Goal: Obtain resource: Download file/media

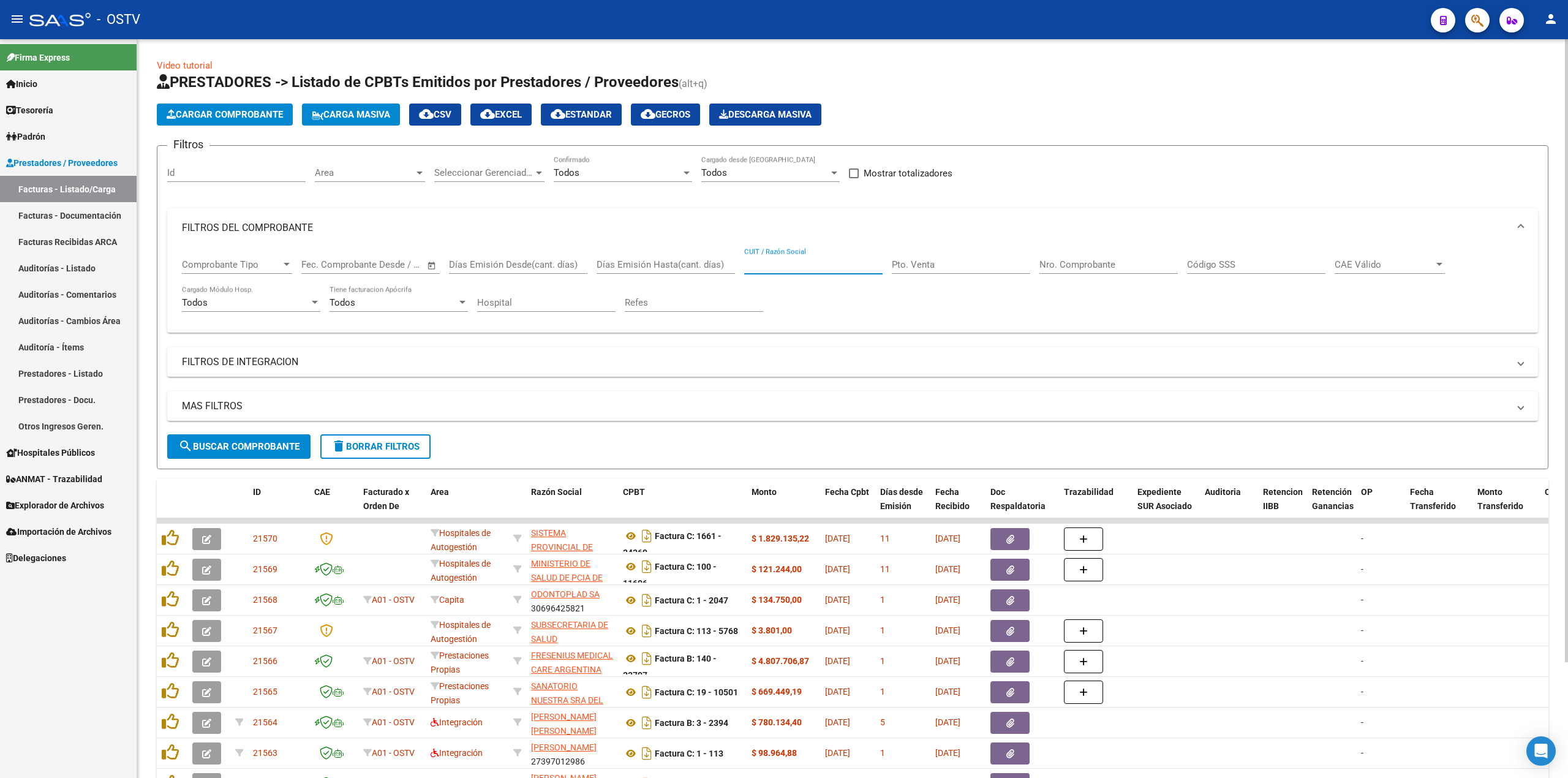
scroll to position [29, 0]
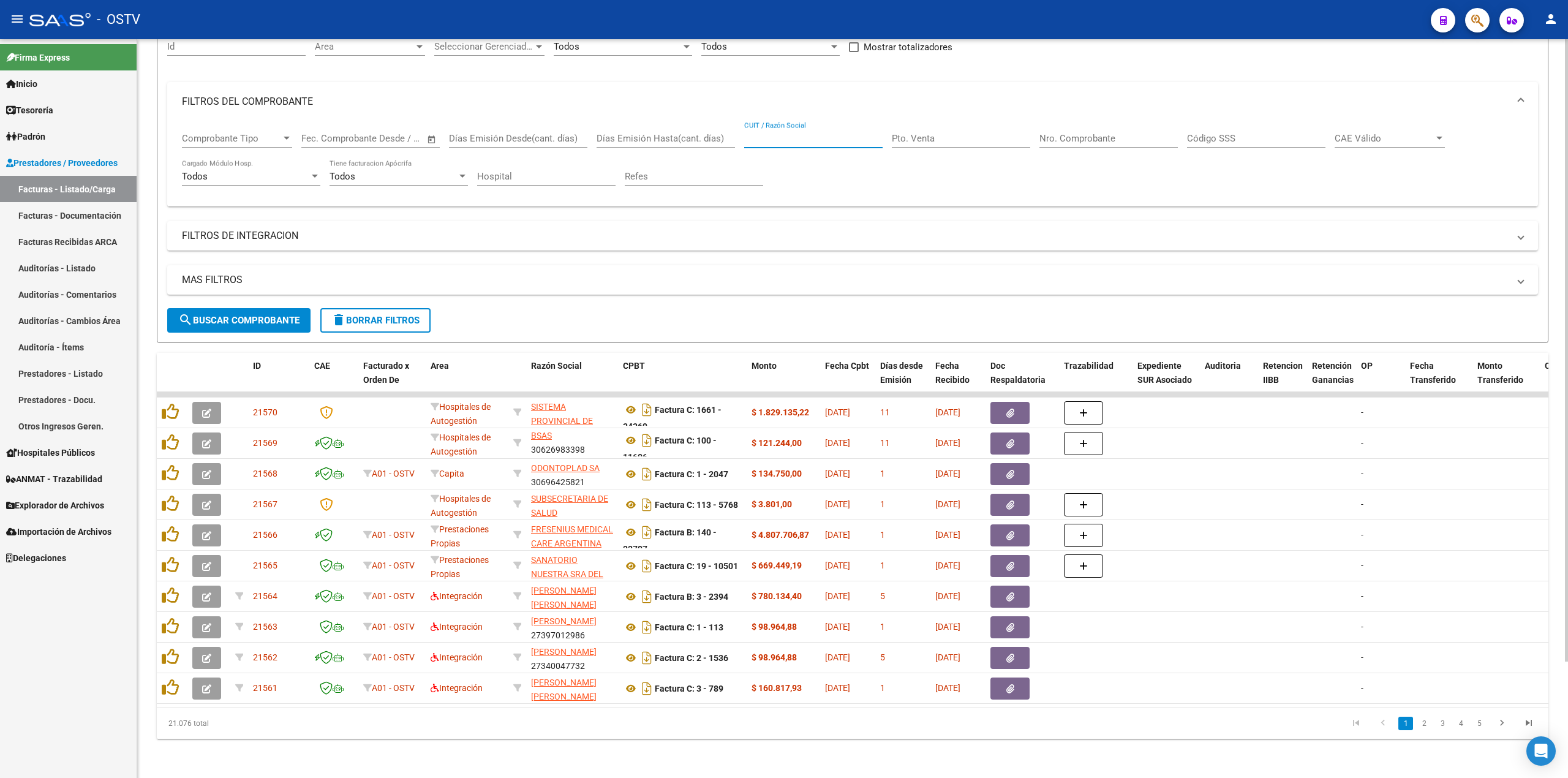
click at [293, 315] on span "search Buscar Comprobante" at bounding box center [238, 320] width 121 height 11
click at [96, 113] on link "Tesorería" at bounding box center [68, 110] width 137 height 27
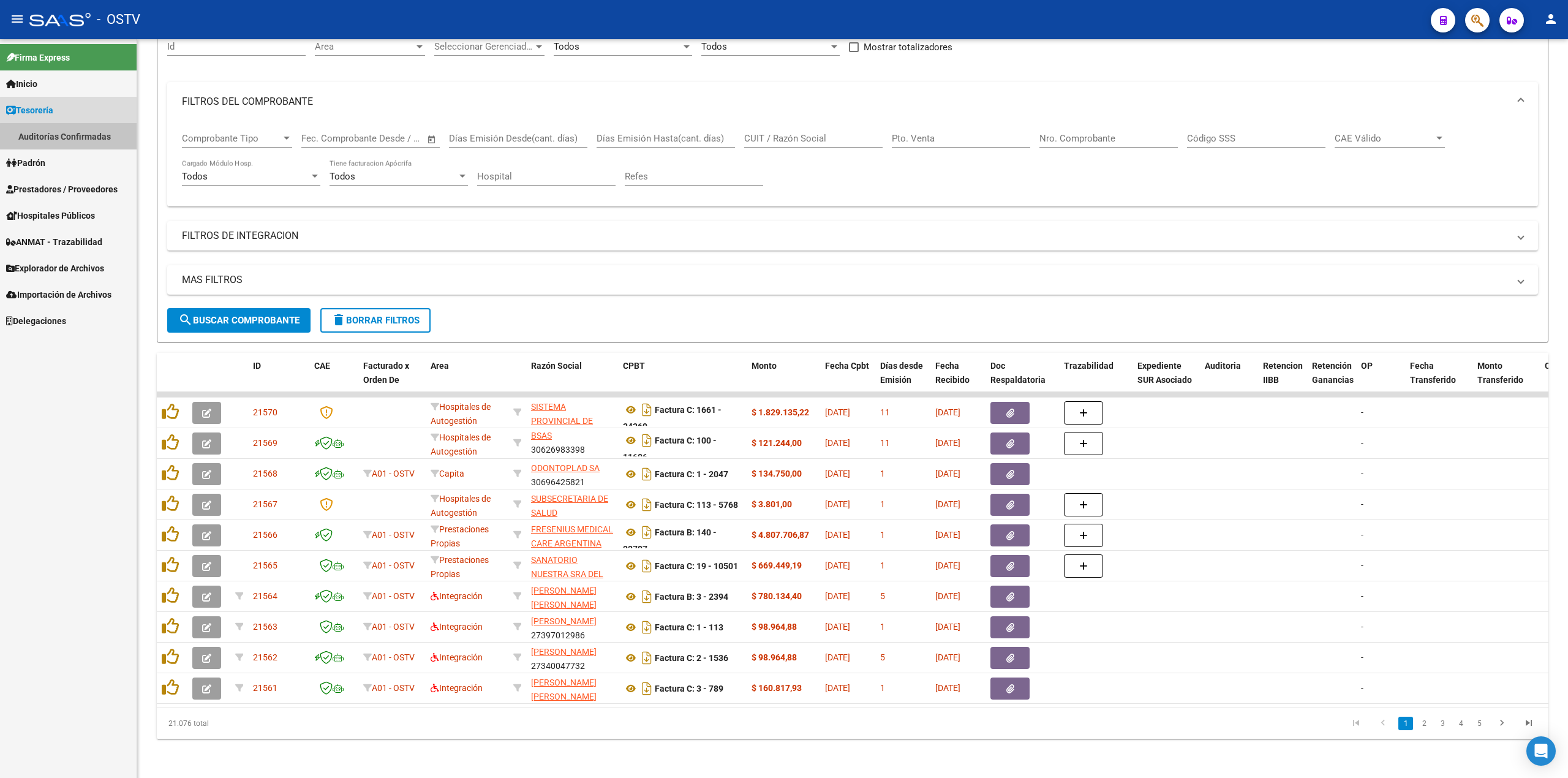
click at [83, 138] on link "Auditorías Confirmadas" at bounding box center [68, 137] width 137 height 27
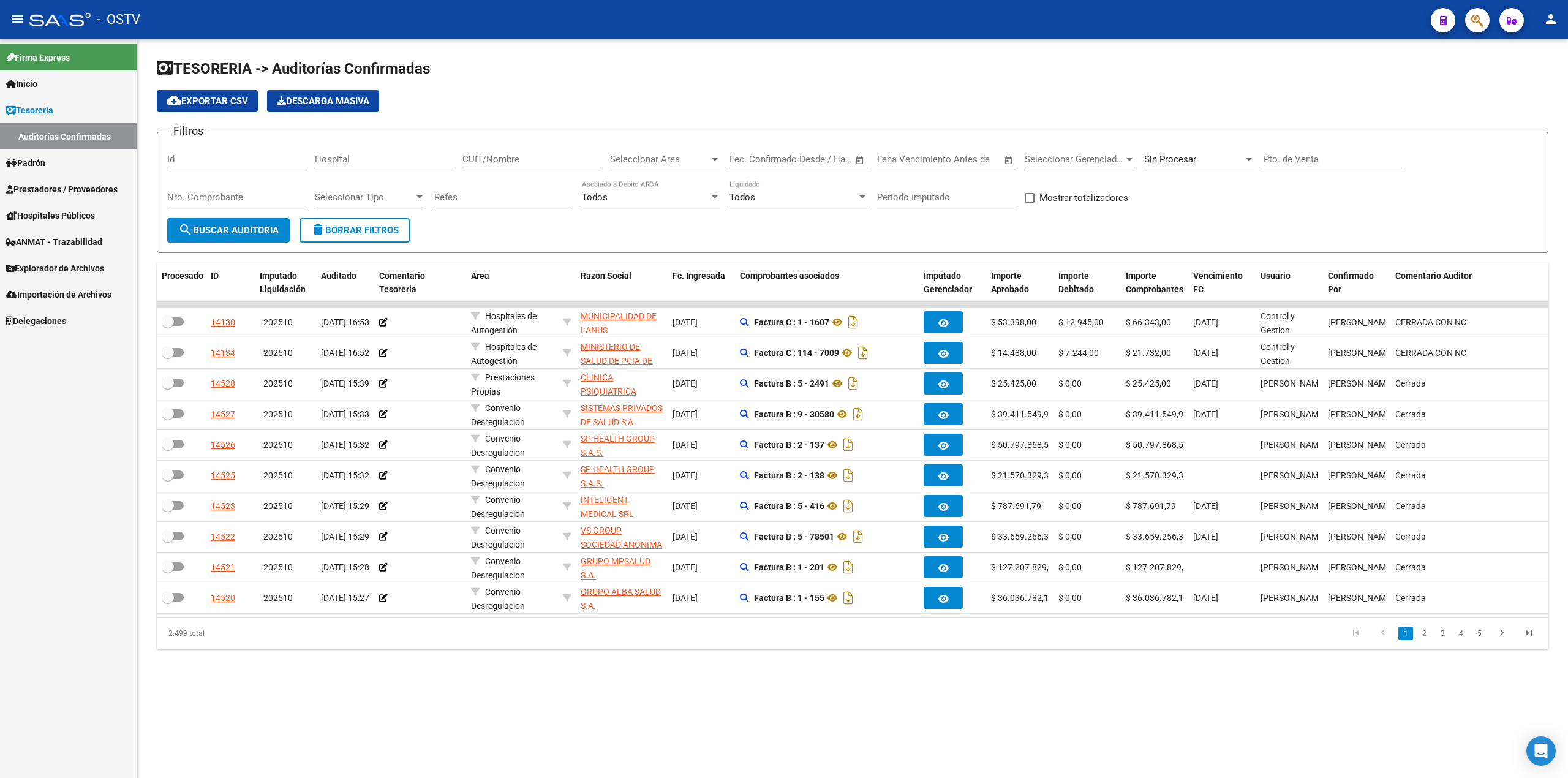
click at [1325, 160] on input "Pto. de Venta" at bounding box center [1333, 158] width 138 height 11
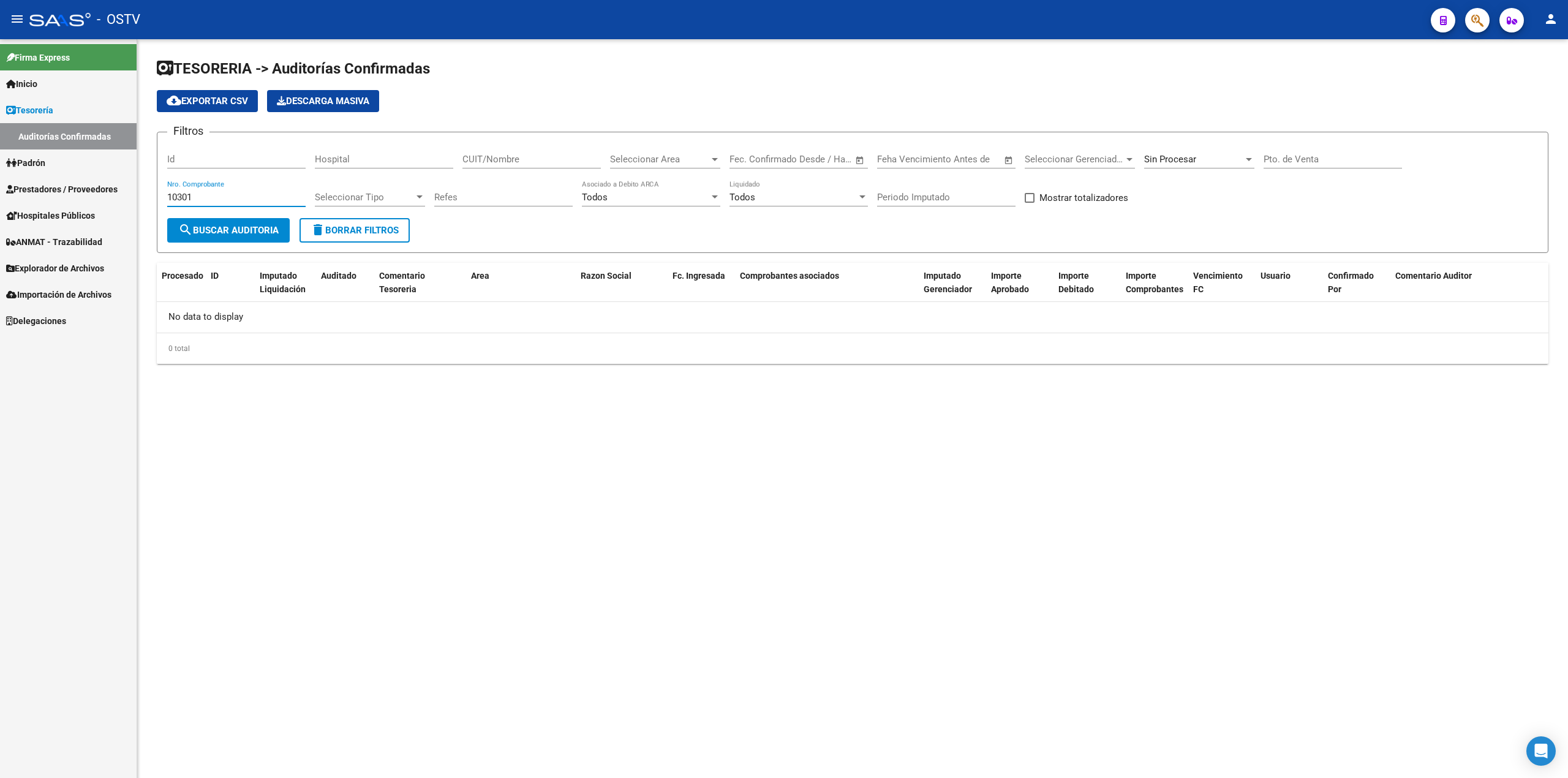
type input "10301"
click at [1180, 163] on span "Sin Procesar" at bounding box center [1170, 158] width 52 height 11
click at [1188, 111] on span "Todas" at bounding box center [1215, 104] width 143 height 28
click at [233, 228] on span "search Buscar Auditoria" at bounding box center [228, 230] width 101 height 11
click at [63, 168] on link "Padrón" at bounding box center [68, 163] width 137 height 27
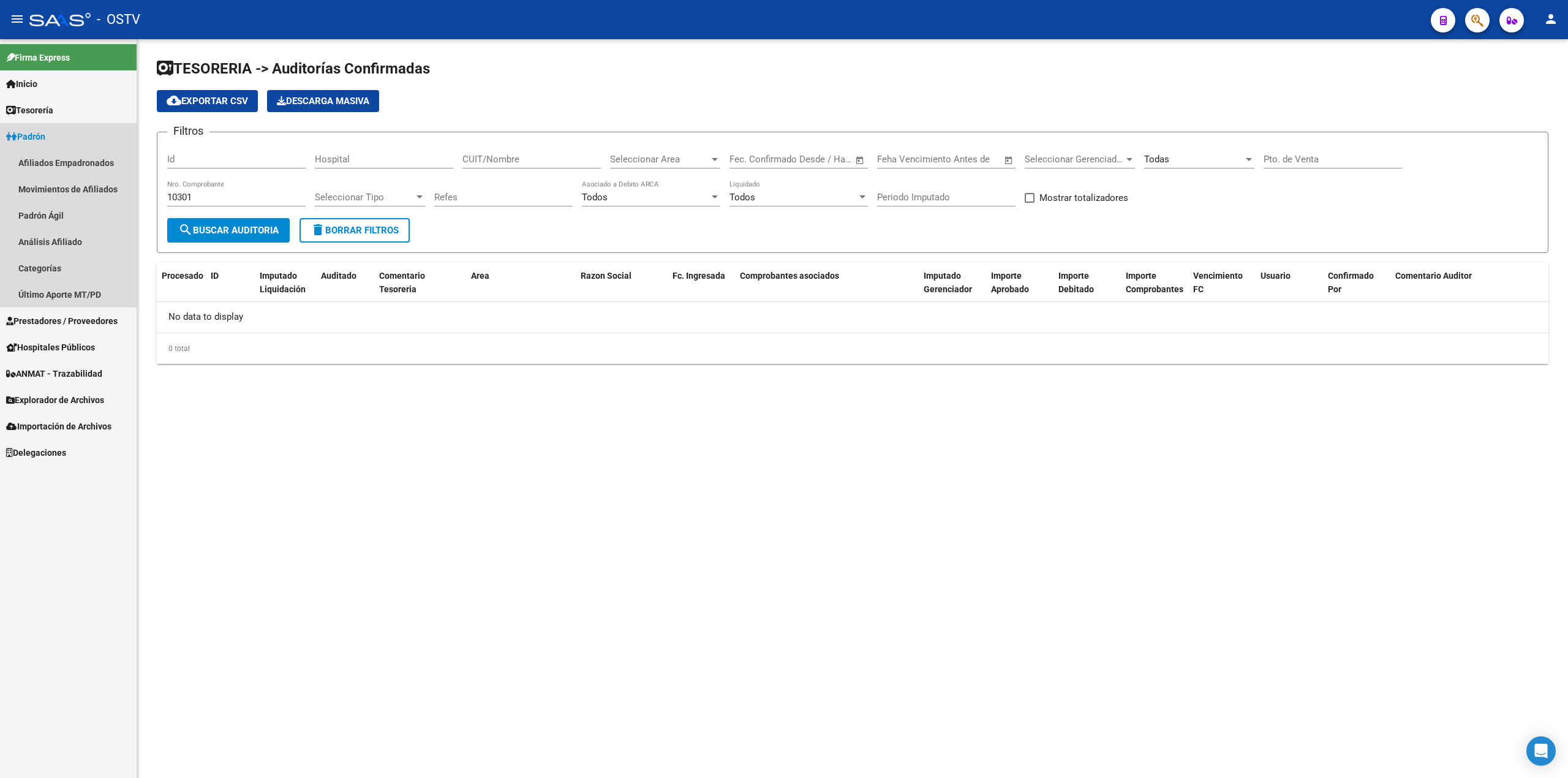
click at [78, 148] on link "Padrón" at bounding box center [68, 137] width 137 height 27
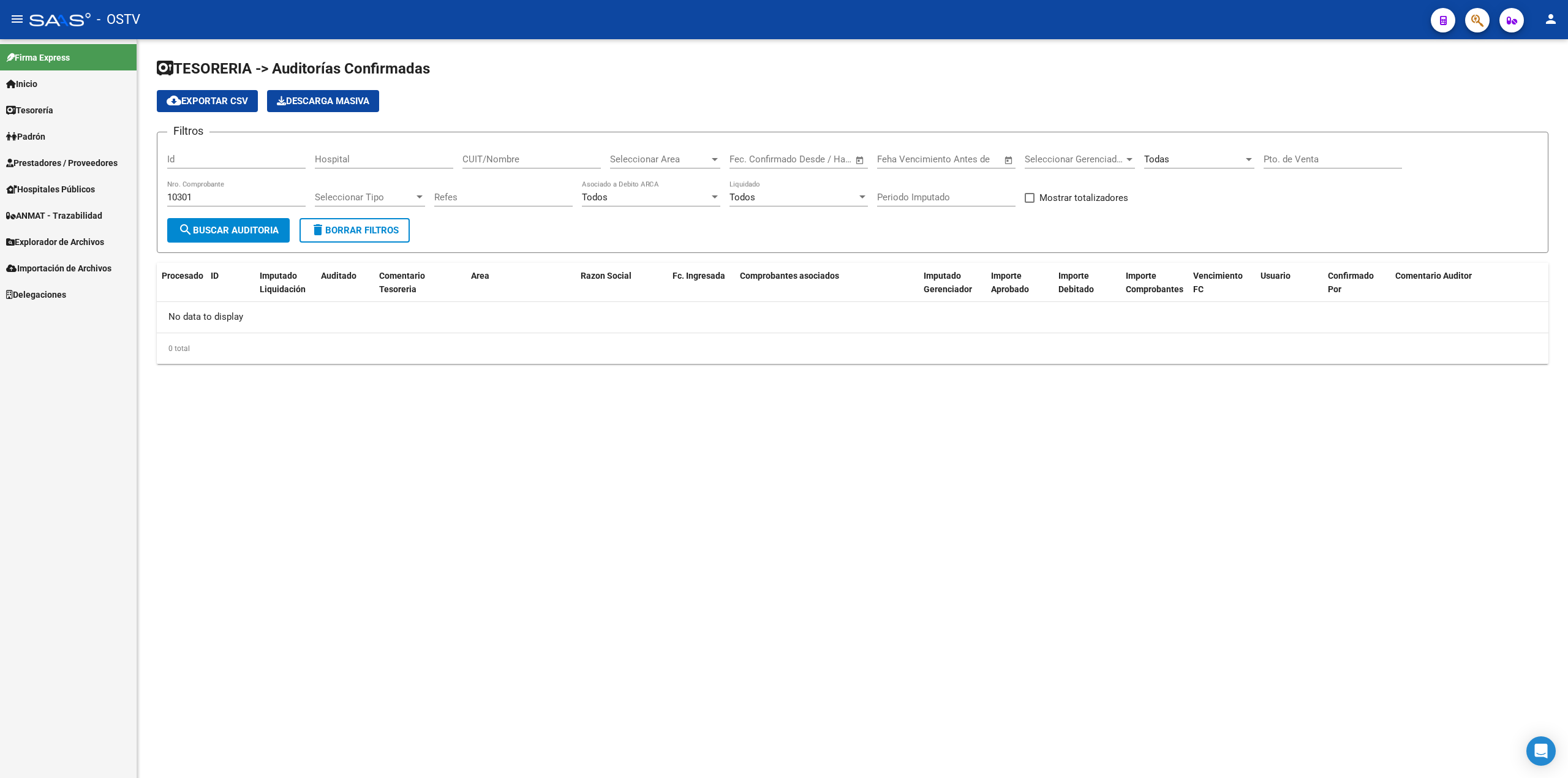
click at [78, 157] on mat-nav-list "Firma Express Inicio Calendario SSS Instructivos Contacto OS Tesorería Auditorí…" at bounding box center [68, 173] width 137 height 269
click at [78, 161] on span "Prestadores / Proveedores" at bounding box center [62, 163] width 112 height 13
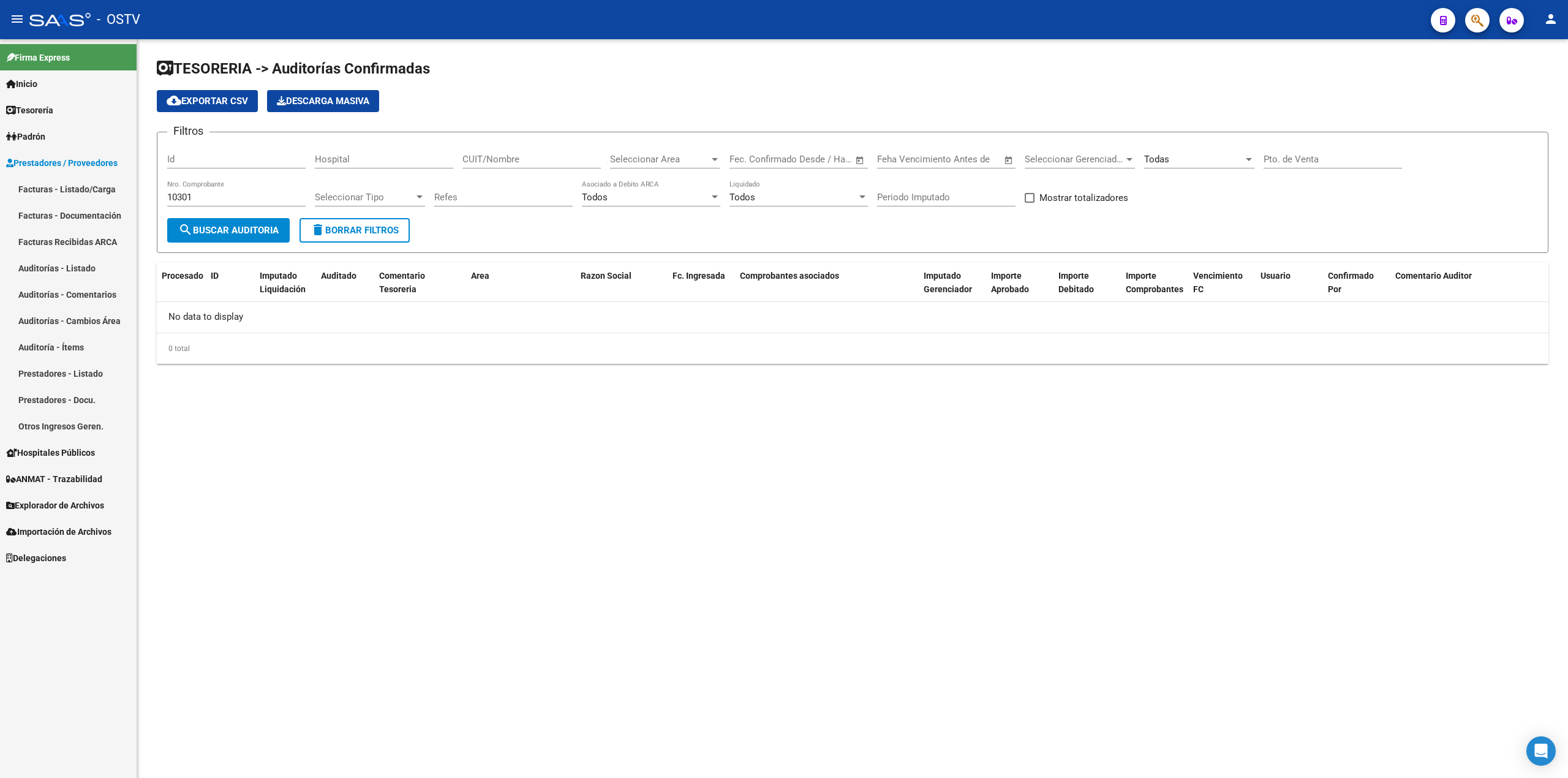
click at [74, 193] on link "Facturas - Listado/Carga" at bounding box center [68, 189] width 137 height 27
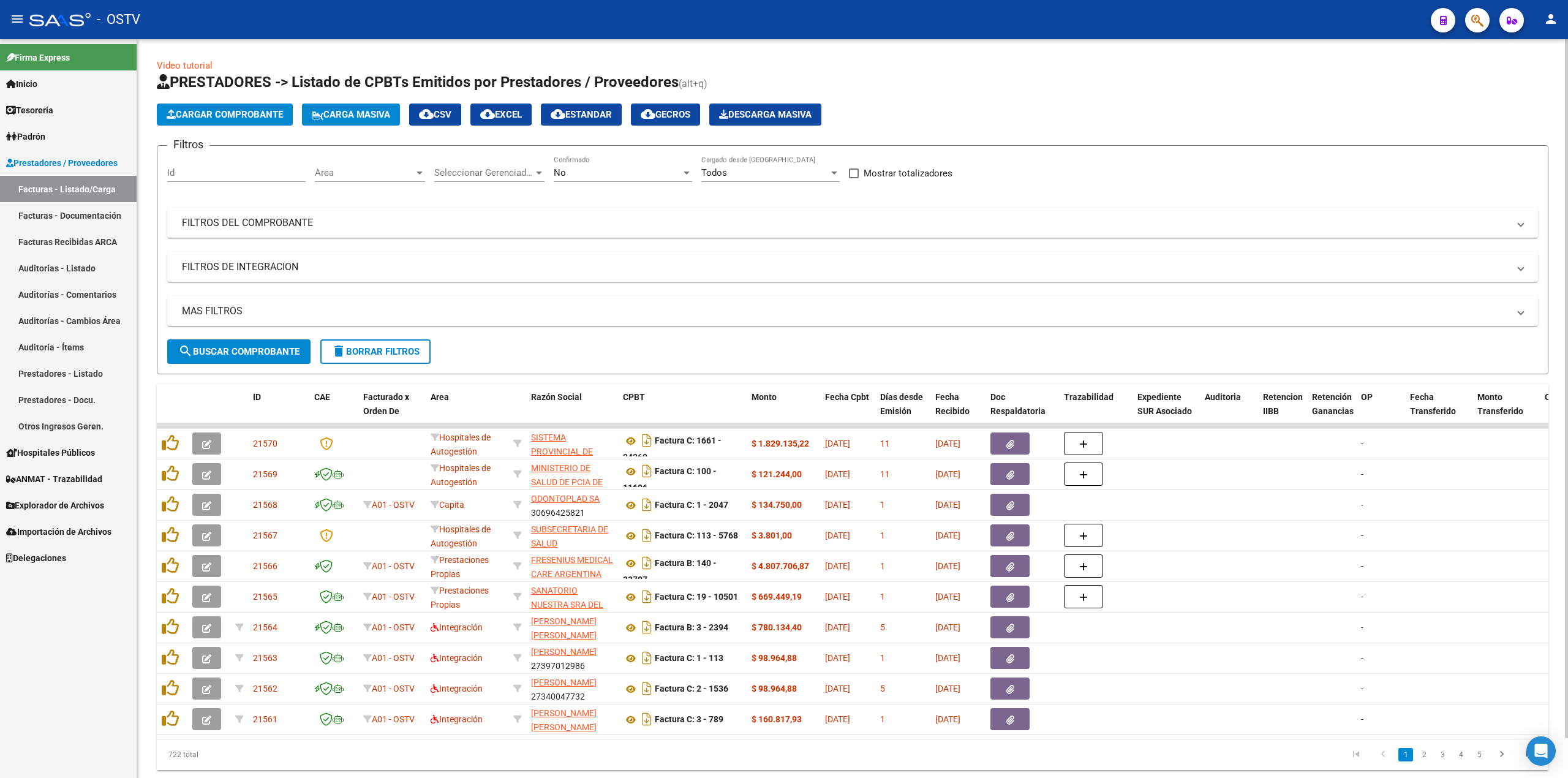
click at [586, 177] on div "No" at bounding box center [617, 173] width 128 height 11
click at [576, 123] on span "Todos" at bounding box center [623, 118] width 138 height 28
click at [287, 341] on button "search Buscar Comprobante" at bounding box center [239, 351] width 143 height 24
click at [388, 223] on mat-panel-title "FILTROS DEL COMPROBANTE" at bounding box center [845, 223] width 1327 height 13
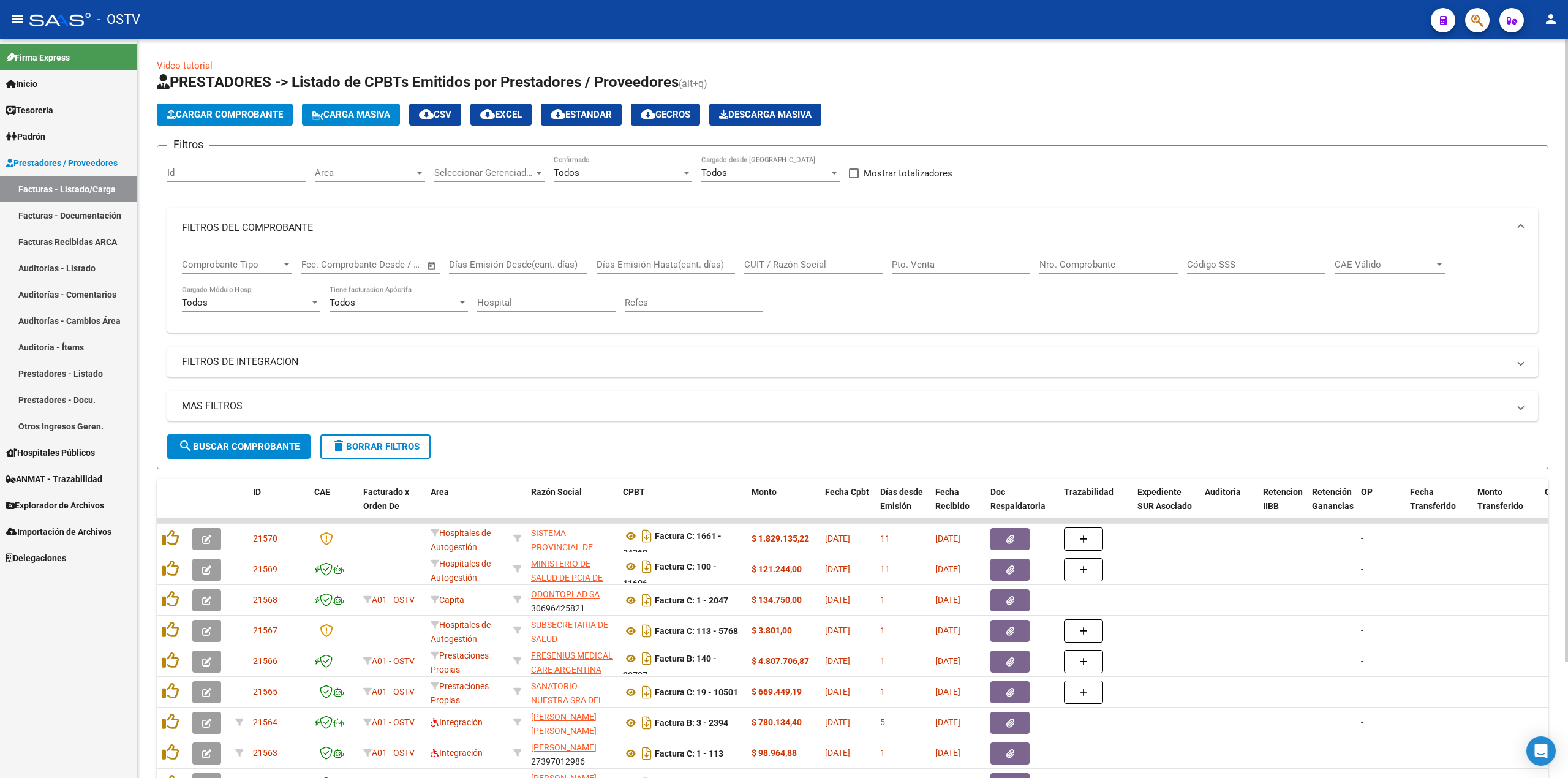
click at [1151, 261] on input "Nro. Comprobante" at bounding box center [1109, 264] width 138 height 11
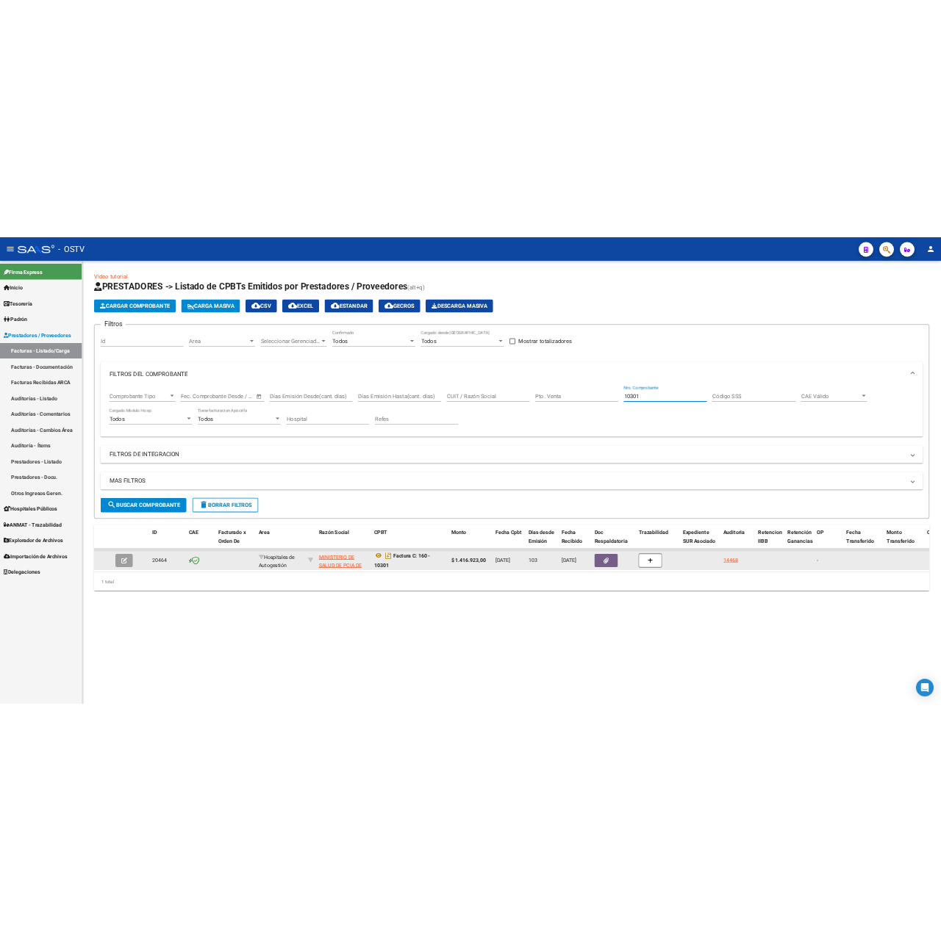
scroll to position [9, 0]
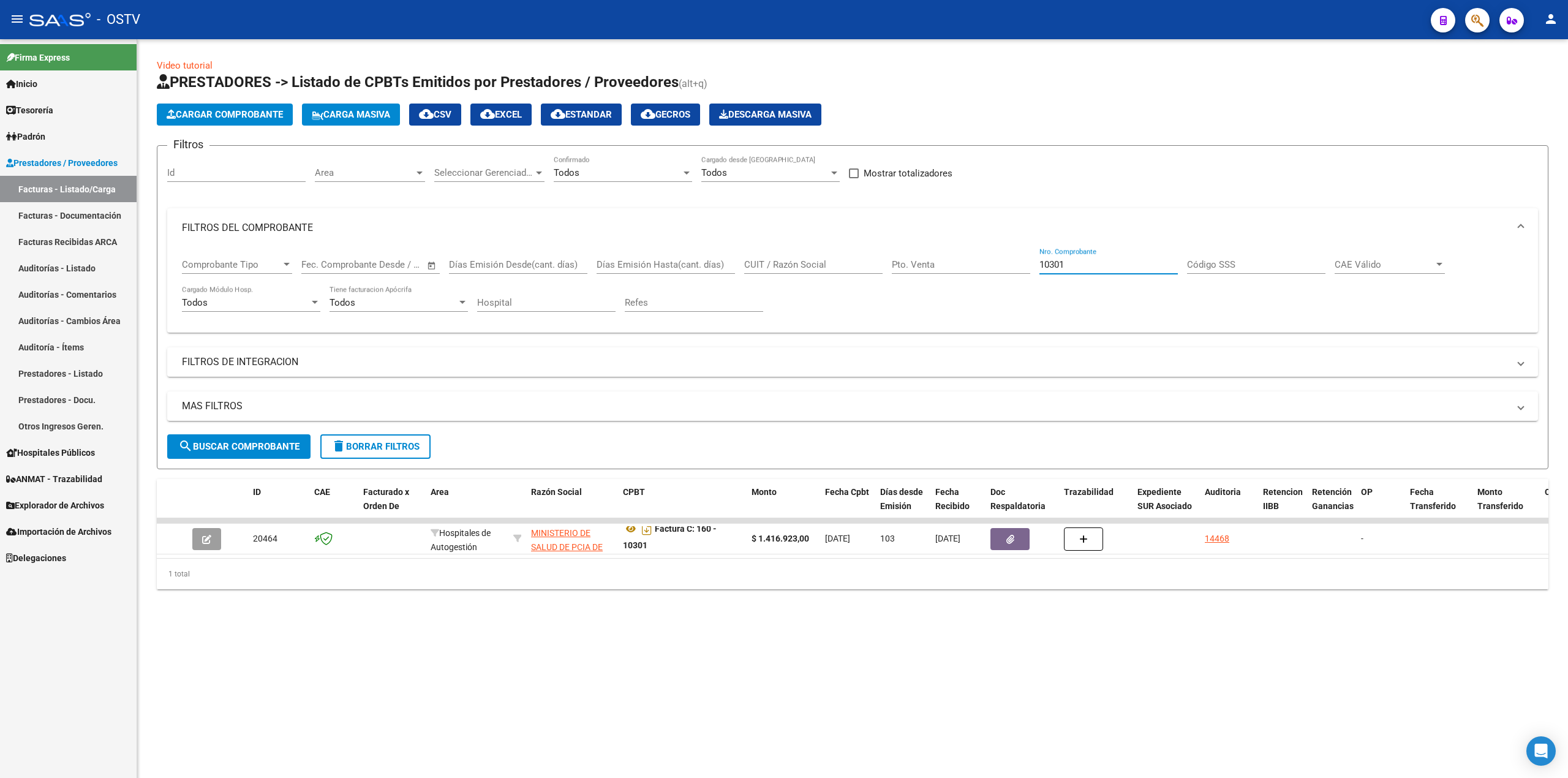
type input "10301"
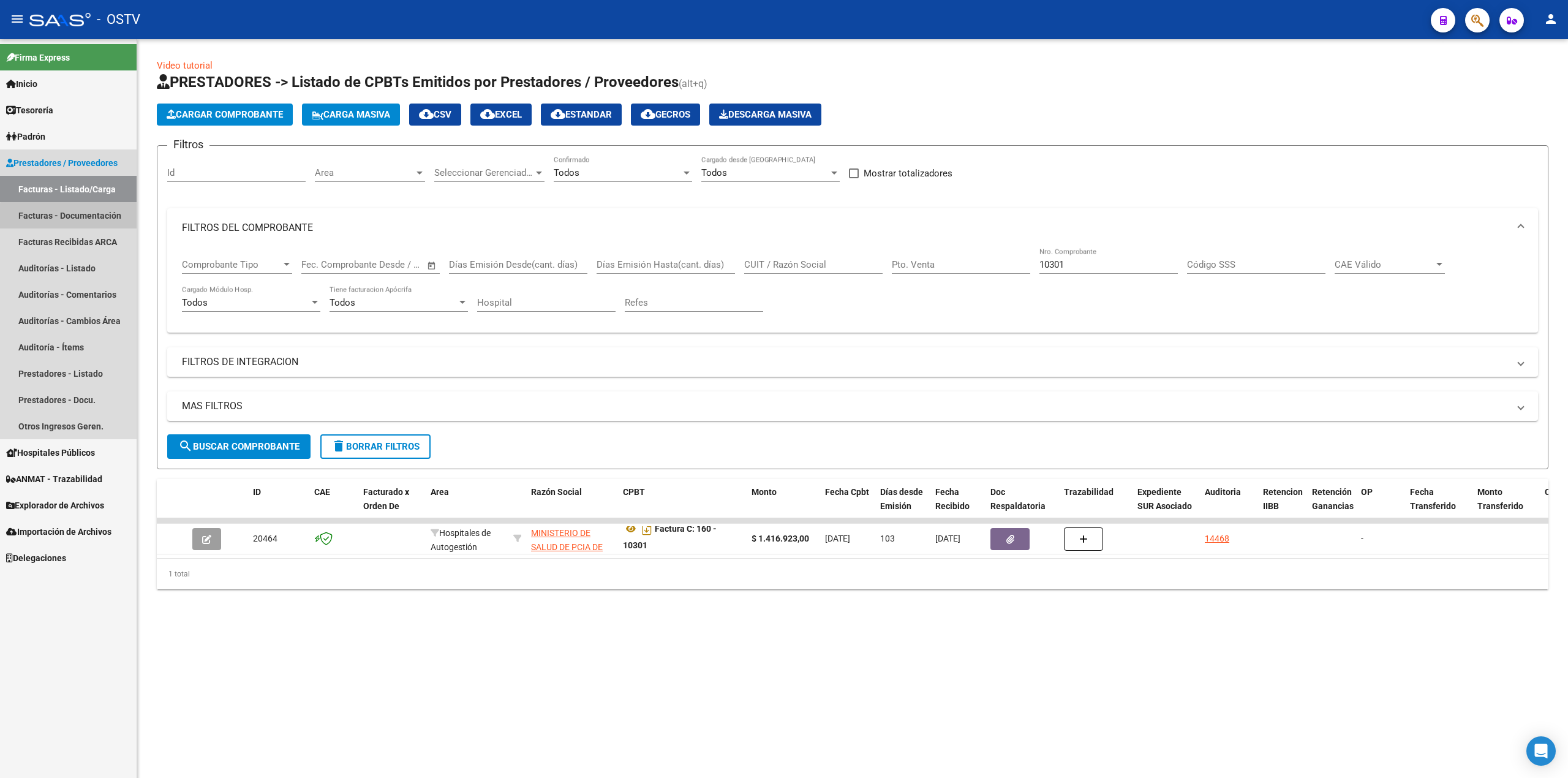
click at [72, 219] on link "Facturas - Documentación" at bounding box center [68, 215] width 137 height 27
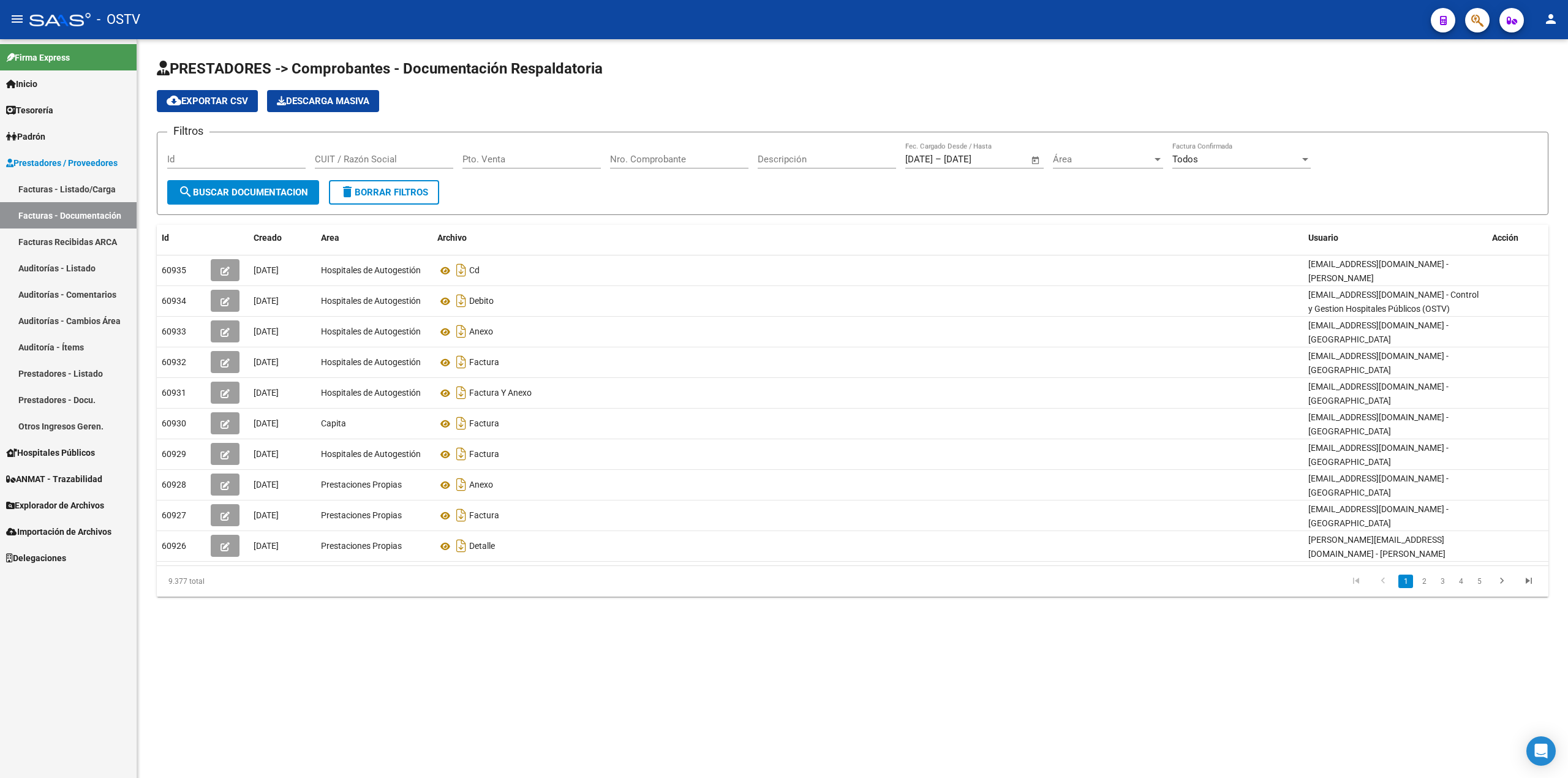
click at [87, 112] on link "Tesorería" at bounding box center [68, 110] width 137 height 27
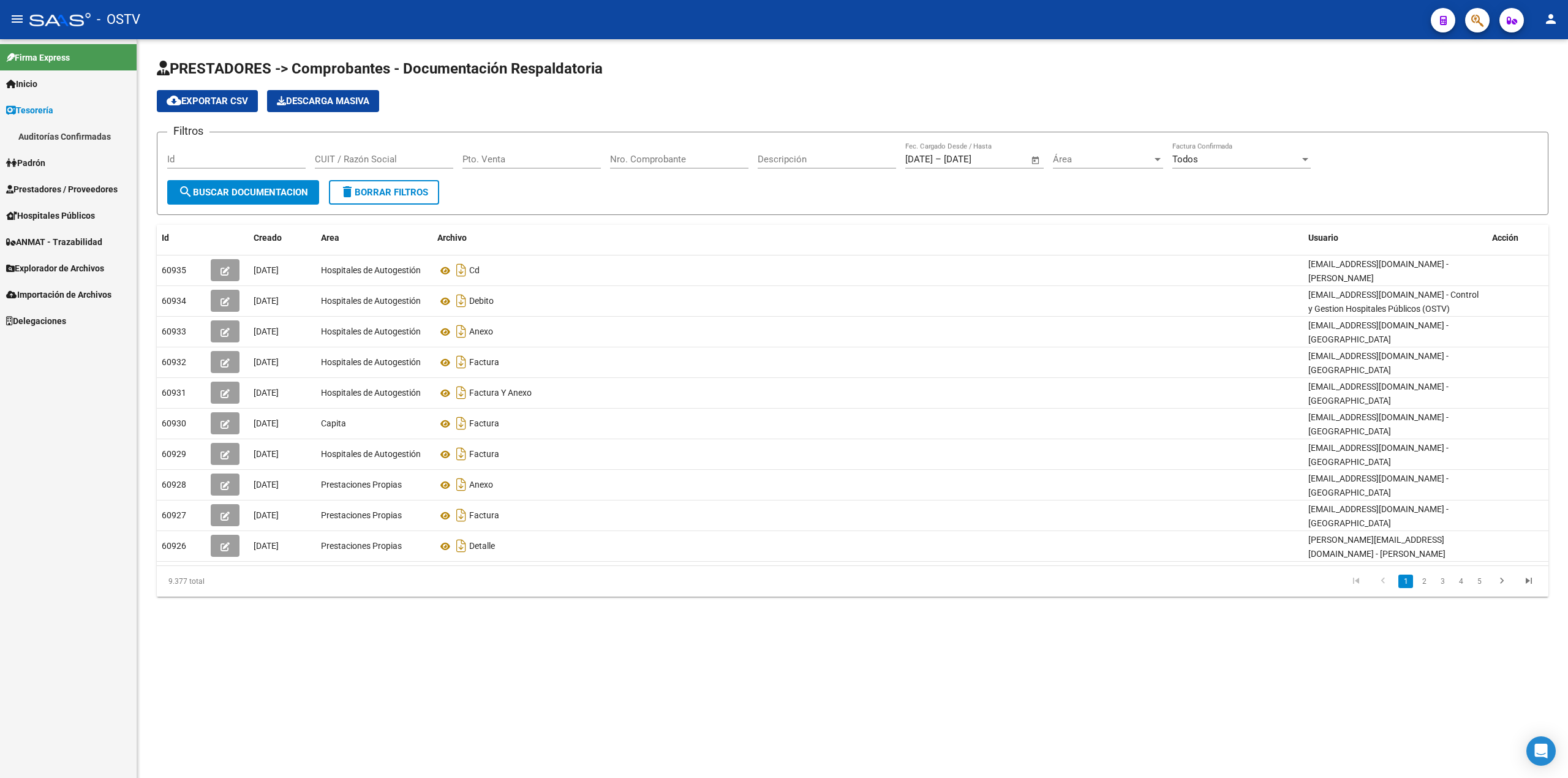
click at [87, 138] on link "Auditorías Confirmadas" at bounding box center [68, 137] width 137 height 27
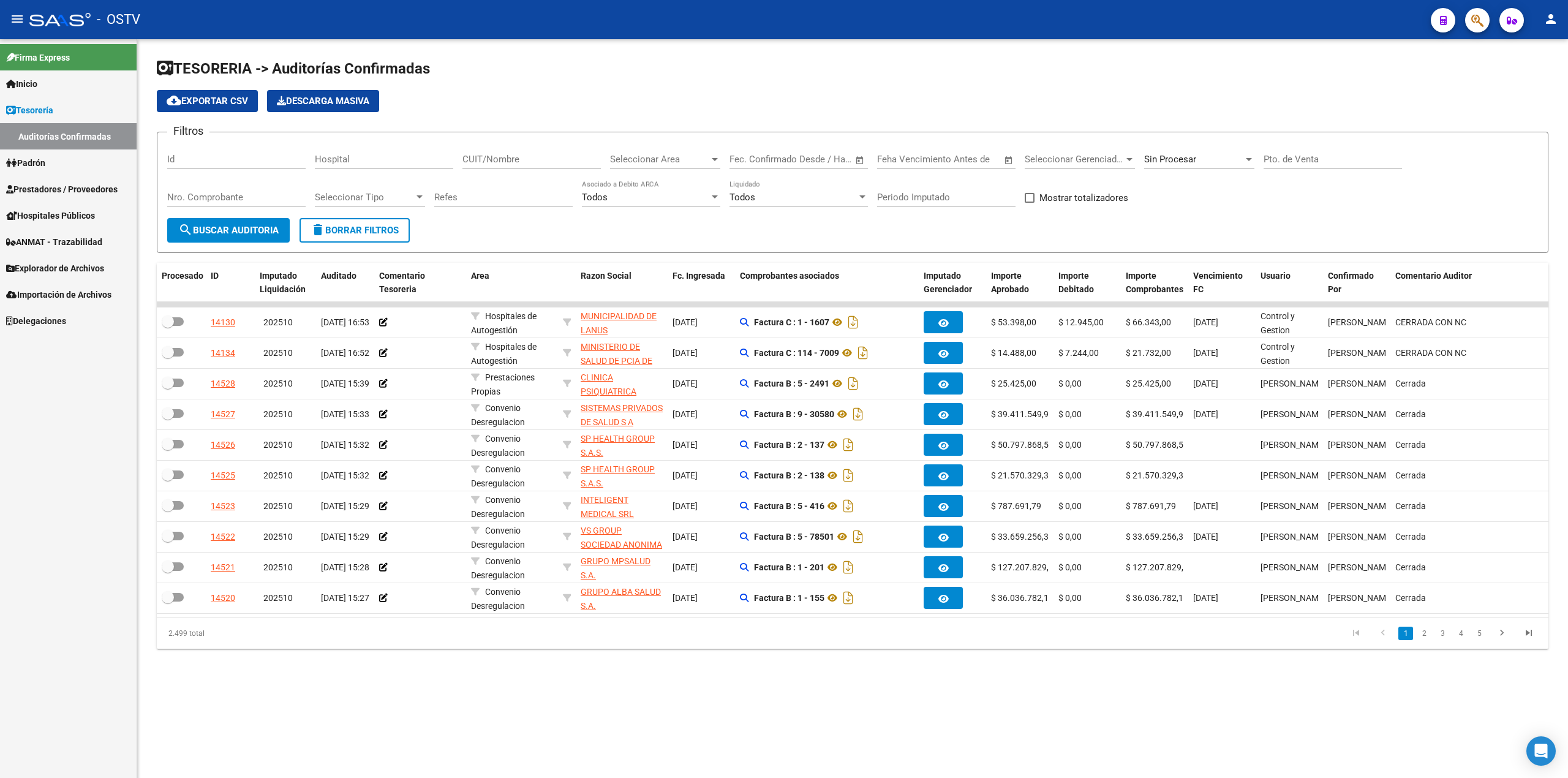
click at [189, 196] on input "Nro. Comprobante" at bounding box center [237, 197] width 138 height 11
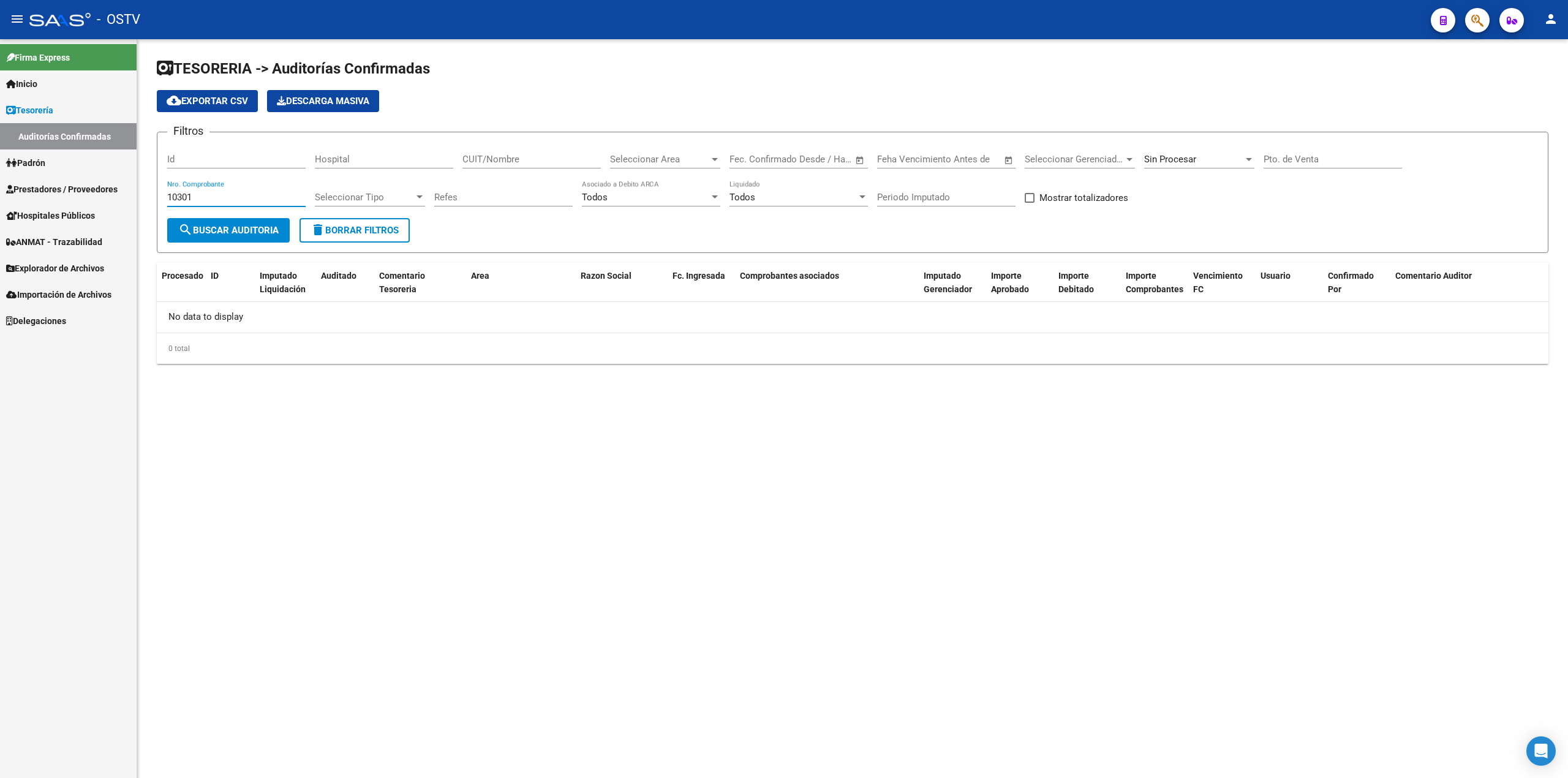
drag, startPoint x: 236, startPoint y: 198, endPoint x: 77, endPoint y: 198, distance: 159.0
click at [77, 198] on mat-sidenav-container "Firma Express Inicio Calendario SSS Instructivos Contacto OS Tesorería Auditorí…" at bounding box center [784, 409] width 1568 height 739
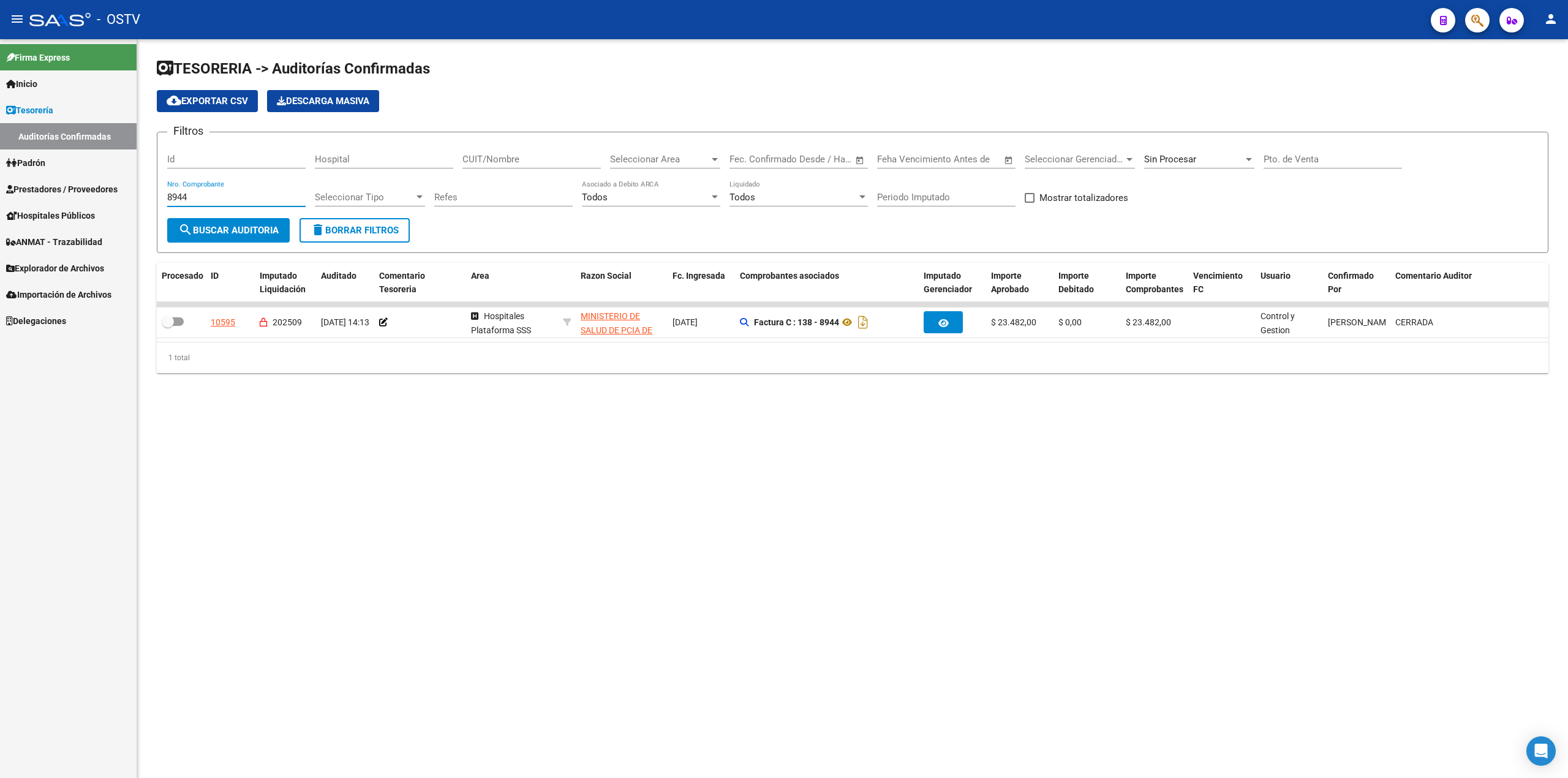
drag, startPoint x: 209, startPoint y: 198, endPoint x: 103, endPoint y: 197, distance: 106.0
click at [103, 197] on mat-sidenav-container "Firma Express Inicio Calendario SSS Instructivos Contacto OS Tesorería Auditorí…" at bounding box center [784, 409] width 1568 height 739
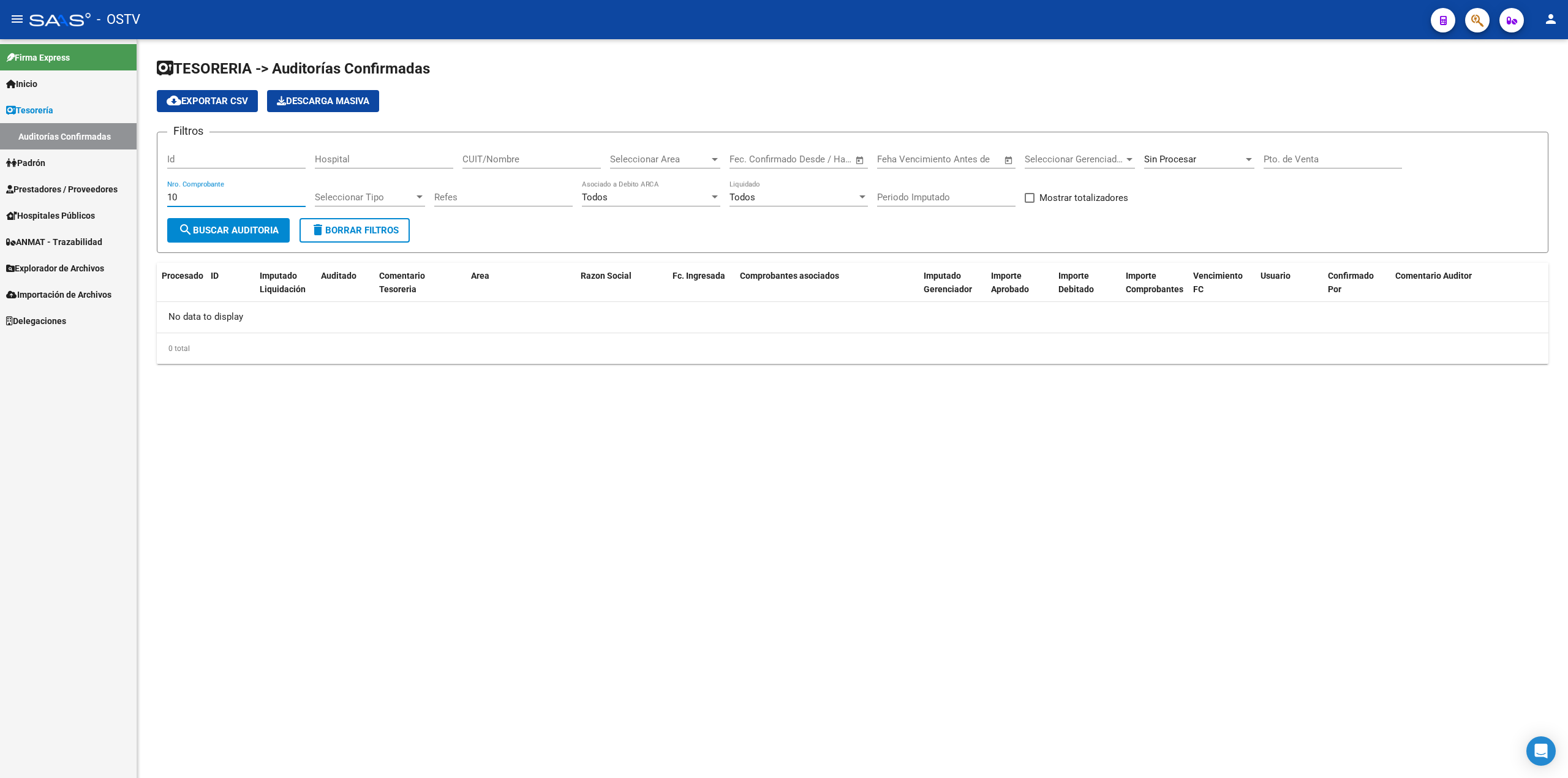
type input "1"
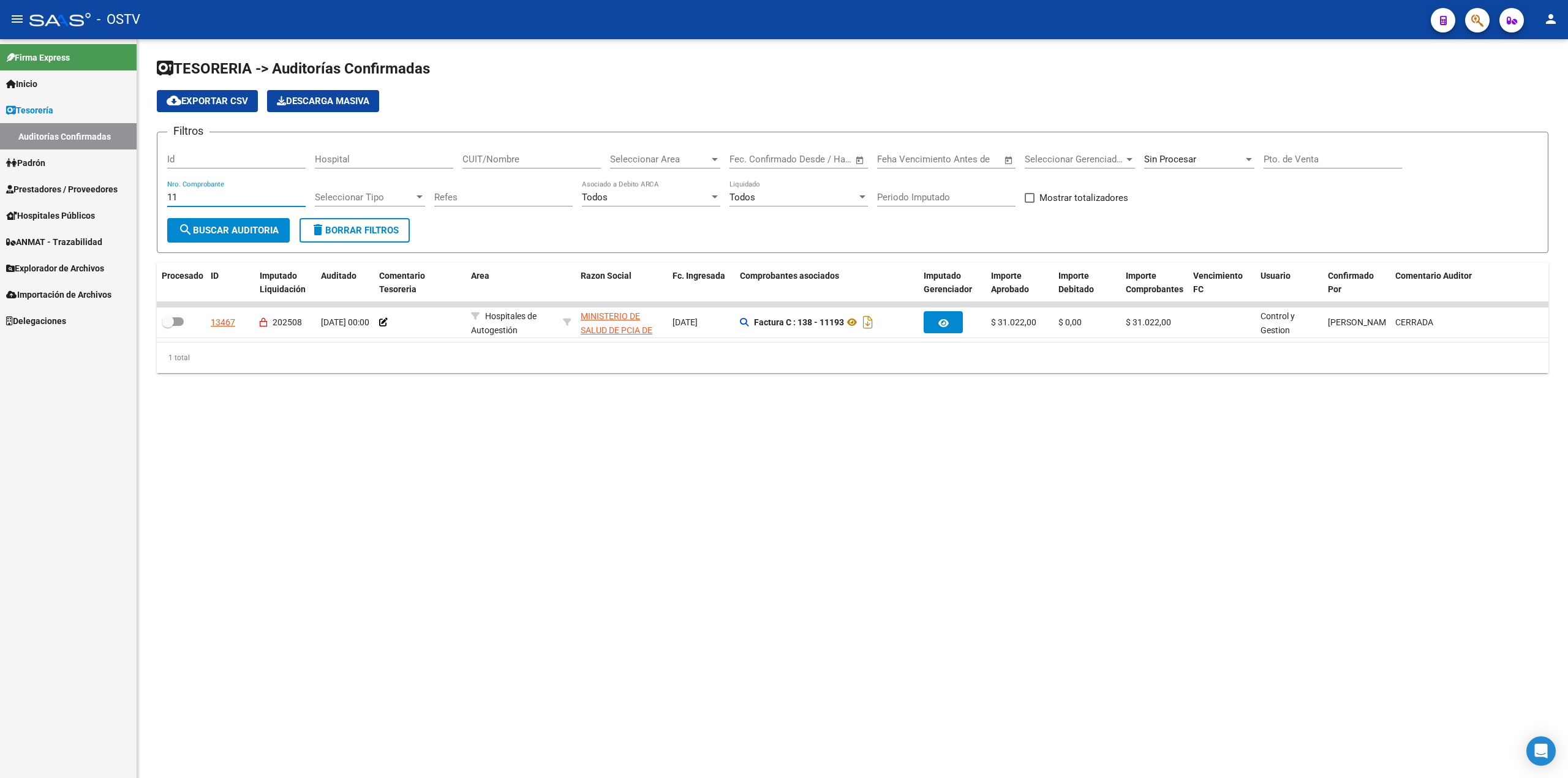
type input "1"
type input "11473"
click at [1375, 163] on input "Pto. de Venta" at bounding box center [1333, 158] width 138 height 11
type input "138"
drag, startPoint x: 180, startPoint y: 194, endPoint x: 40, endPoint y: 188, distance: 140.1
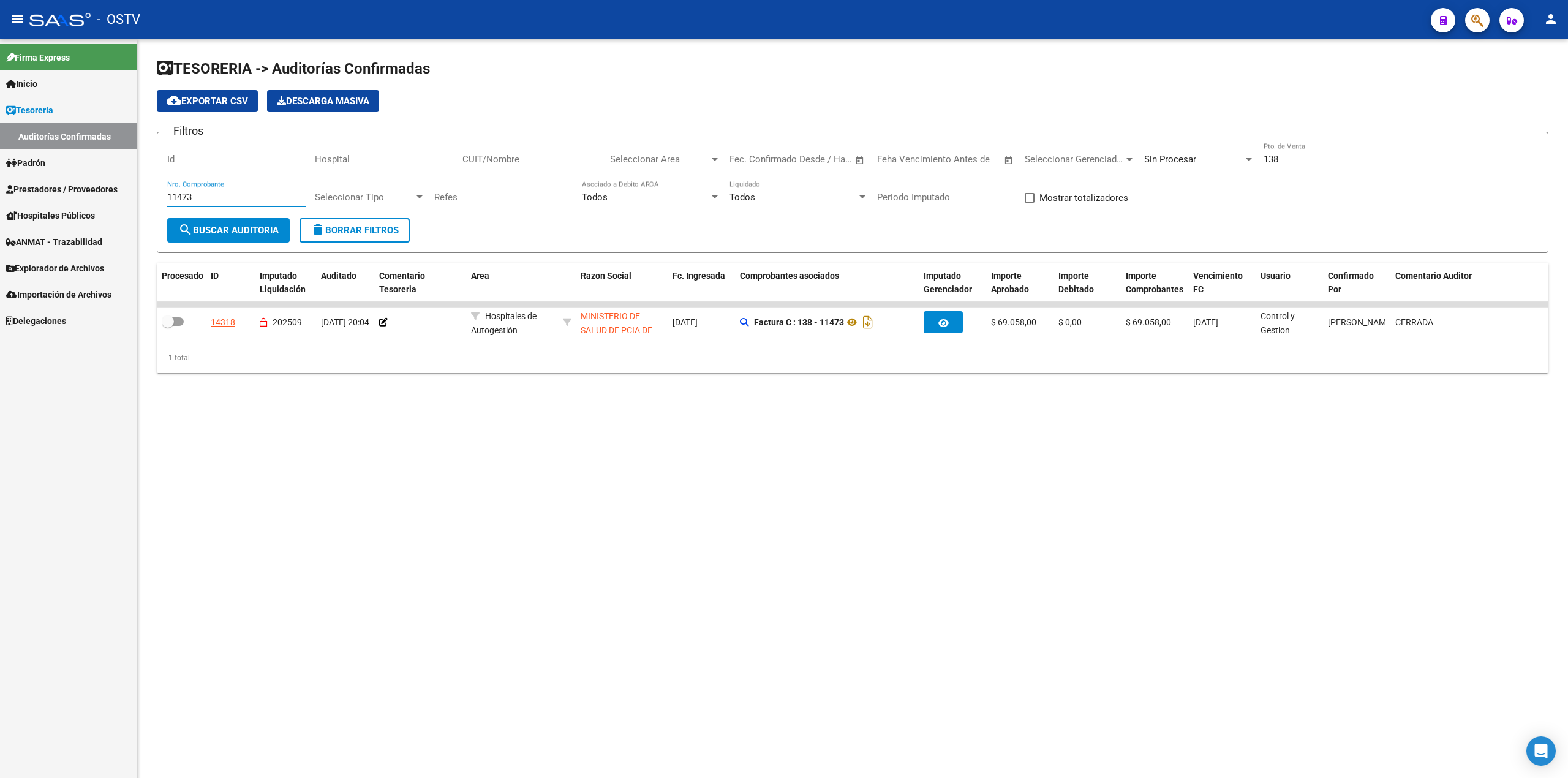
click at [40, 188] on mat-sidenav-container "Firma Express Inicio Calendario SSS Instructivos Contacto OS Tesorería Auditorí…" at bounding box center [784, 409] width 1568 height 739
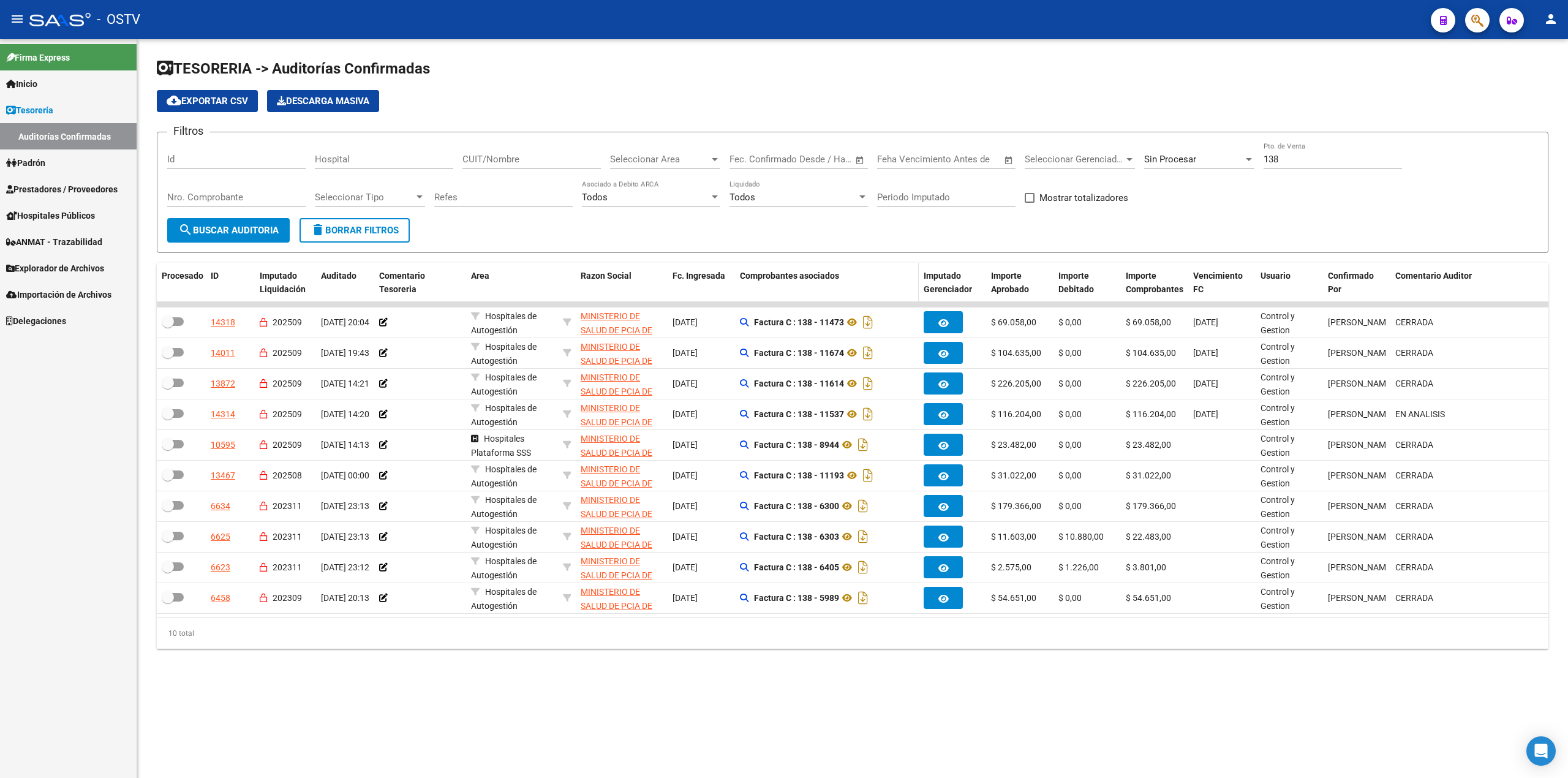
click at [816, 279] on span "Comprobantes asociados" at bounding box center [789, 276] width 99 height 10
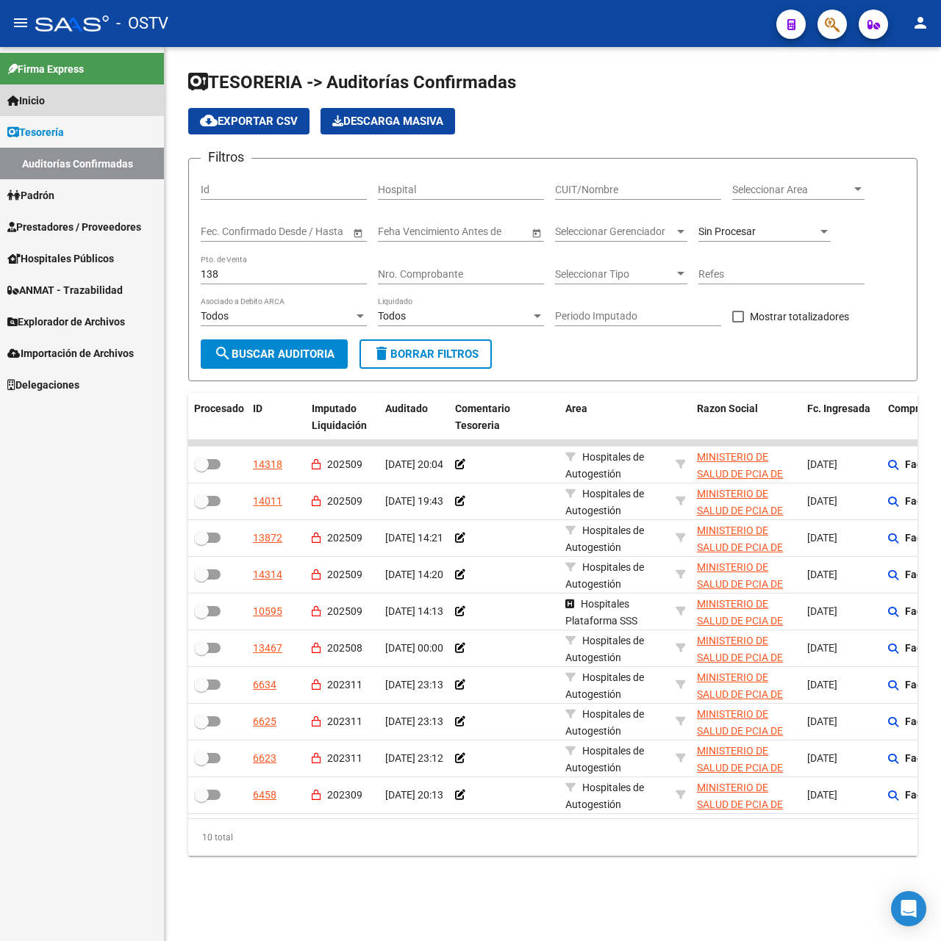
click at [88, 104] on link "Inicio" at bounding box center [82, 100] width 164 height 32
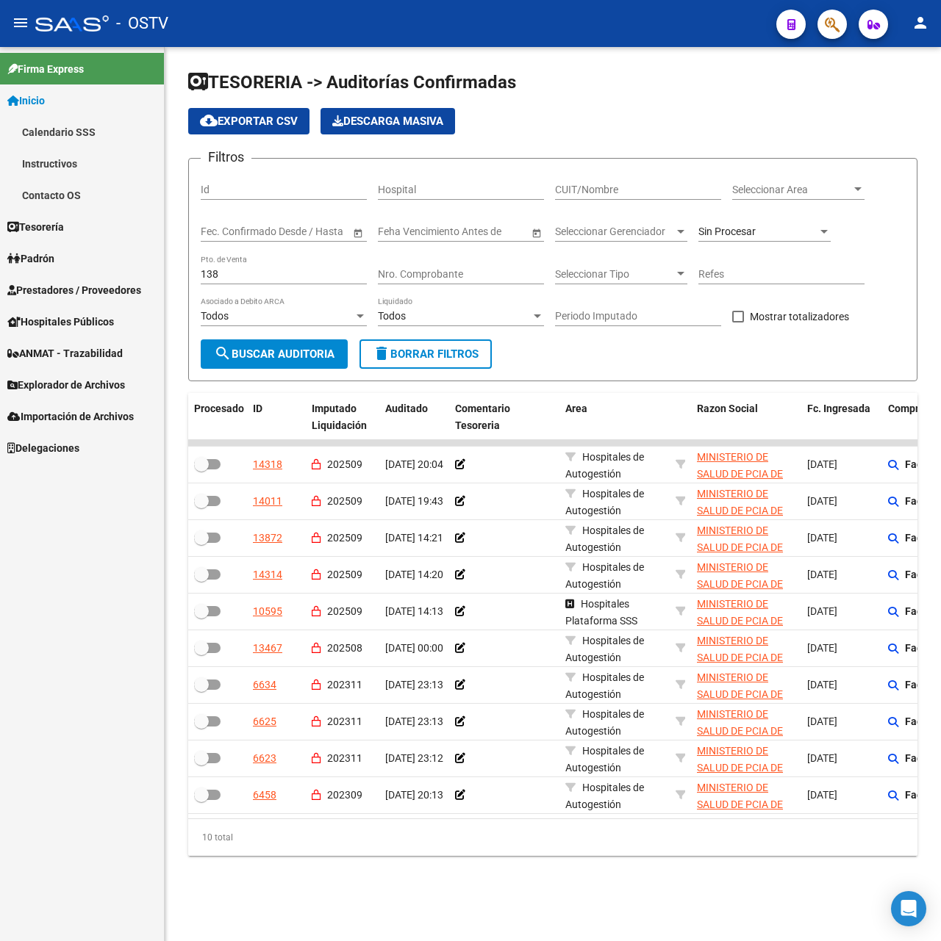
click at [83, 227] on link "Tesorería" at bounding box center [82, 227] width 164 height 32
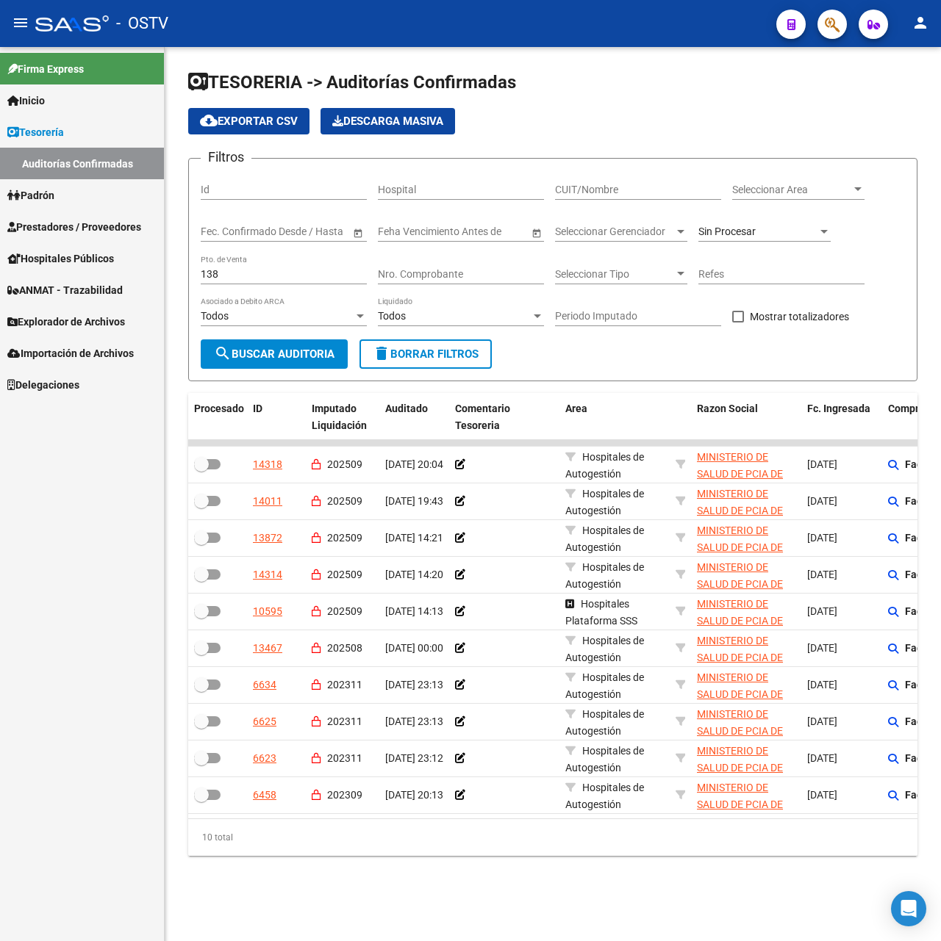
click at [109, 225] on span "Prestadores / Proveedores" at bounding box center [74, 227] width 134 height 16
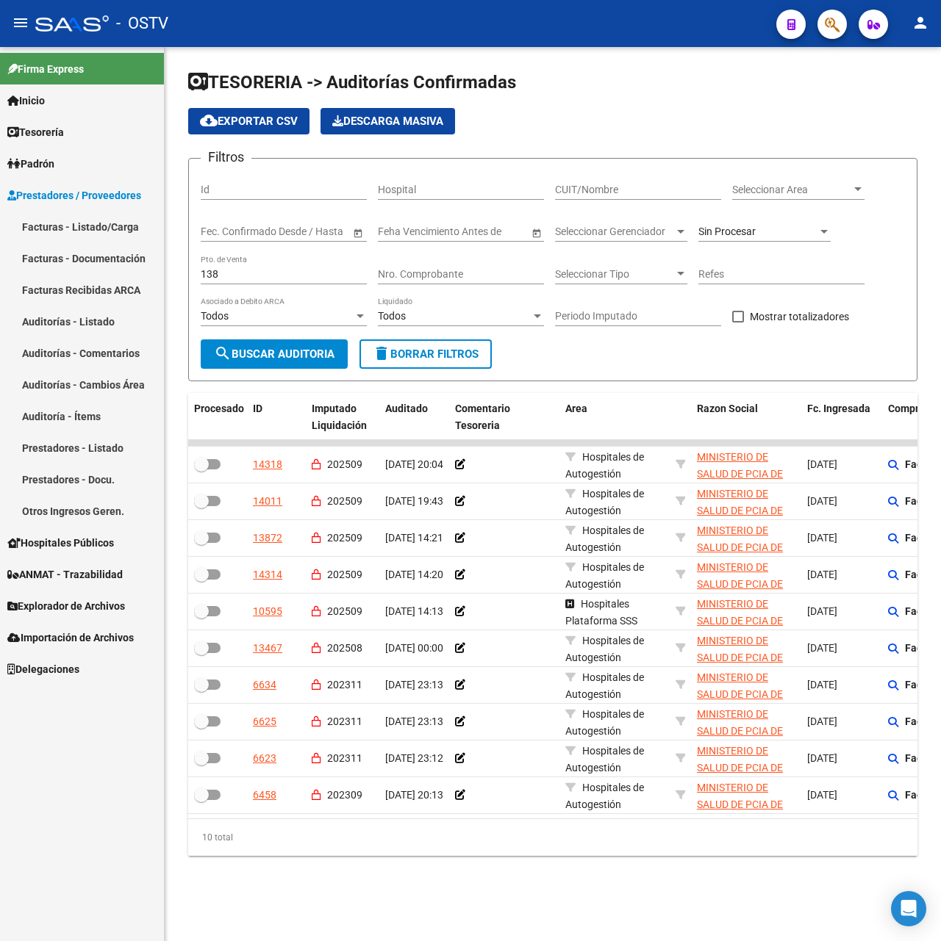
click at [104, 223] on link "Facturas - Listado/Carga" at bounding box center [82, 227] width 164 height 32
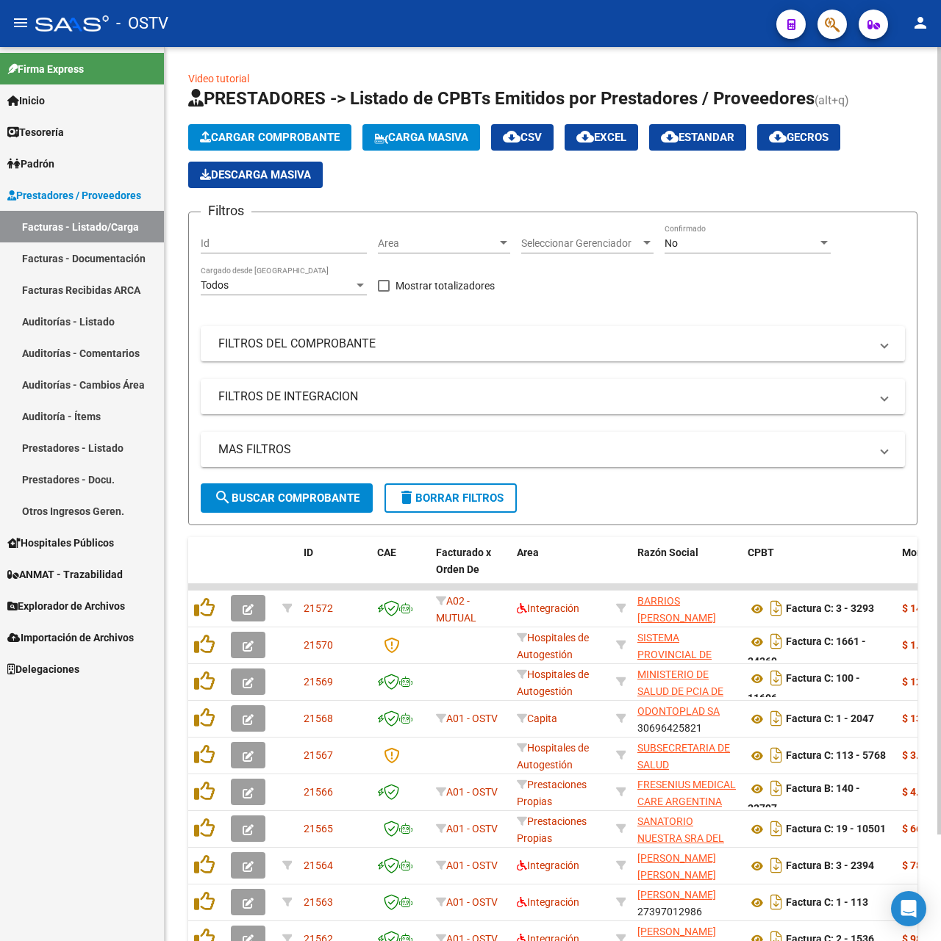
click at [741, 233] on div "No Confirmado" at bounding box center [747, 238] width 166 height 29
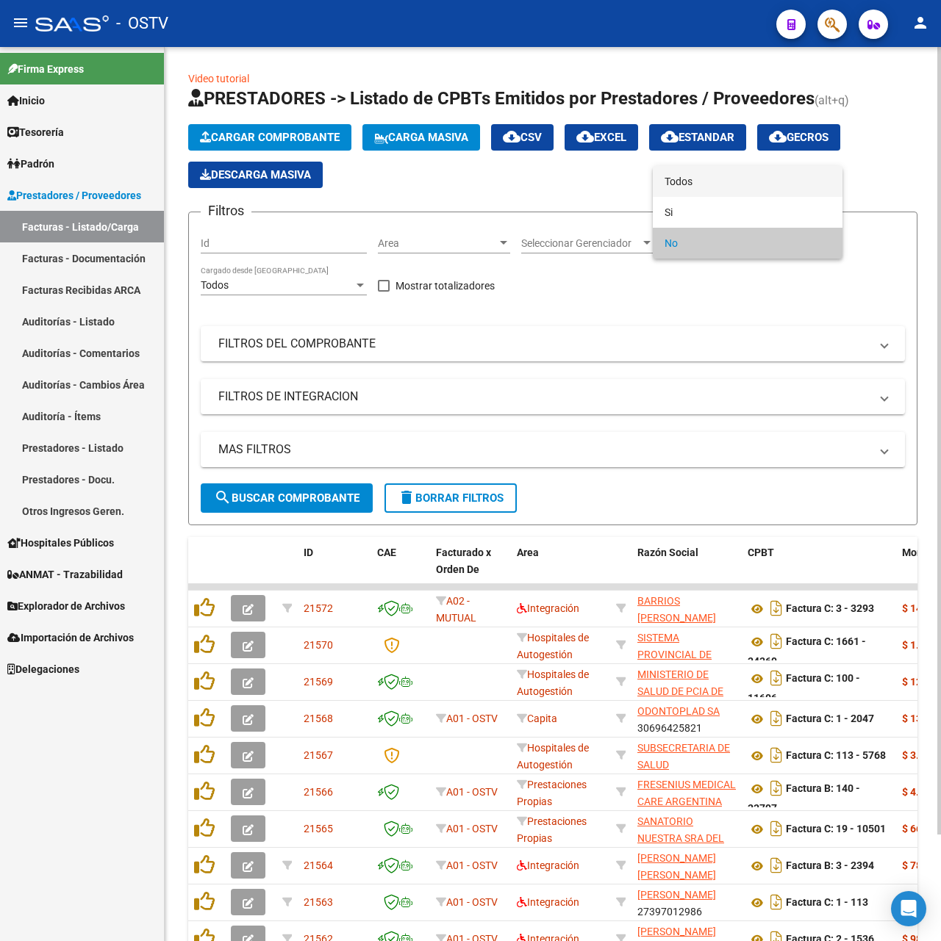
click at [688, 170] on span "Todos" at bounding box center [747, 181] width 166 height 31
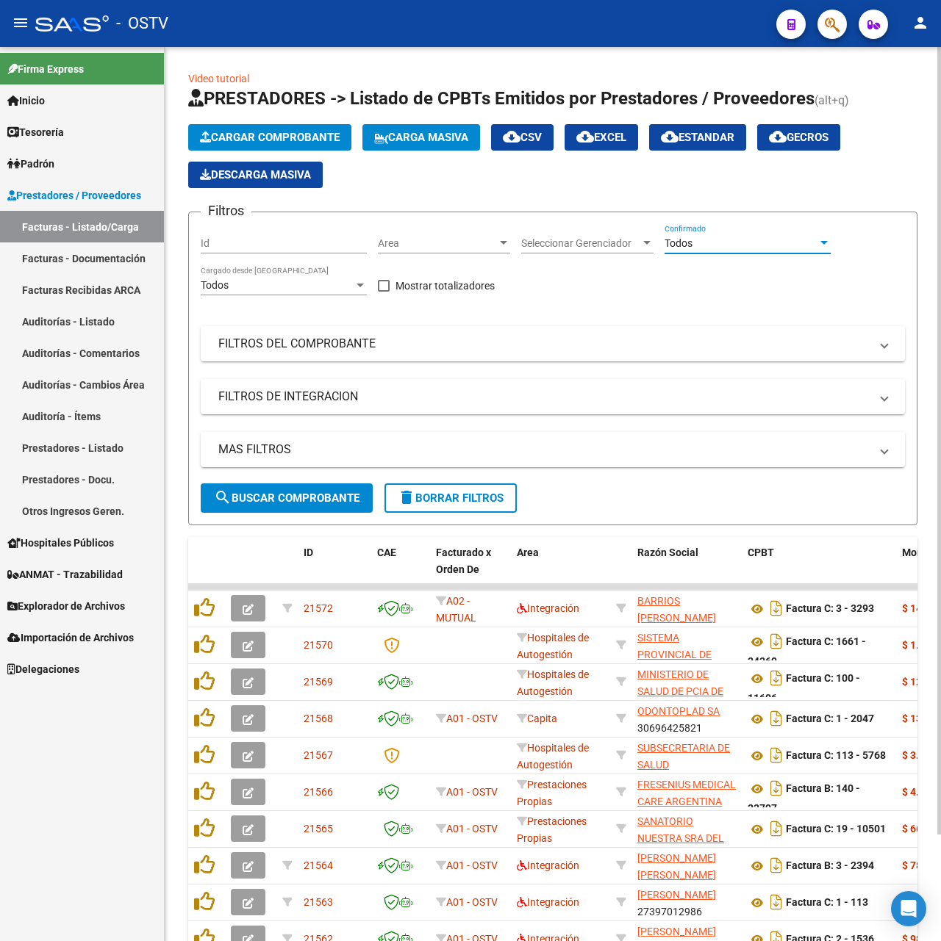
click at [427, 318] on div "Filtros Id Area Area Seleccionar Gerenciador Seleccionar Gerenciador Todos Conf…" at bounding box center [553, 353] width 704 height 259
click at [441, 347] on mat-panel-title "FILTROS DEL COMPROBANTE" at bounding box center [543, 344] width 651 height 16
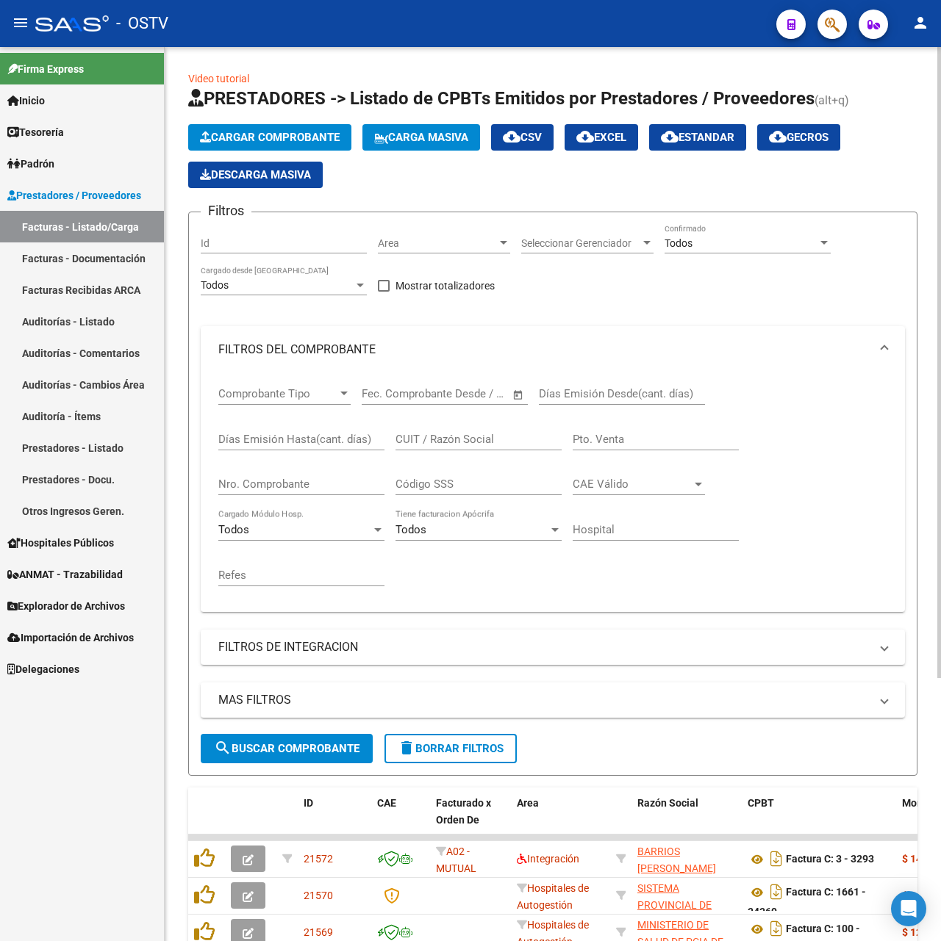
click at [630, 433] on input "Pto. Venta" at bounding box center [655, 439] width 166 height 13
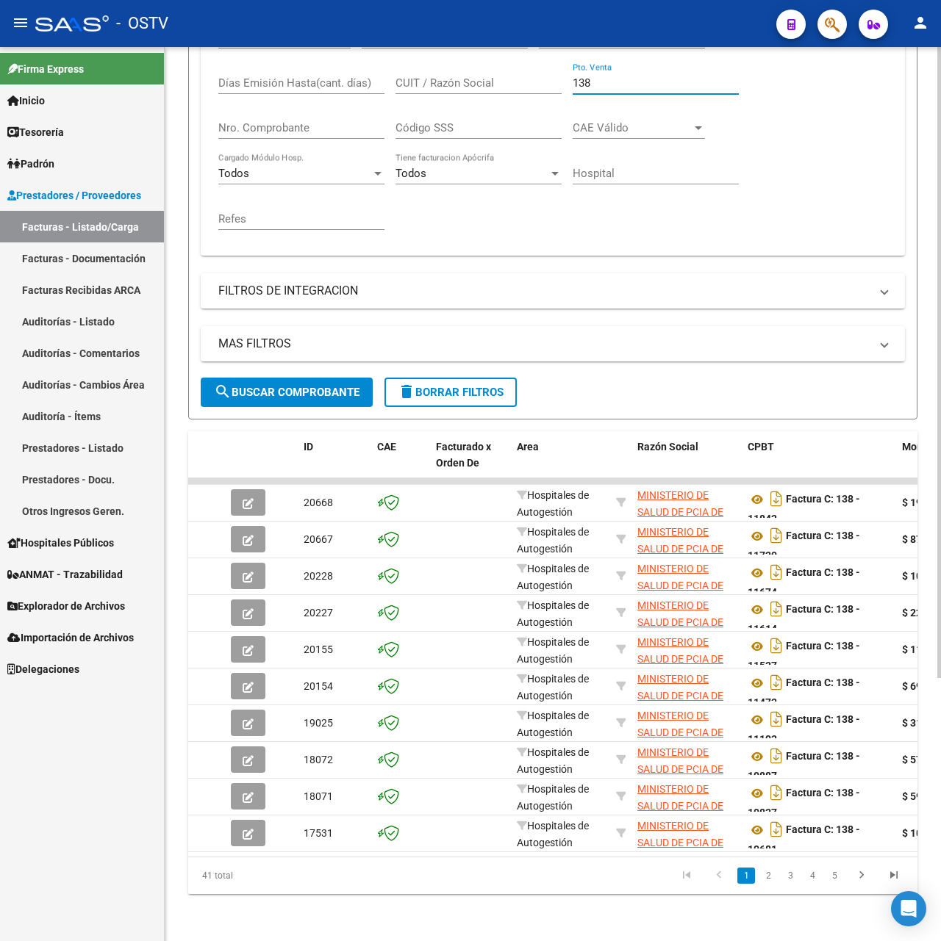
scroll to position [372, 0]
type input "138"
click at [7, 21] on button "menu" at bounding box center [20, 23] width 29 height 29
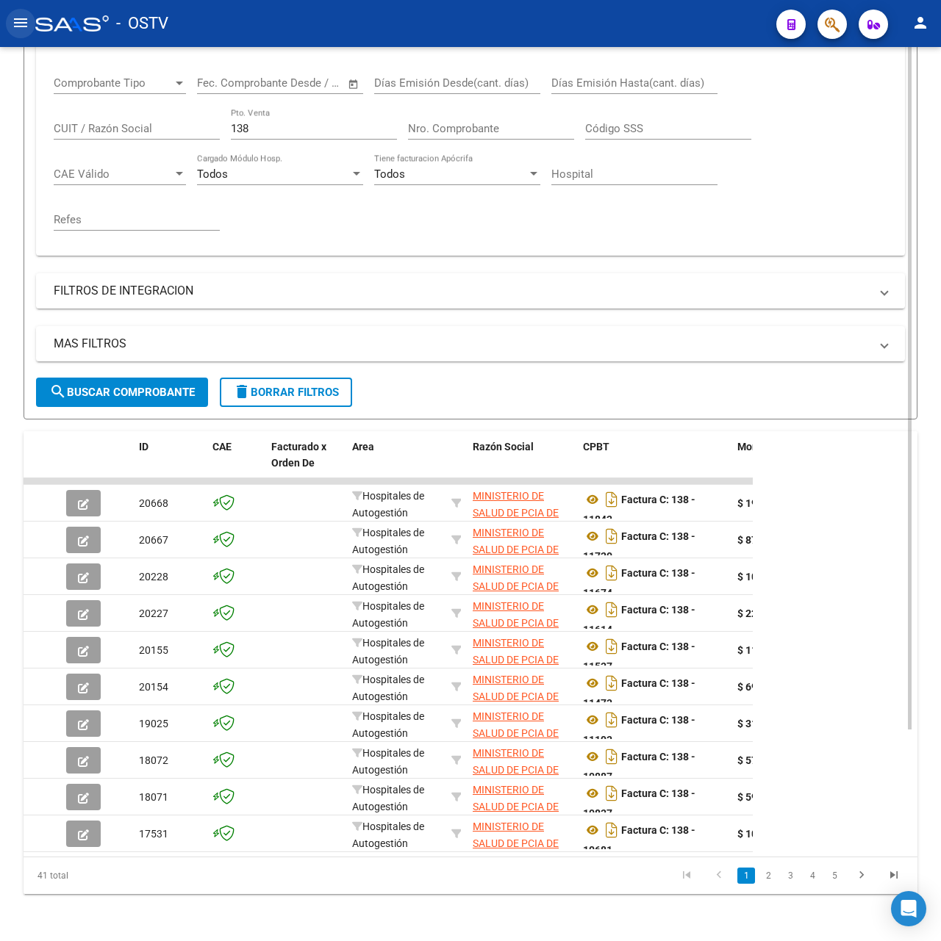
scroll to position [276, 0]
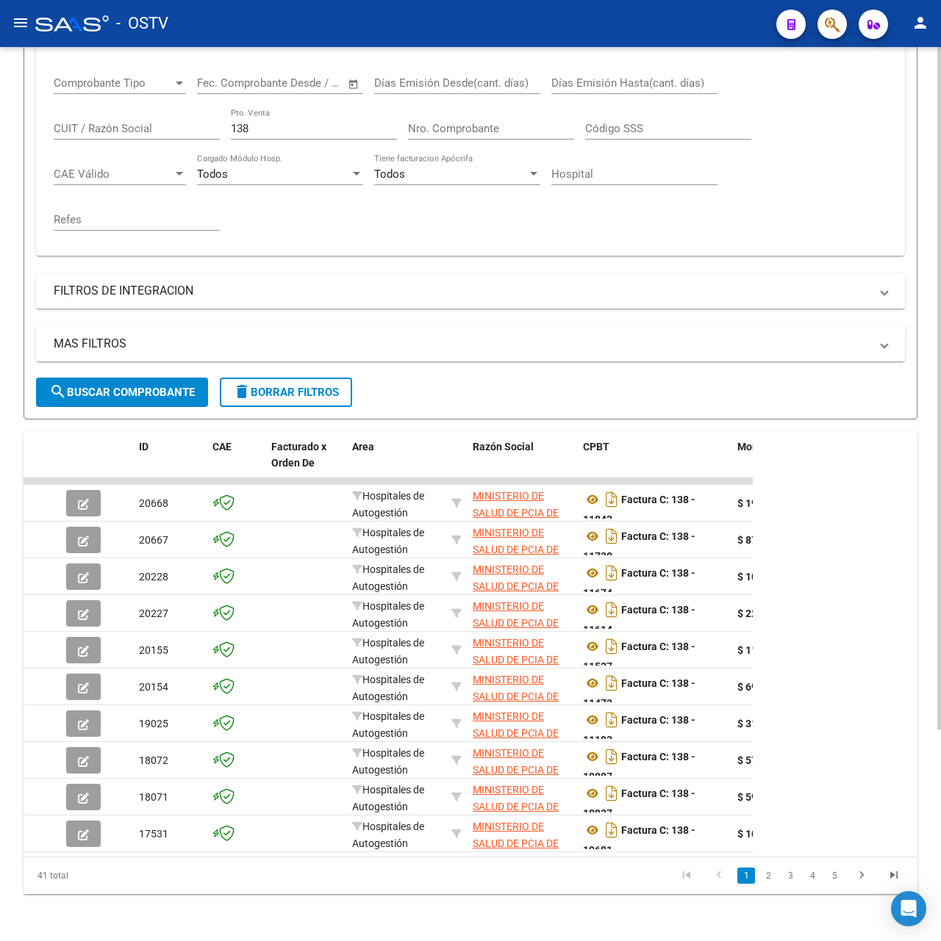
click at [159, 386] on span "search Buscar Comprobante" at bounding box center [121, 392] width 145 height 13
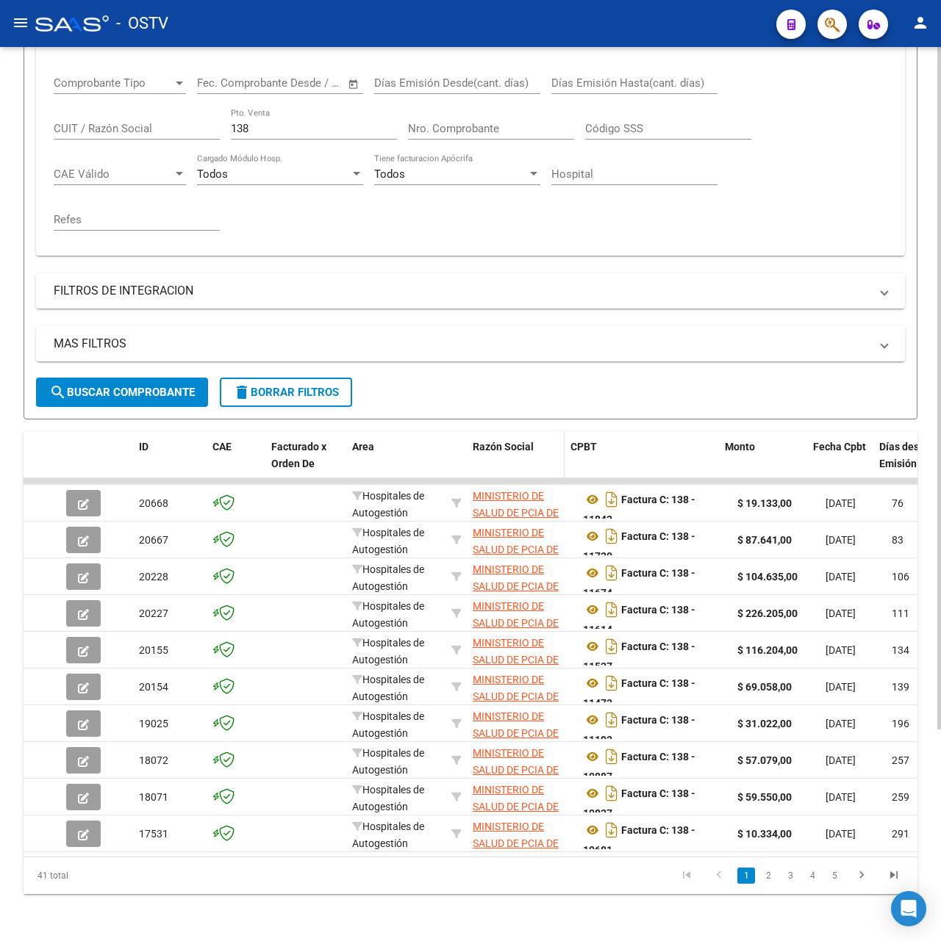
drag, startPoint x: 571, startPoint y: 438, endPoint x: 554, endPoint y: 438, distance: 16.9
click at [554, 438] on datatable-header-cell "Razón Social" at bounding box center [516, 463] width 98 height 65
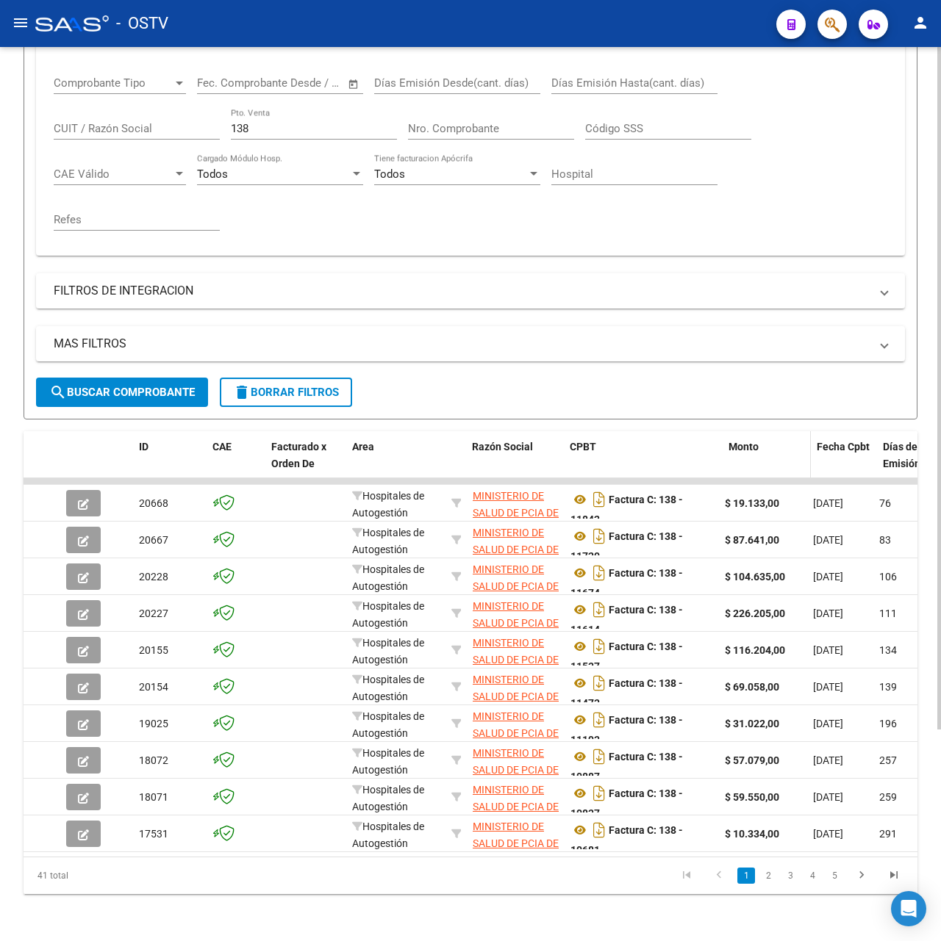
drag, startPoint x: 716, startPoint y: 442, endPoint x: 759, endPoint y: 439, distance: 43.5
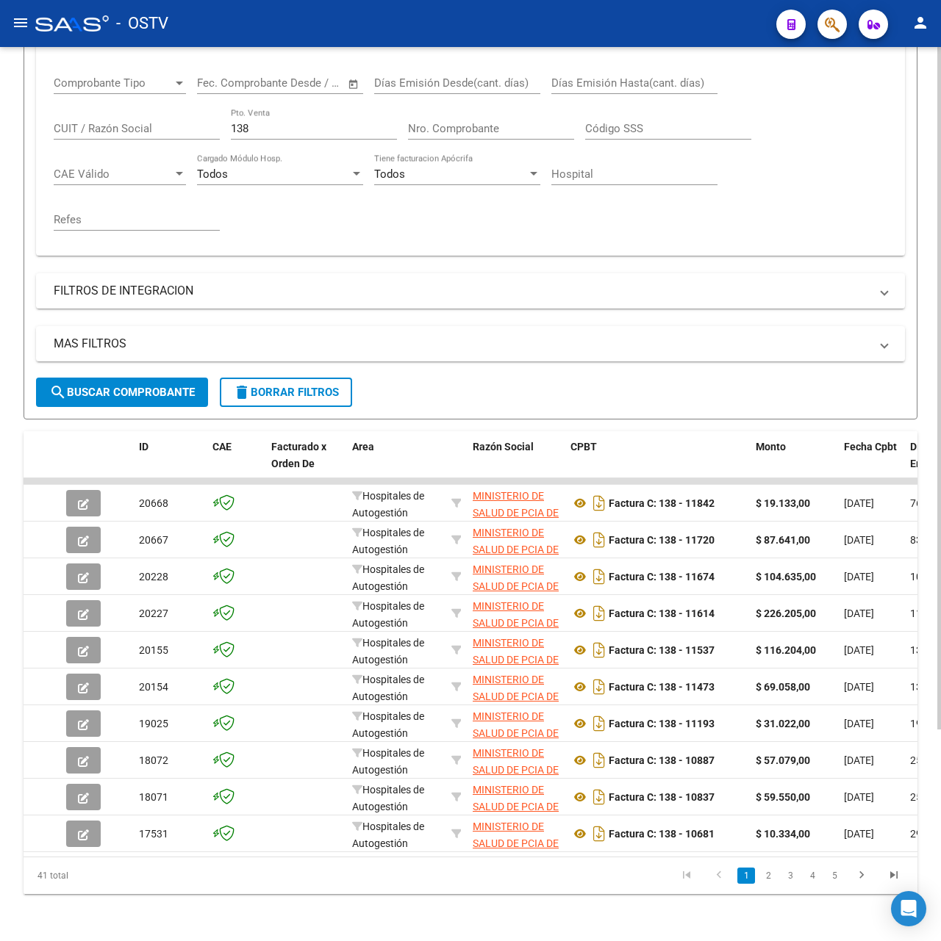
click at [509, 122] on input "Nro. Comprobante" at bounding box center [491, 128] width 166 height 13
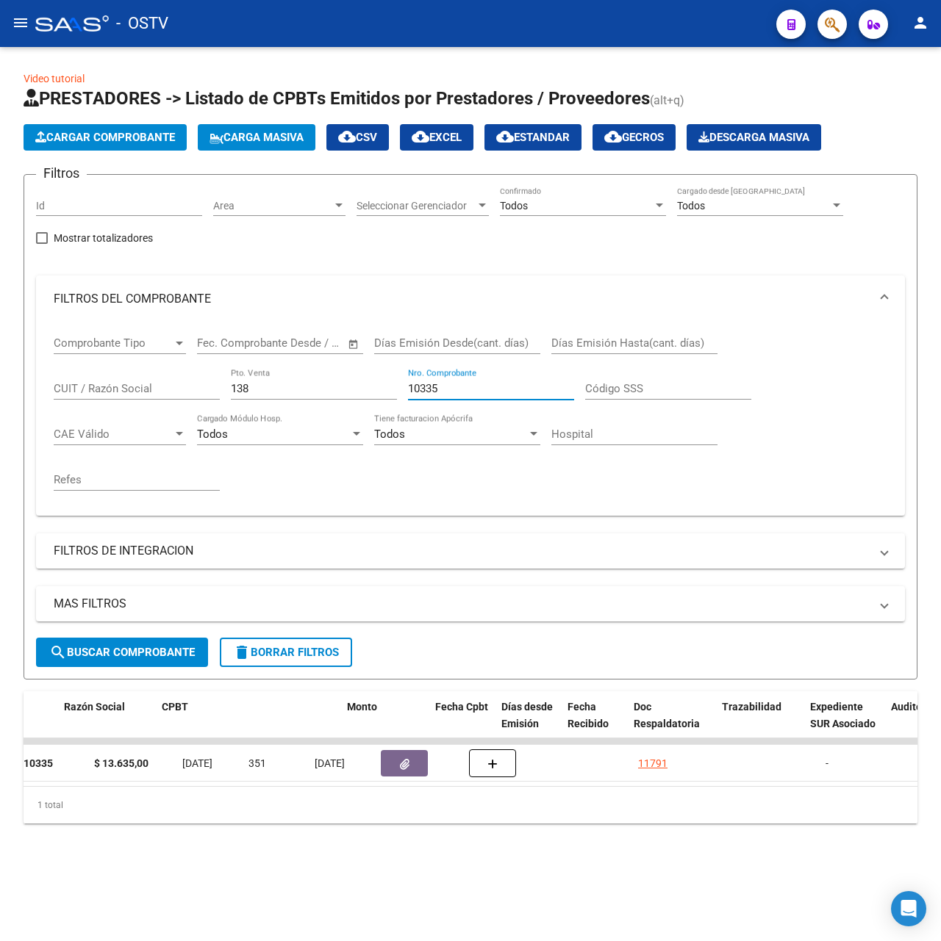
scroll to position [0, 670]
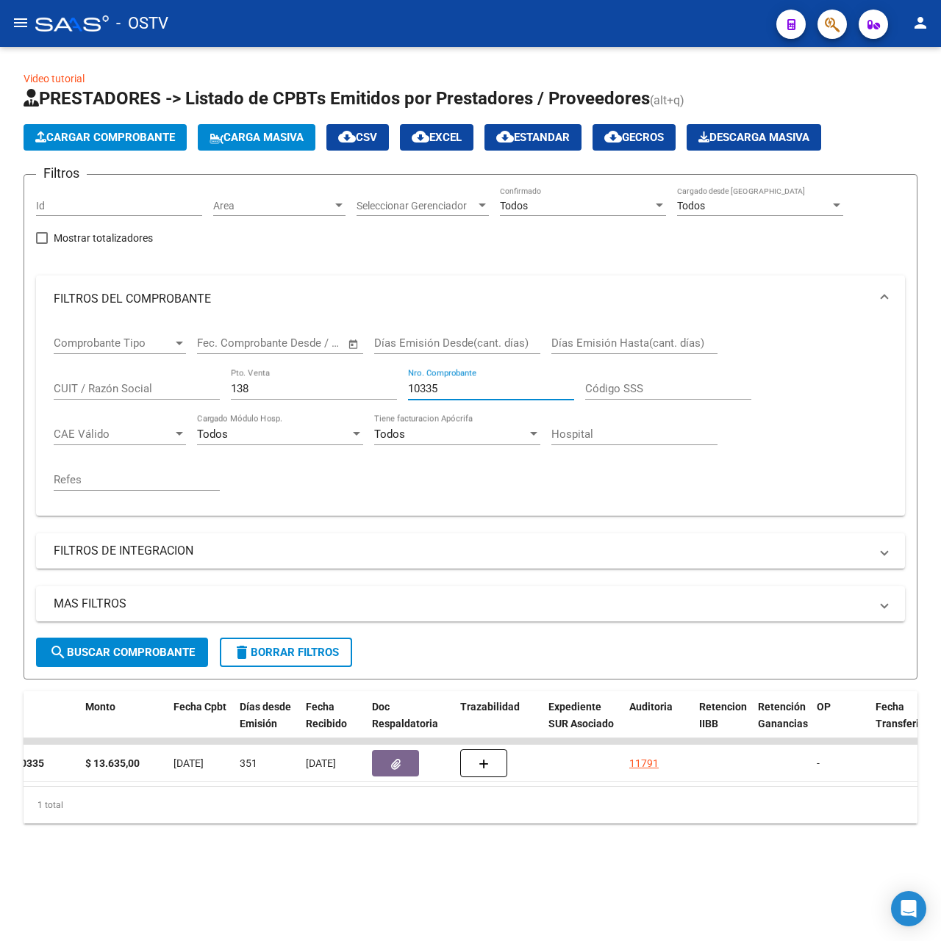
drag, startPoint x: 459, startPoint y: 394, endPoint x: 333, endPoint y: 381, distance: 126.3
click at [333, 381] on div "Comprobante Tipo Comprobante Tipo Fecha inicio – Fecha fin Fec. Comprobante Des…" at bounding box center [470, 413] width 833 height 181
type input "1"
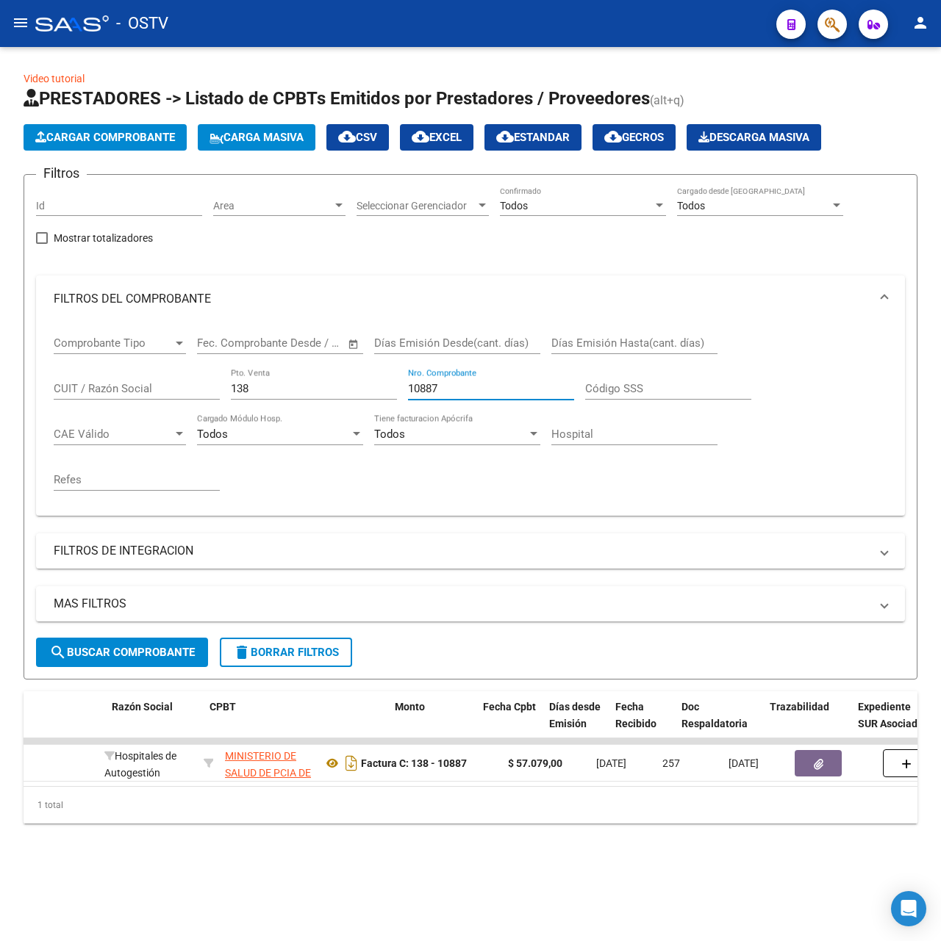
scroll to position [0, 474]
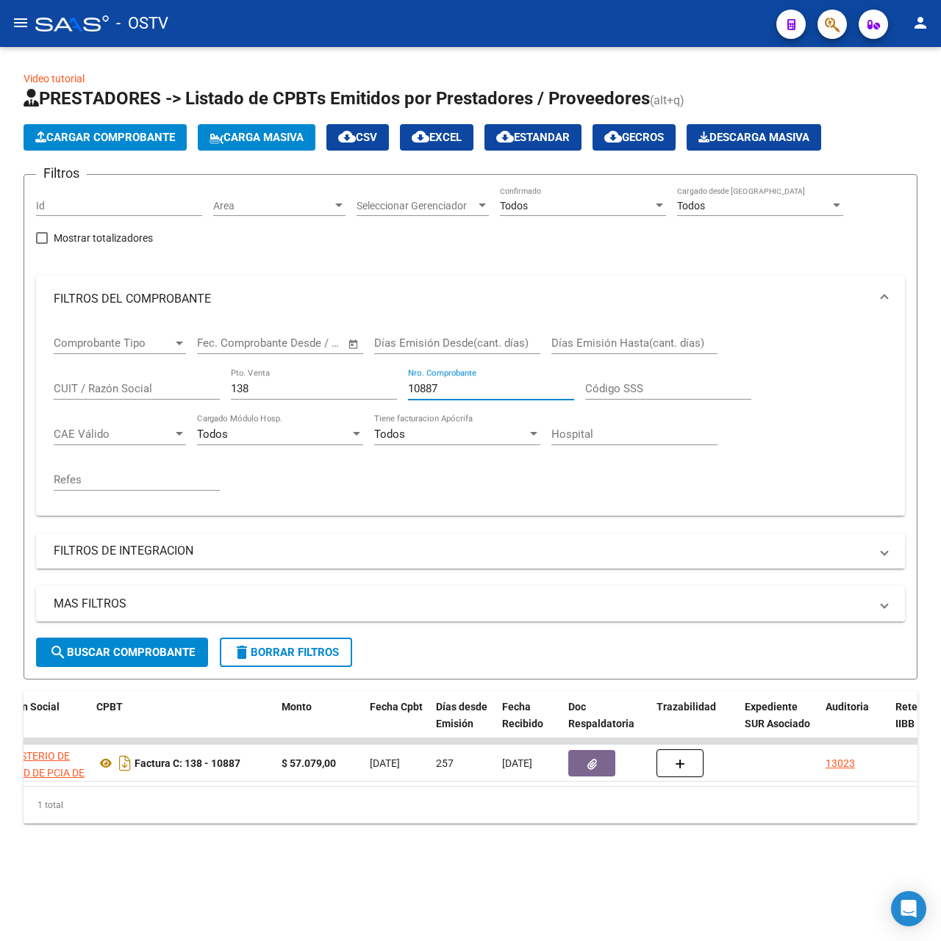
click at [472, 389] on input "10887" at bounding box center [491, 388] width 166 height 13
drag, startPoint x: 483, startPoint y: 386, endPoint x: 195, endPoint y: 382, distance: 288.1
click at [195, 382] on div "Comprobante Tipo Comprobante Tipo Fecha inicio – Fecha fin Fec. Comprobante Des…" at bounding box center [470, 413] width 833 height 181
click at [464, 389] on input "10632" at bounding box center [491, 388] width 166 height 13
drag, startPoint x: 508, startPoint y: 395, endPoint x: 445, endPoint y: 395, distance: 63.9
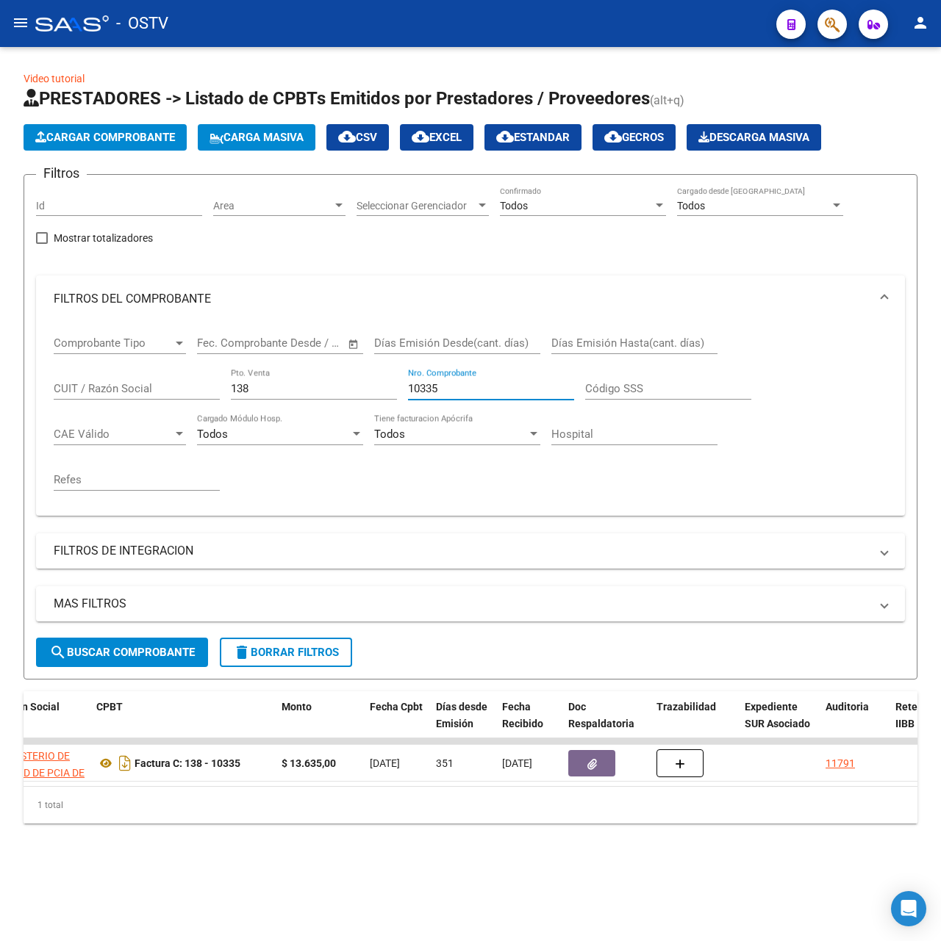
click at [445, 395] on input "10335" at bounding box center [491, 388] width 166 height 13
type input "1"
drag, startPoint x: 320, startPoint y: 389, endPoint x: 86, endPoint y: 406, distance: 235.0
click at [86, 406] on div "Comprobante Tipo Comprobante Tipo Fecha inicio – Fecha fin Fec. Comprobante Des…" at bounding box center [470, 413] width 833 height 181
click at [30, 24] on button "menu" at bounding box center [20, 23] width 29 height 29
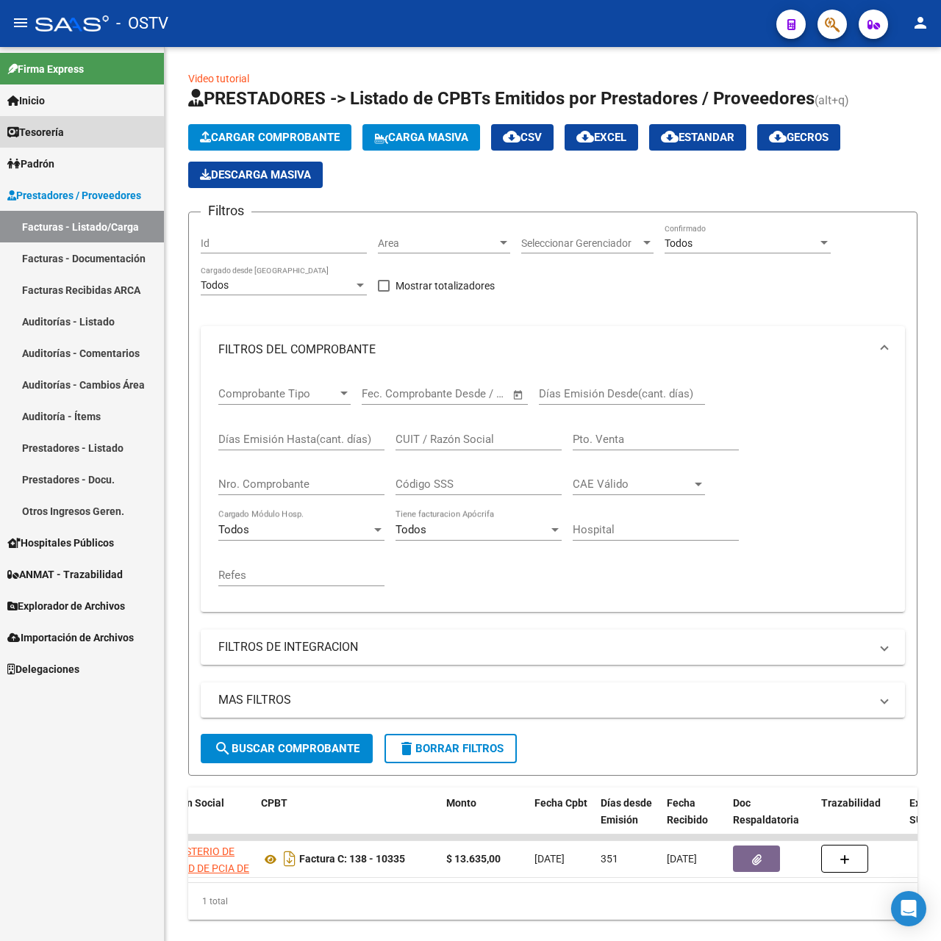
click at [71, 134] on link "Tesorería" at bounding box center [82, 132] width 164 height 32
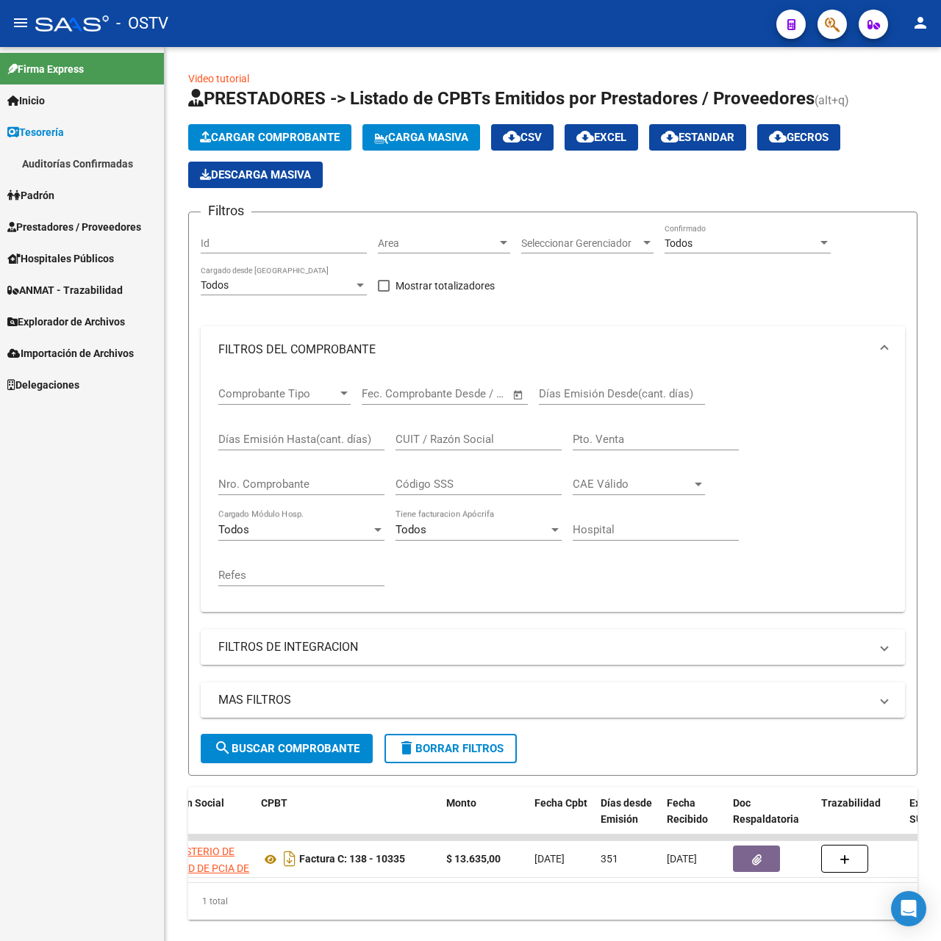
click at [79, 168] on link "Auditorías Confirmadas" at bounding box center [82, 164] width 164 height 32
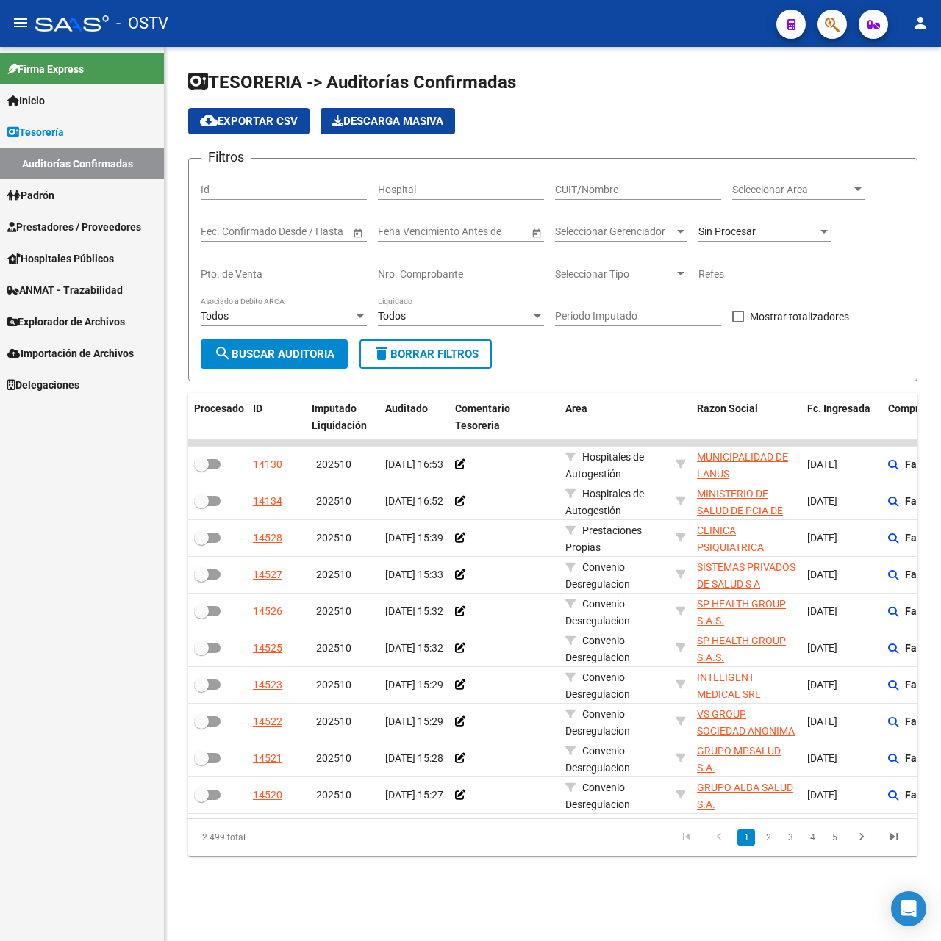
click at [28, 24] on mat-icon "menu" at bounding box center [21, 23] width 18 height 18
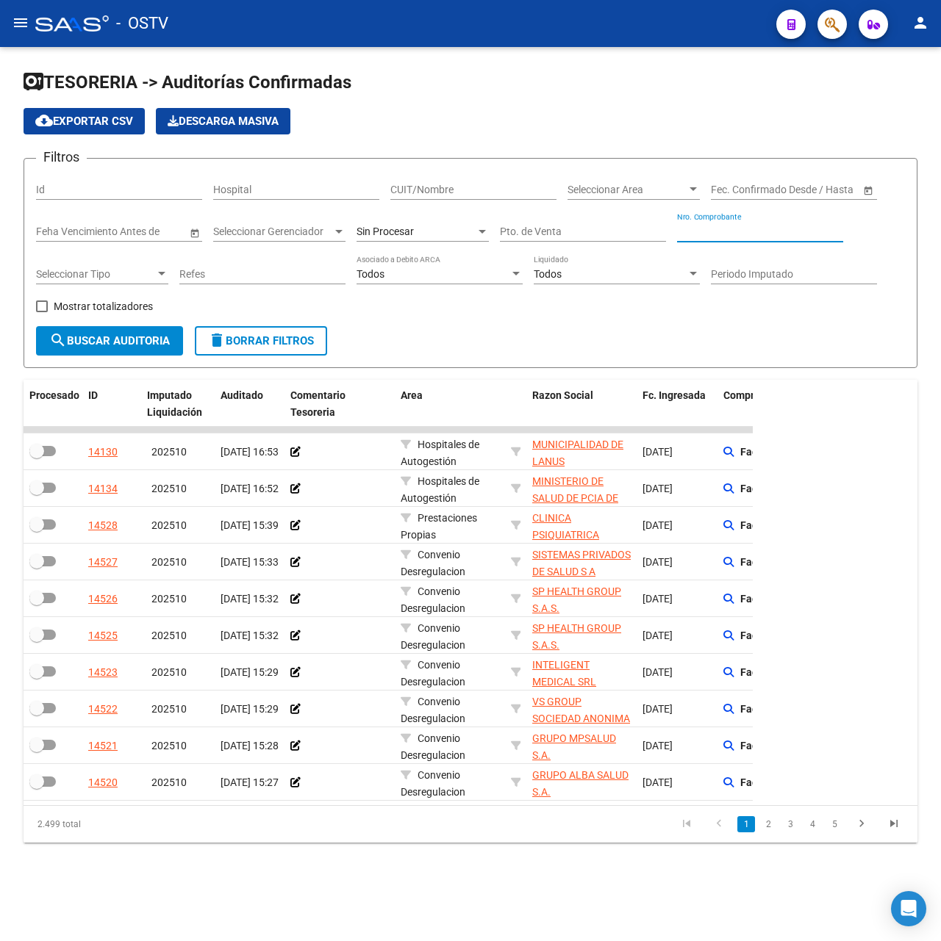
click at [769, 231] on input "Nro. Comprobante" at bounding box center [760, 232] width 166 height 12
click at [642, 231] on input "Pto. de Venta" at bounding box center [583, 232] width 166 height 12
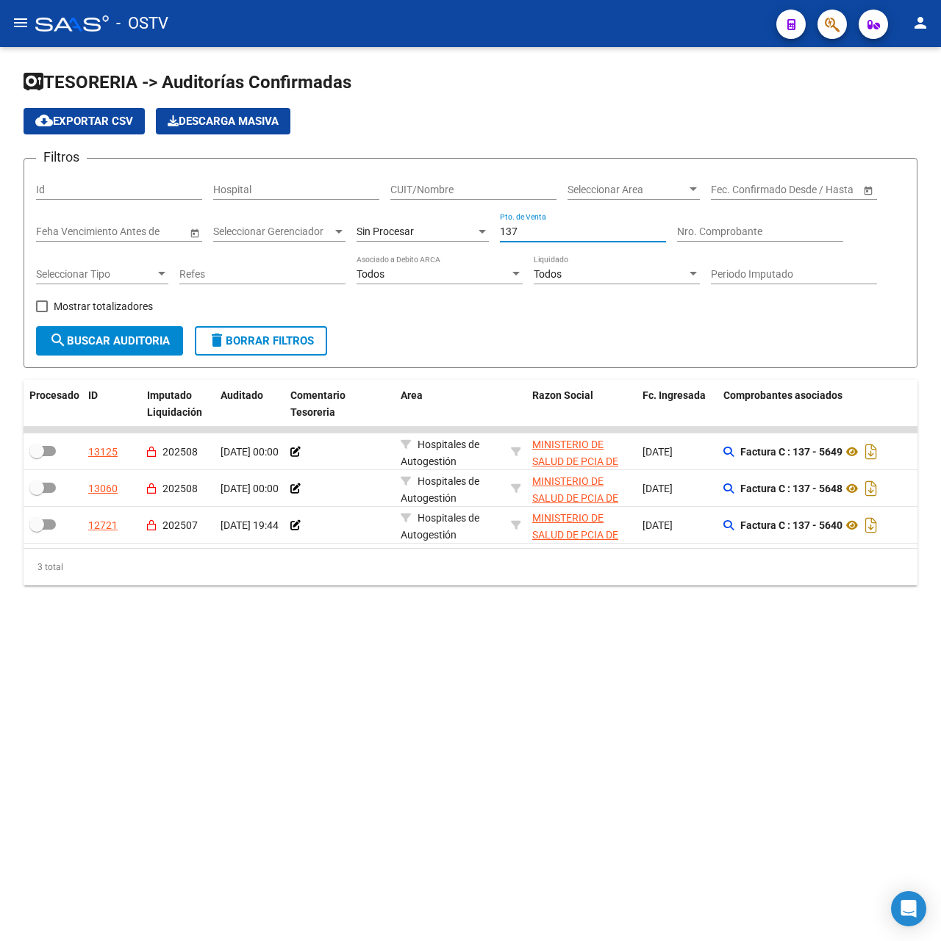
type input "137"
click at [430, 234] on div "Sin Procesar" at bounding box center [415, 232] width 119 height 12
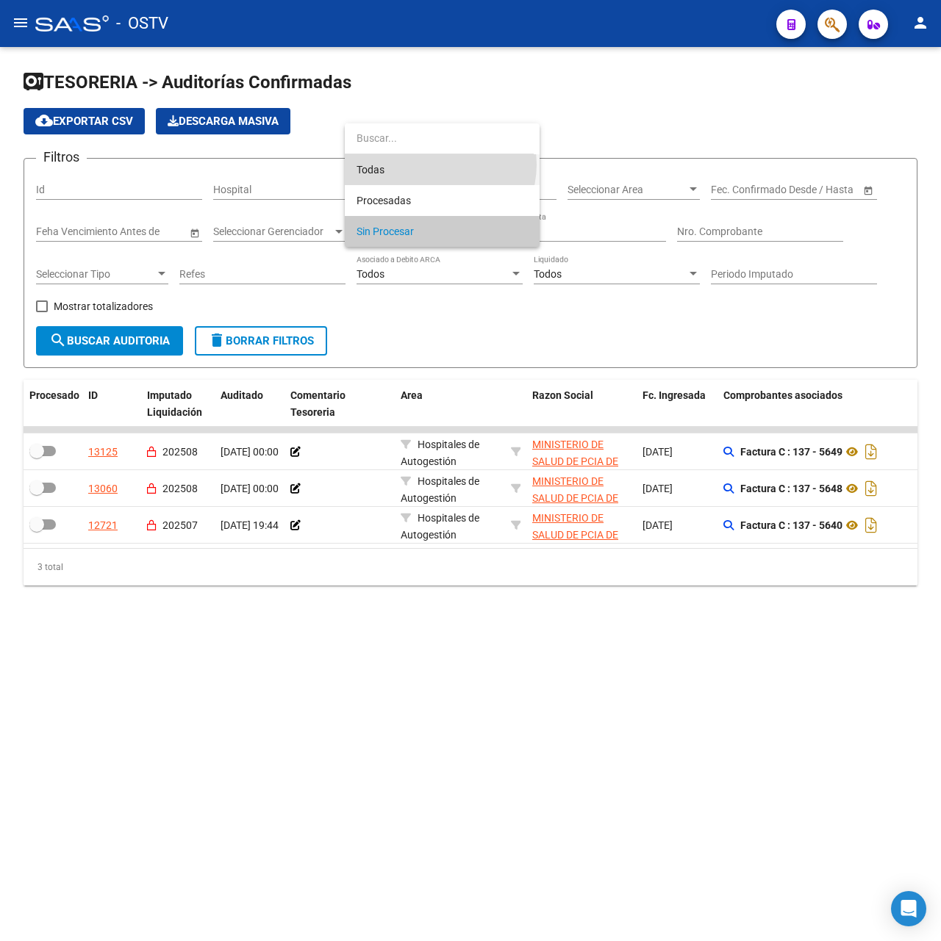
click at [438, 165] on span "Todas" at bounding box center [441, 169] width 171 height 31
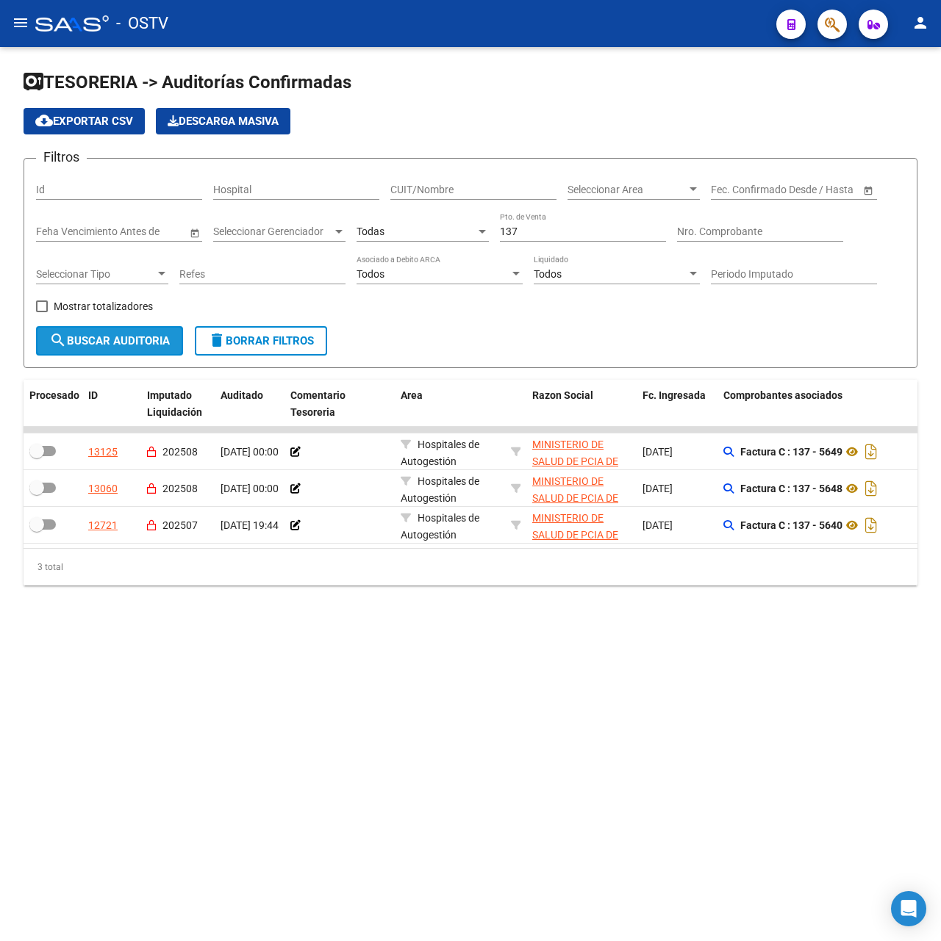
click at [110, 339] on span "search Buscar Auditoria" at bounding box center [109, 340] width 121 height 13
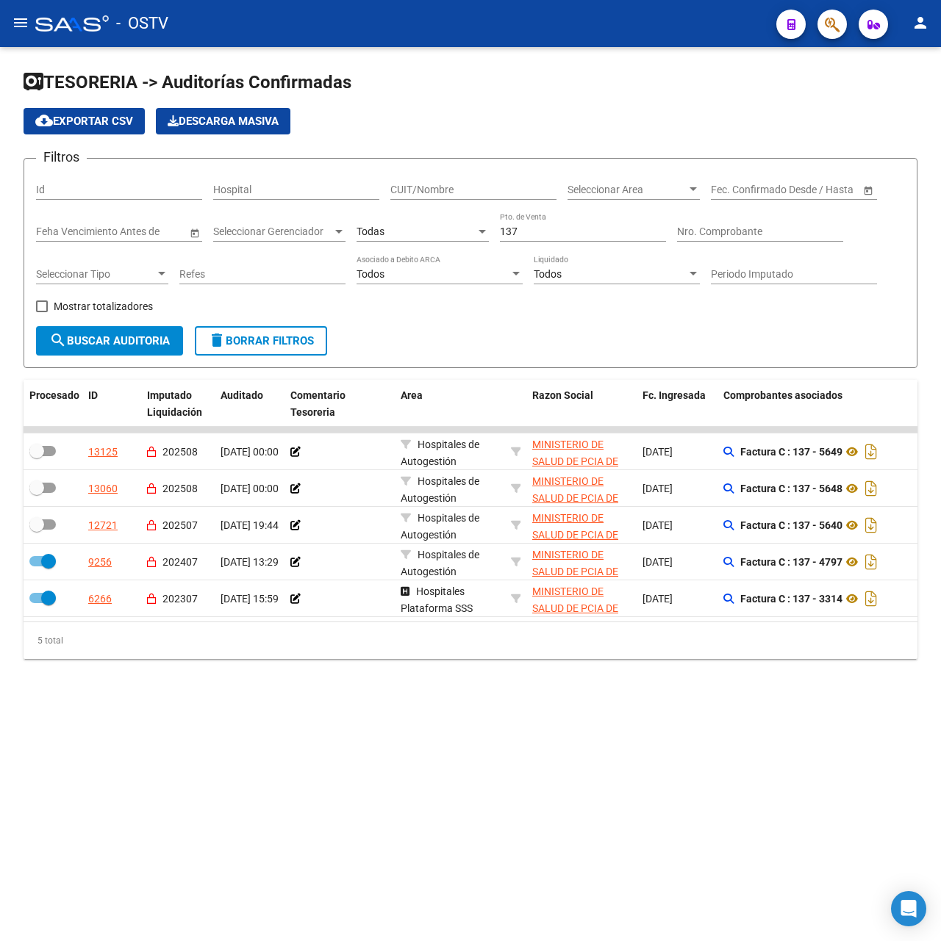
drag, startPoint x: 267, startPoint y: 636, endPoint x: 384, endPoint y: 641, distance: 116.2
click at [384, 641] on div "Procesado ID Imputado Liquidación Auditado Comentario Tesoreria Area Razon Soci…" at bounding box center [470, 519] width 893 height 279
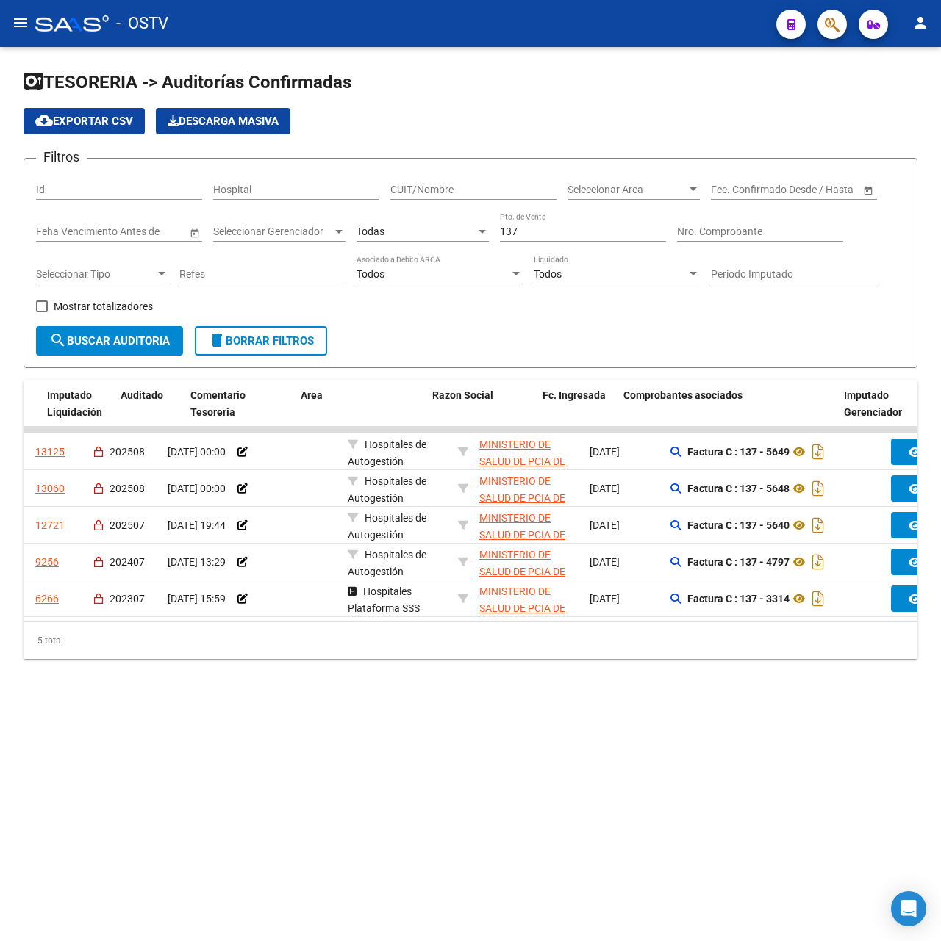
scroll to position [0, 226]
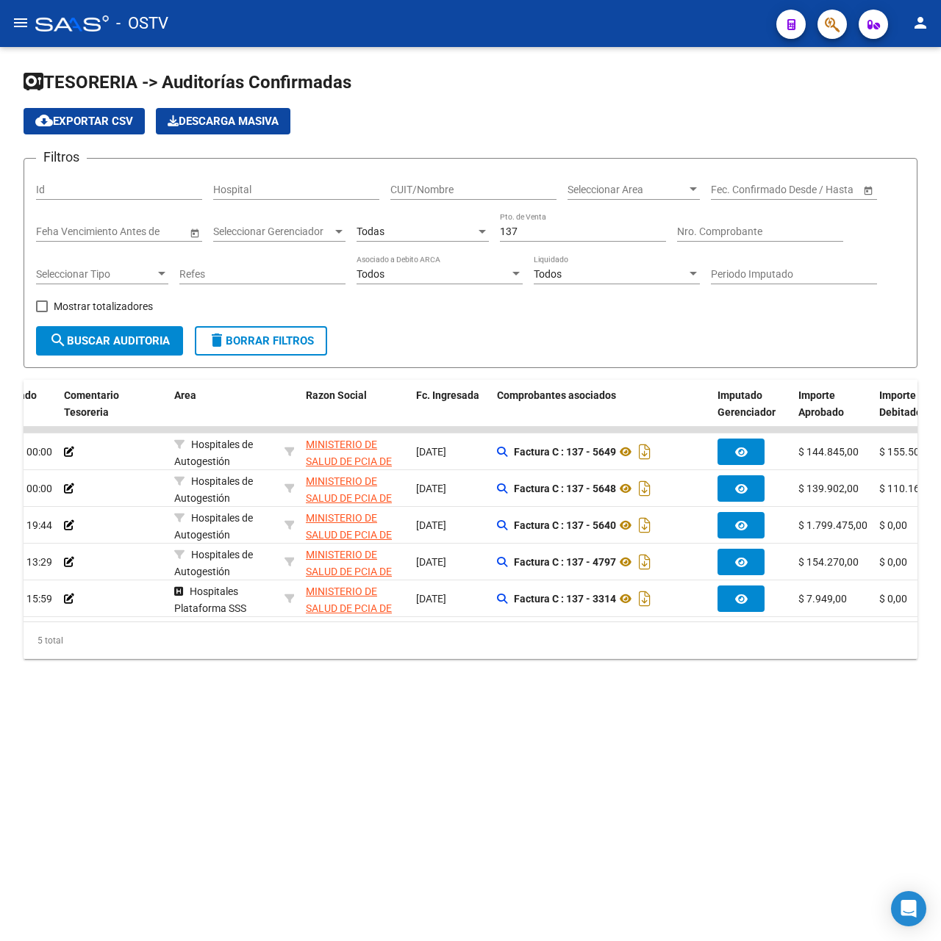
click at [450, 757] on mat-sidenav-content "TESORERIA -> Auditorías Confirmadas cloud_download Exportar CSV Descarga Masiva…" at bounding box center [470, 494] width 941 height 894
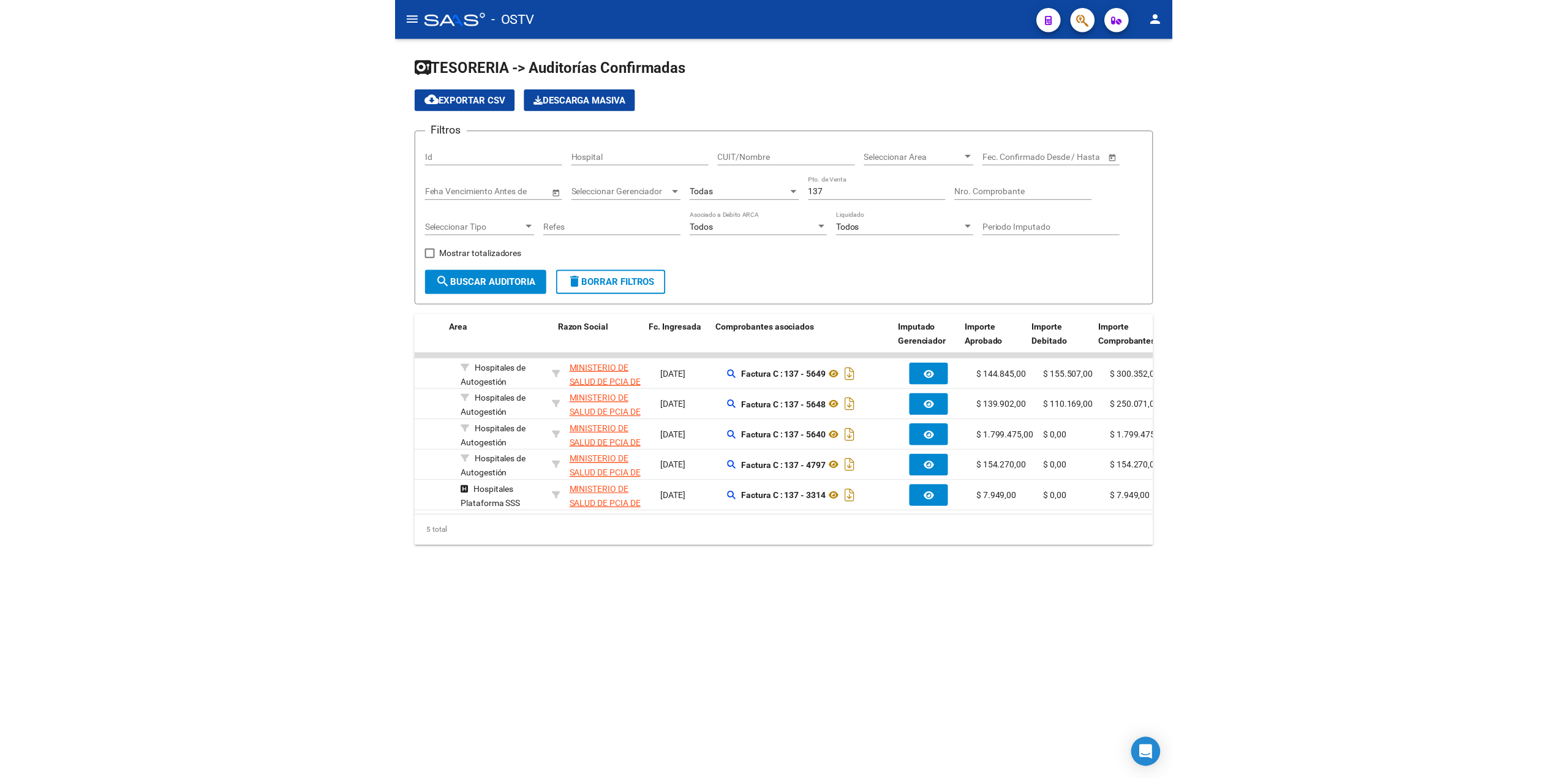
scroll to position [0, 279]
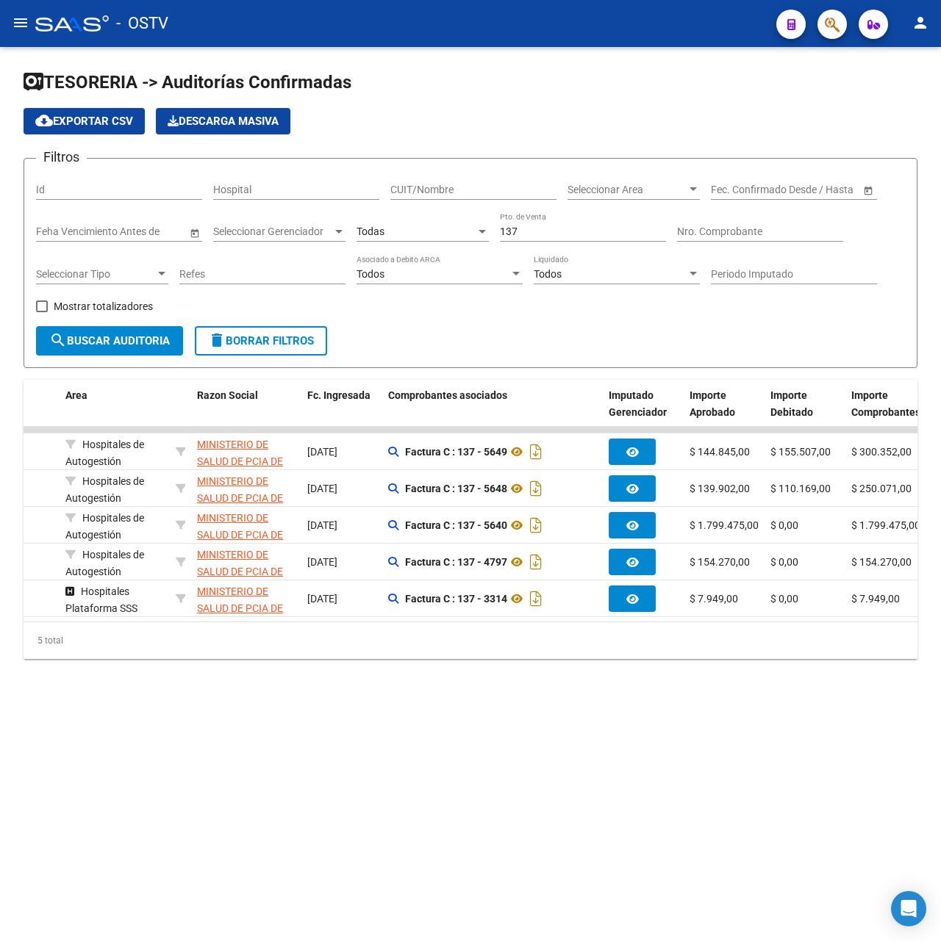
click at [104, 118] on span "cloud_download Exportar CSV" at bounding box center [84, 121] width 98 height 13
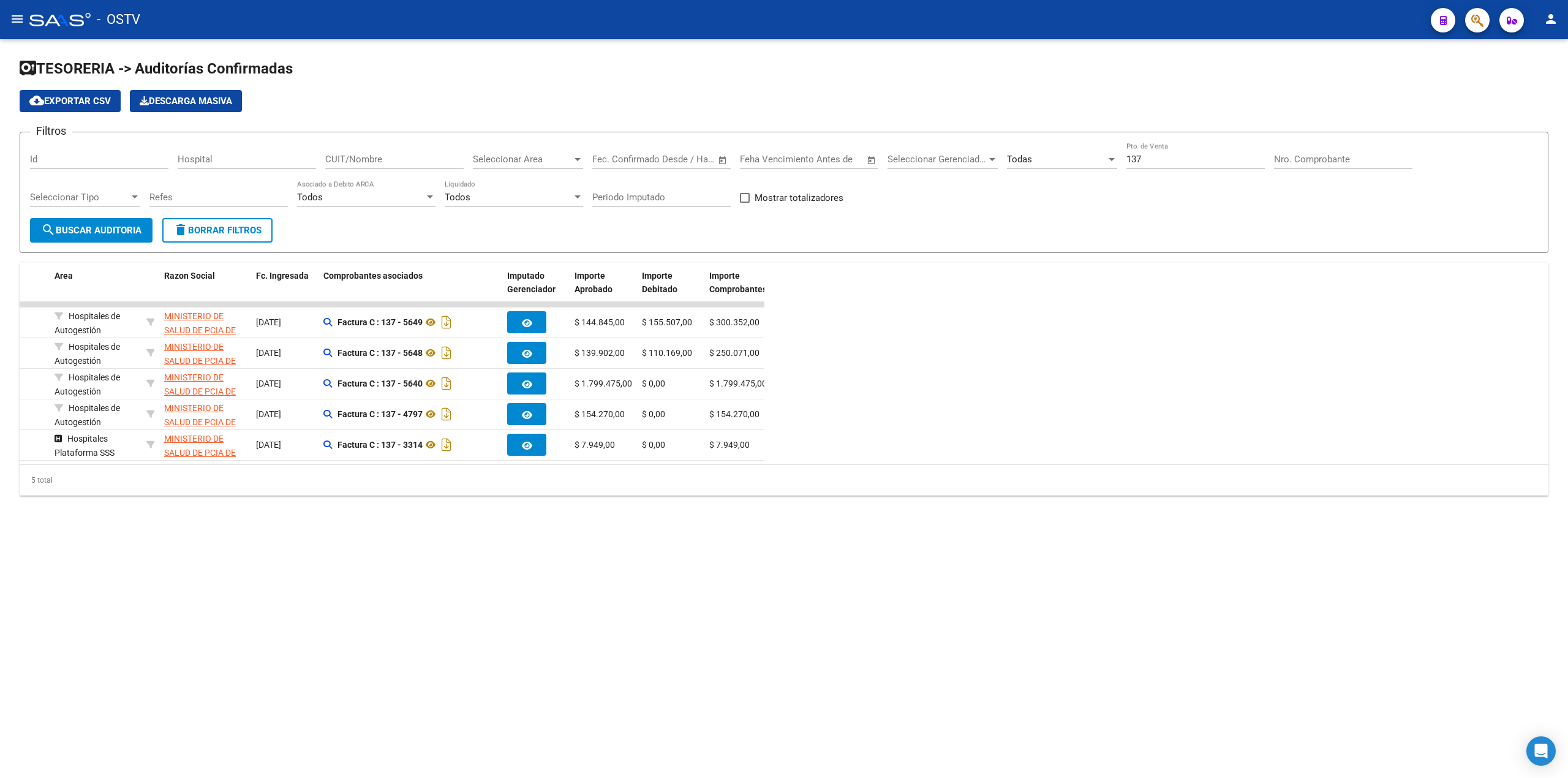
scroll to position [0, 91]
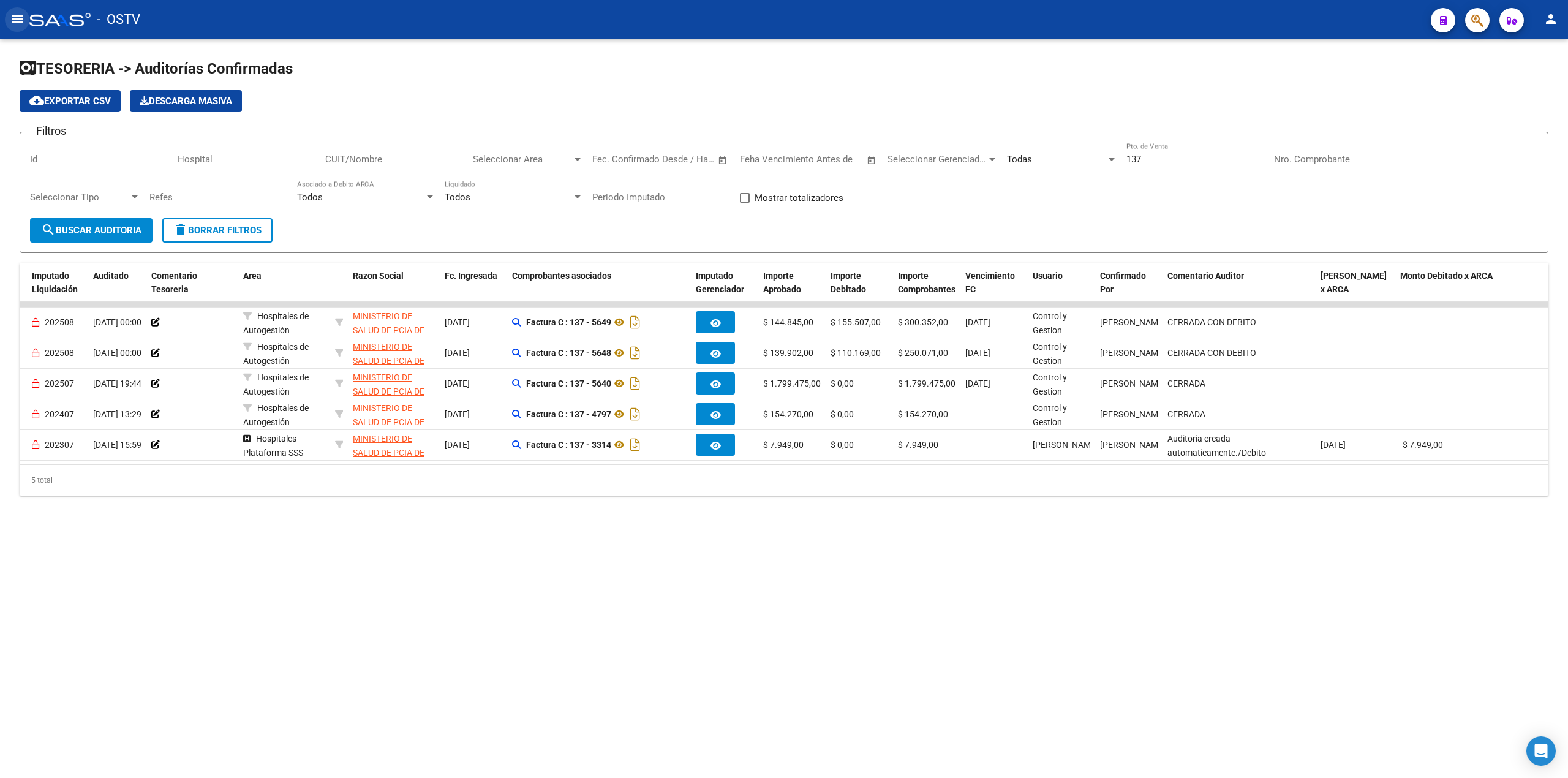
click at [13, 25] on mat-icon "menu" at bounding box center [18, 19] width 15 height 15
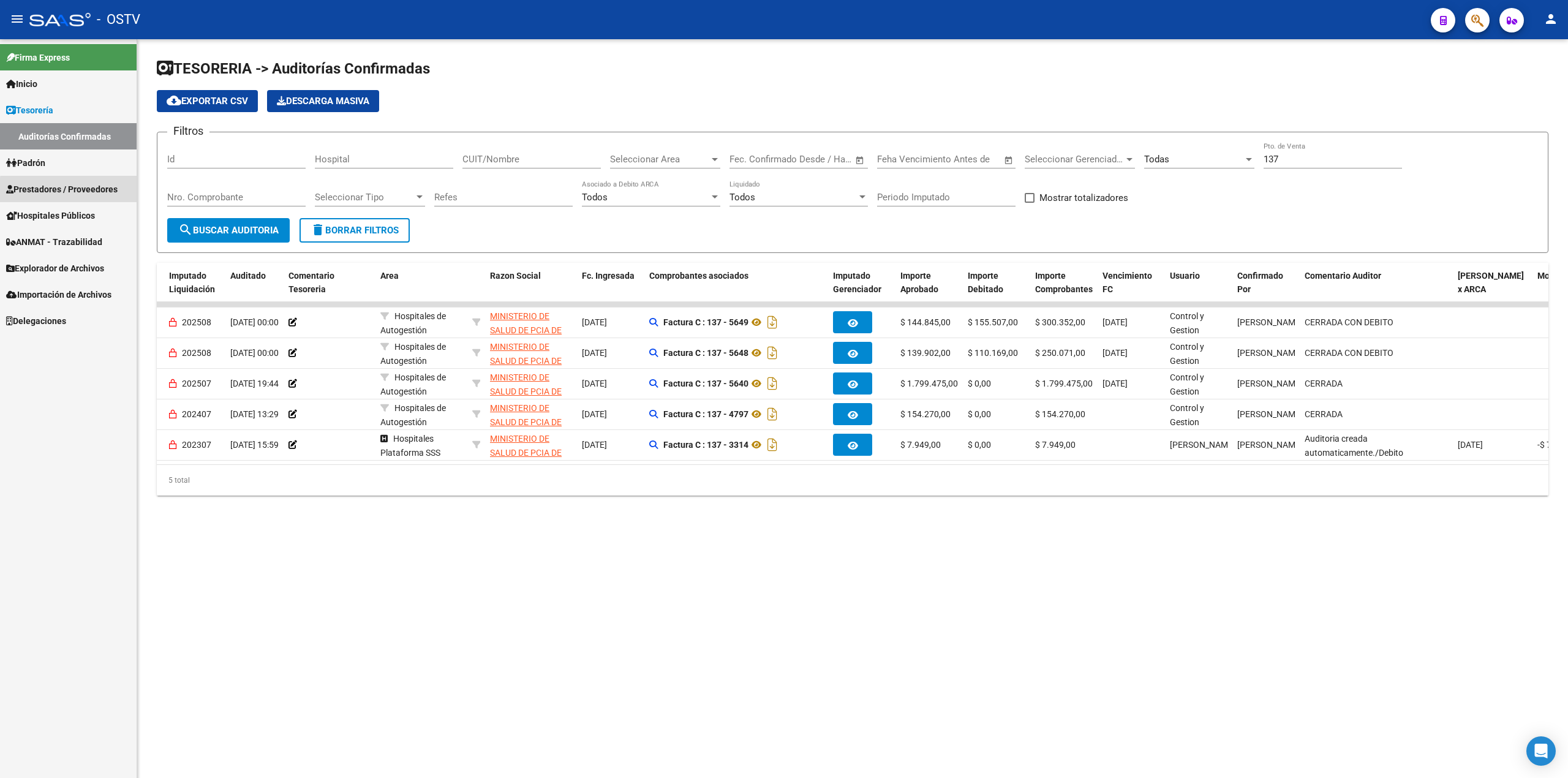
click at [88, 191] on span "Prestadores / Proveedores" at bounding box center [62, 189] width 112 height 13
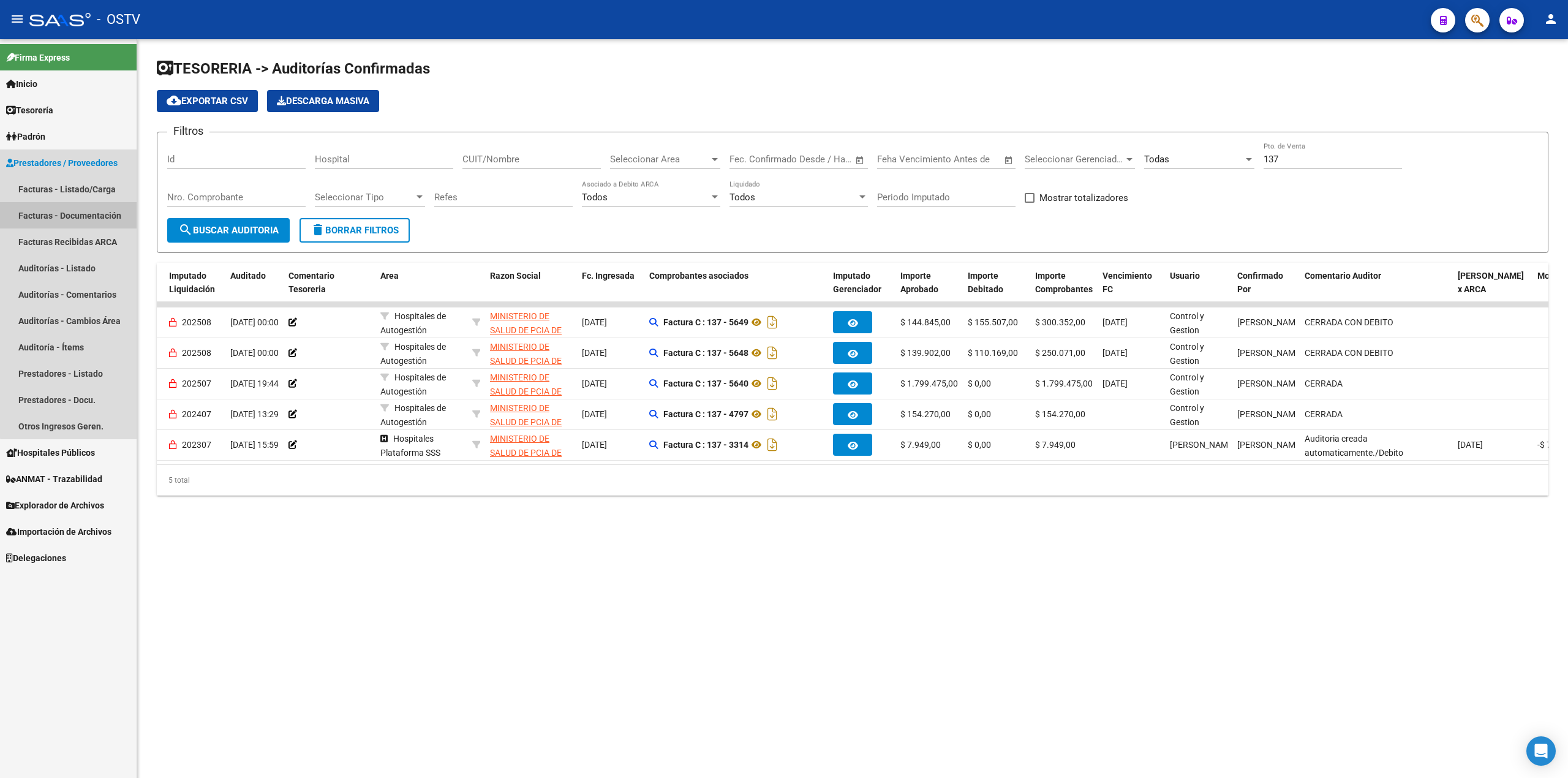
click at [73, 213] on link "Facturas - Documentación" at bounding box center [68, 215] width 137 height 27
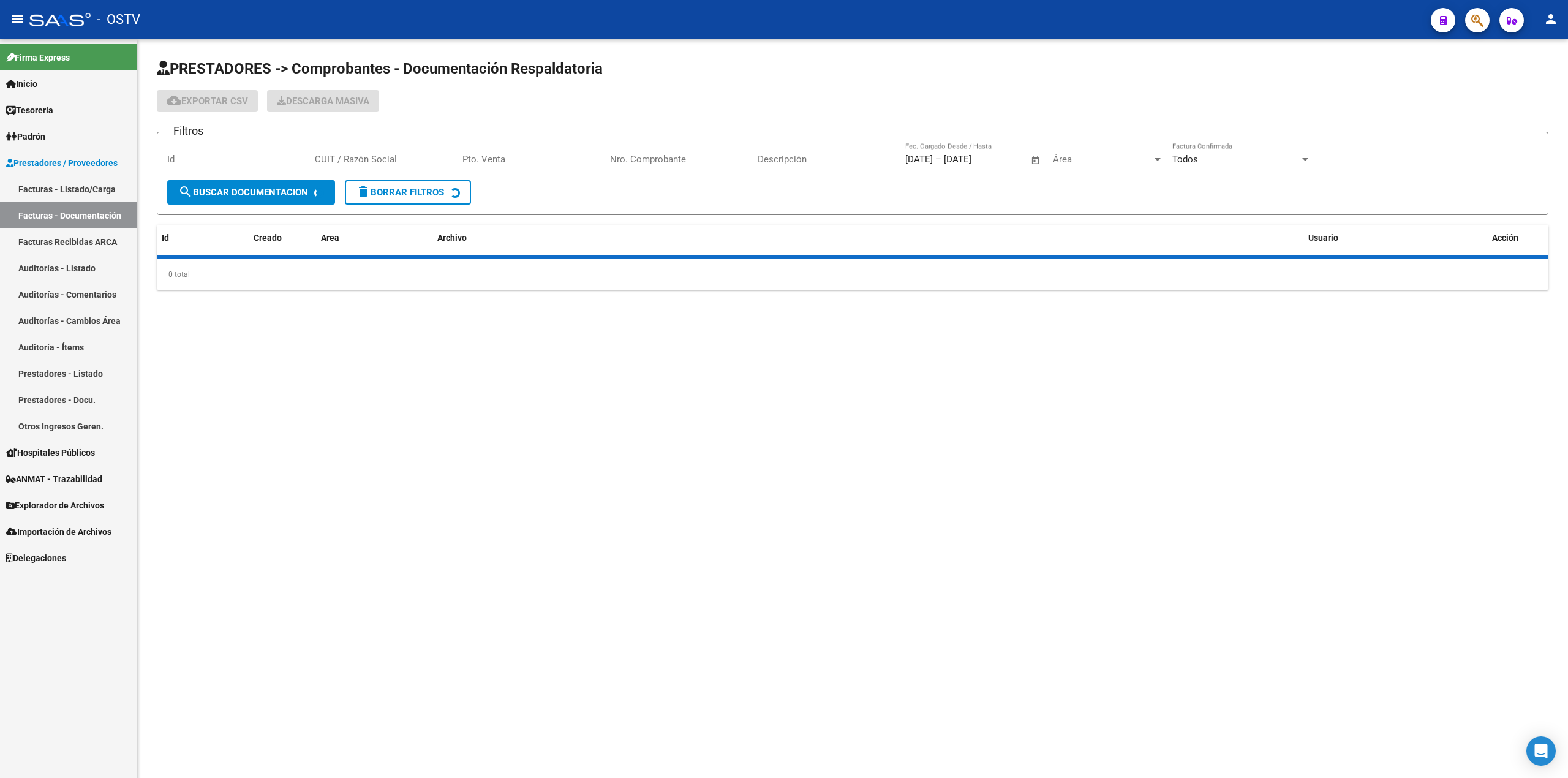
click at [73, 198] on link "Facturas - Listado/Carga" at bounding box center [68, 189] width 137 height 27
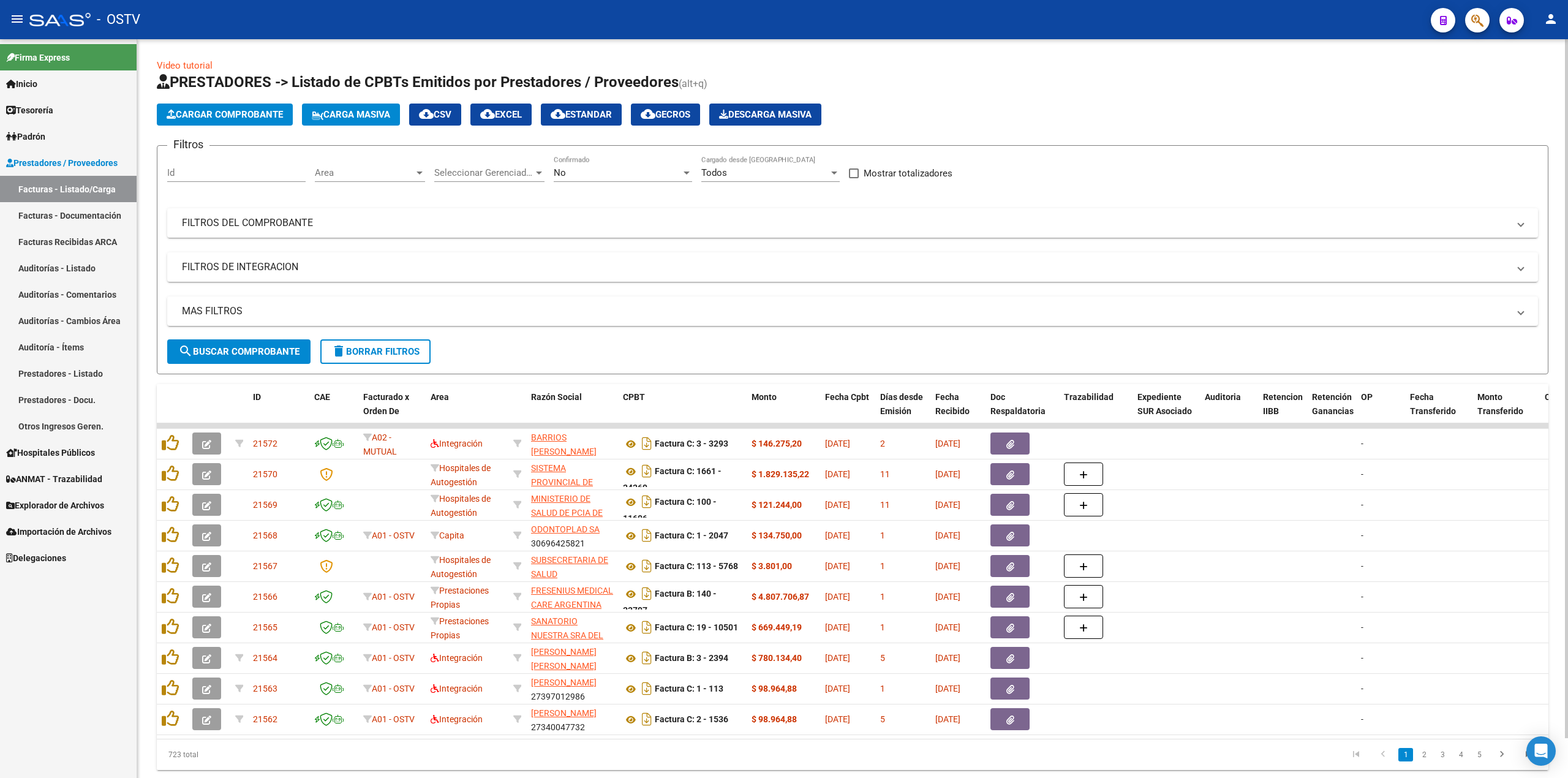
click at [554, 170] on span "No" at bounding box center [559, 173] width 13 height 11
click at [569, 123] on span "Todos" at bounding box center [623, 118] width 138 height 28
click at [417, 216] on mat-panel-title "FILTROS DEL COMPROBANTE" at bounding box center [845, 223] width 1327 height 13
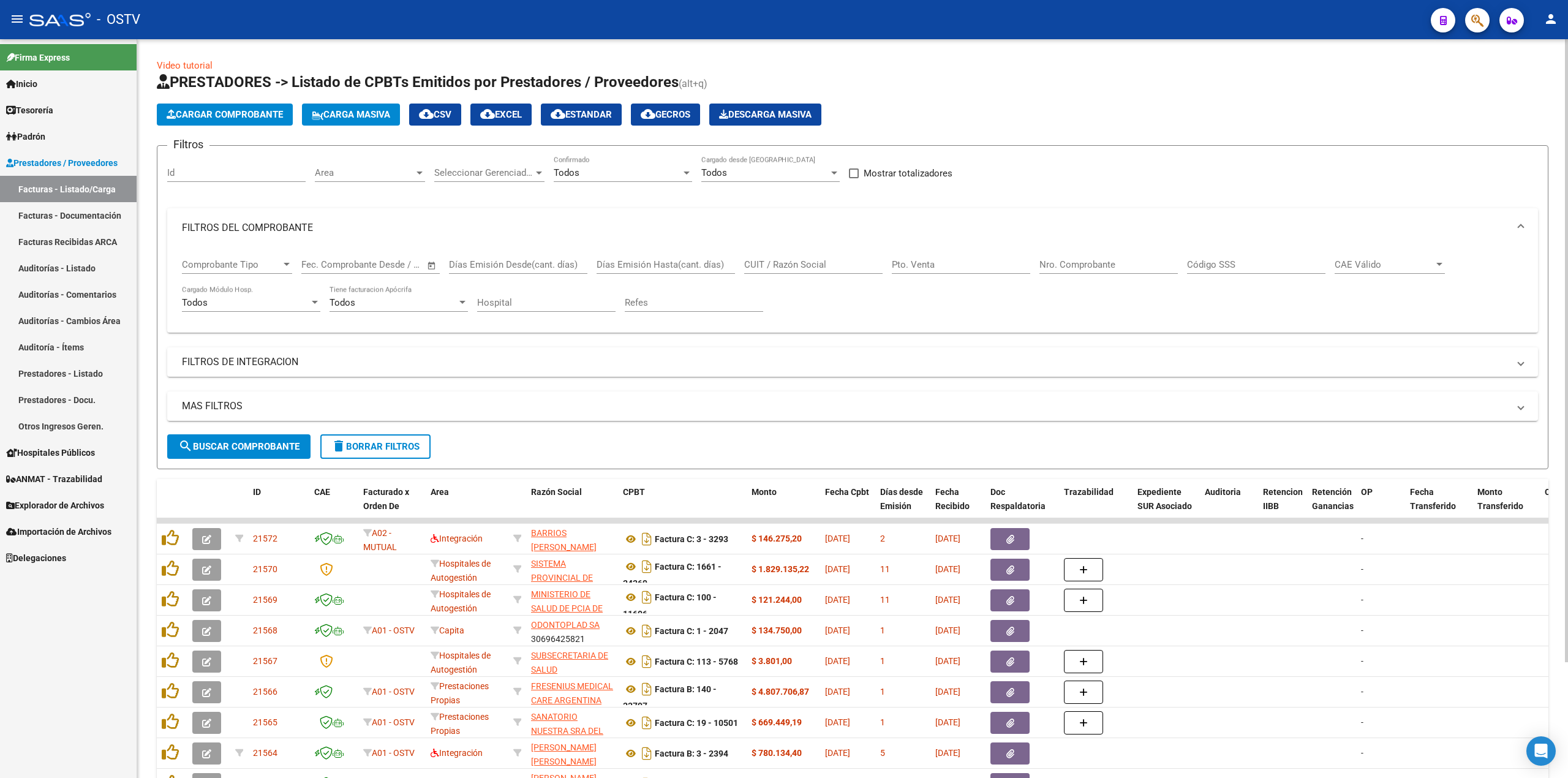
click at [963, 274] on div "Pto. Venta" at bounding box center [961, 261] width 138 height 27
click at [963, 269] on input "Pto. Venta" at bounding box center [961, 264] width 138 height 11
type input "137"
click at [1080, 256] on div "Nro. Comprobante" at bounding box center [1109, 261] width 138 height 27
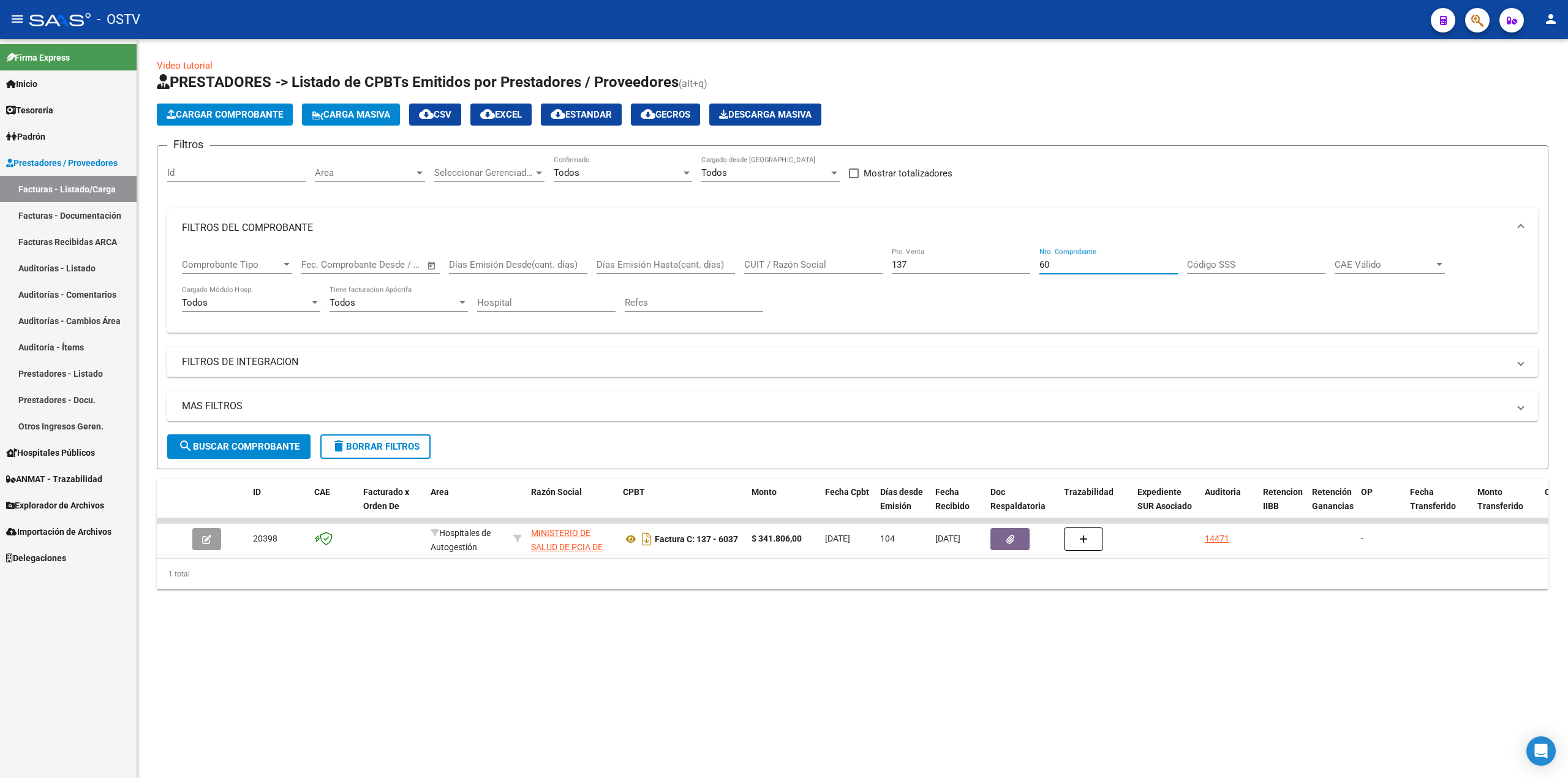
type input "6"
click at [495, 111] on mat-icon "cloud_download" at bounding box center [488, 114] width 15 height 15
click at [1094, 258] on div "6038 Nro. Comprobante" at bounding box center [1109, 261] width 138 height 27
click at [522, 115] on span "cloud_download EXCEL" at bounding box center [501, 114] width 42 height 11
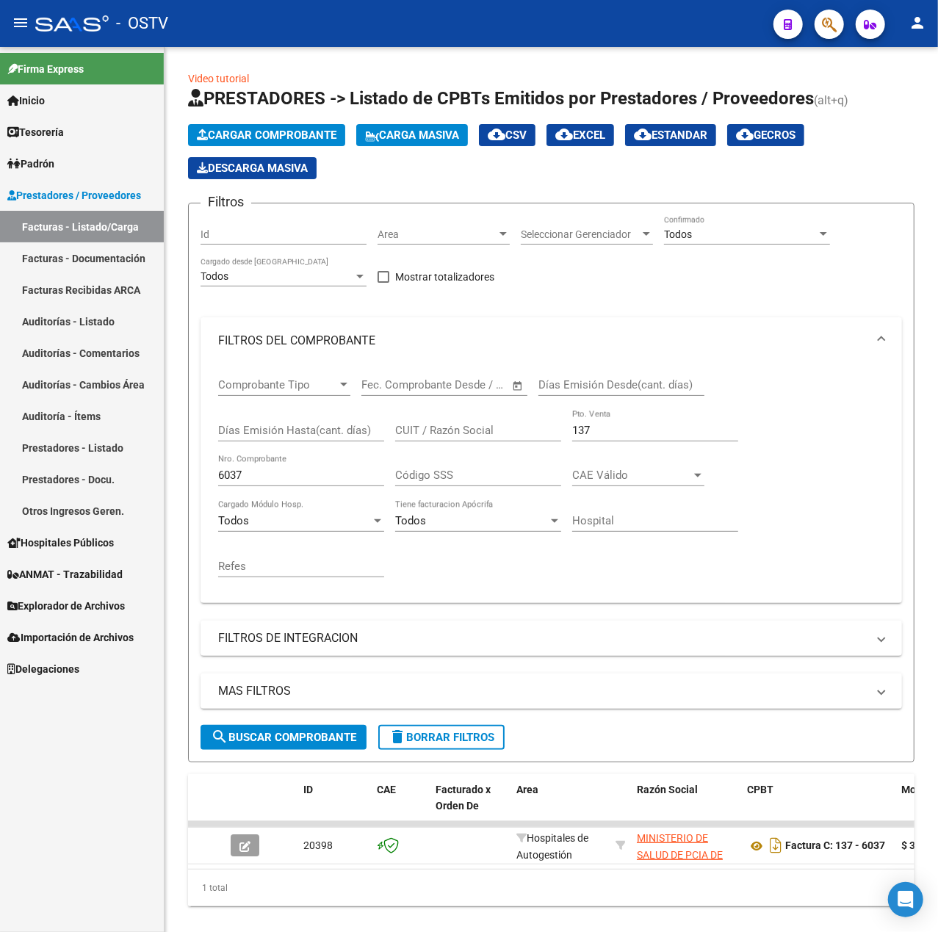
click at [29, 10] on mat-toolbar "menu - OSTV person" at bounding box center [469, 23] width 938 height 47
click at [15, 16] on mat-icon "menu" at bounding box center [21, 23] width 18 height 18
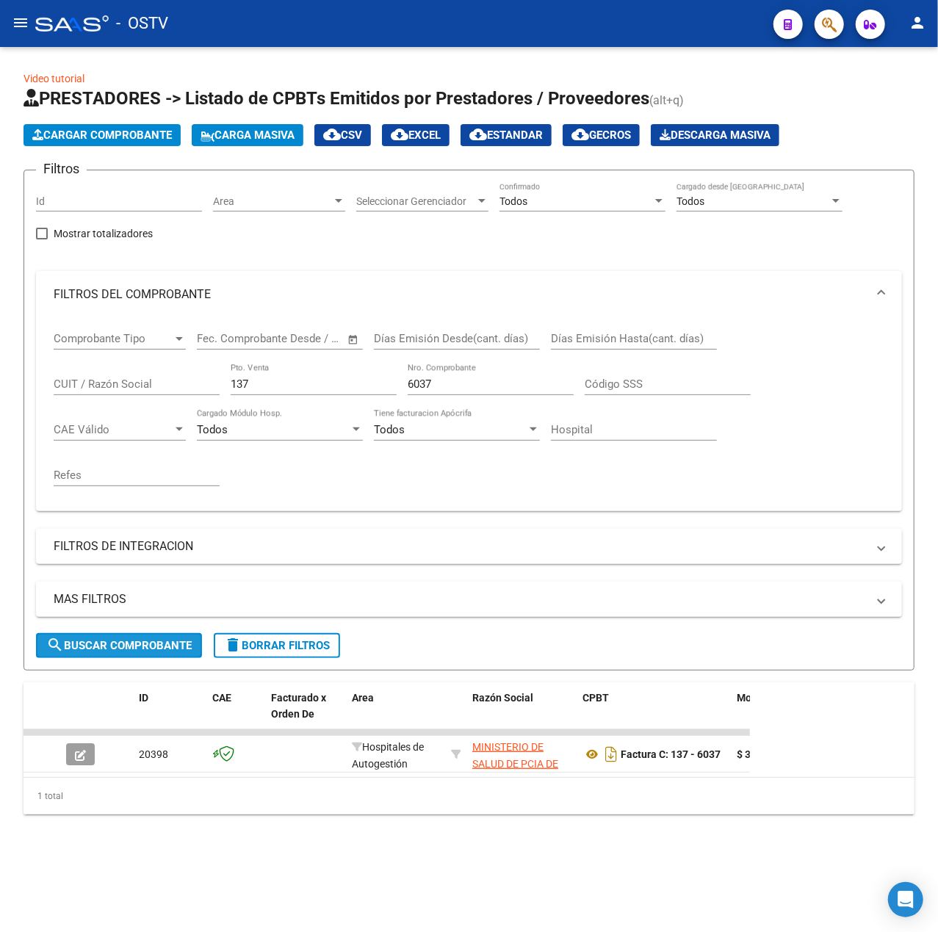
click at [104, 650] on span "search Buscar Comprobante" at bounding box center [118, 645] width 145 height 13
click at [476, 380] on input "6037" at bounding box center [491, 384] width 166 height 13
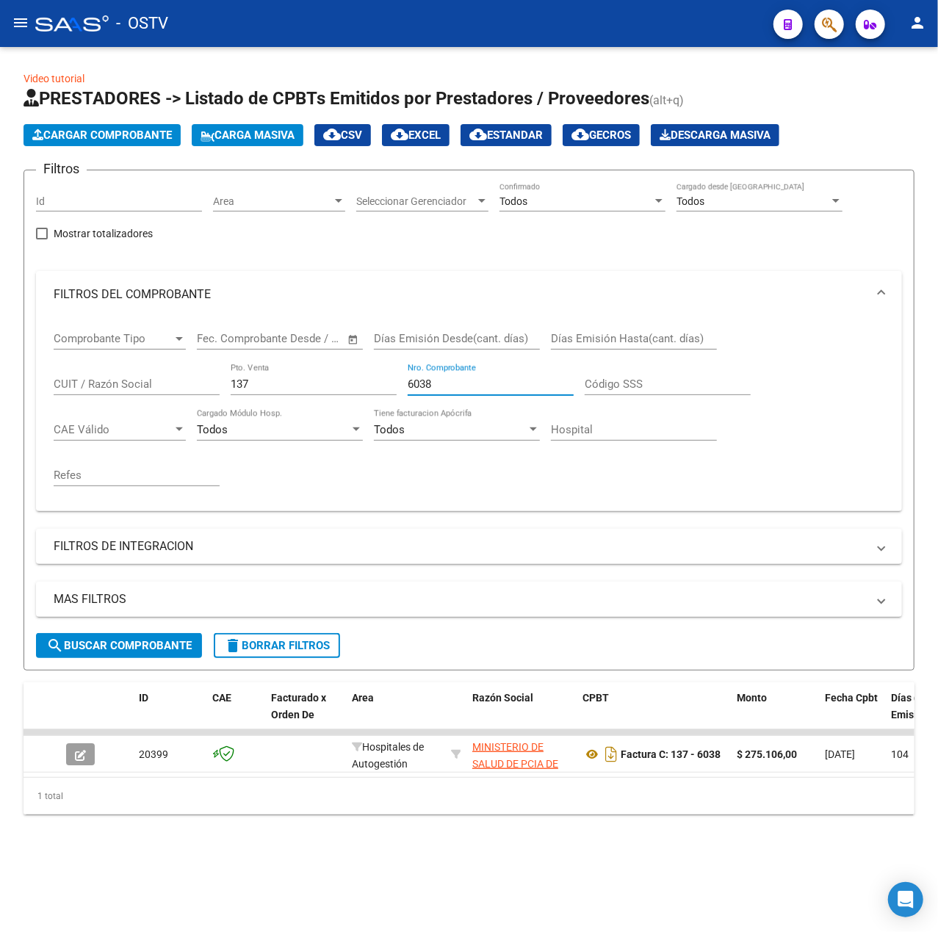
type input "6038"
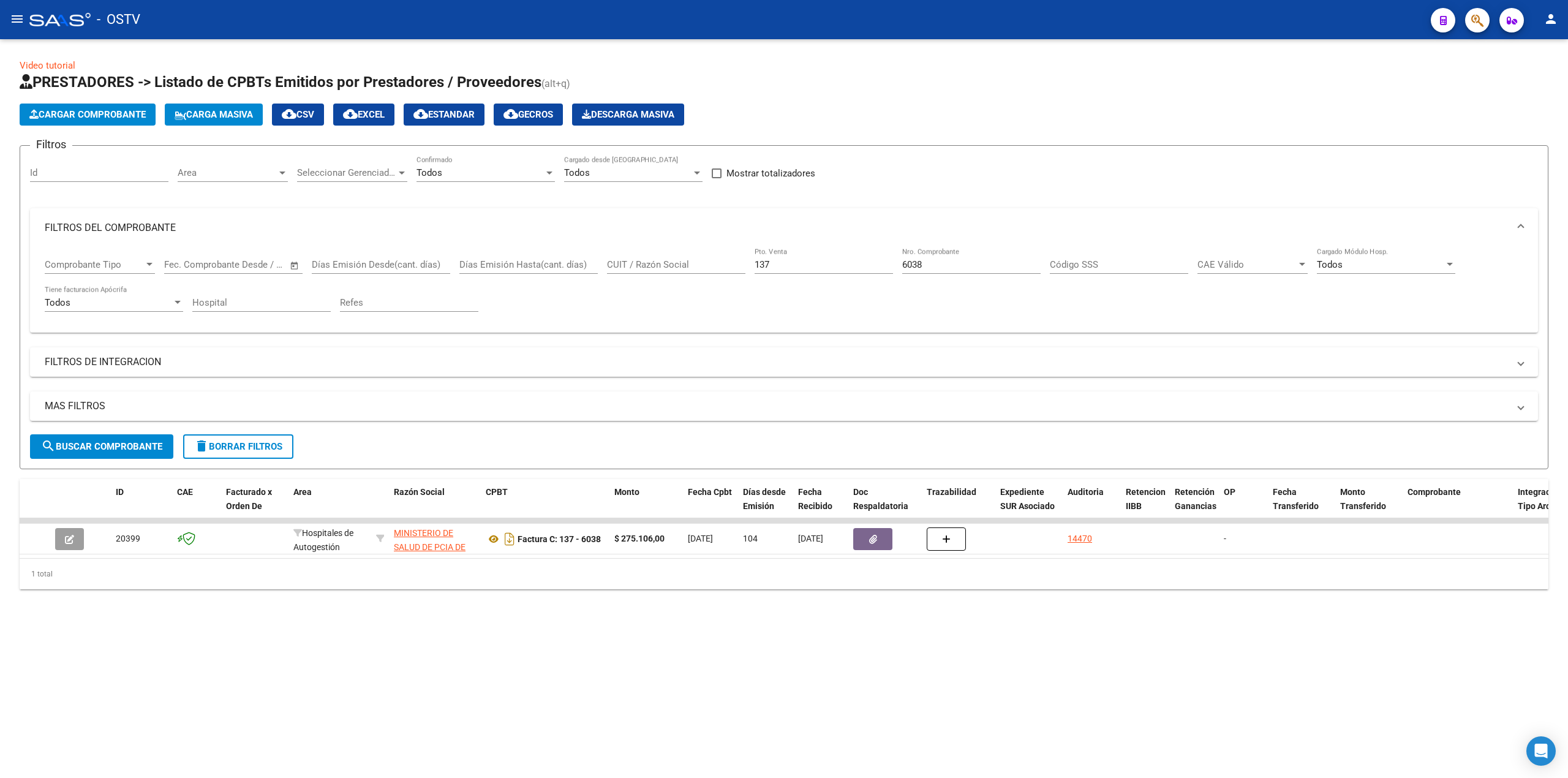
click at [29, 15] on div at bounding box center [59, 19] width 61 height 13
click at [18, 15] on mat-icon "menu" at bounding box center [18, 19] width 15 height 15
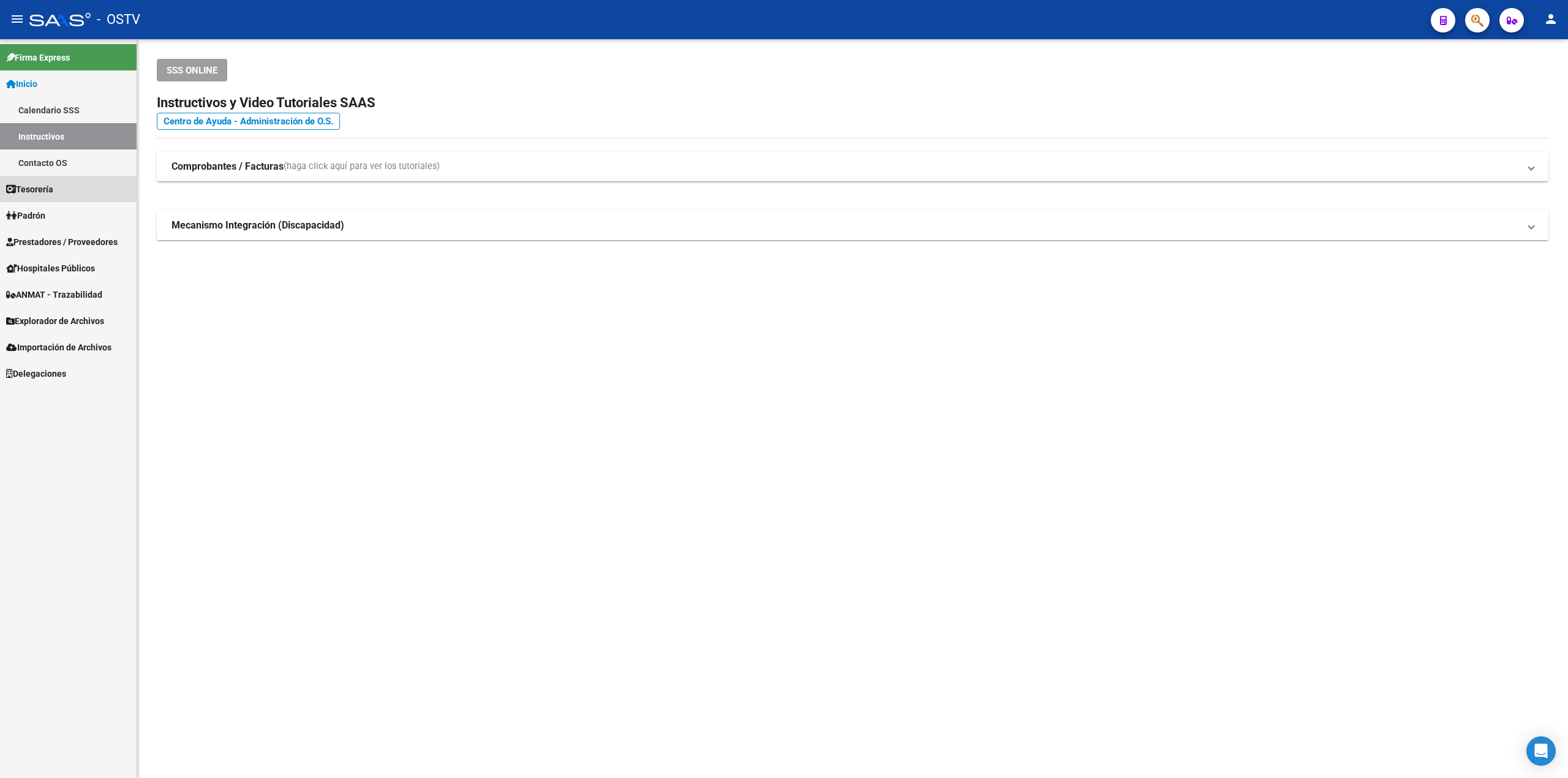
click at [28, 187] on span "Tesorería" at bounding box center [29, 189] width 48 height 13
click at [67, 213] on link "Auditorías Confirmadas" at bounding box center [68, 215] width 137 height 27
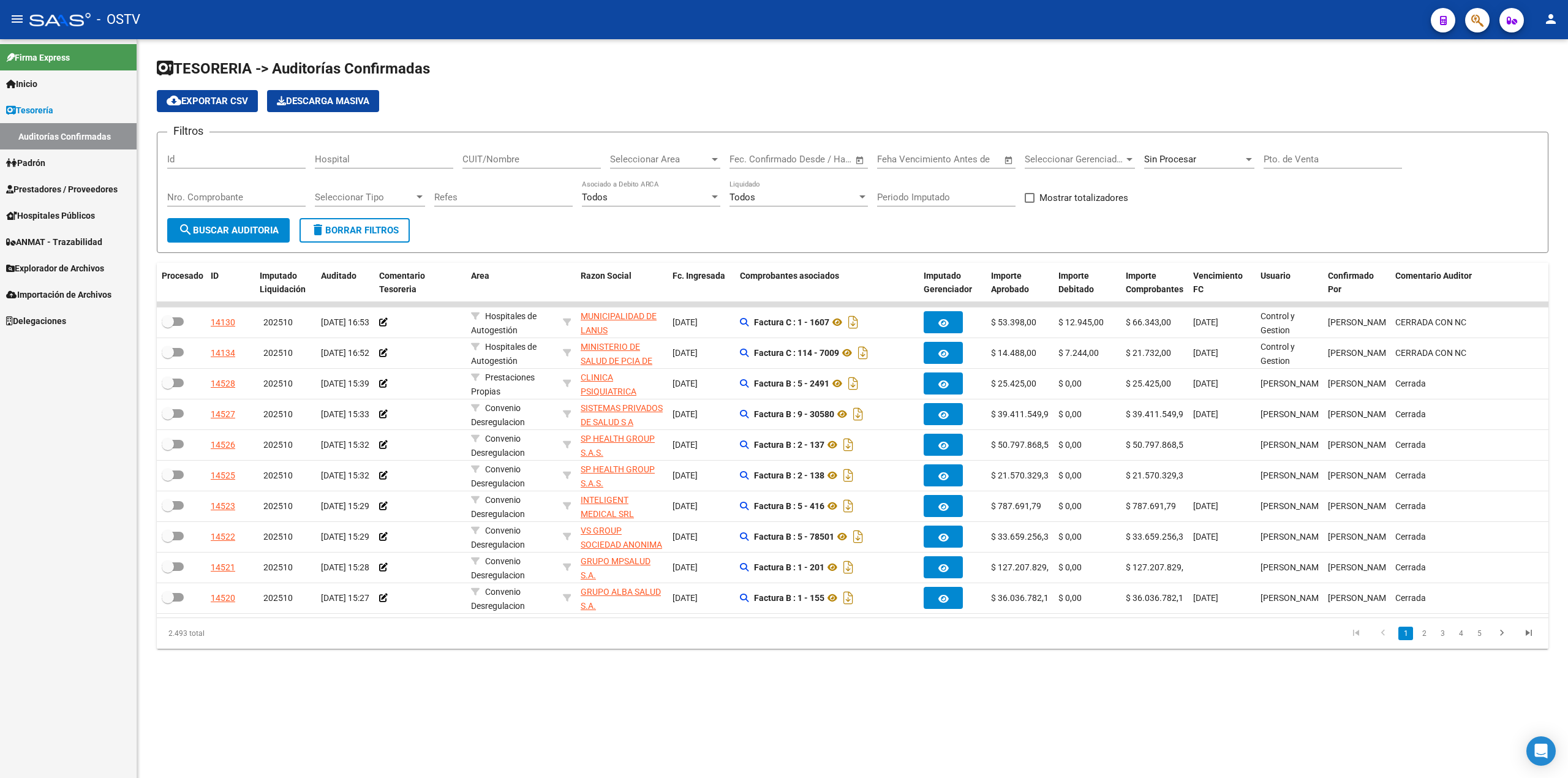
click at [1179, 158] on span "Sin Procesar" at bounding box center [1170, 158] width 52 height 11
click at [1177, 94] on span "Todas" at bounding box center [1215, 104] width 143 height 28
click at [1290, 158] on input "Pto. de Venta" at bounding box center [1333, 158] width 138 height 11
type input "138"
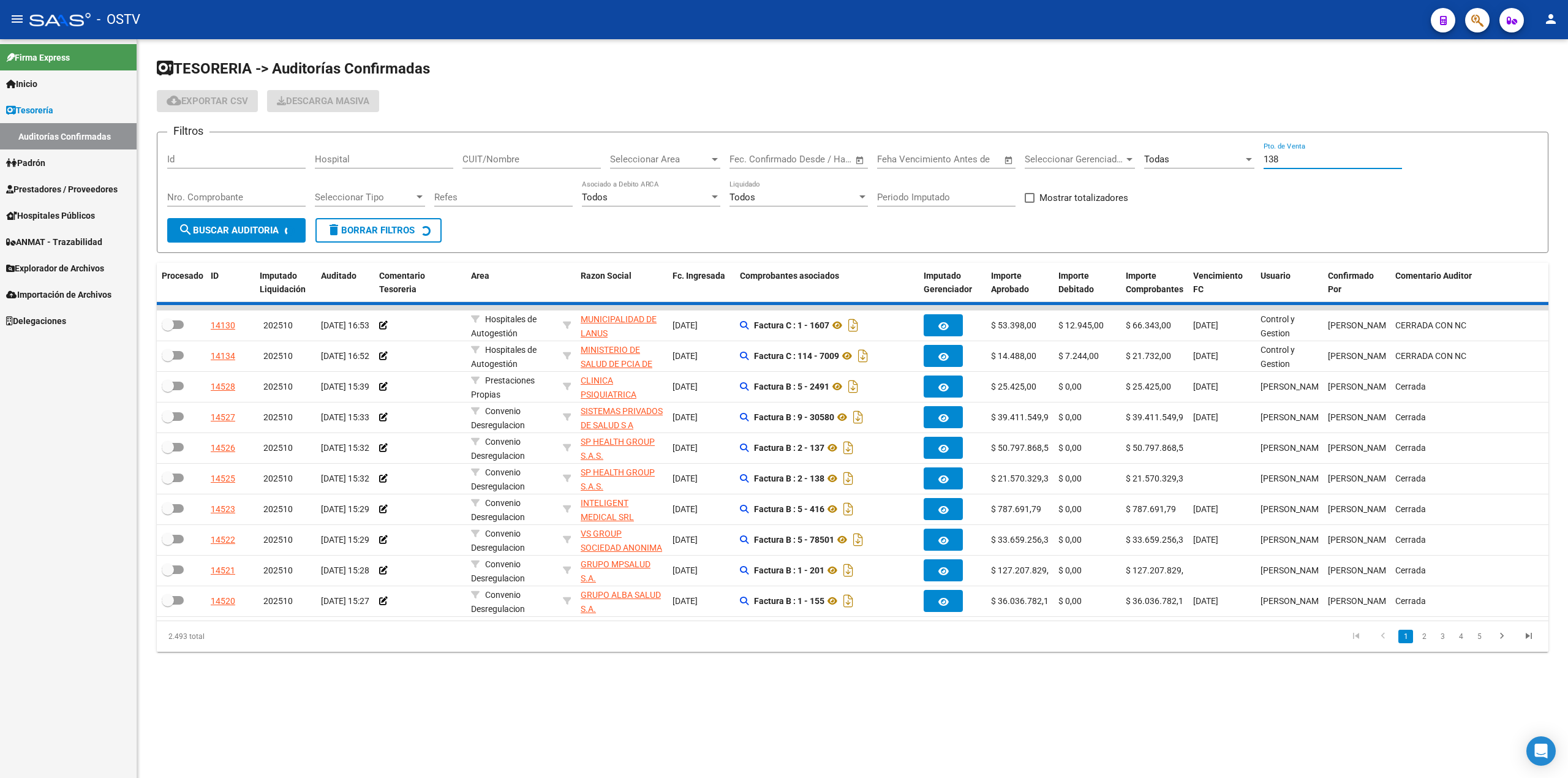
checkbox input "true"
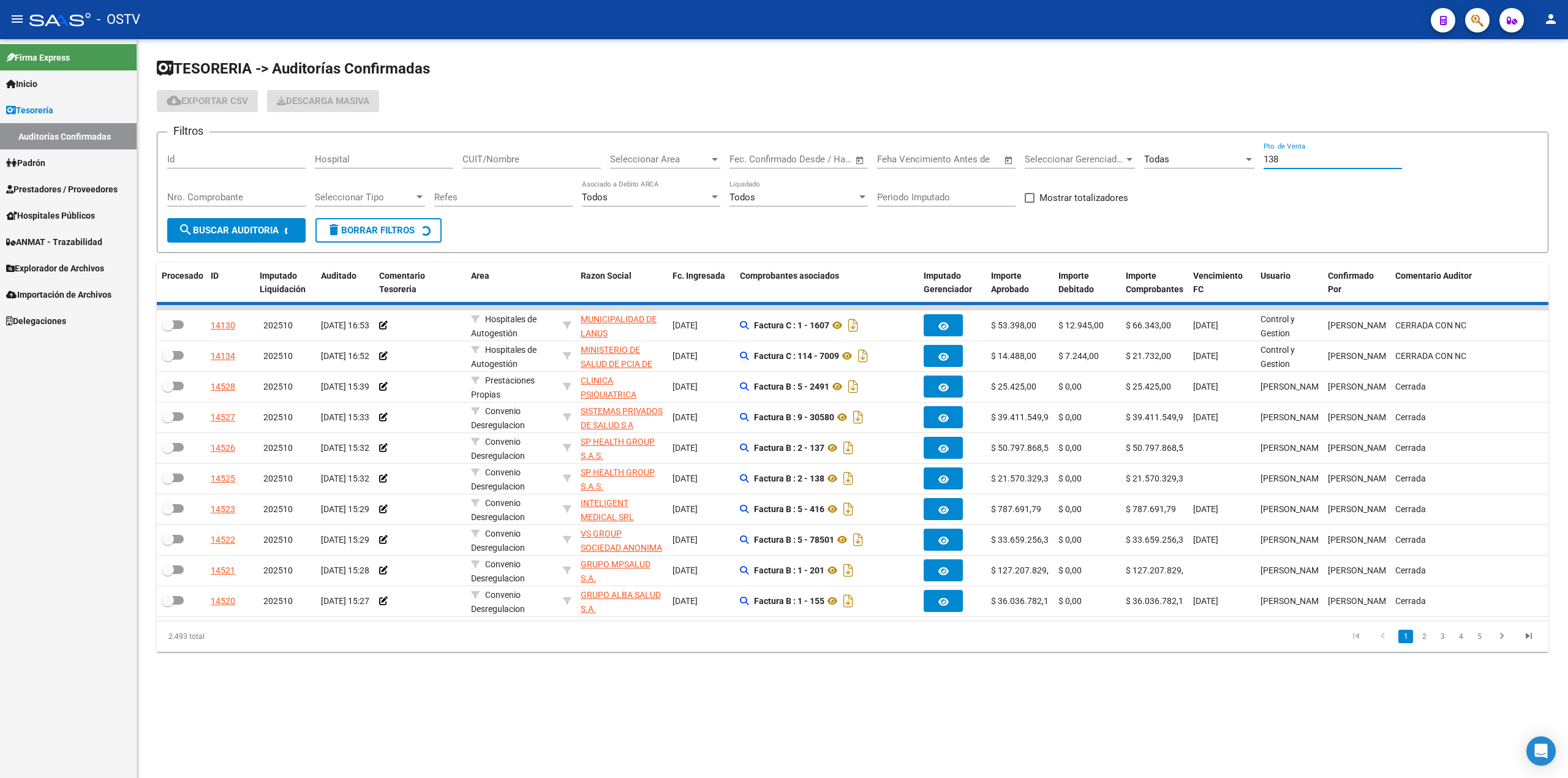
checkbox input "true"
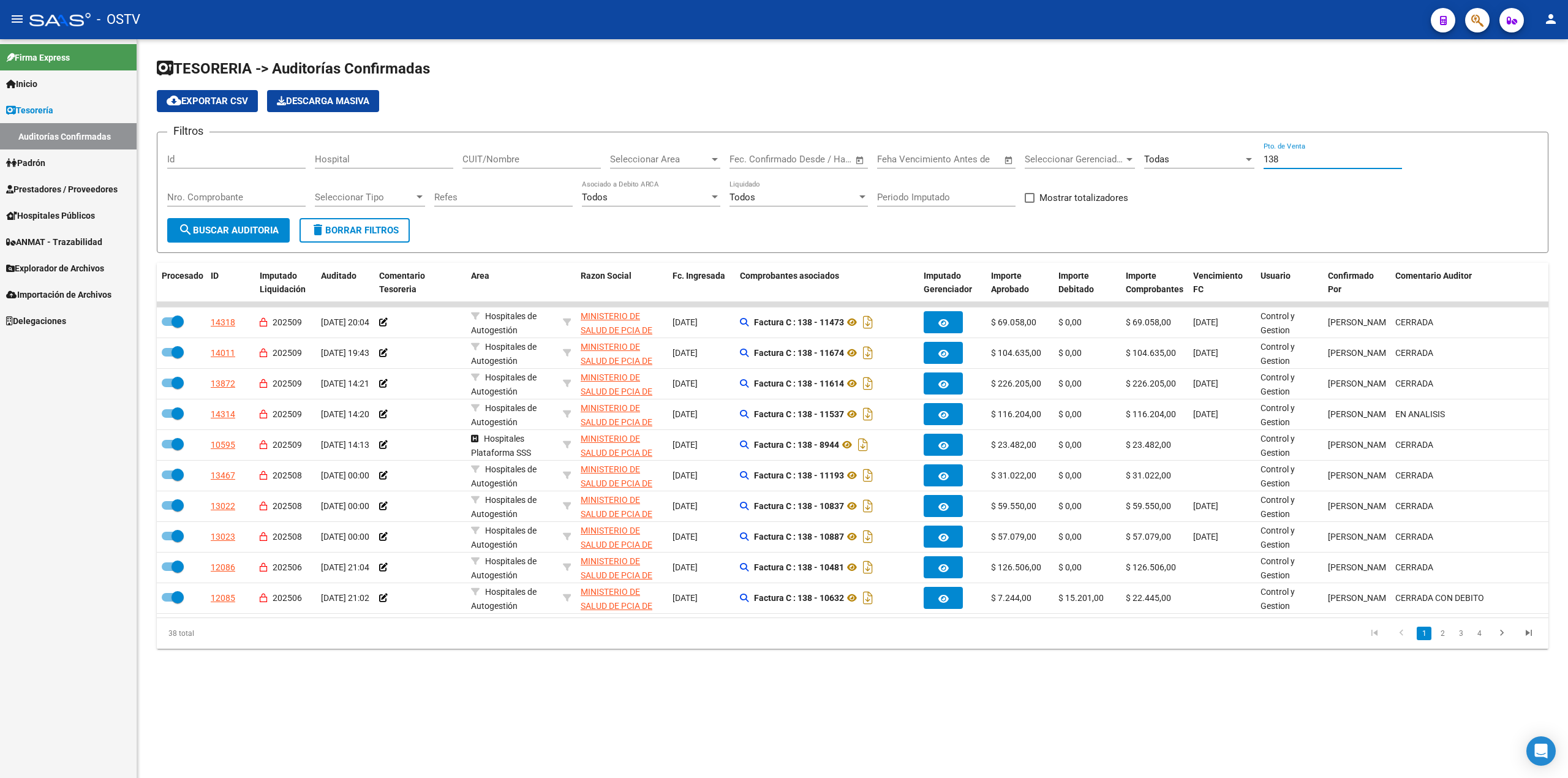
type input "138"
click at [1206, 164] on div "Todas" at bounding box center [1194, 158] width 99 height 11
click at [1202, 179] on span "Procesadas" at bounding box center [1215, 187] width 143 height 28
click at [1195, 160] on div "Procesadas" at bounding box center [1194, 158] width 99 height 11
click at [1201, 181] on span "Sin Procesar" at bounding box center [1215, 187] width 143 height 28
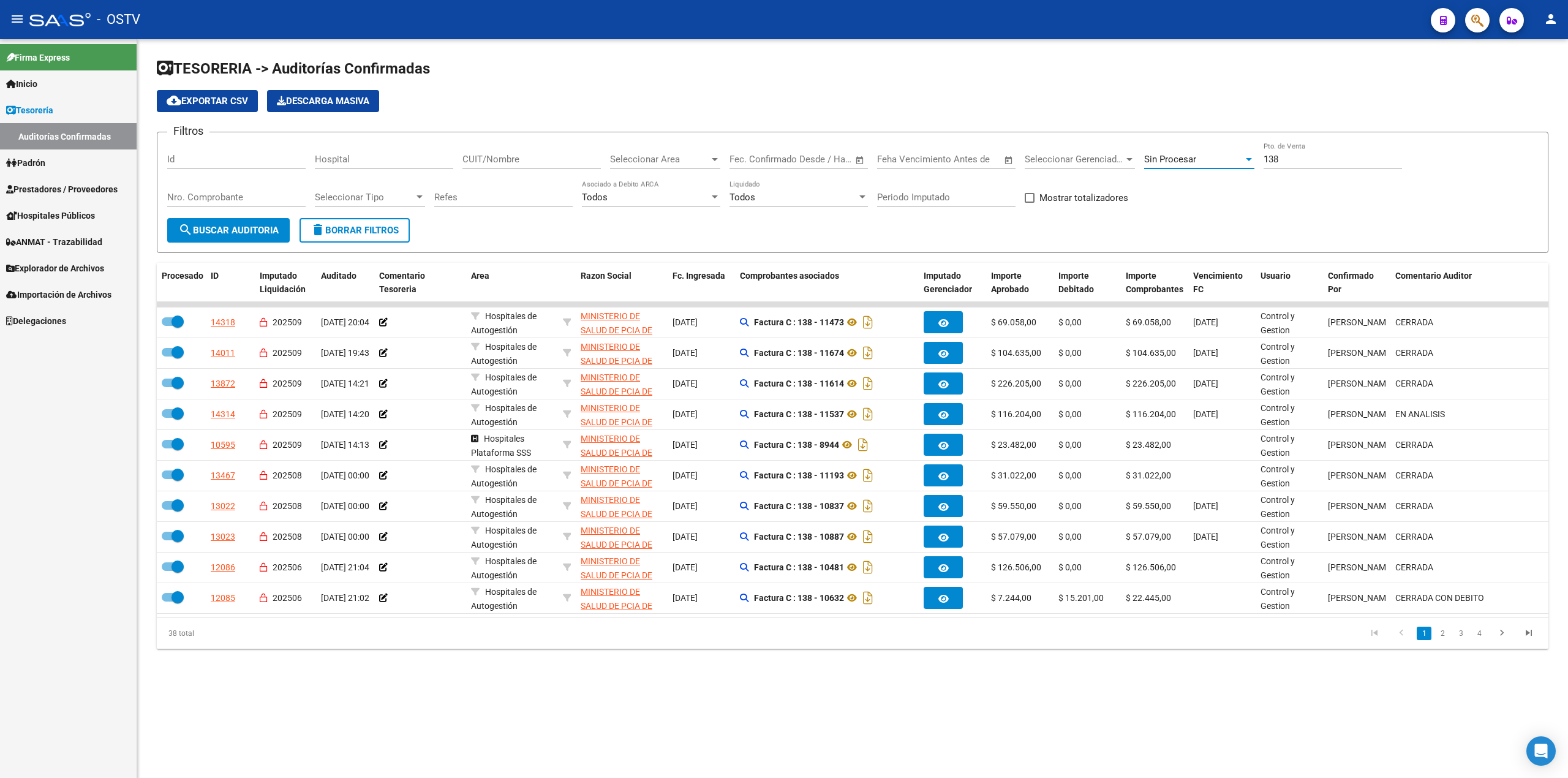
click at [1205, 160] on div "Sin Procesar" at bounding box center [1194, 158] width 99 height 11
click at [1191, 113] on span "Todas" at bounding box center [1215, 104] width 143 height 28
click at [245, 106] on button "cloud_download Exportar CSV" at bounding box center [207, 101] width 101 height 22
click at [248, 232] on span "search Buscar Auditoria" at bounding box center [228, 230] width 101 height 11
drag, startPoint x: 1306, startPoint y: 158, endPoint x: 1112, endPoint y: 161, distance: 194.0
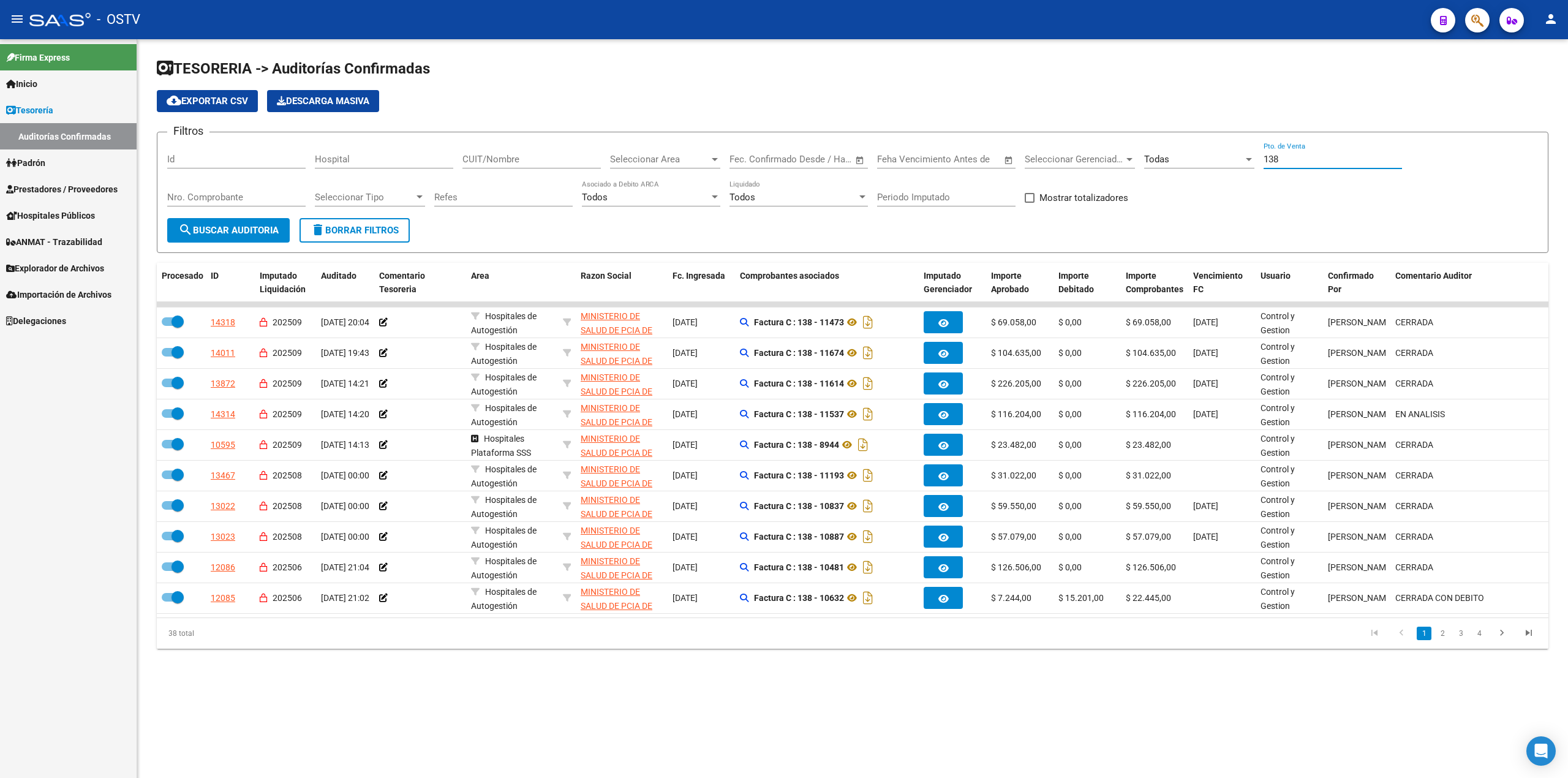
click at [1112, 161] on div "Filtros Id Hospital CUIT/Nombre Seleccionar Area Seleccionar Area Fecha inicio …" at bounding box center [853, 179] width 1370 height 76
click at [258, 196] on input "Nro. Comprobante" at bounding box center [237, 197] width 138 height 11
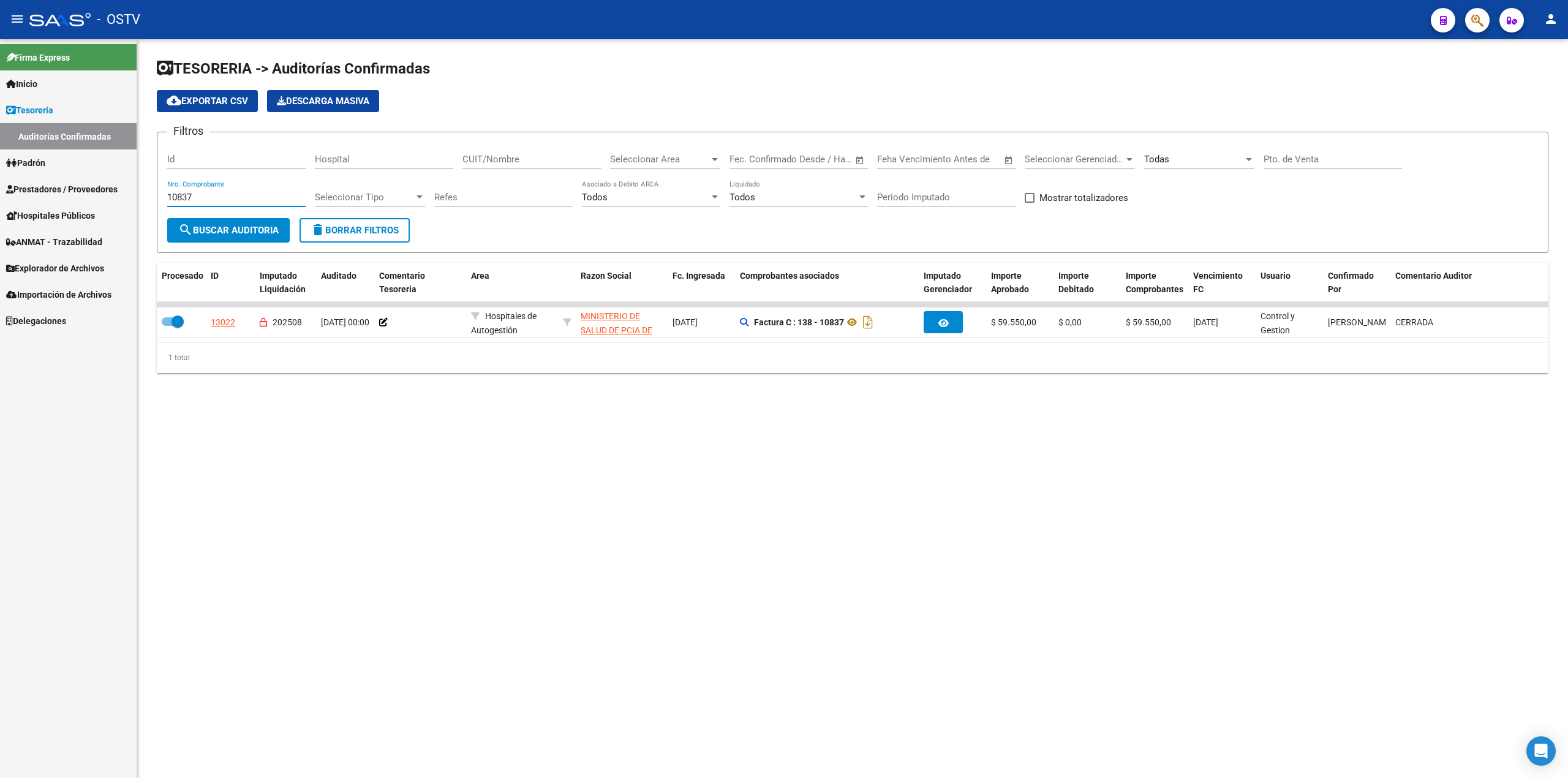
drag, startPoint x: 237, startPoint y: 196, endPoint x: 88, endPoint y: 190, distance: 149.1
click at [88, 190] on mat-sidenav-container "Firma Express Inicio Calendario SSS Instructivos Contacto OS Tesorería Auditorí…" at bounding box center [784, 409] width 1568 height 739
type input "10335"
click at [604, 519] on mat-sidenav-content "TESORERIA -> Auditorías Confirmadas cloud_download Exportar CSV Descarga Masiva…" at bounding box center [853, 409] width 1430 height 739
drag, startPoint x: 180, startPoint y: 198, endPoint x: 28, endPoint y: 211, distance: 152.6
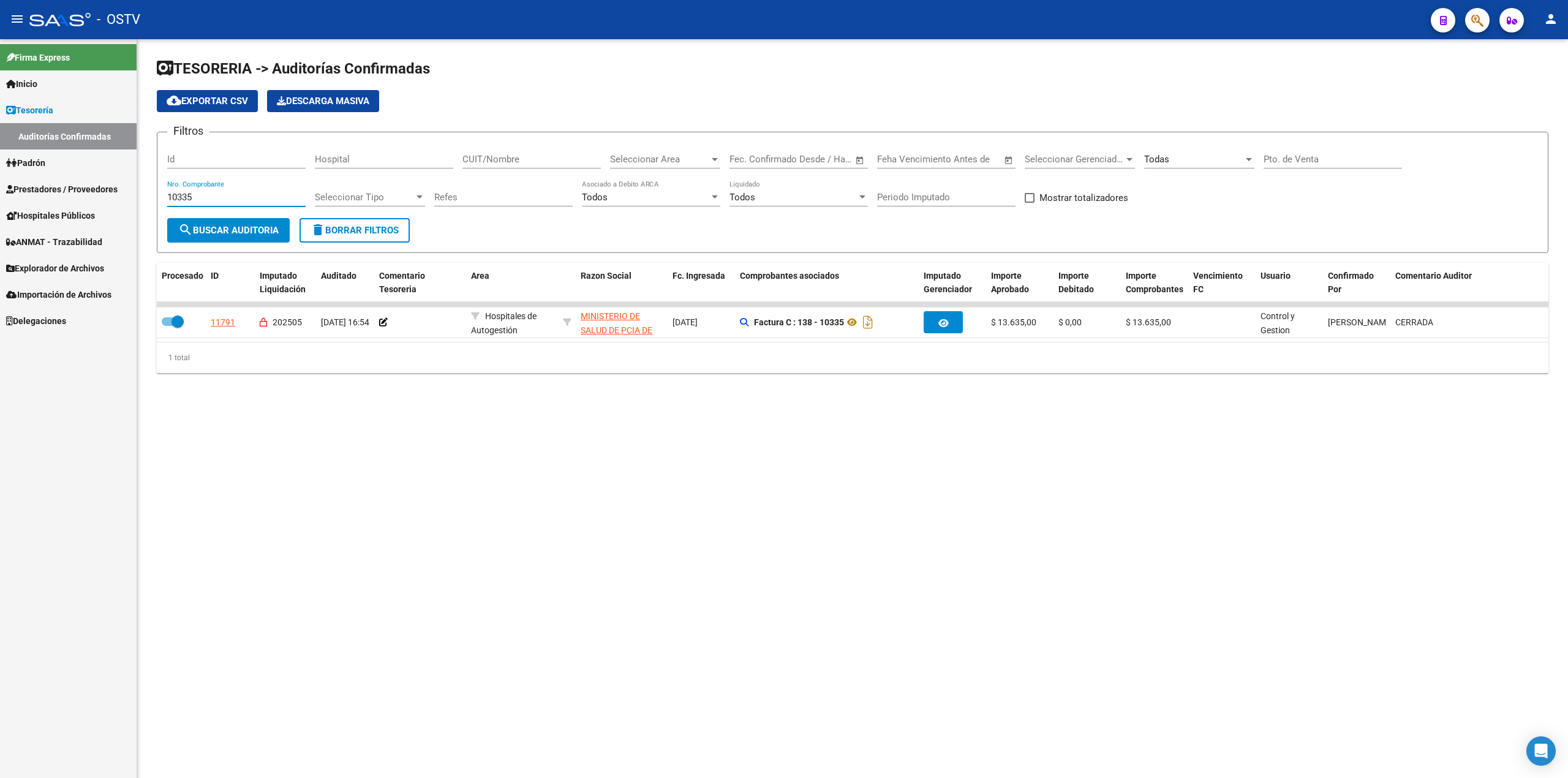
click at [28, 211] on mat-sidenav-container "Firma Express Inicio Calendario SSS Instructivos Contacto OS Tesorería Auditorí…" at bounding box center [784, 409] width 1568 height 739
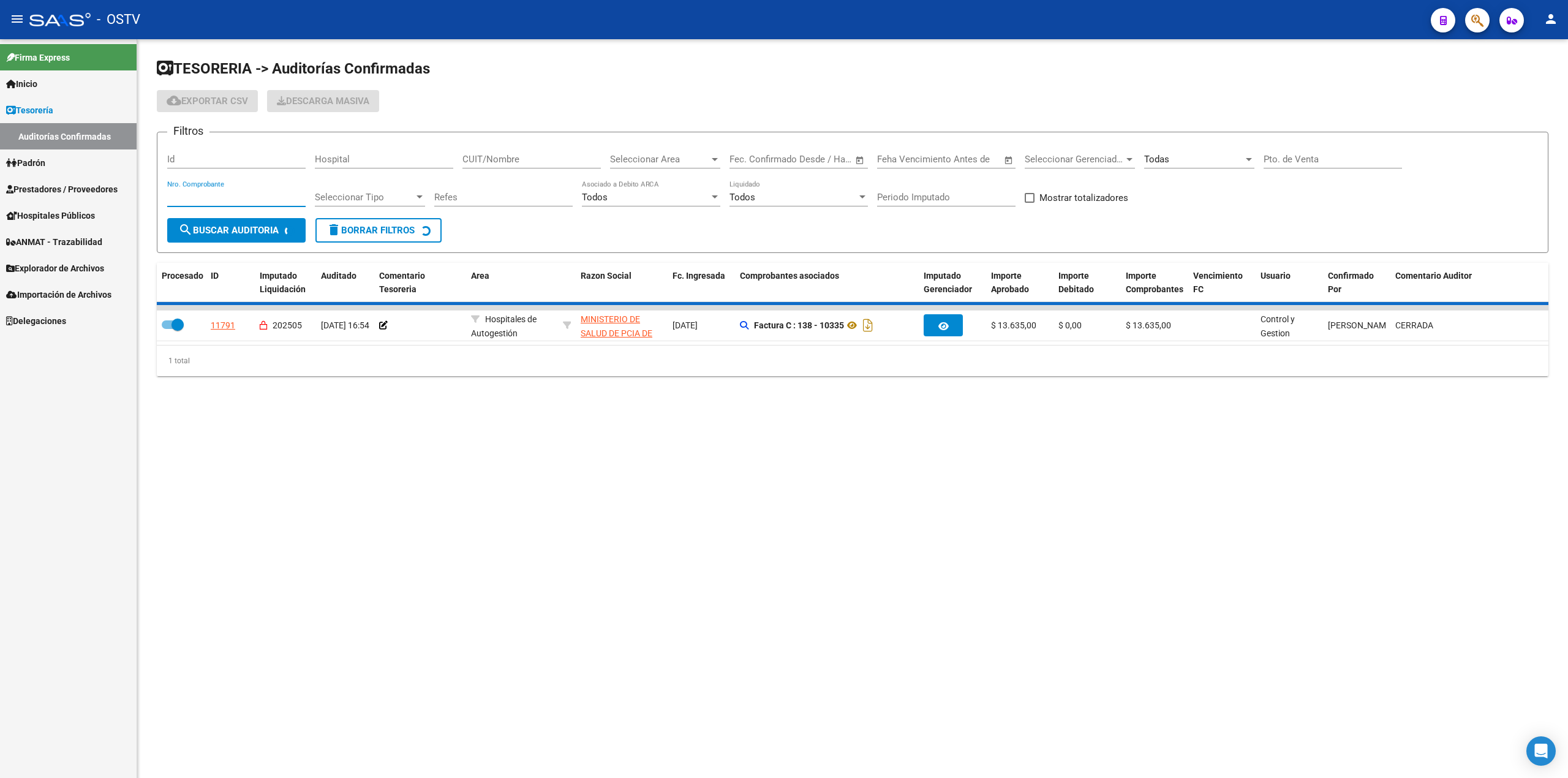
checkbox input "false"
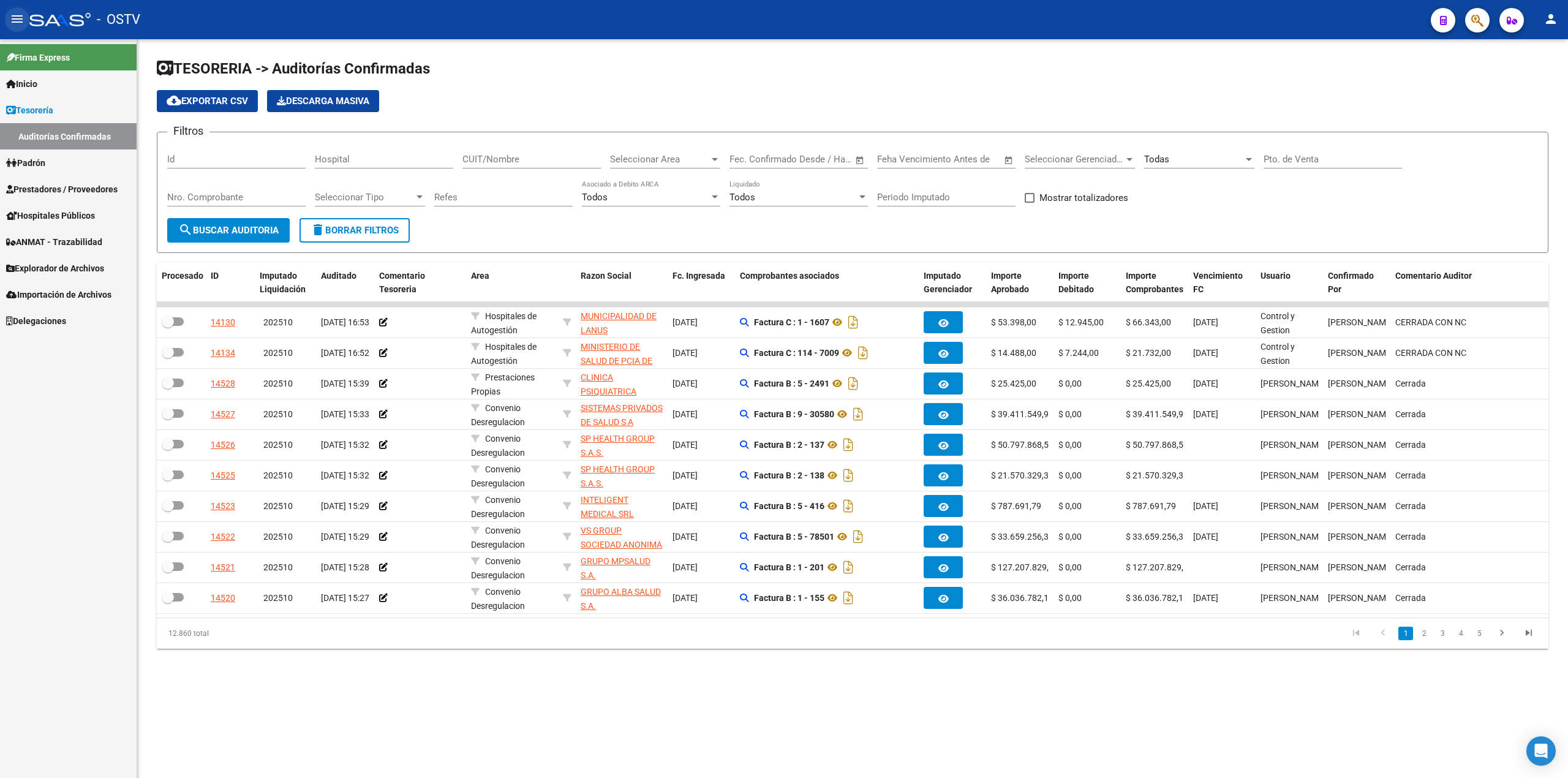
click at [8, 21] on button "menu" at bounding box center [17, 19] width 24 height 24
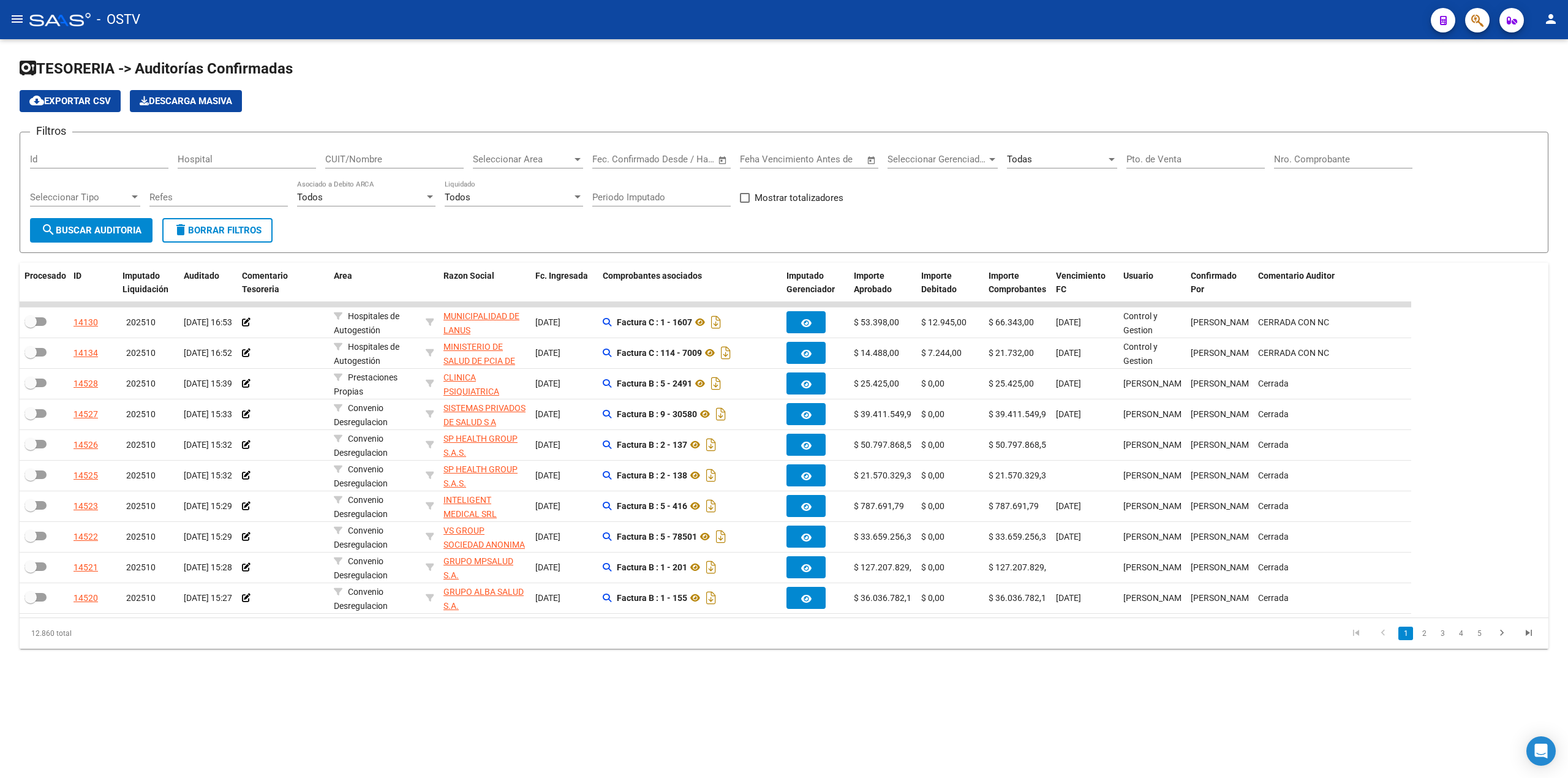
click at [98, 225] on span "search Buscar Auditoria" at bounding box center [91, 230] width 101 height 11
click at [18, 31] on button "menu" at bounding box center [17, 19] width 24 height 24
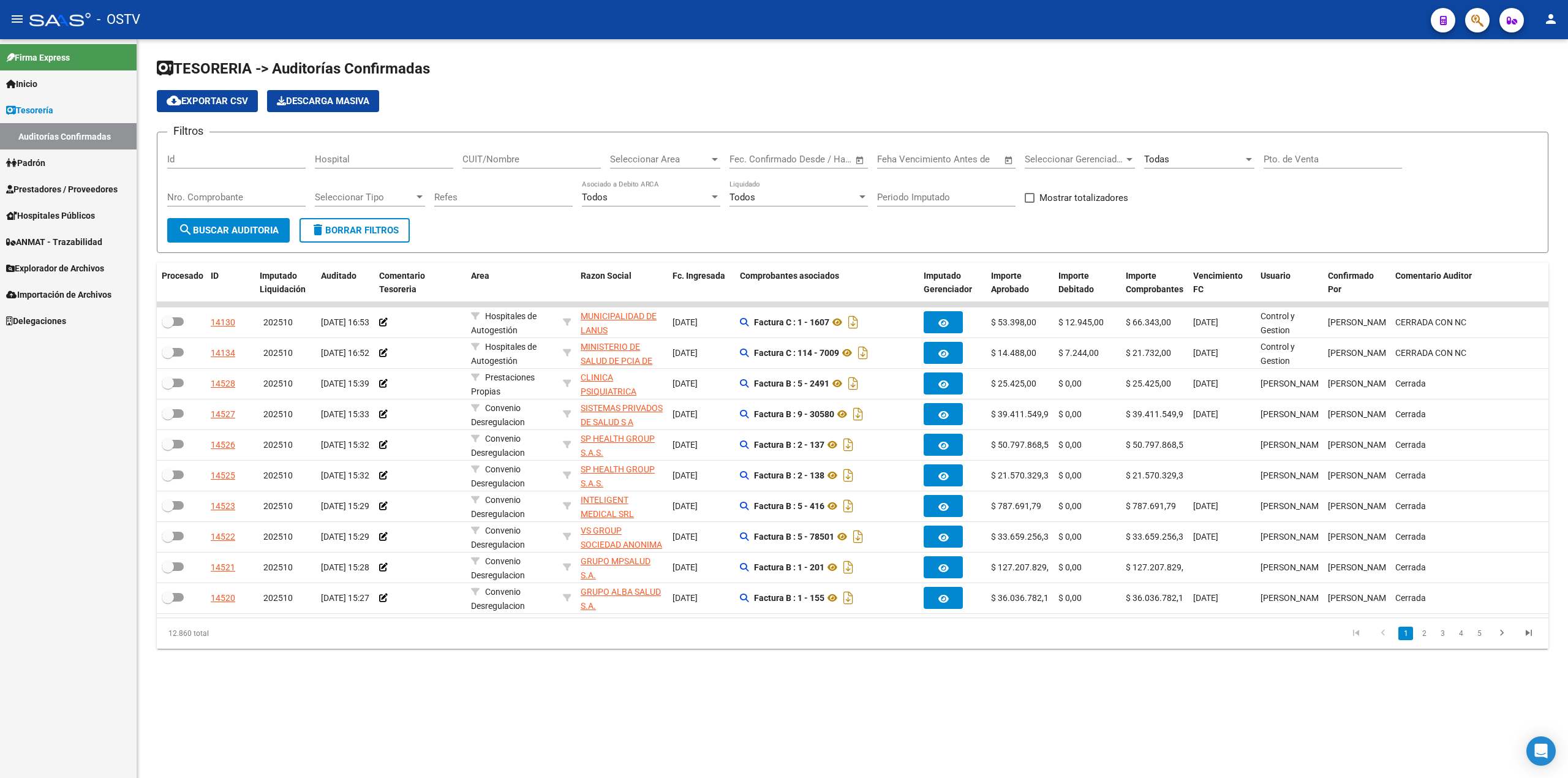
click at [59, 77] on link "Inicio" at bounding box center [68, 83] width 137 height 27
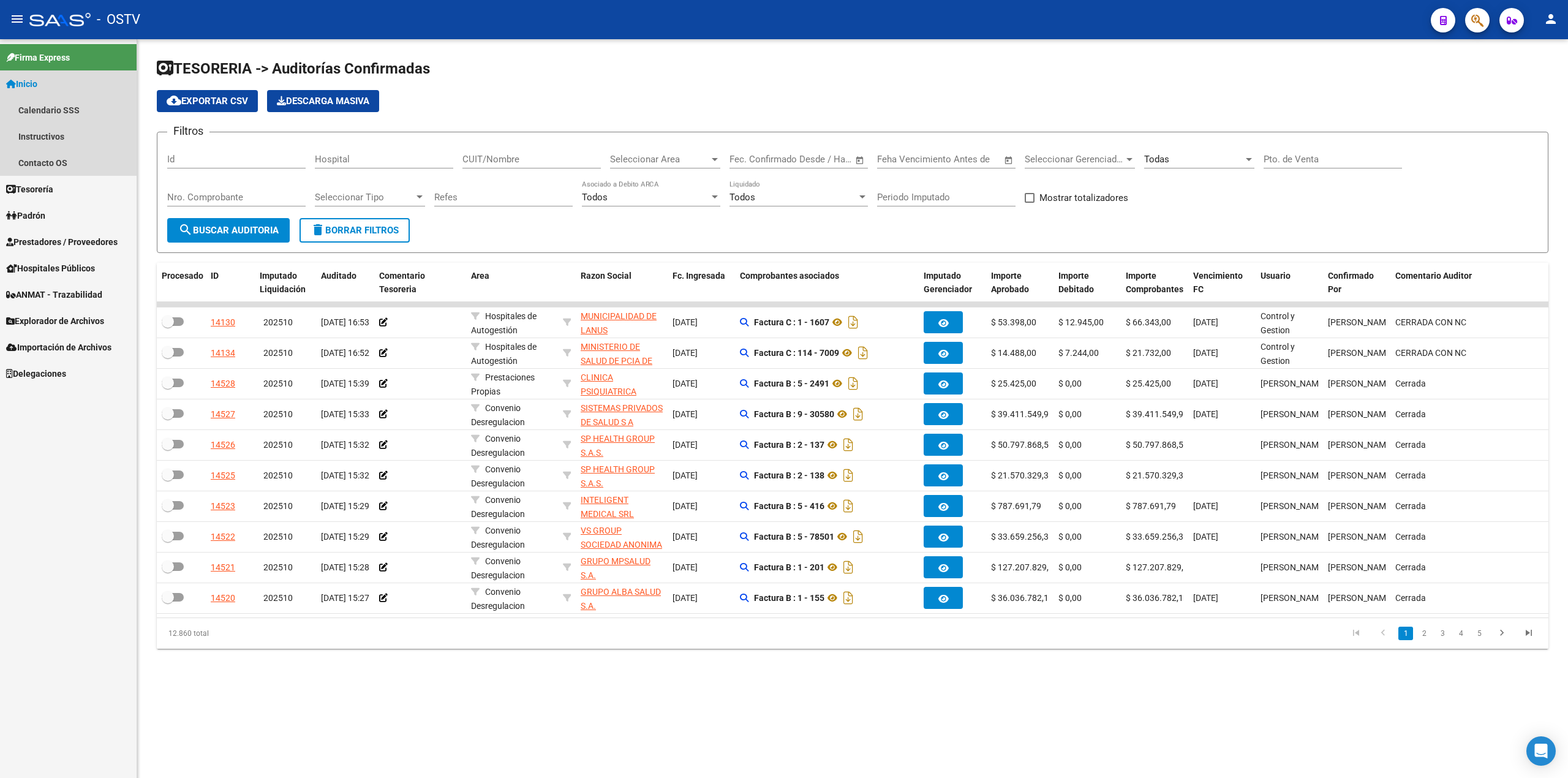
click at [63, 84] on link "Inicio" at bounding box center [68, 83] width 137 height 27
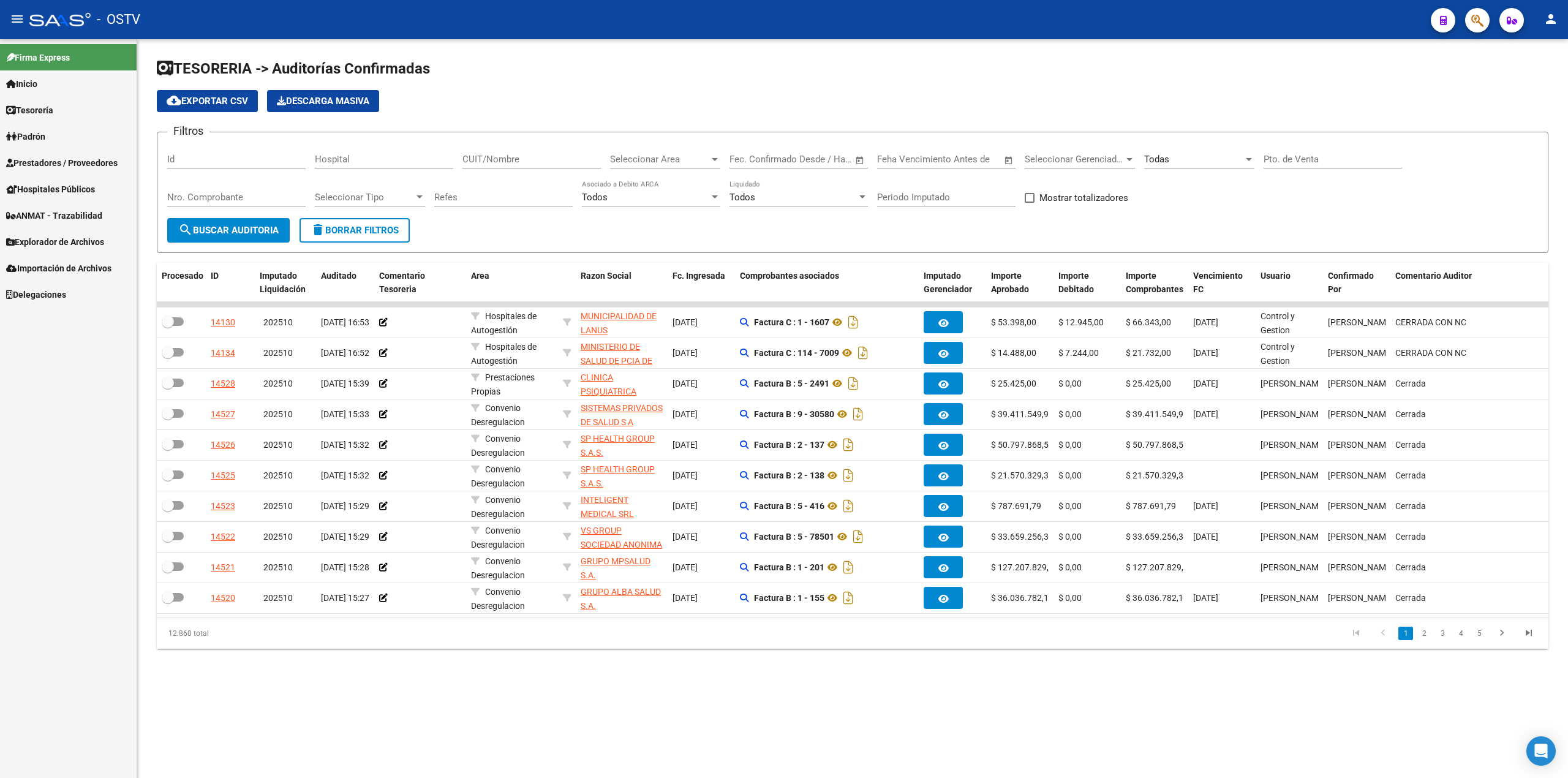
click at [63, 87] on link "Inicio" at bounding box center [68, 83] width 137 height 27
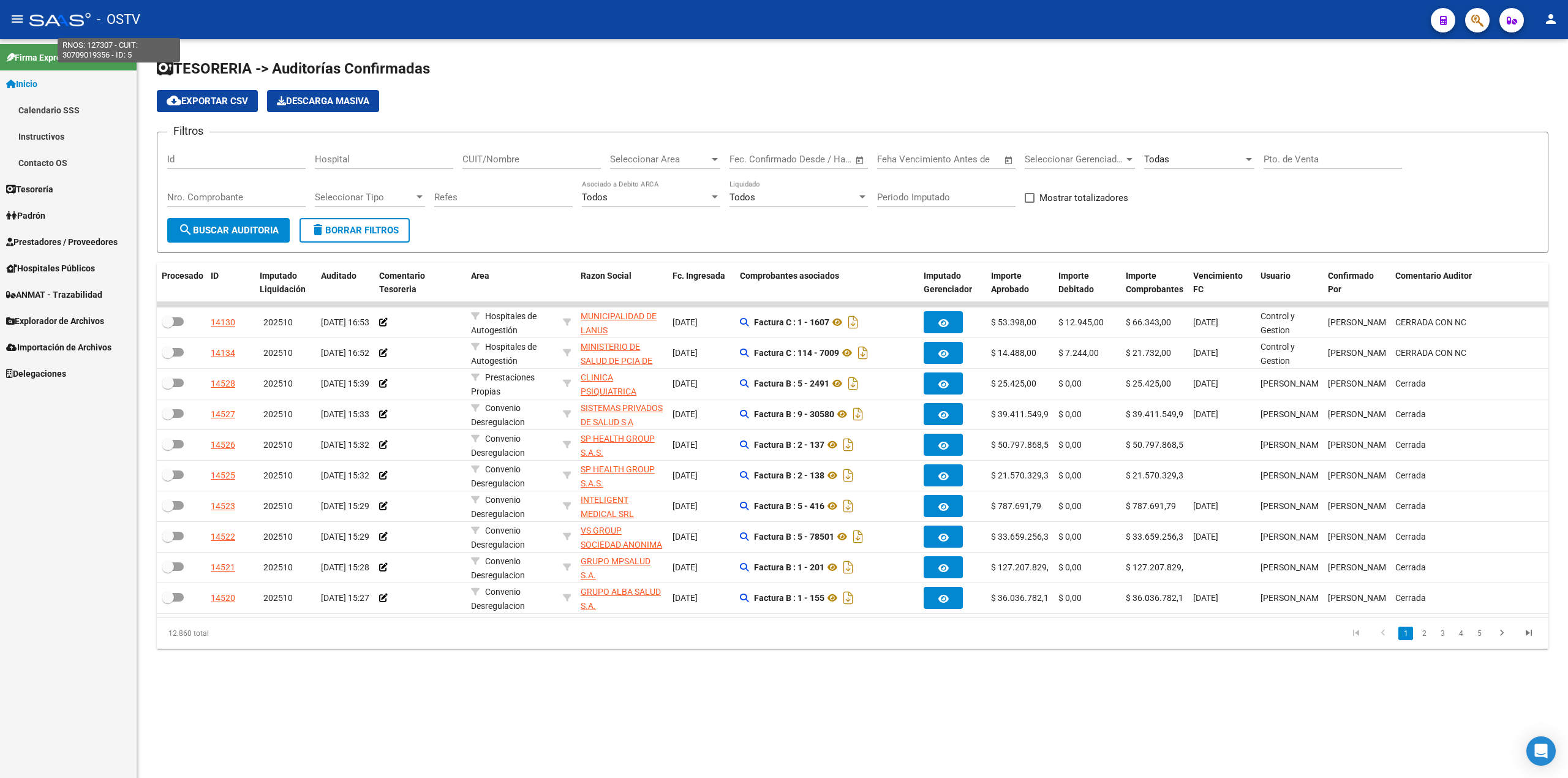
click at [102, 13] on span "- OSTV" at bounding box center [118, 19] width 43 height 27
type textarea "30709019356"
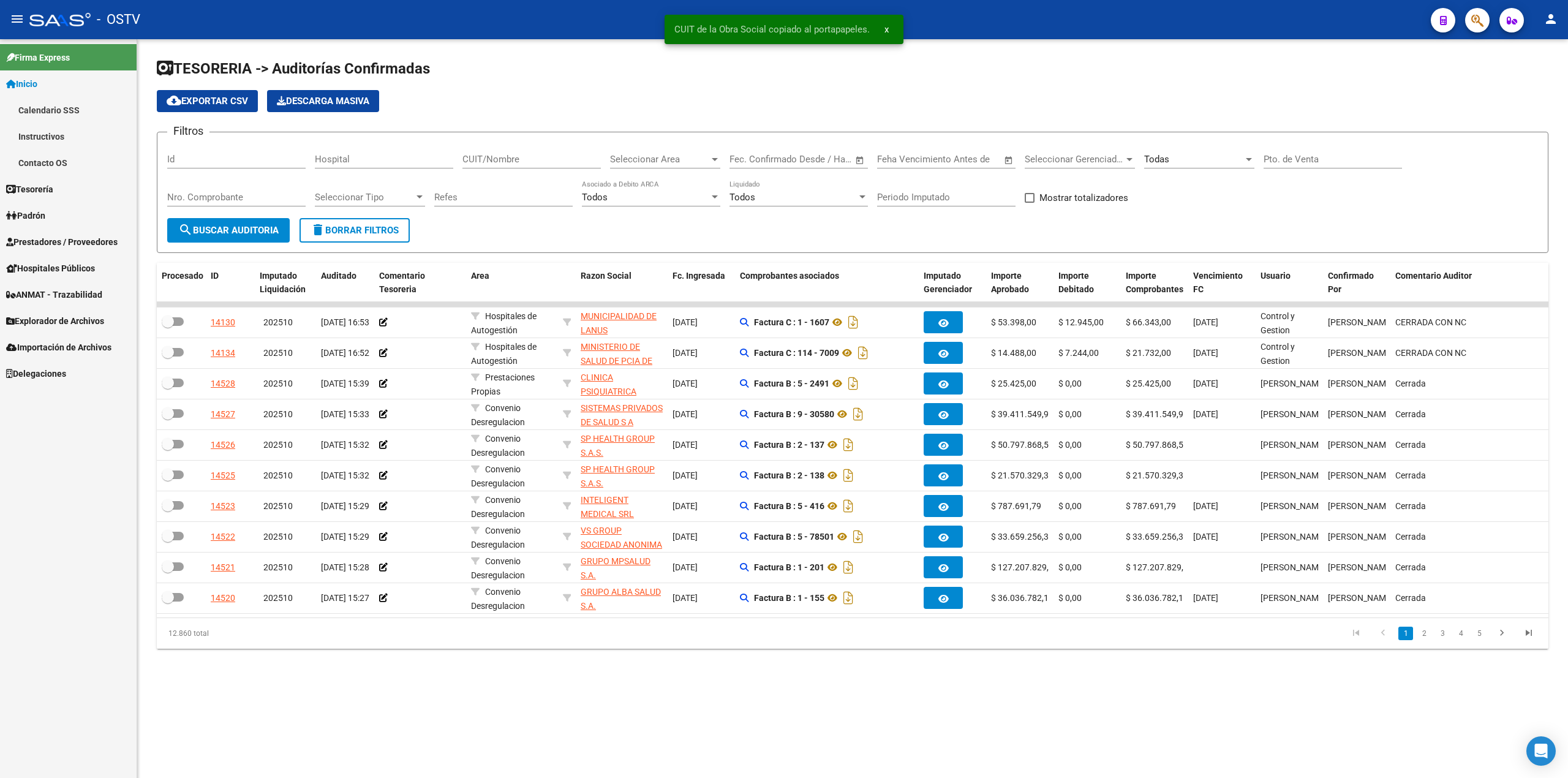
click at [32, 11] on div "- OSTV" at bounding box center [724, 19] width 1391 height 27
click at [29, 13] on div at bounding box center [59, 19] width 61 height 13
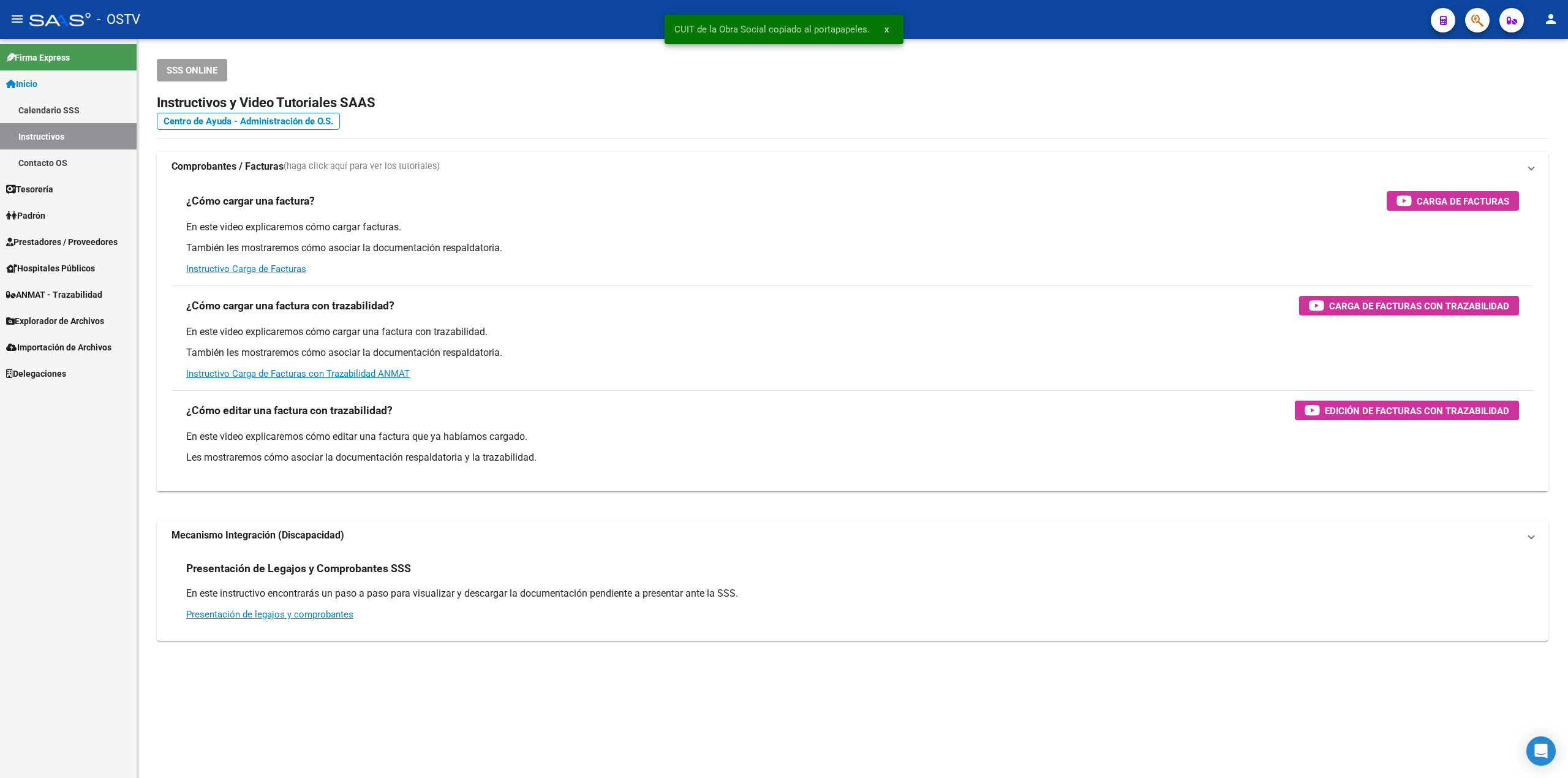
click at [15, 16] on mat-icon "menu" at bounding box center [18, 19] width 15 height 15
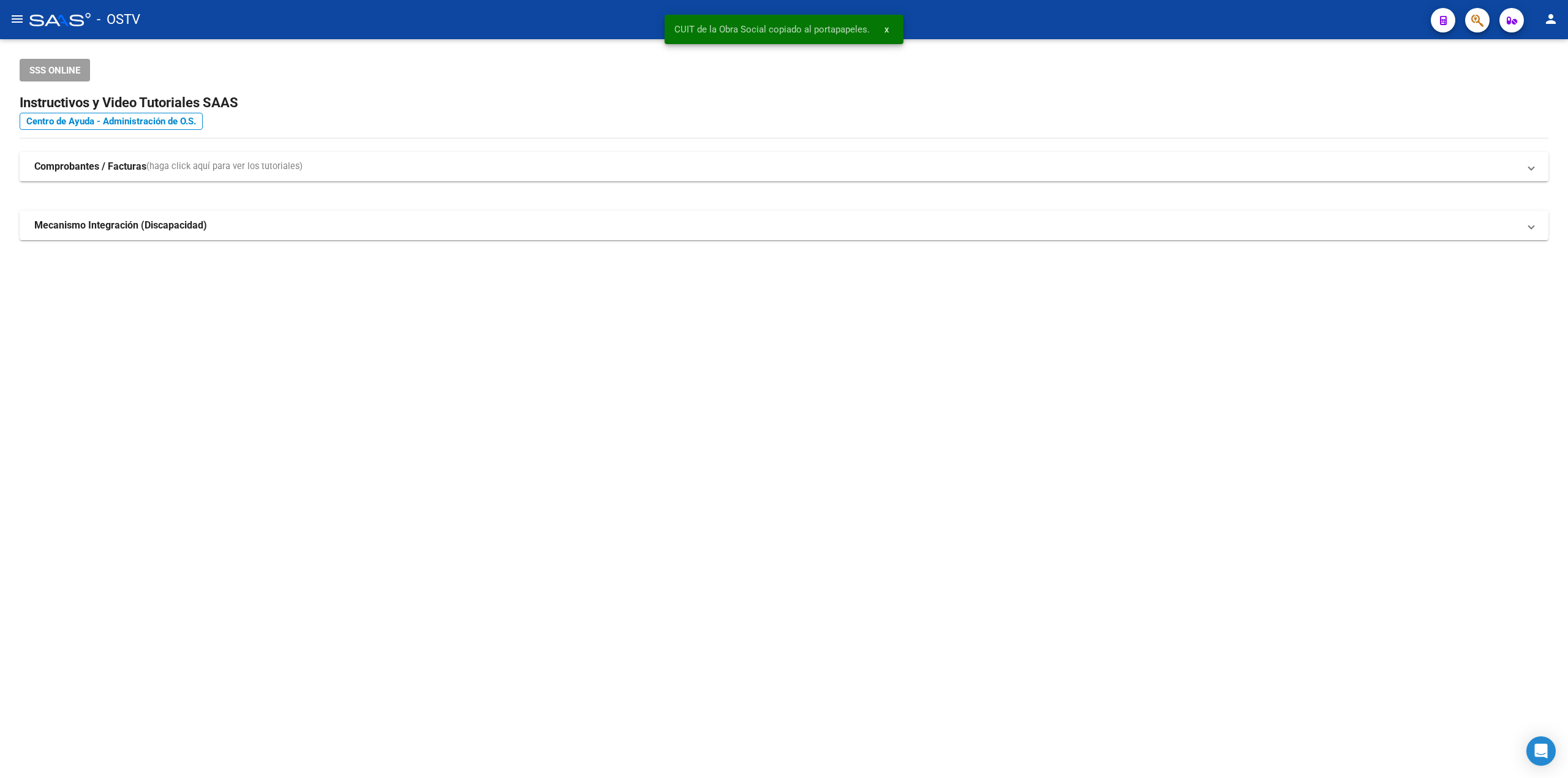
click at [15, 16] on mat-icon "menu" at bounding box center [18, 19] width 15 height 15
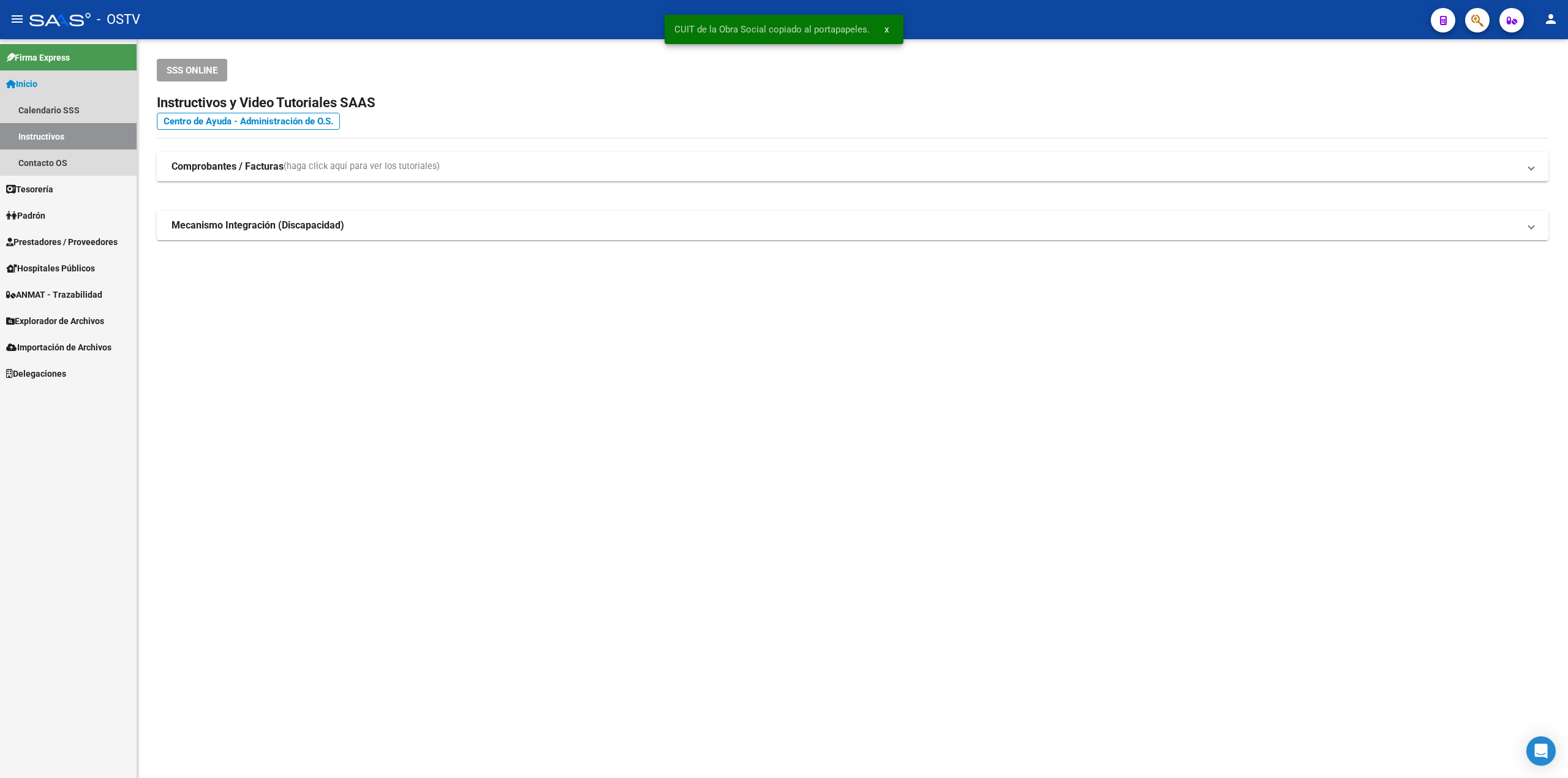
click at [55, 87] on link "Inicio" at bounding box center [68, 83] width 137 height 27
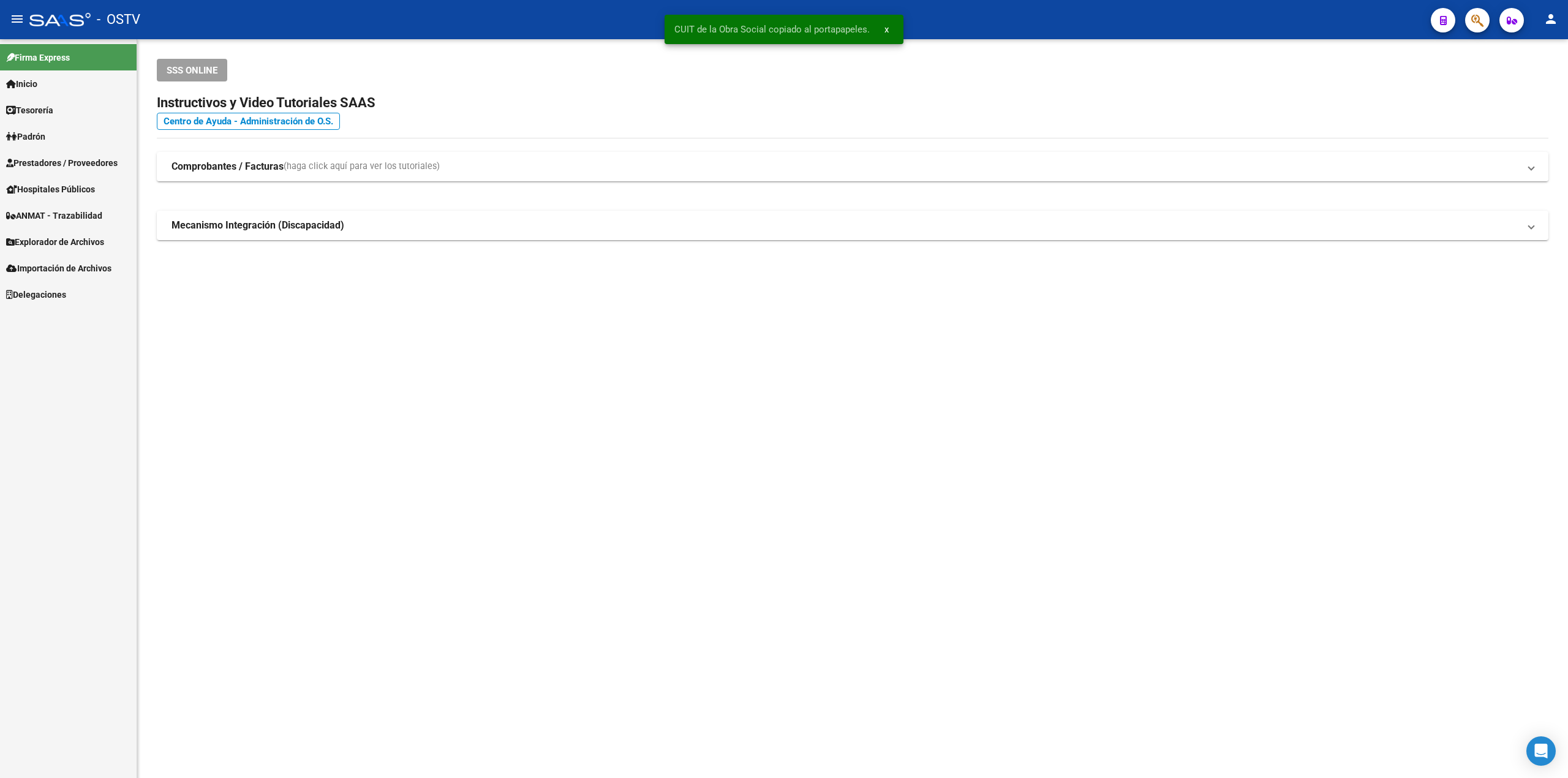
click at [78, 154] on link "Prestadores / Proveedores" at bounding box center [68, 163] width 137 height 27
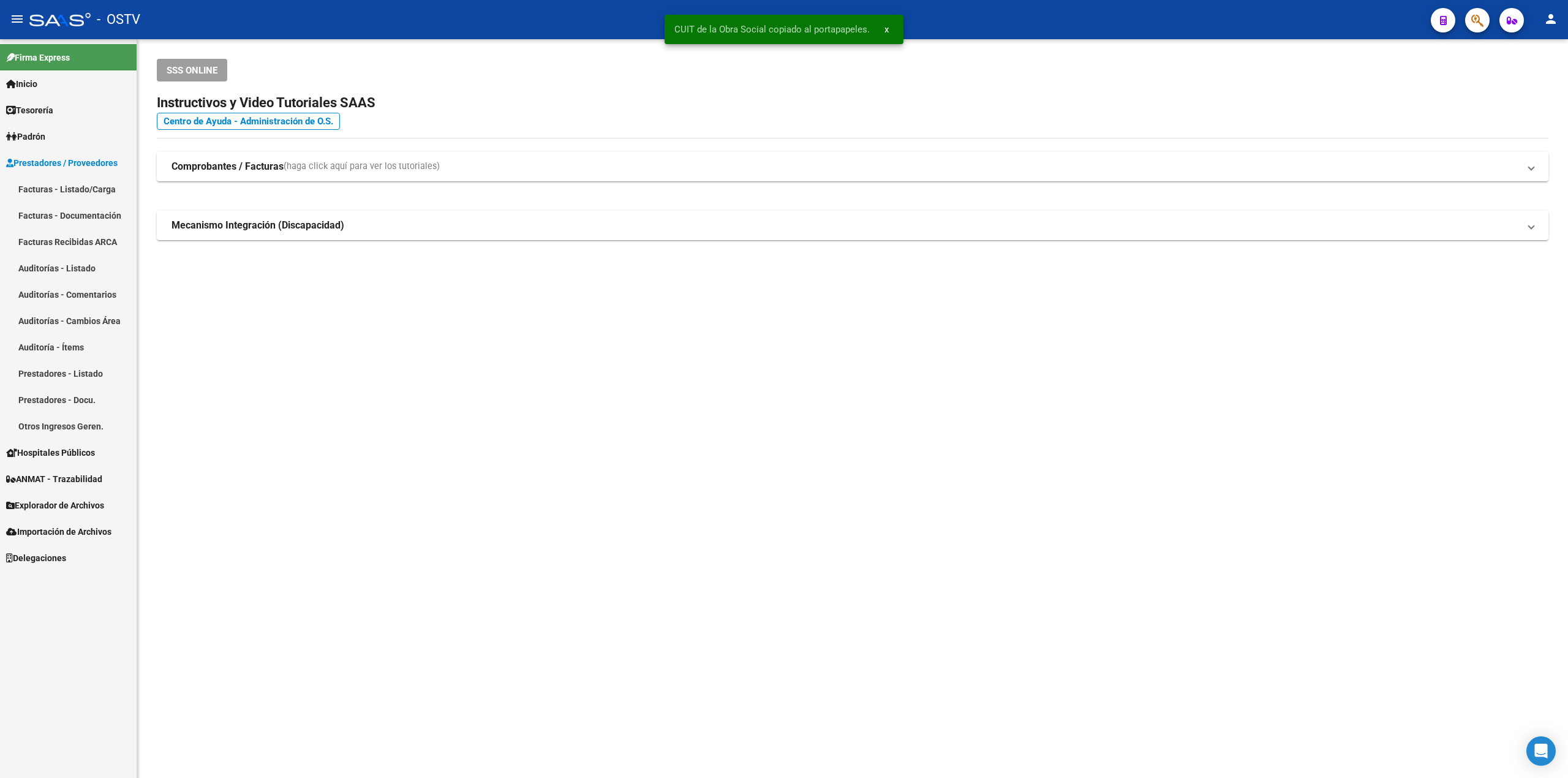
click at [93, 188] on link "Facturas - Listado/Carga" at bounding box center [68, 189] width 137 height 27
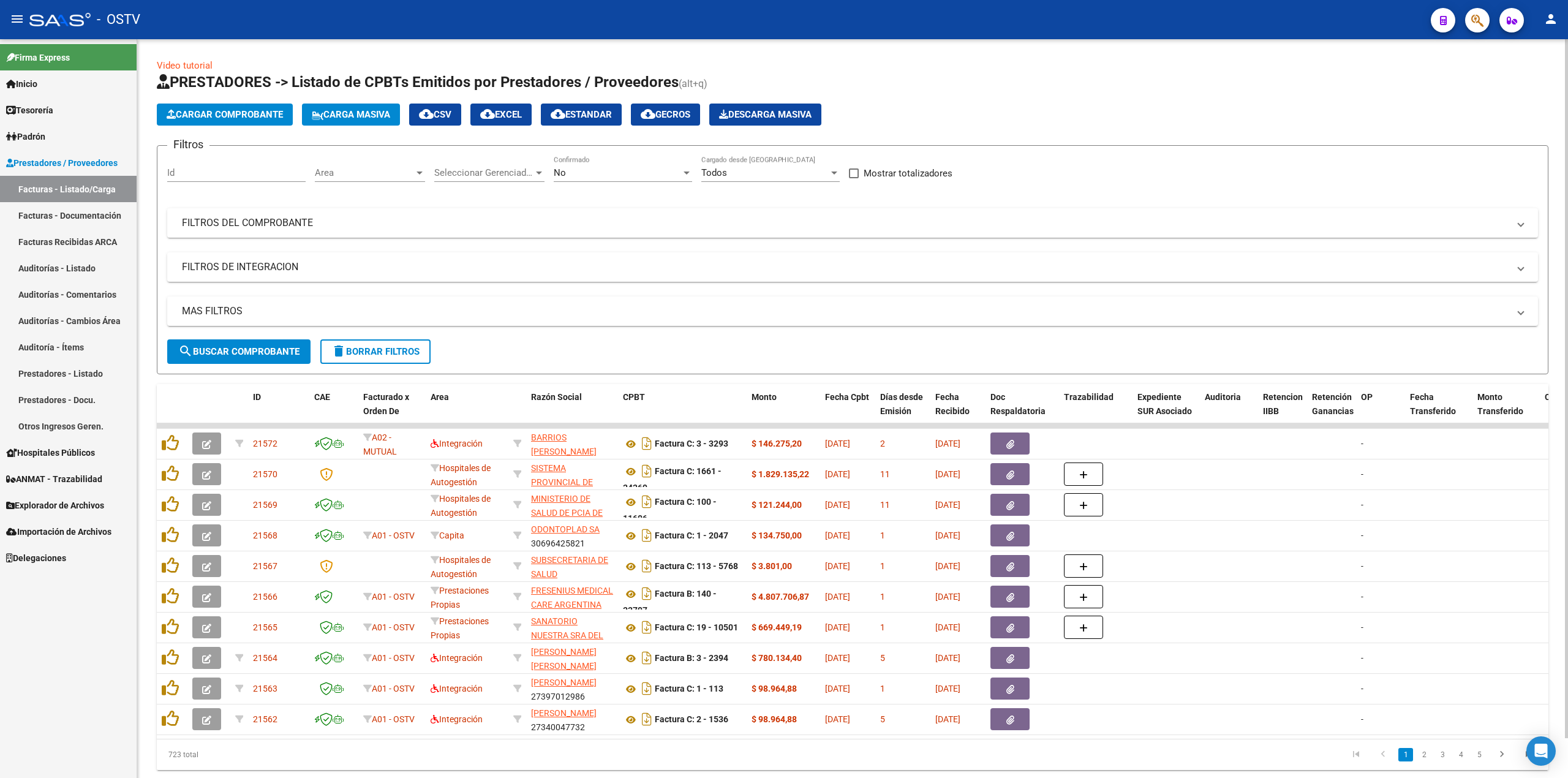
click at [614, 162] on div "No Confirmado" at bounding box center [623, 169] width 138 height 27
click at [608, 115] on span "Todos" at bounding box center [623, 118] width 138 height 28
click at [227, 339] on button "search Buscar Comprobante" at bounding box center [239, 351] width 143 height 24
click at [34, 108] on span "Tesorería" at bounding box center [29, 110] width 48 height 13
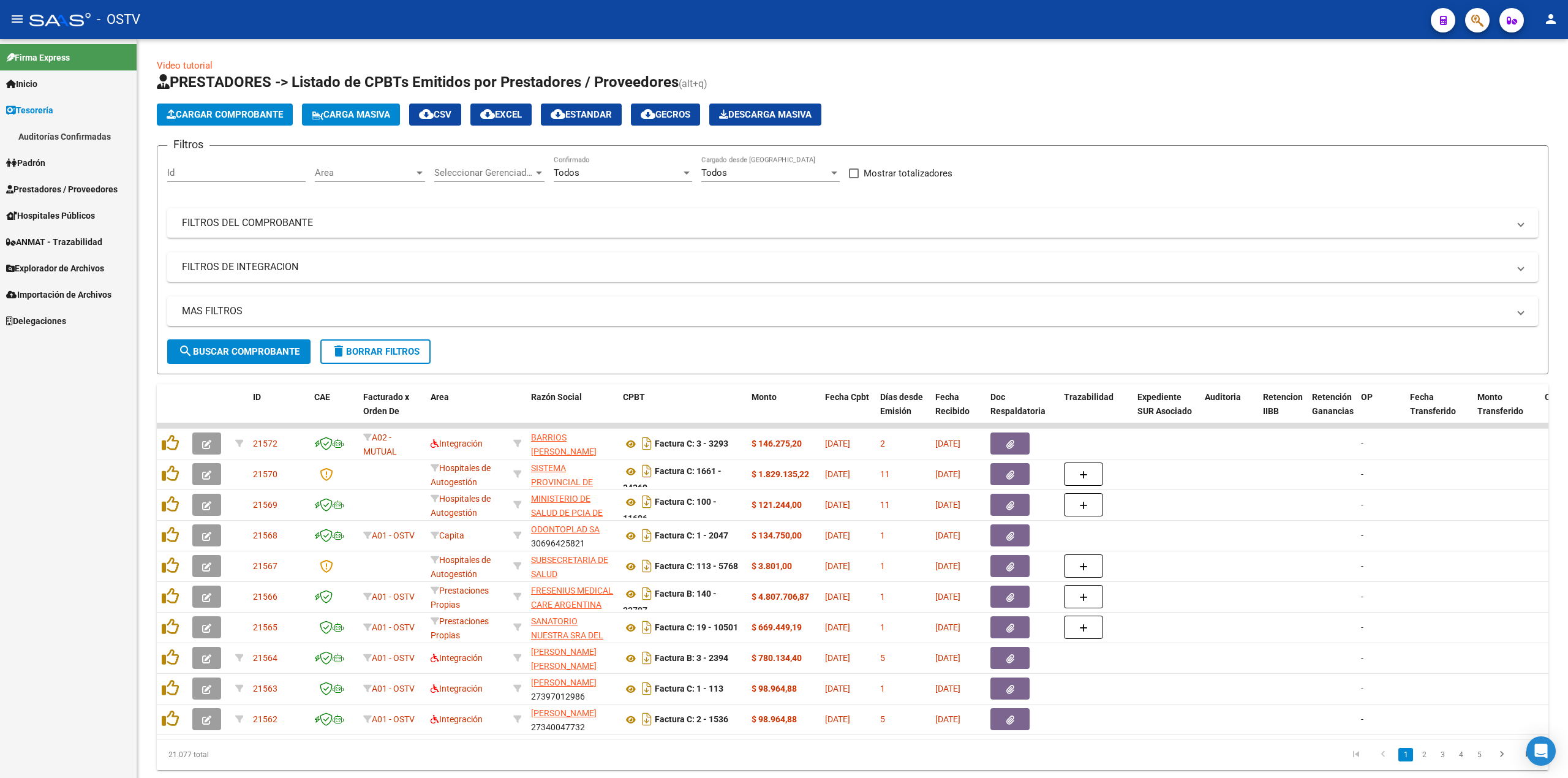
click at [60, 145] on link "Auditorías Confirmadas" at bounding box center [68, 137] width 137 height 27
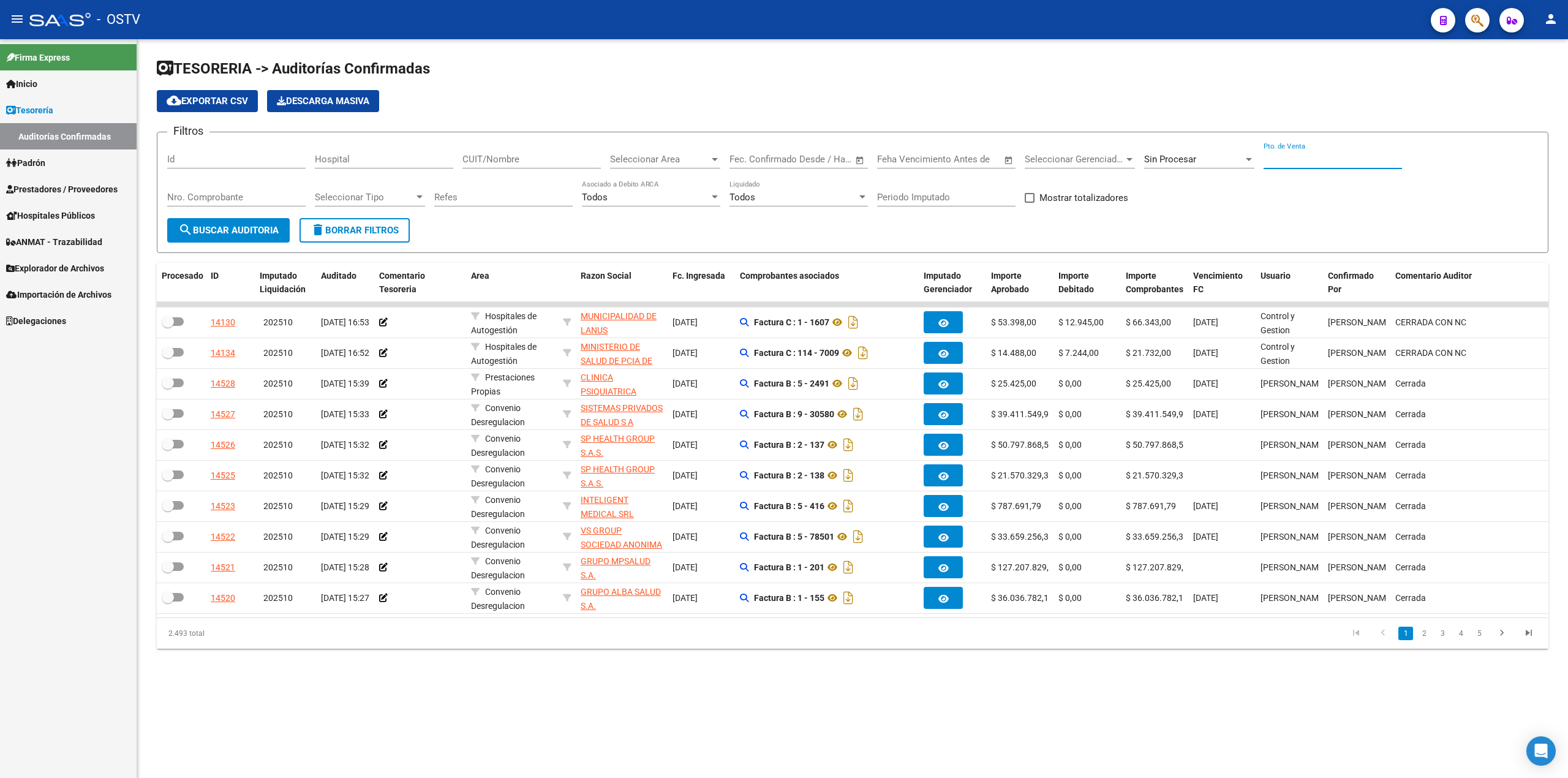
click at [1302, 163] on input "Pto. de Venta" at bounding box center [1333, 158] width 138 height 11
click at [262, 192] on div "Nro. Comprobante" at bounding box center [237, 193] width 138 height 27
type input "6037"
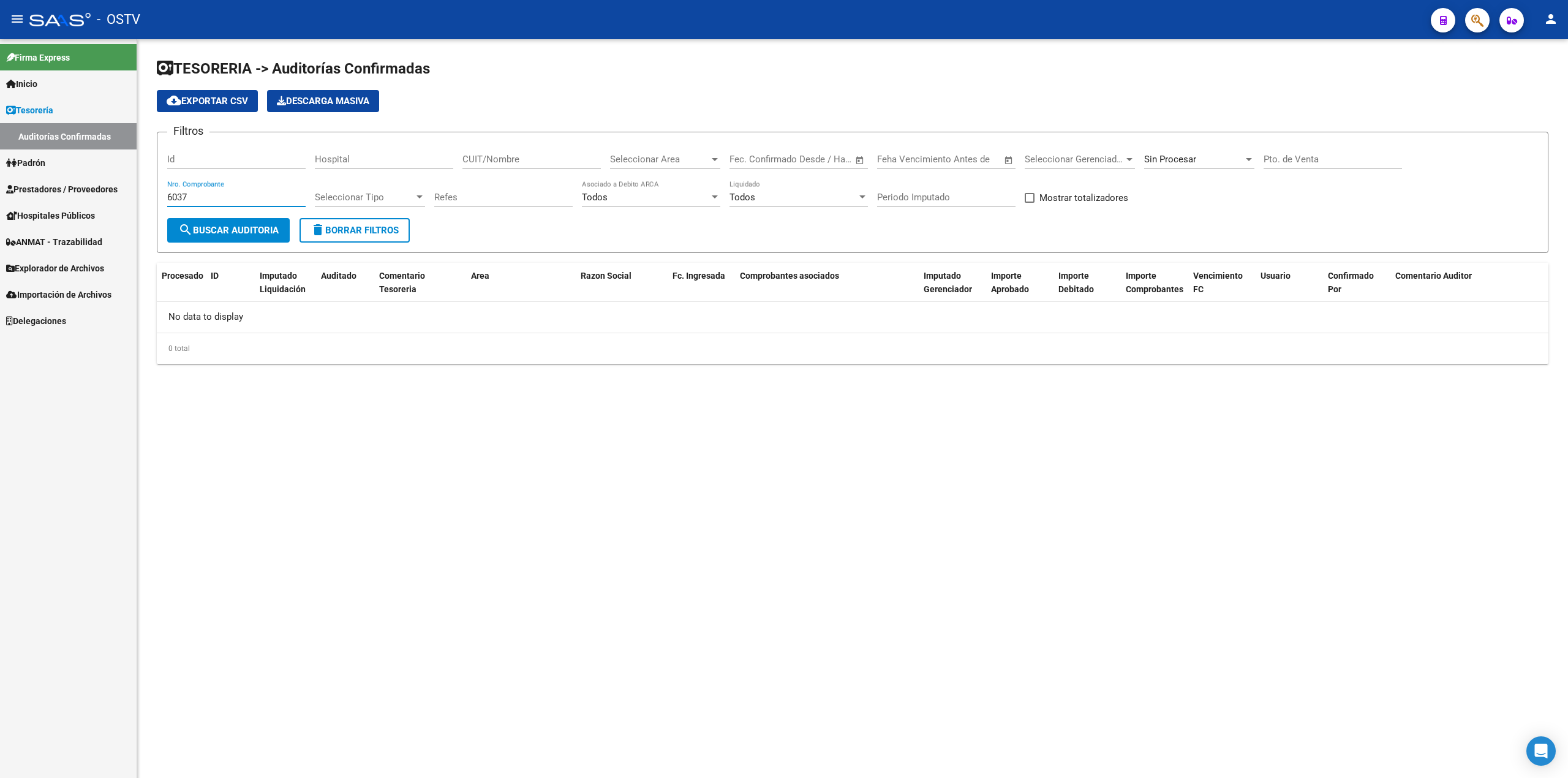
drag, startPoint x: 248, startPoint y: 195, endPoint x: 0, endPoint y: 219, distance: 249.2
click at [0, 219] on mat-sidenav-container "Firma Express Inicio Calendario SSS Instructivos Contacto OS Tesorería Auditorí…" at bounding box center [784, 409] width 1568 height 739
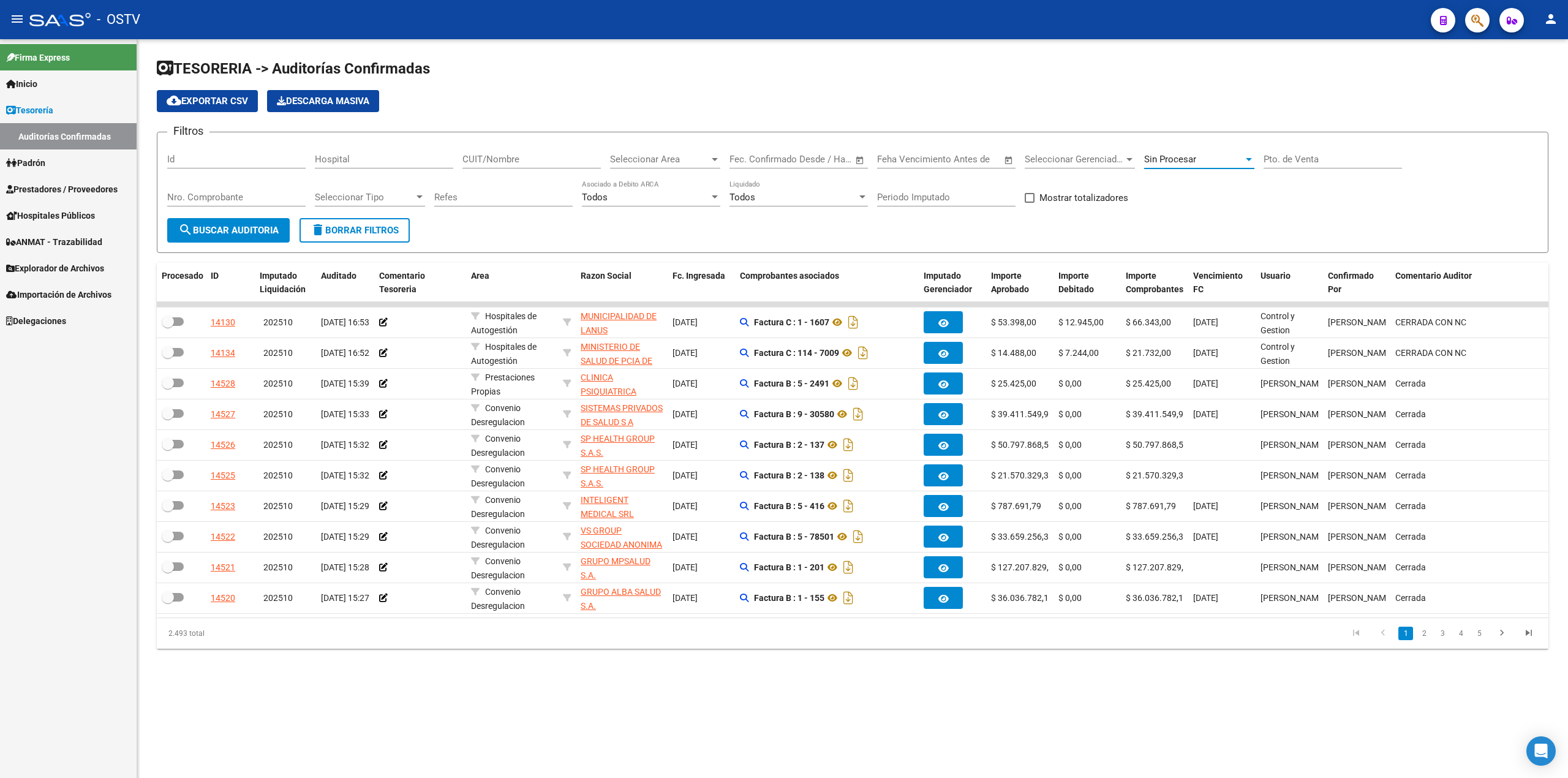
click at [1186, 160] on span "Sin Procesar" at bounding box center [1170, 158] width 52 height 11
click at [1179, 105] on span "Todas" at bounding box center [1215, 104] width 143 height 28
click at [258, 199] on input "Nro. Comprobante" at bounding box center [237, 197] width 138 height 11
type input "6037"
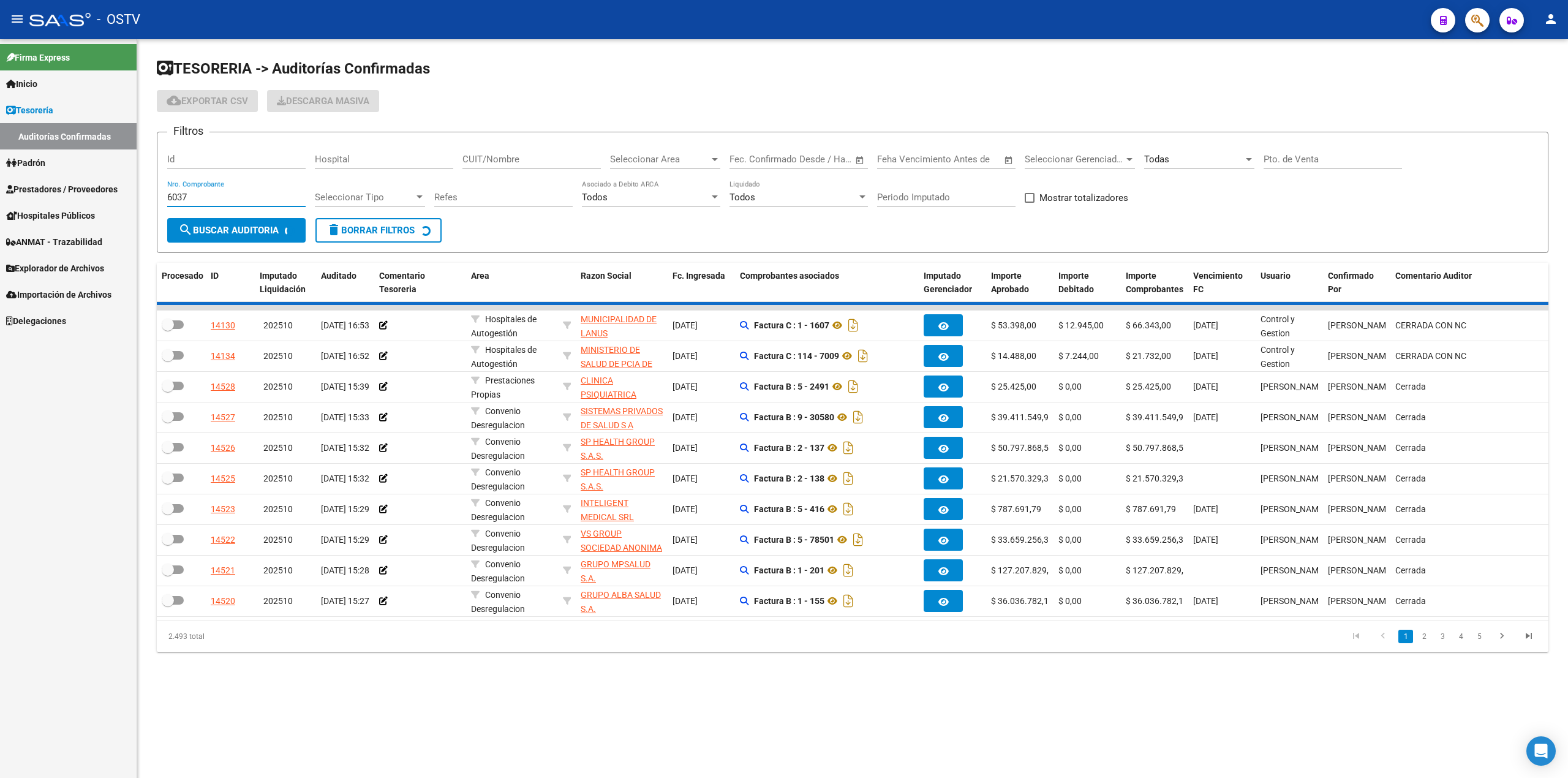
checkbox input "true"
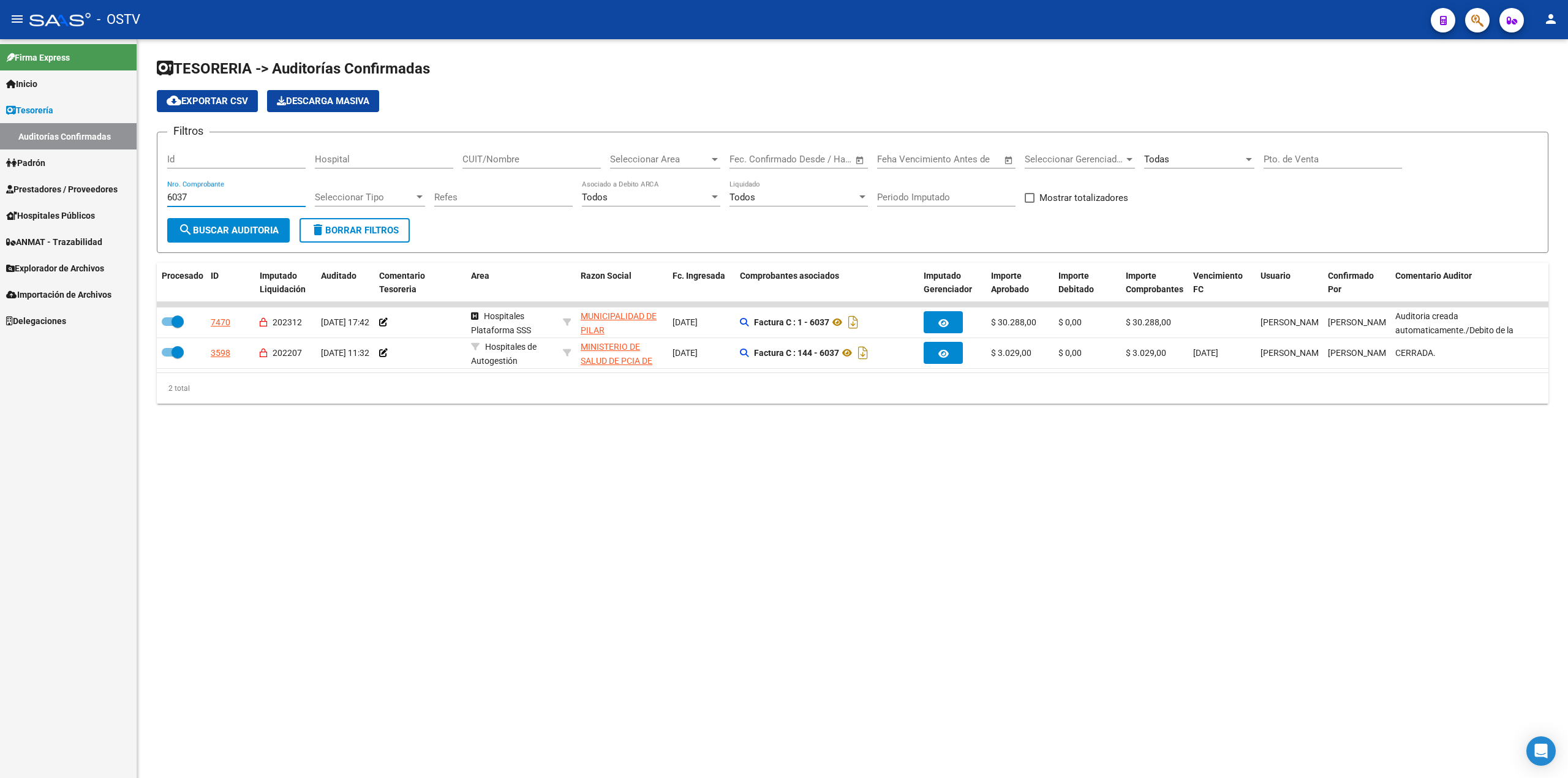
type input "6037"
click at [1311, 159] on input "Pto. de Venta" at bounding box center [1333, 158] width 138 height 11
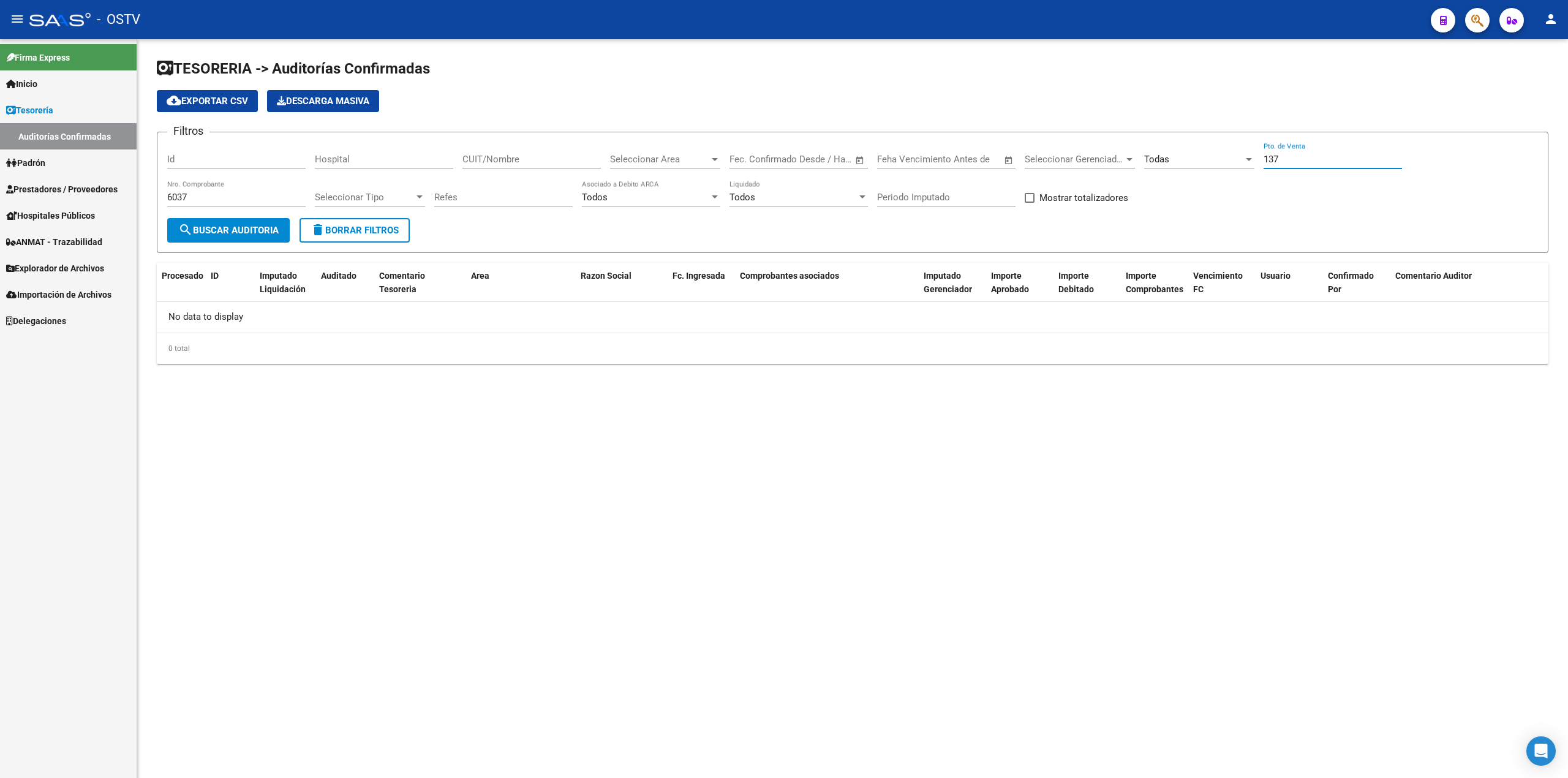
type input "137"
click at [218, 197] on input "6037" at bounding box center [237, 197] width 138 height 11
type input "6038"
click at [40, 76] on link "Inicio" at bounding box center [68, 83] width 137 height 27
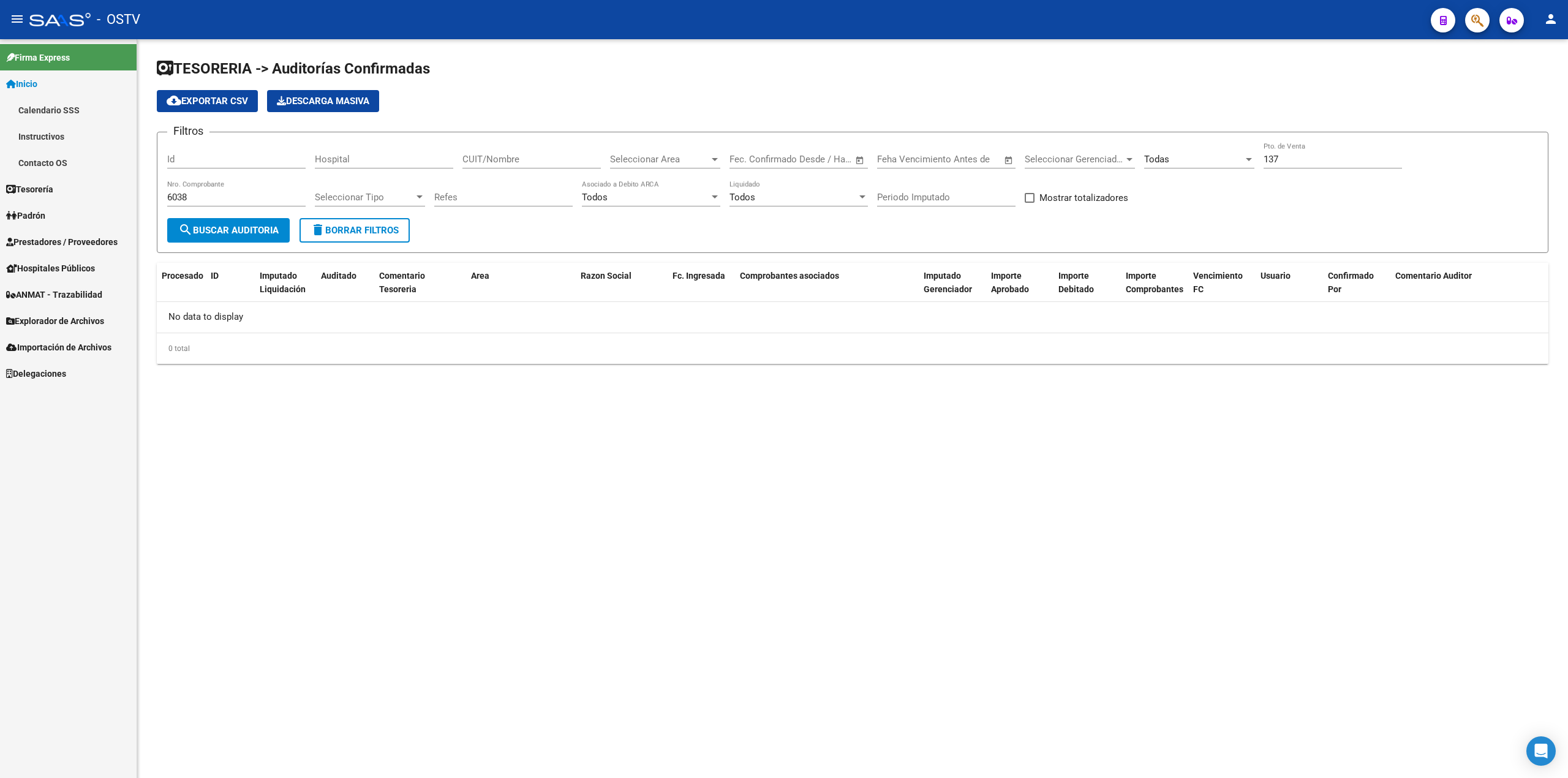
click at [78, 187] on link "Tesorería" at bounding box center [68, 189] width 137 height 27
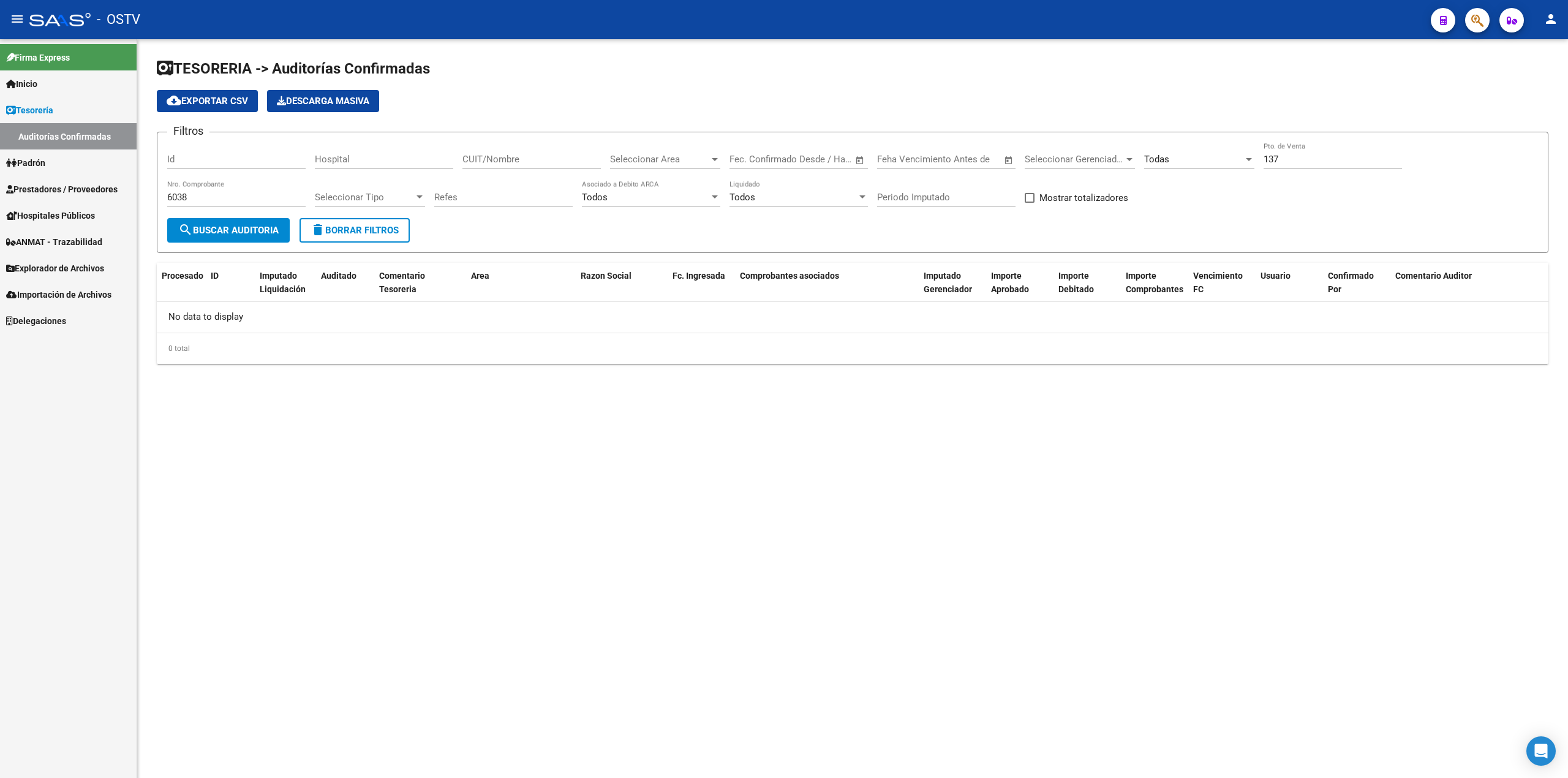
click at [87, 193] on span "Prestadores / Proveedores" at bounding box center [62, 189] width 112 height 13
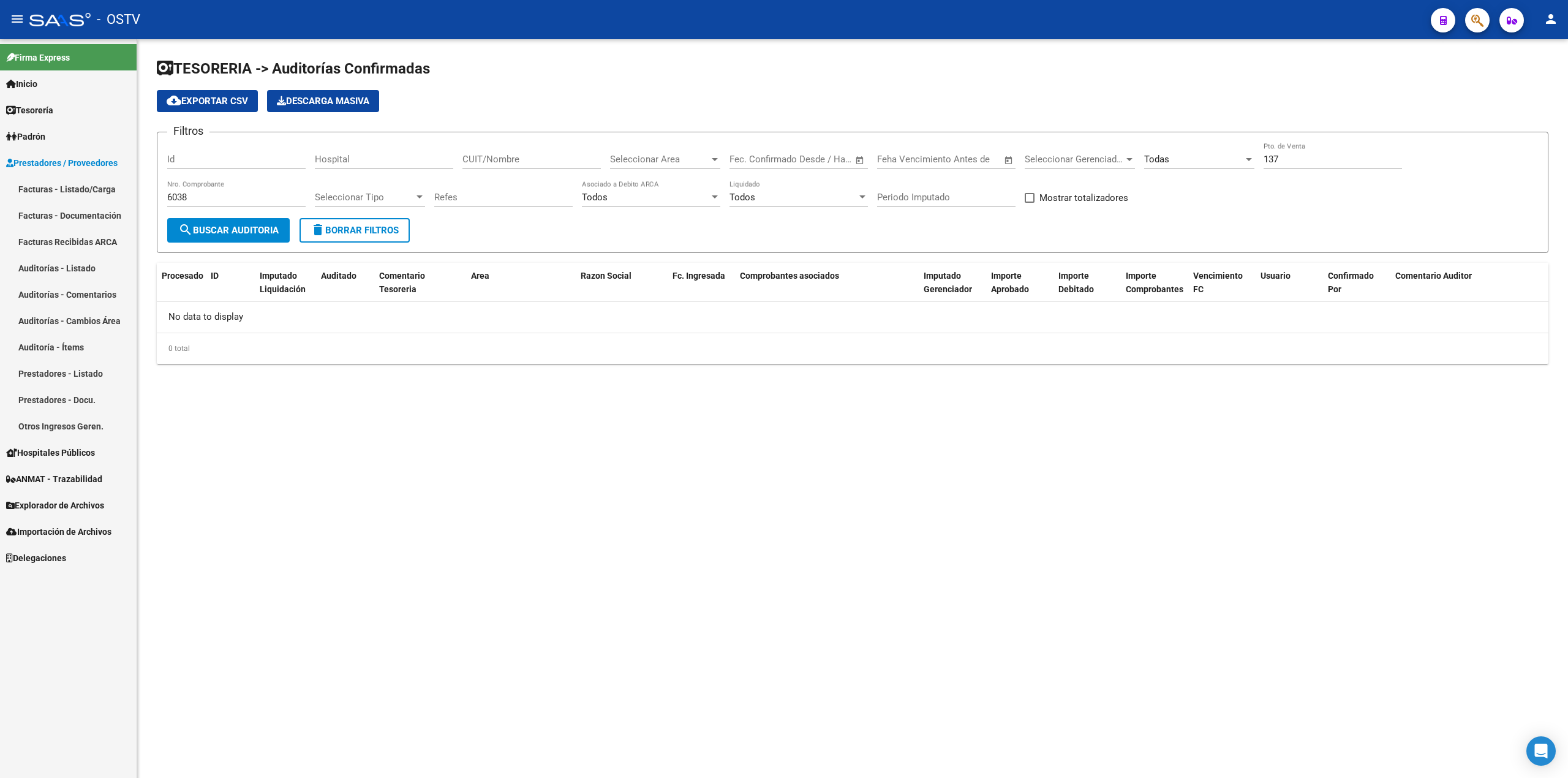
click at [91, 204] on link "Facturas - Documentación" at bounding box center [68, 215] width 137 height 27
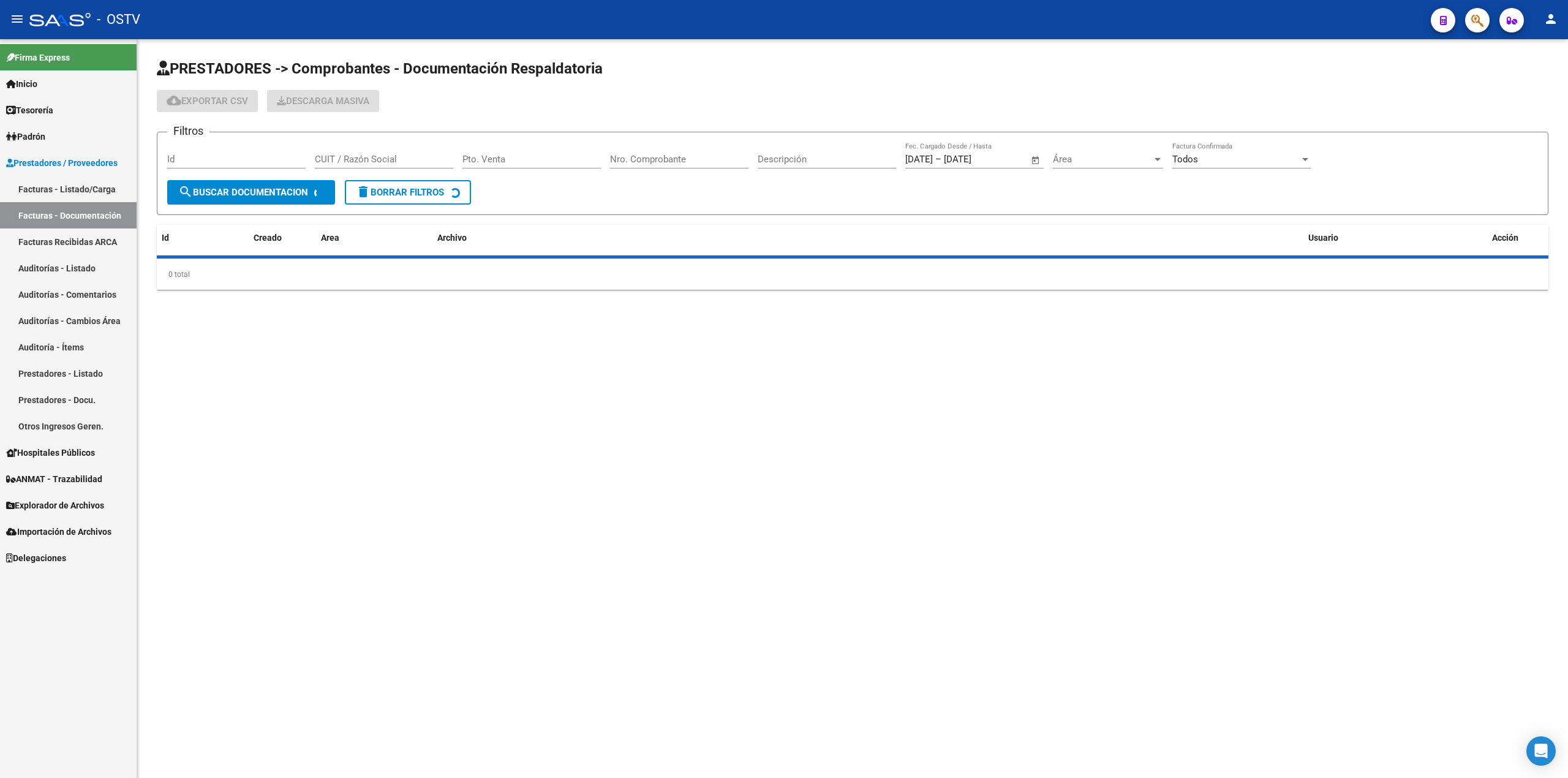
click at [97, 193] on link "Facturas - Listado/Carga" at bounding box center [68, 189] width 137 height 27
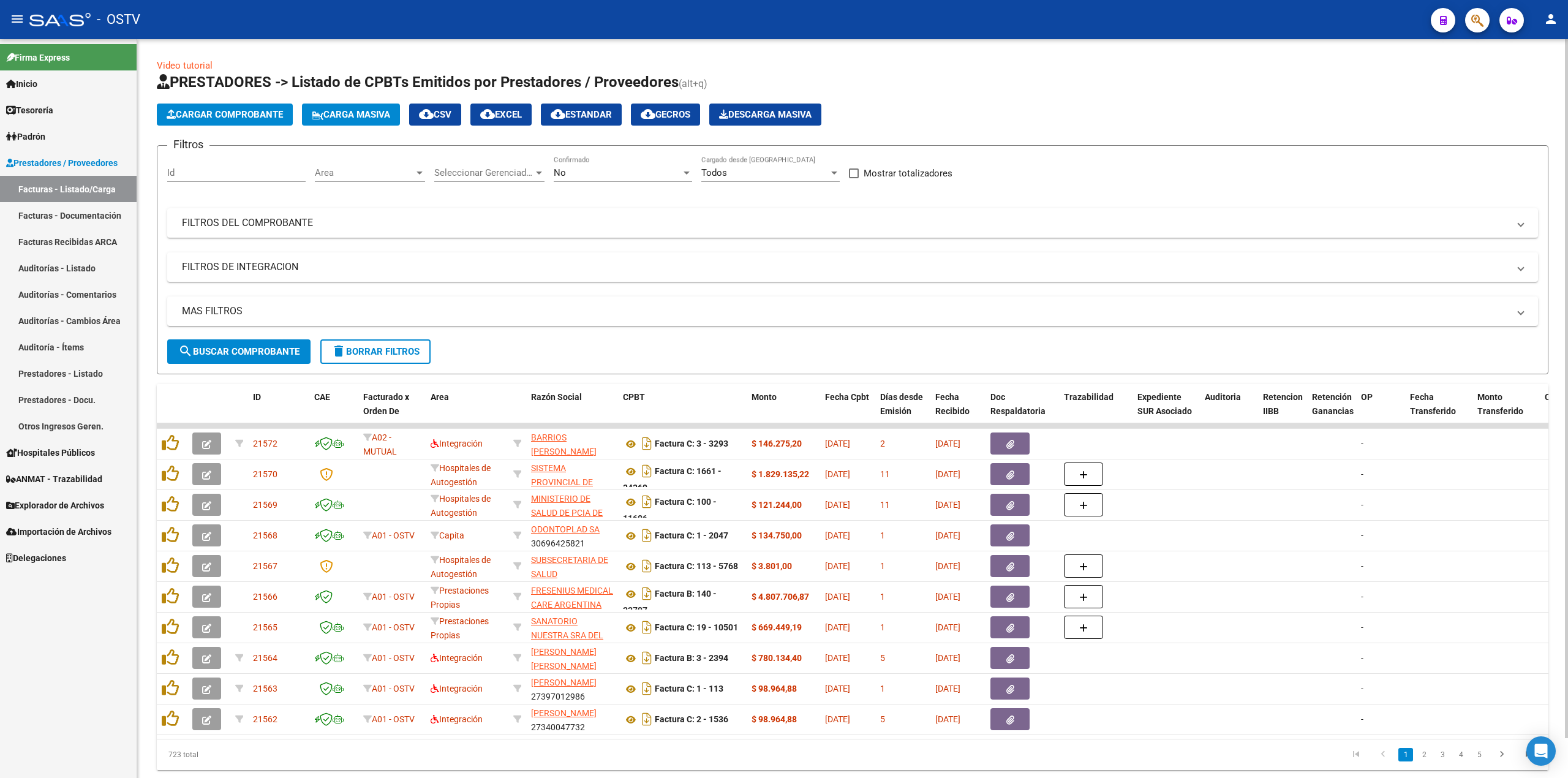
click at [594, 178] on div "No" at bounding box center [617, 173] width 128 height 11
click at [599, 125] on span "Todos" at bounding box center [623, 118] width 138 height 28
click at [403, 216] on mat-panel-title "FILTROS DEL COMPROBANTE" at bounding box center [845, 223] width 1327 height 13
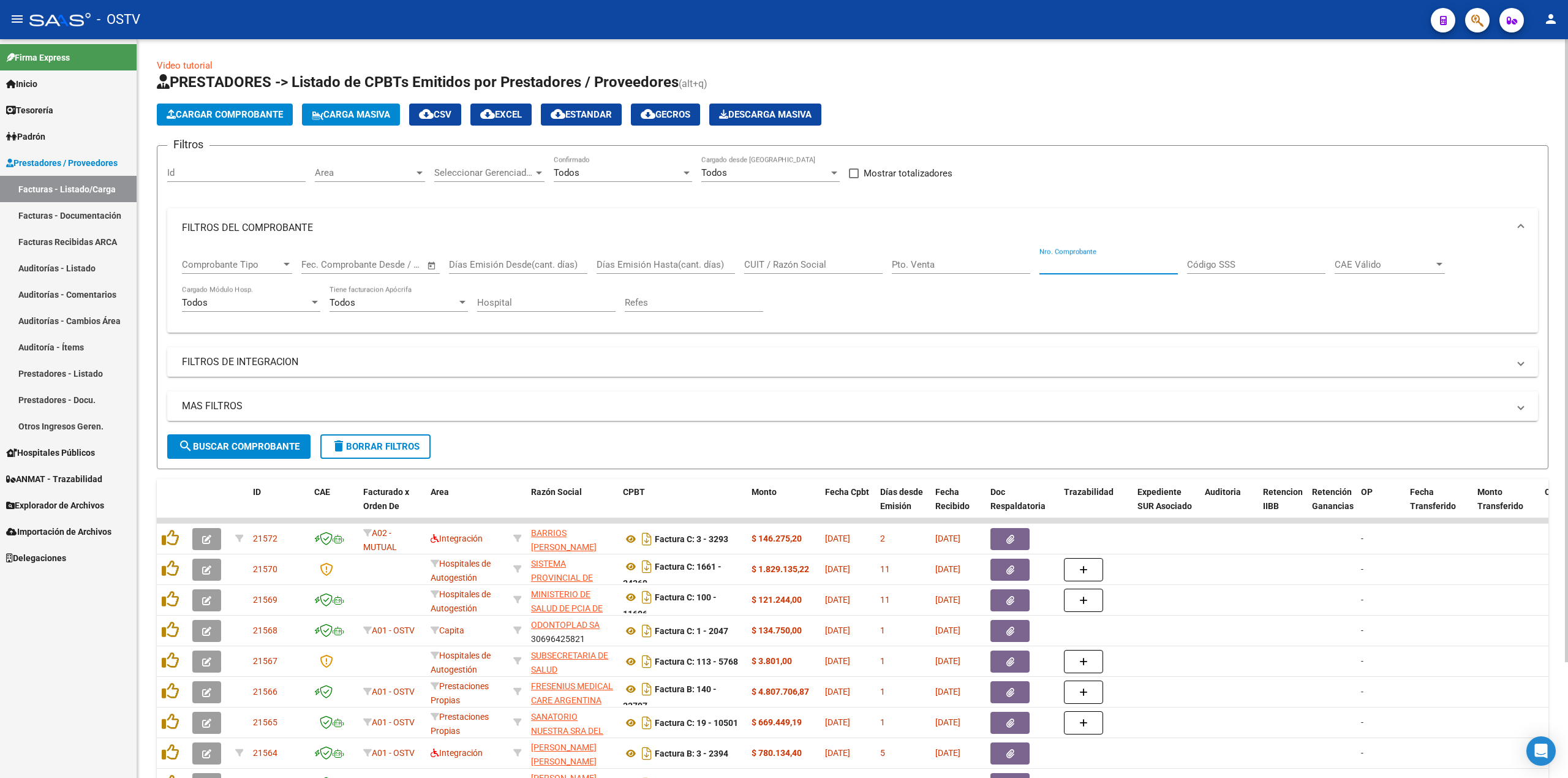
drag, startPoint x: 1099, startPoint y: 270, endPoint x: 1096, endPoint y: 277, distance: 7.6
drag, startPoint x: 1096, startPoint y: 277, endPoint x: 1101, endPoint y: 272, distance: 7.1
paste input "2418"
click at [230, 459] on button "search Buscar Comprobante" at bounding box center [239, 446] width 143 height 24
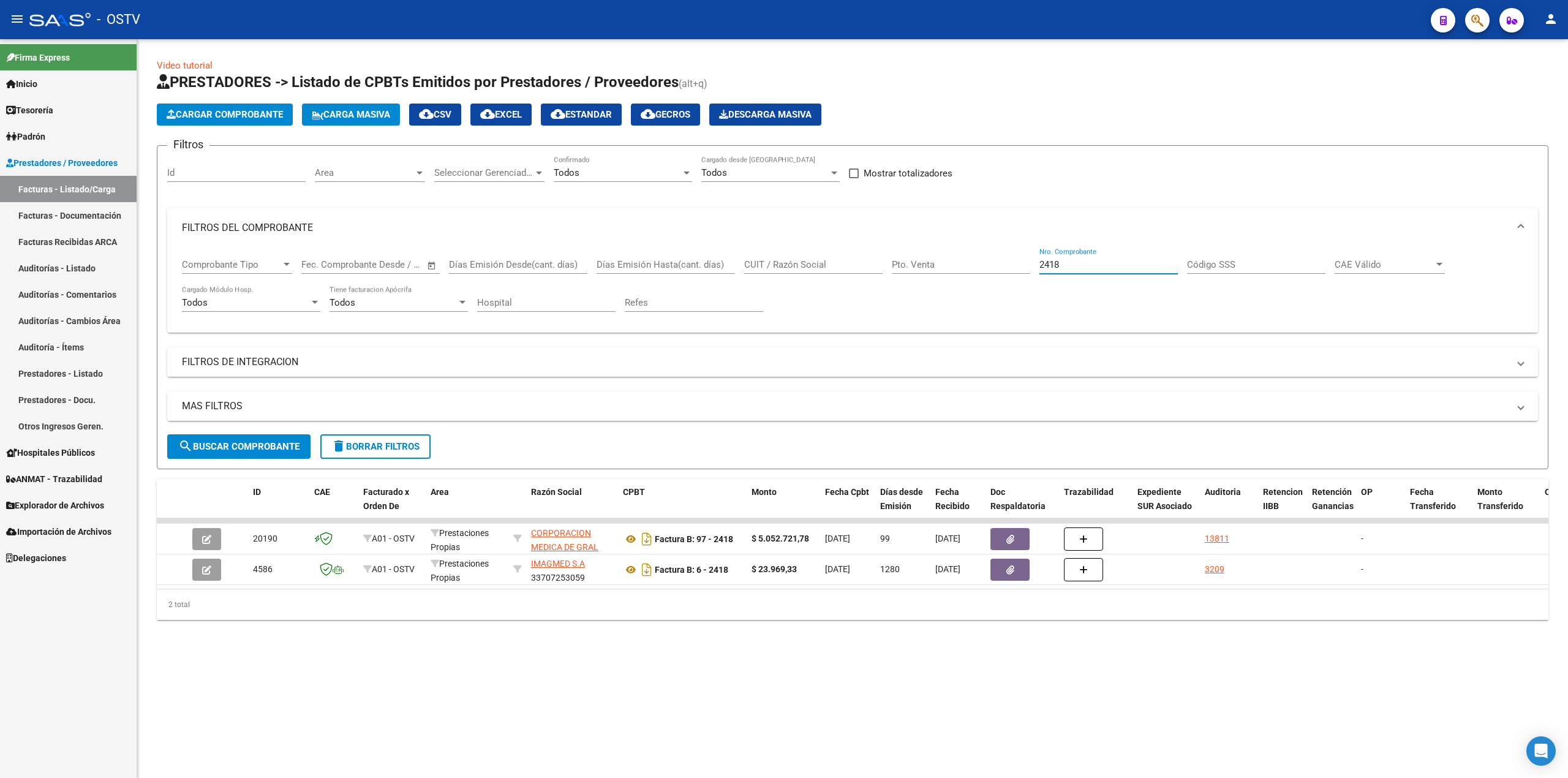
drag, startPoint x: 1091, startPoint y: 262, endPoint x: 802, endPoint y: 264, distance: 289.0
click at [802, 264] on div "Comprobante Tipo Comprobante Tipo Fecha inicio – Fecha fin Fec. Comprobante Des…" at bounding box center [852, 285] width 1341 height 76
paste input "5246"
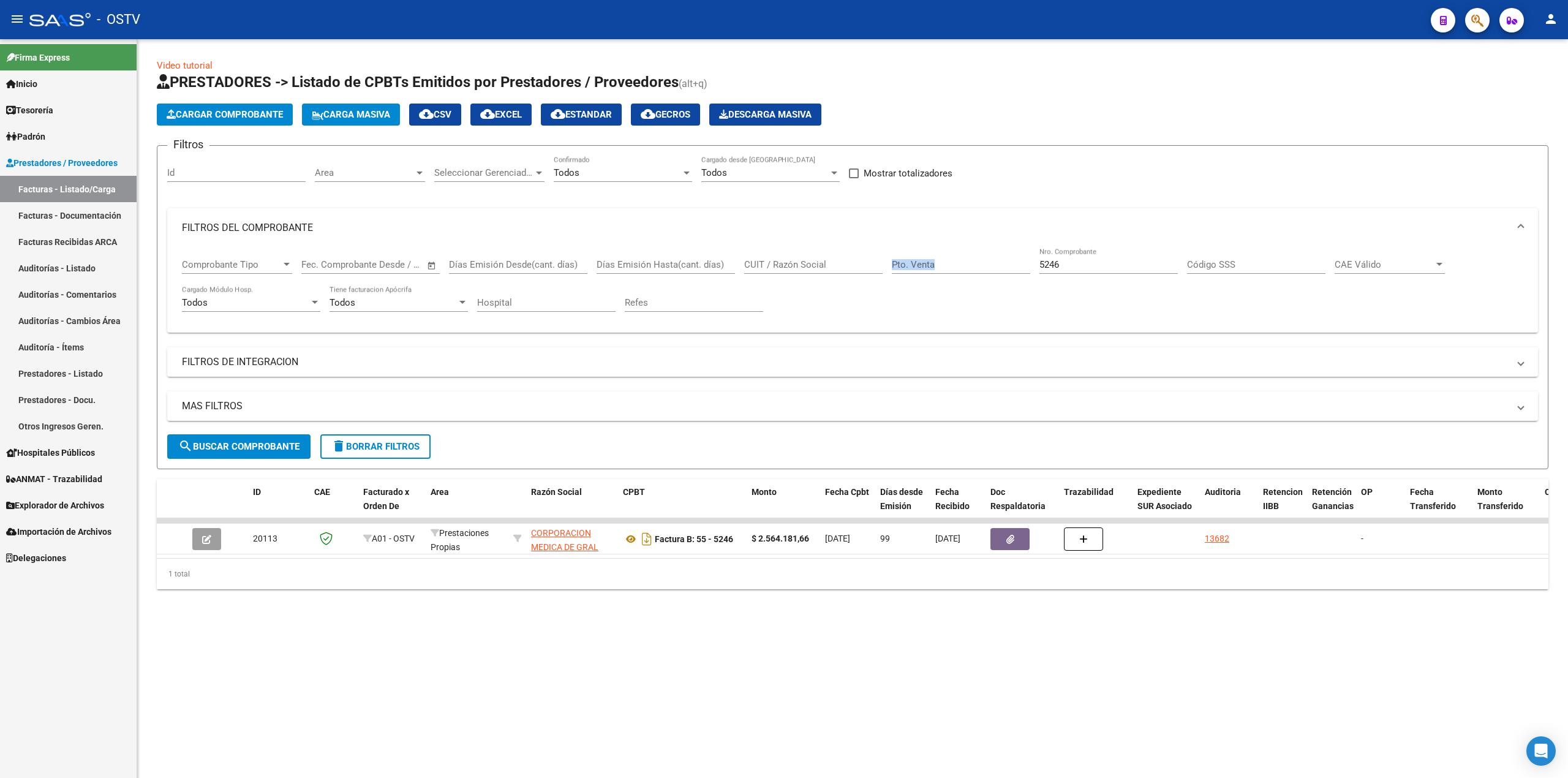
drag, startPoint x: 1121, startPoint y: 271, endPoint x: 707, endPoint y: 273, distance: 414.0
click at [720, 283] on div "Comprobante Tipo Comprobante Tipo Fecha inicio – Fecha fin Fec. Comprobante Des…" at bounding box center [852, 285] width 1341 height 76
click at [1059, 238] on mat-expansion-panel-header "FILTROS DEL COMPROBANTE" at bounding box center [853, 228] width 1370 height 39
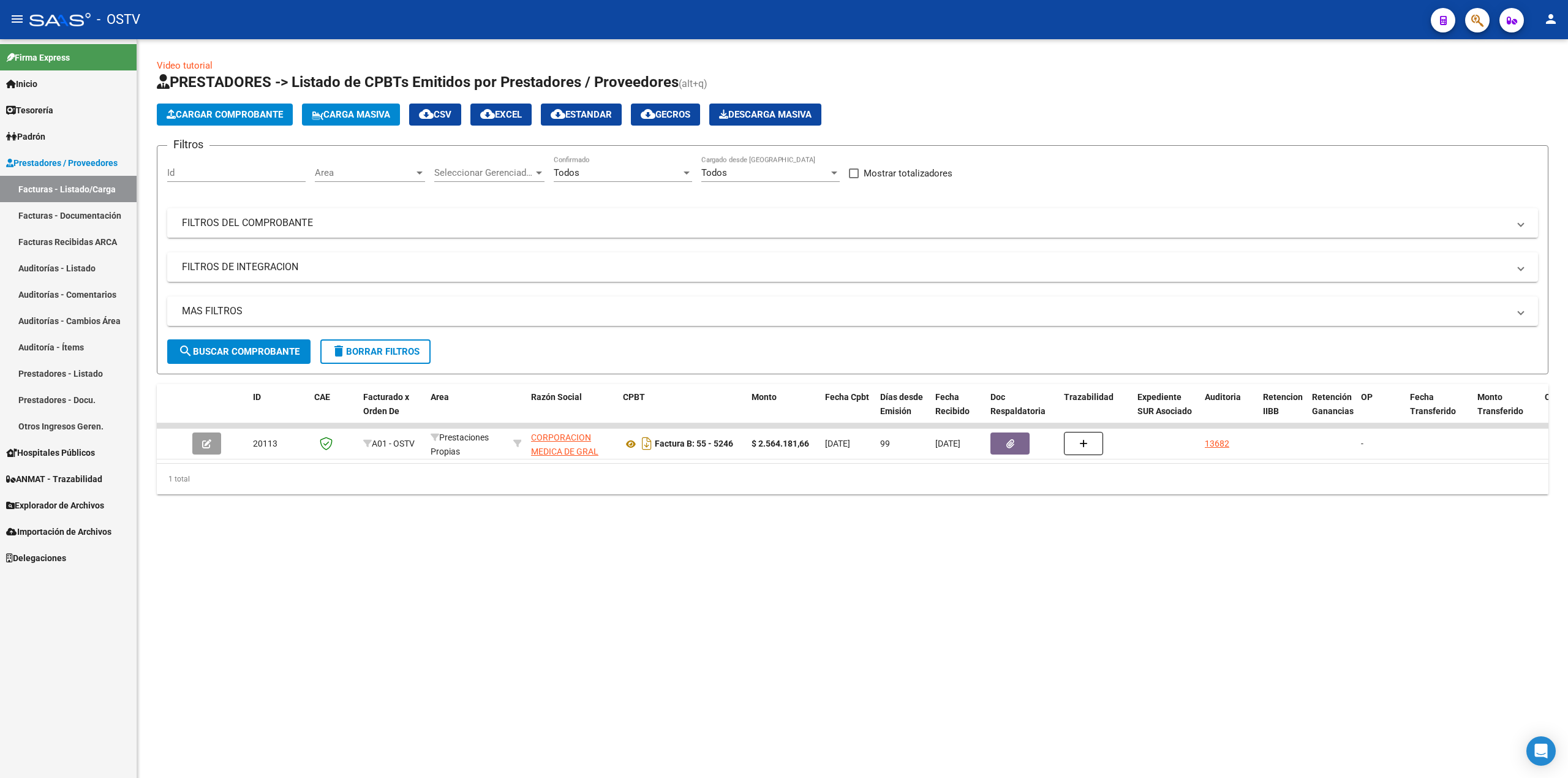
click at [1077, 233] on mat-expansion-panel-header "FILTROS DEL COMPROBANTE" at bounding box center [853, 223] width 1370 height 29
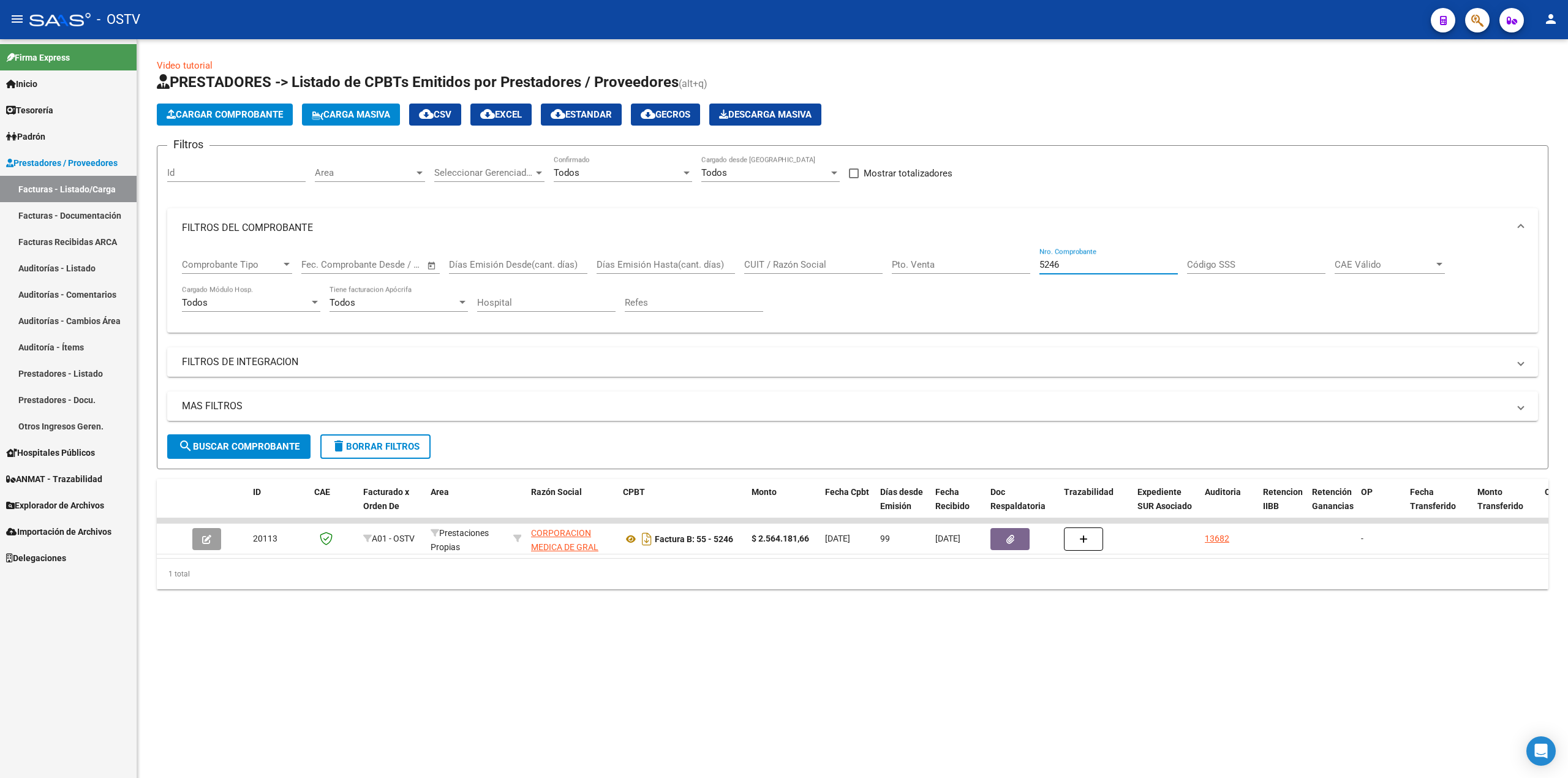
drag, startPoint x: 1090, startPoint y: 266, endPoint x: 1002, endPoint y: 255, distance: 88.7
click at [1002, 255] on div "Comprobante Tipo Comprobante Tipo Fecha inicio – Fecha fin Fec. Comprobante Des…" at bounding box center [852, 285] width 1341 height 76
paste input "83"
type input "5283"
click at [265, 444] on span "search Buscar Comprobante" at bounding box center [238, 446] width 121 height 11
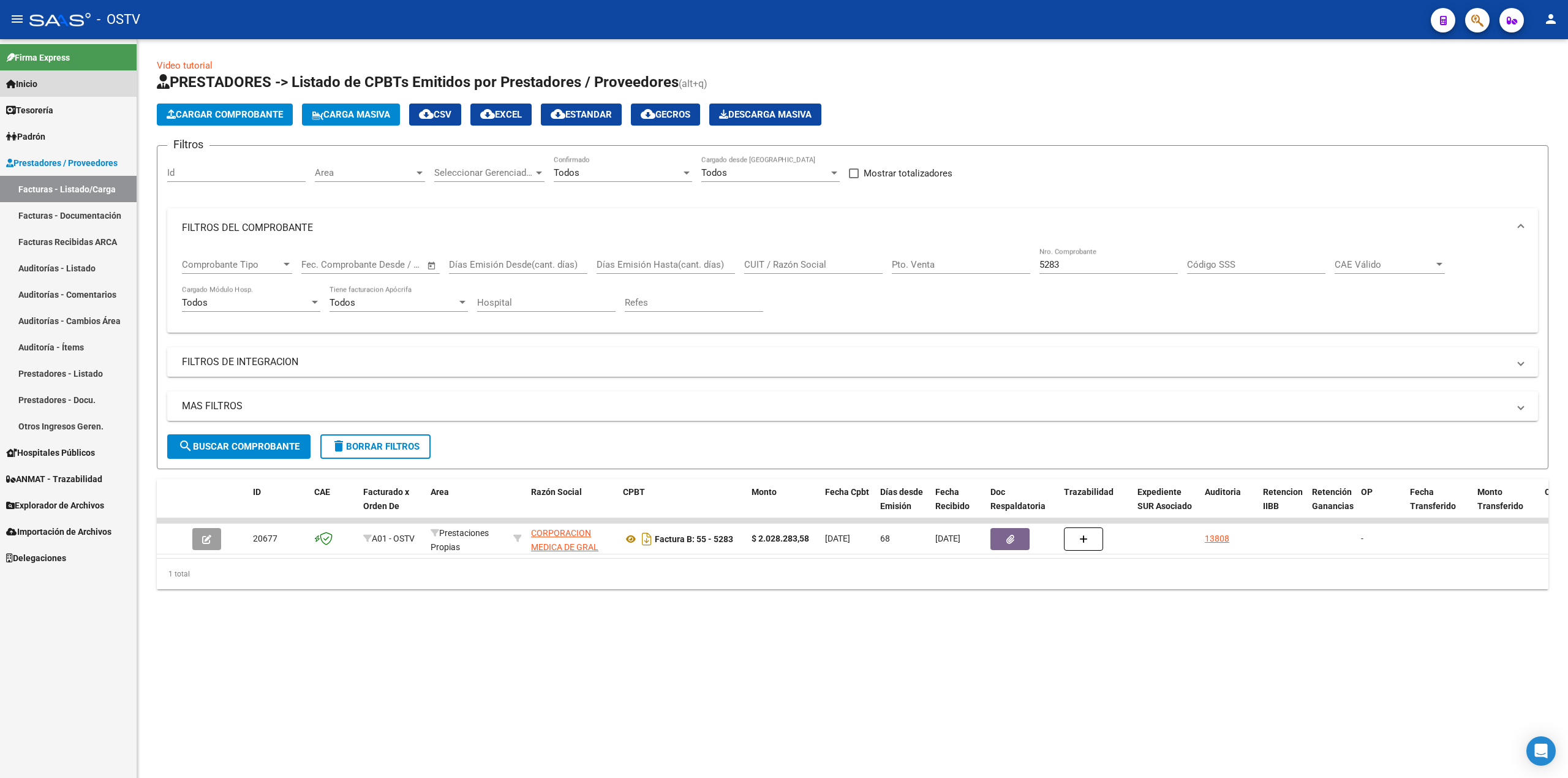
click at [75, 94] on link "Inicio" at bounding box center [68, 83] width 137 height 27
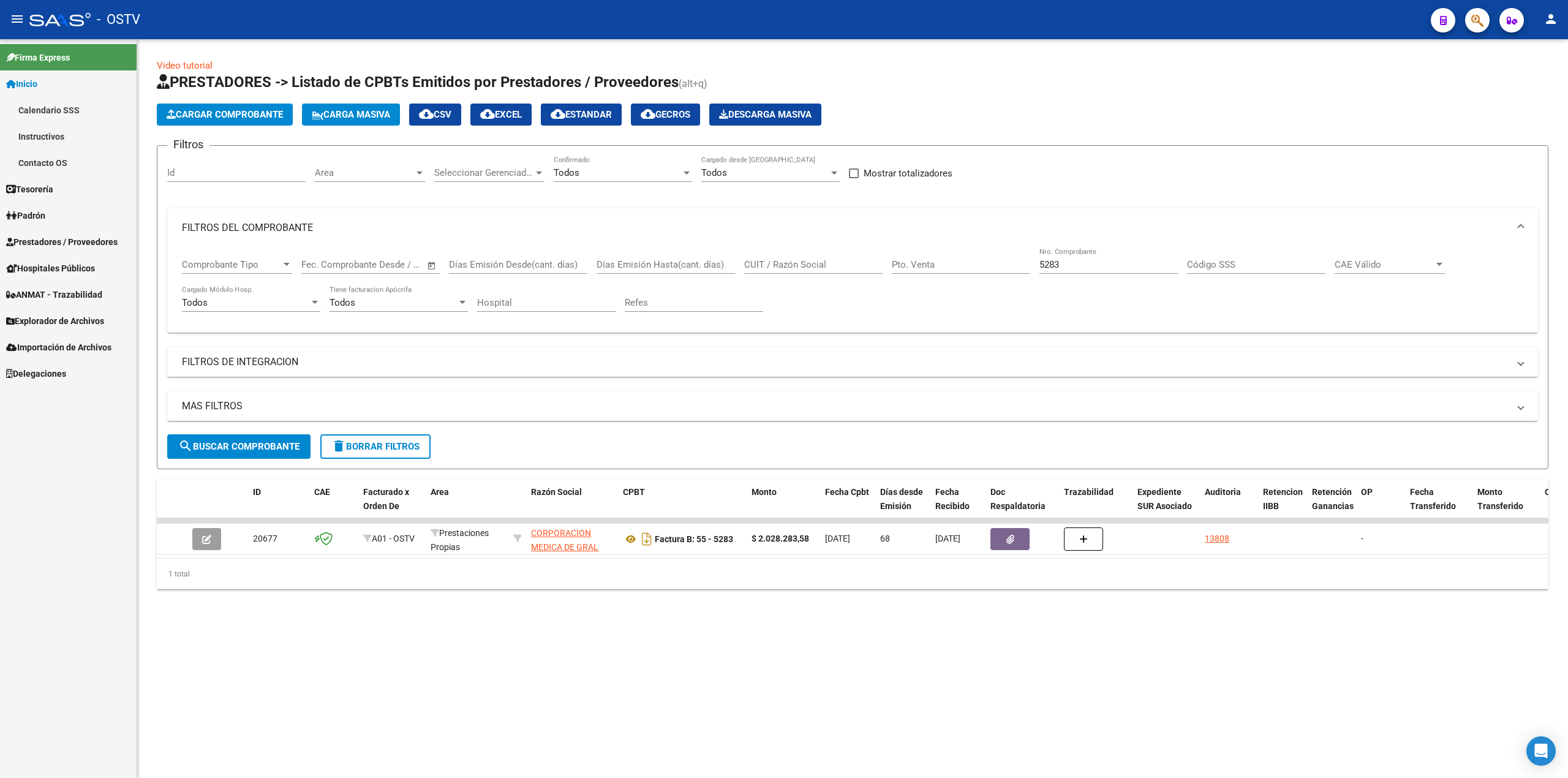
click at [74, 177] on link "Tesorería" at bounding box center [68, 189] width 137 height 27
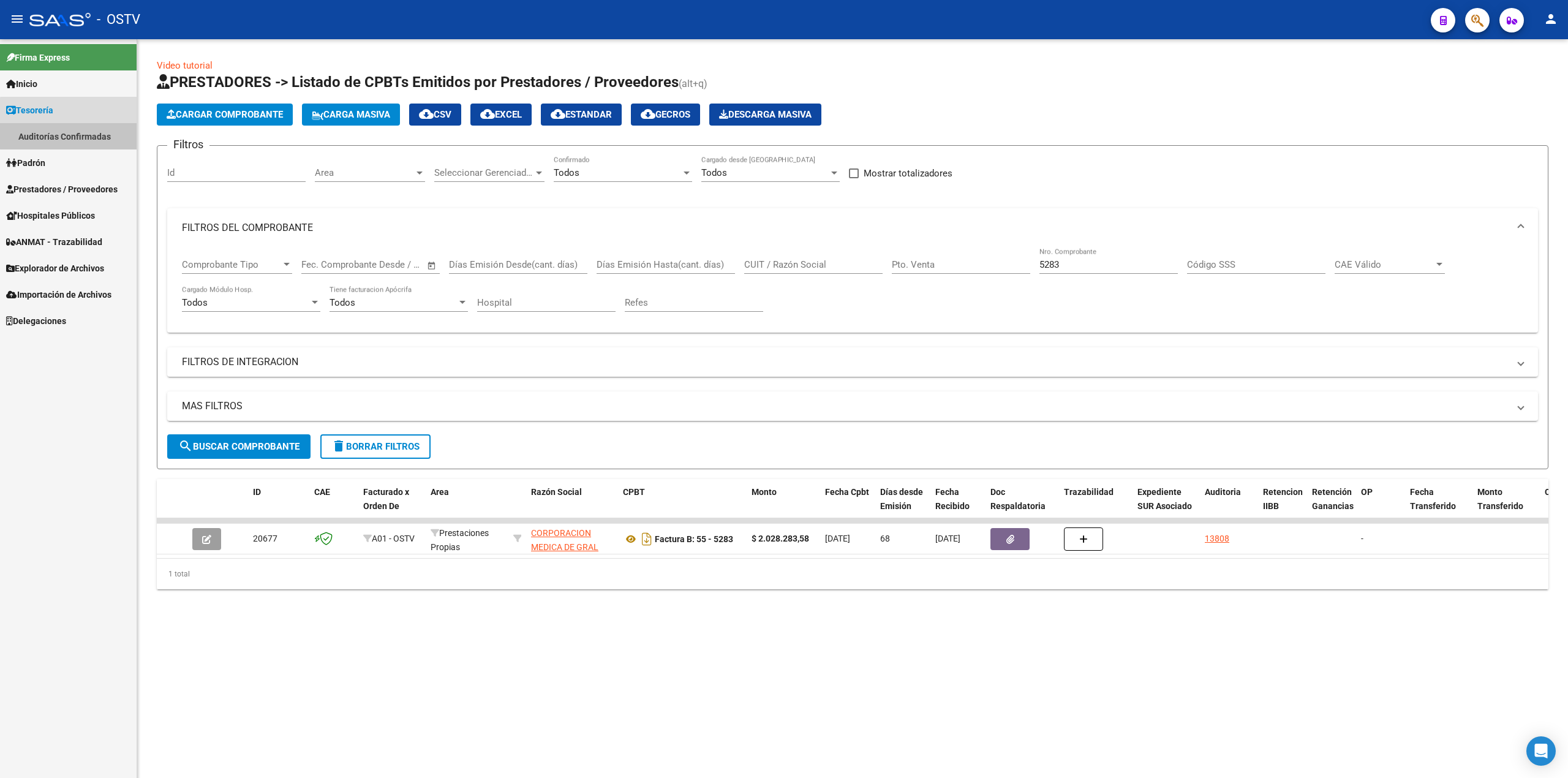
click at [89, 131] on link "Auditorías Confirmadas" at bounding box center [68, 137] width 137 height 27
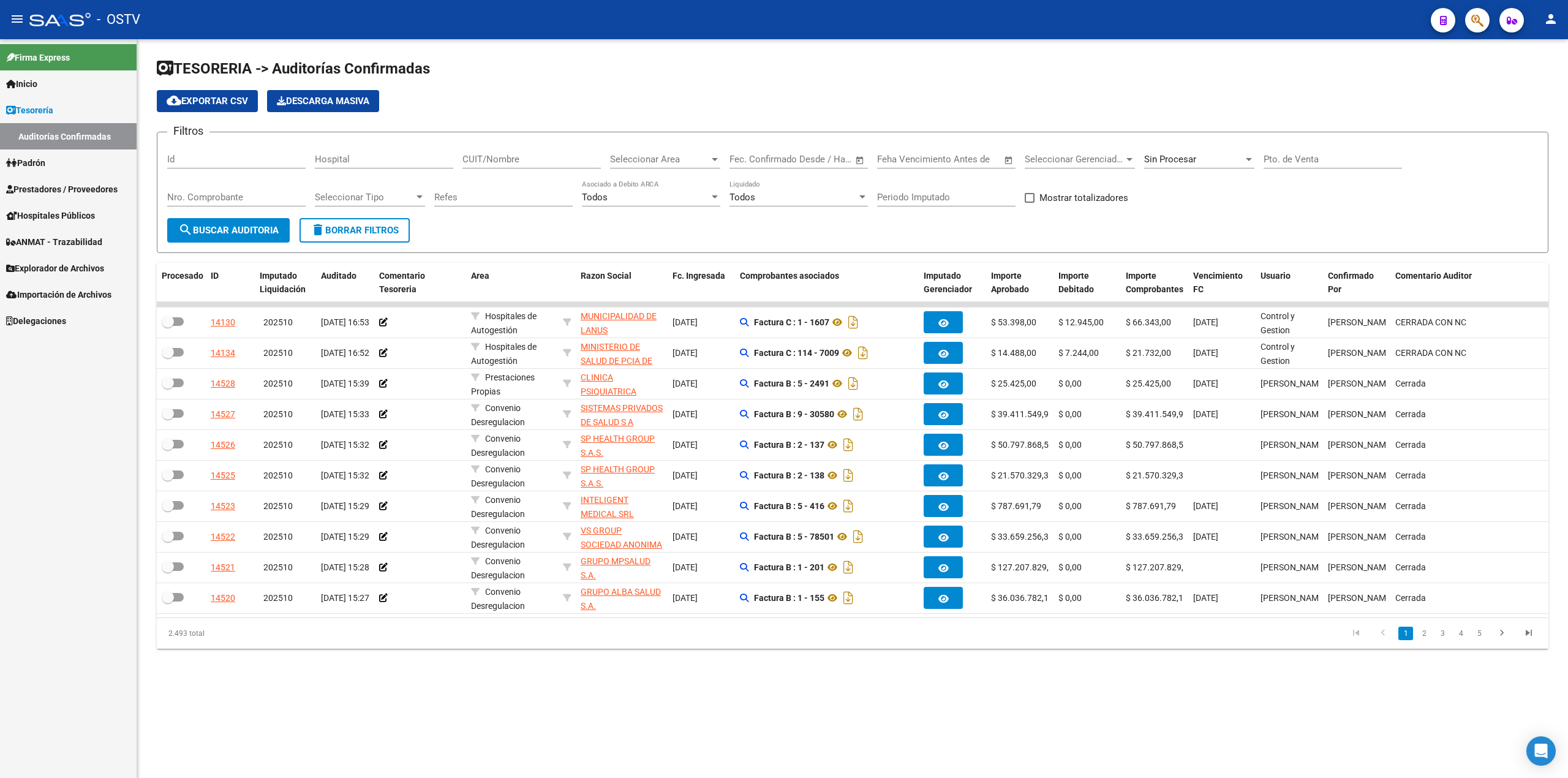
click at [1159, 165] on div "Sin Procesar" at bounding box center [1200, 155] width 110 height 27
click at [1164, 101] on span "Todas" at bounding box center [1215, 104] width 143 height 28
click at [233, 194] on input "Nro. Comprobante" at bounding box center [237, 197] width 138 height 11
paste input "2418"
type input "2418"
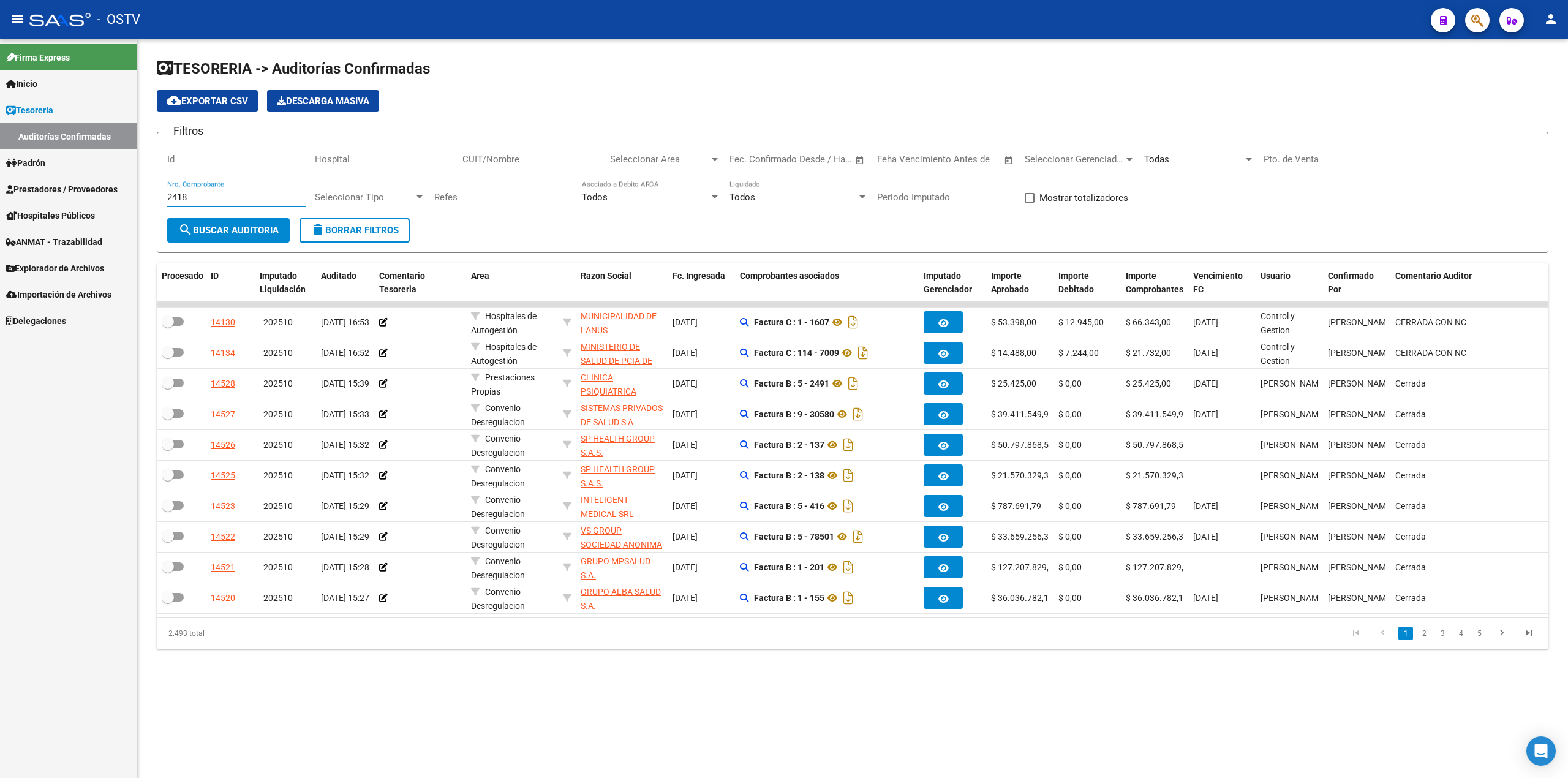
click at [255, 231] on span "search Buscar Auditoria" at bounding box center [228, 230] width 101 height 11
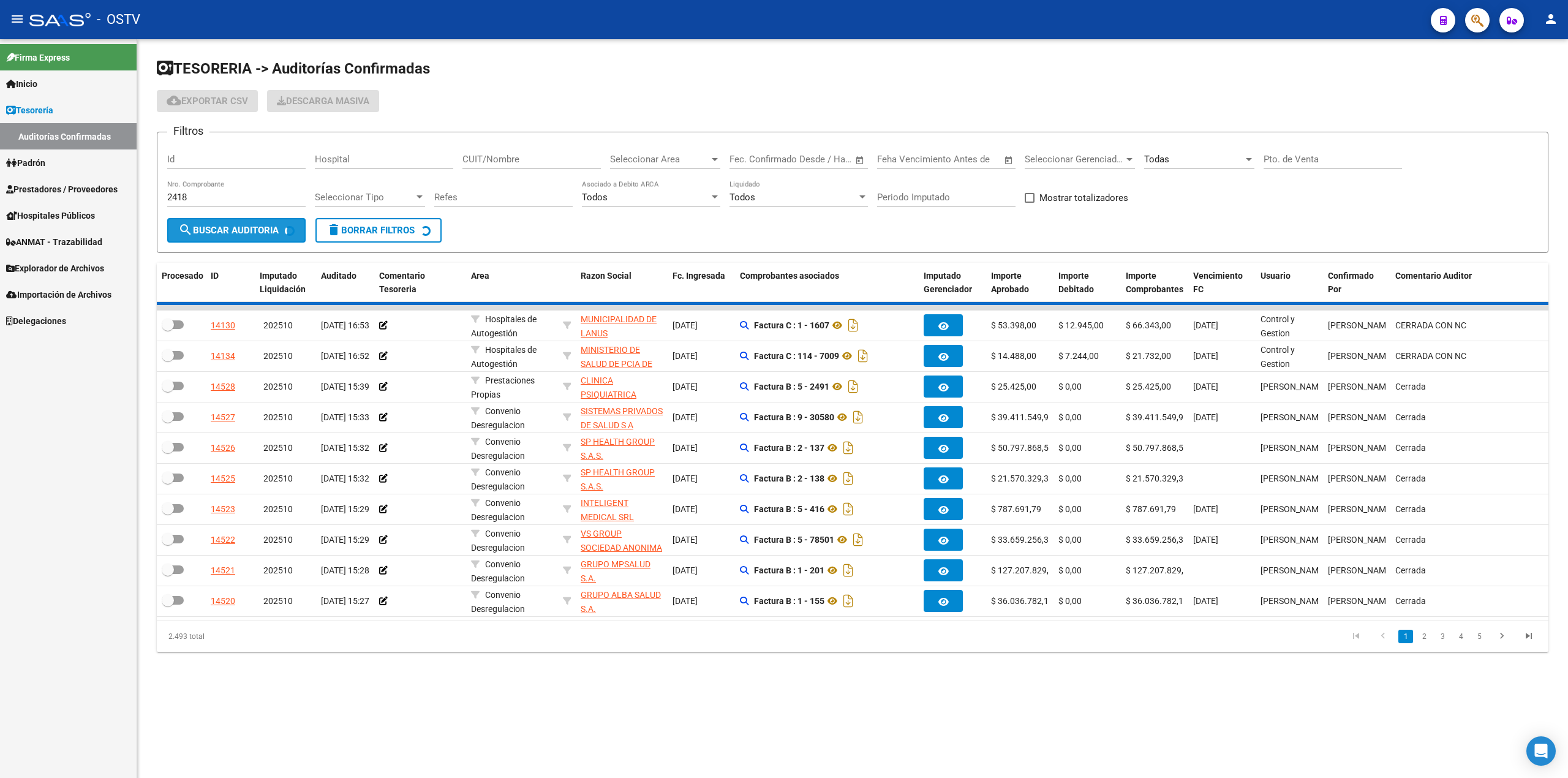
checkbox input "true"
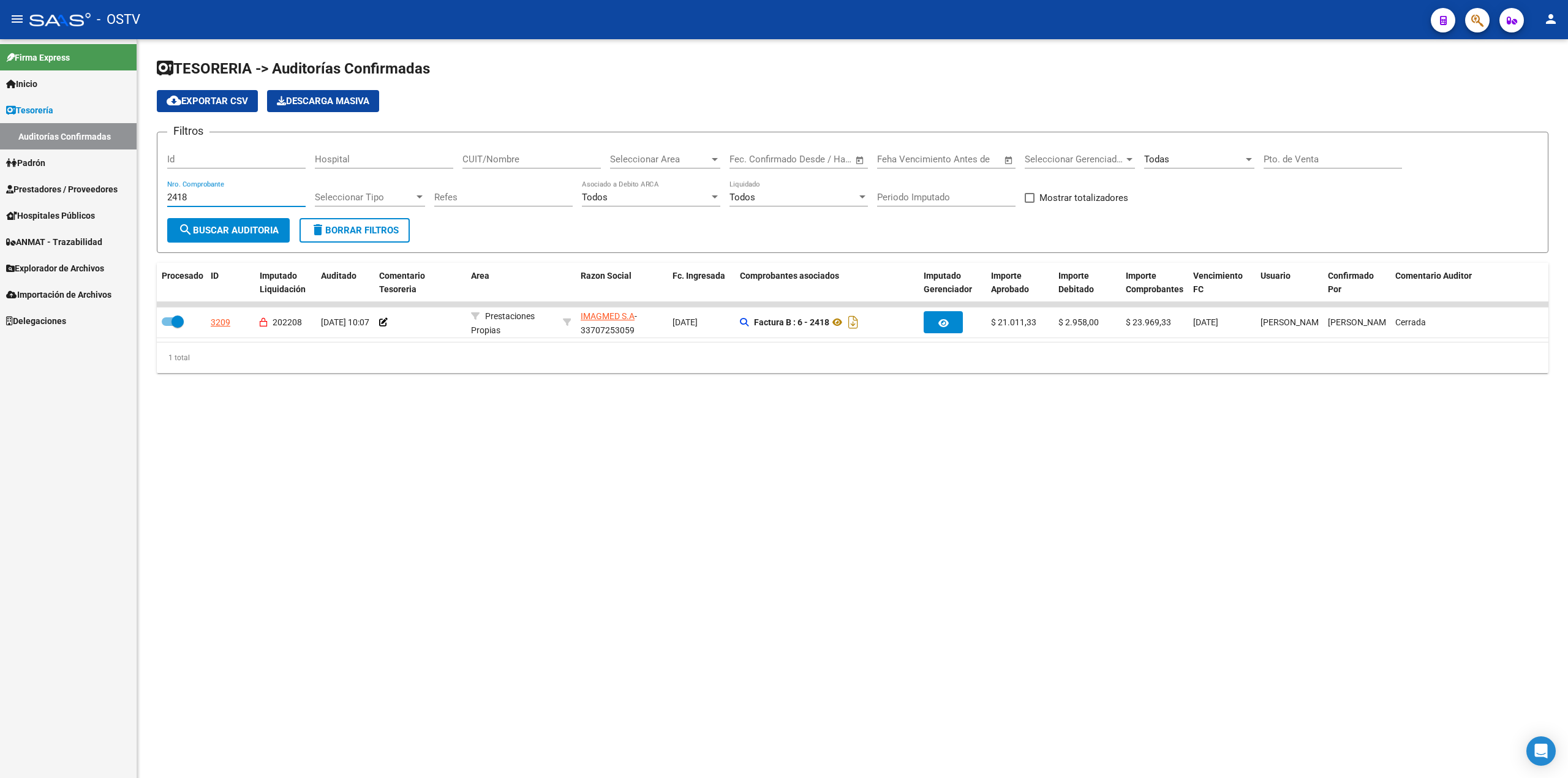
drag, startPoint x: 253, startPoint y: 197, endPoint x: 0, endPoint y: 207, distance: 253.2
click at [0, 207] on mat-sidenav-container "Firma Express Inicio Calendario SSS Instructivos Contacto OS Tesorería Auditorí…" at bounding box center [784, 409] width 1568 height 739
paste input "5246"
type input "5246"
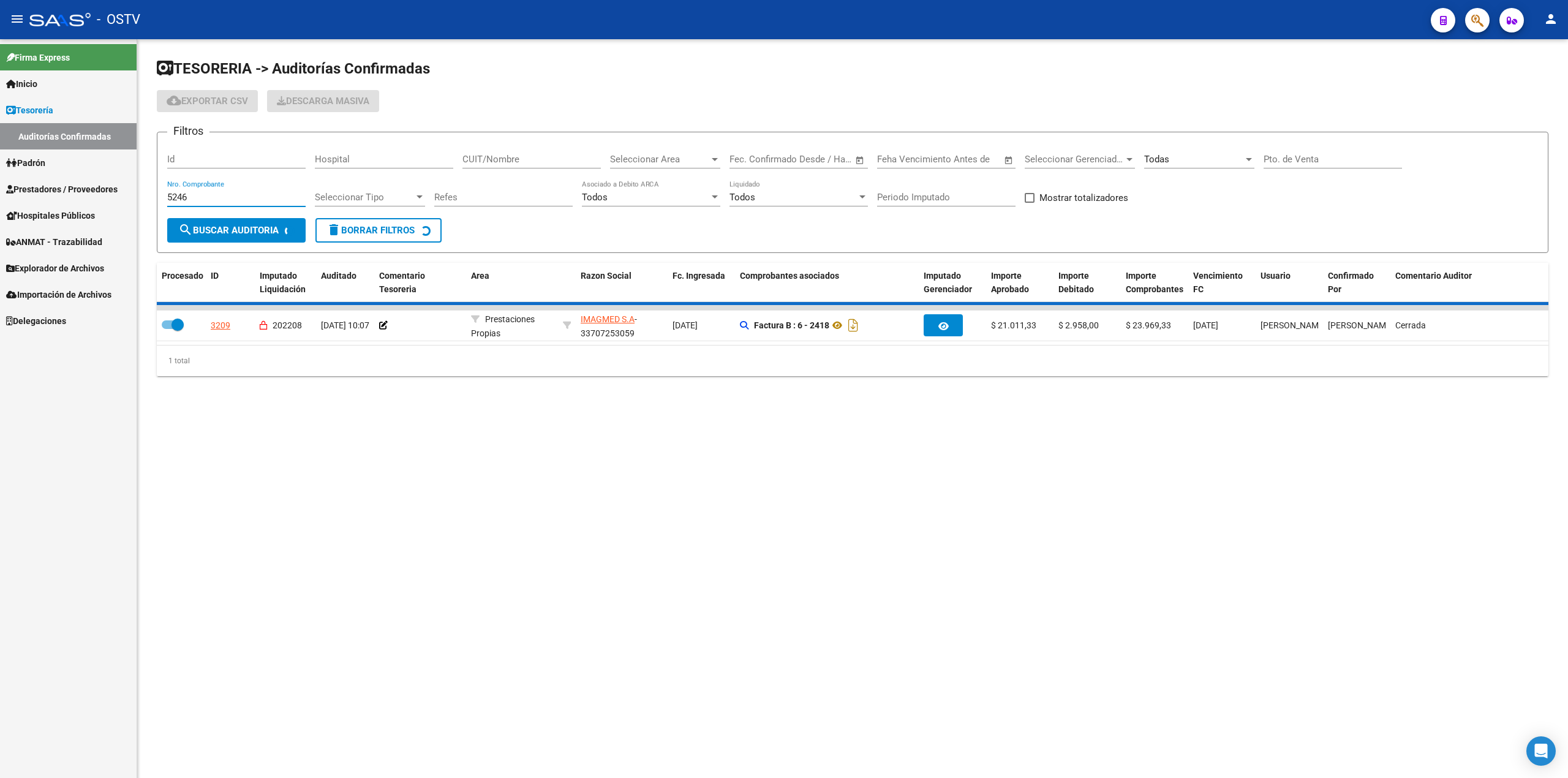
checkbox input "false"
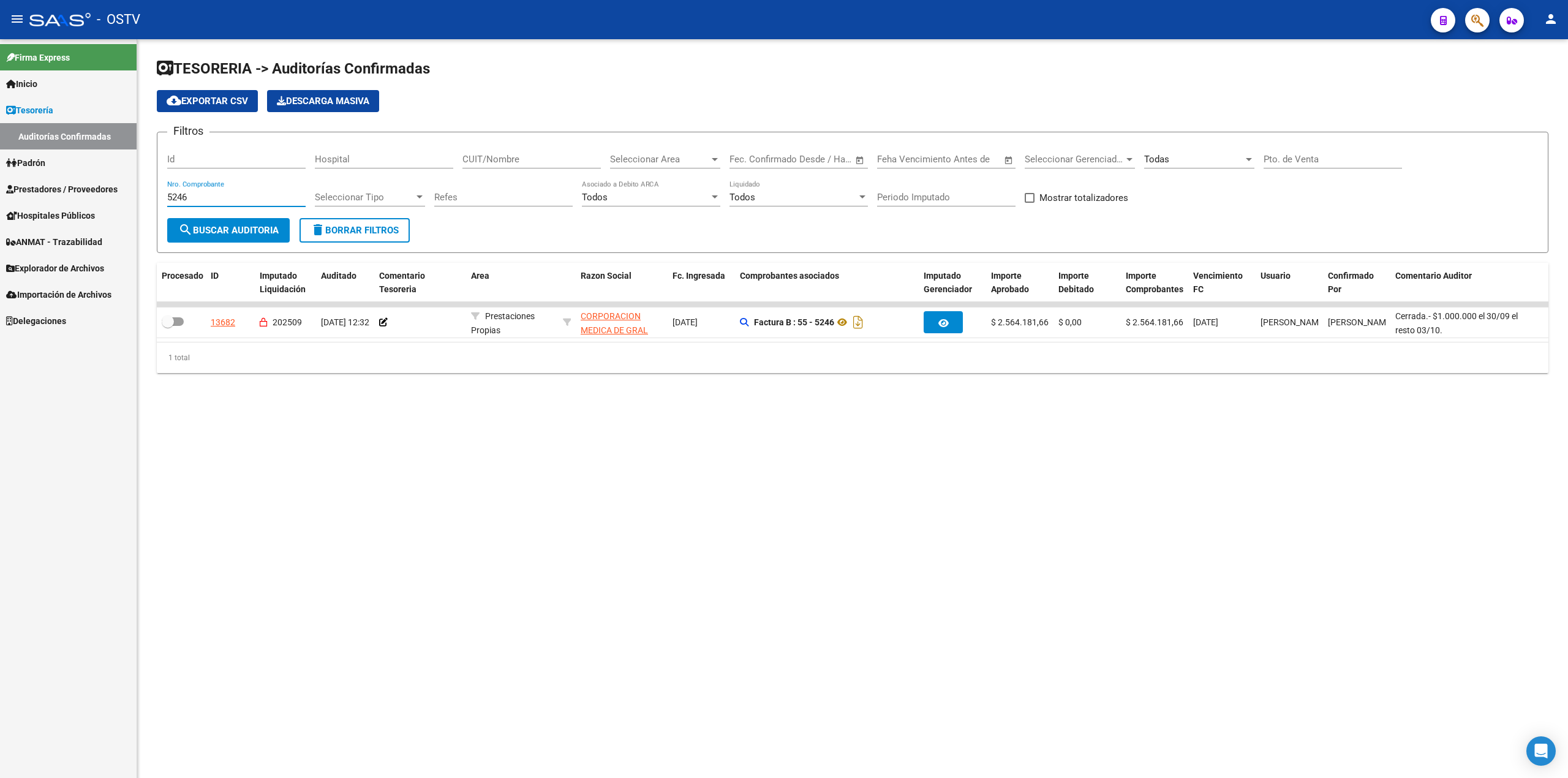
drag, startPoint x: 233, startPoint y: 200, endPoint x: 0, endPoint y: 195, distance: 233.1
click at [0, 195] on mat-sidenav-container "Firma Express Inicio Calendario SSS Instructivos Contacto OS Tesorería Auditorí…" at bounding box center [784, 409] width 1568 height 739
paste input "83"
type input "5283"
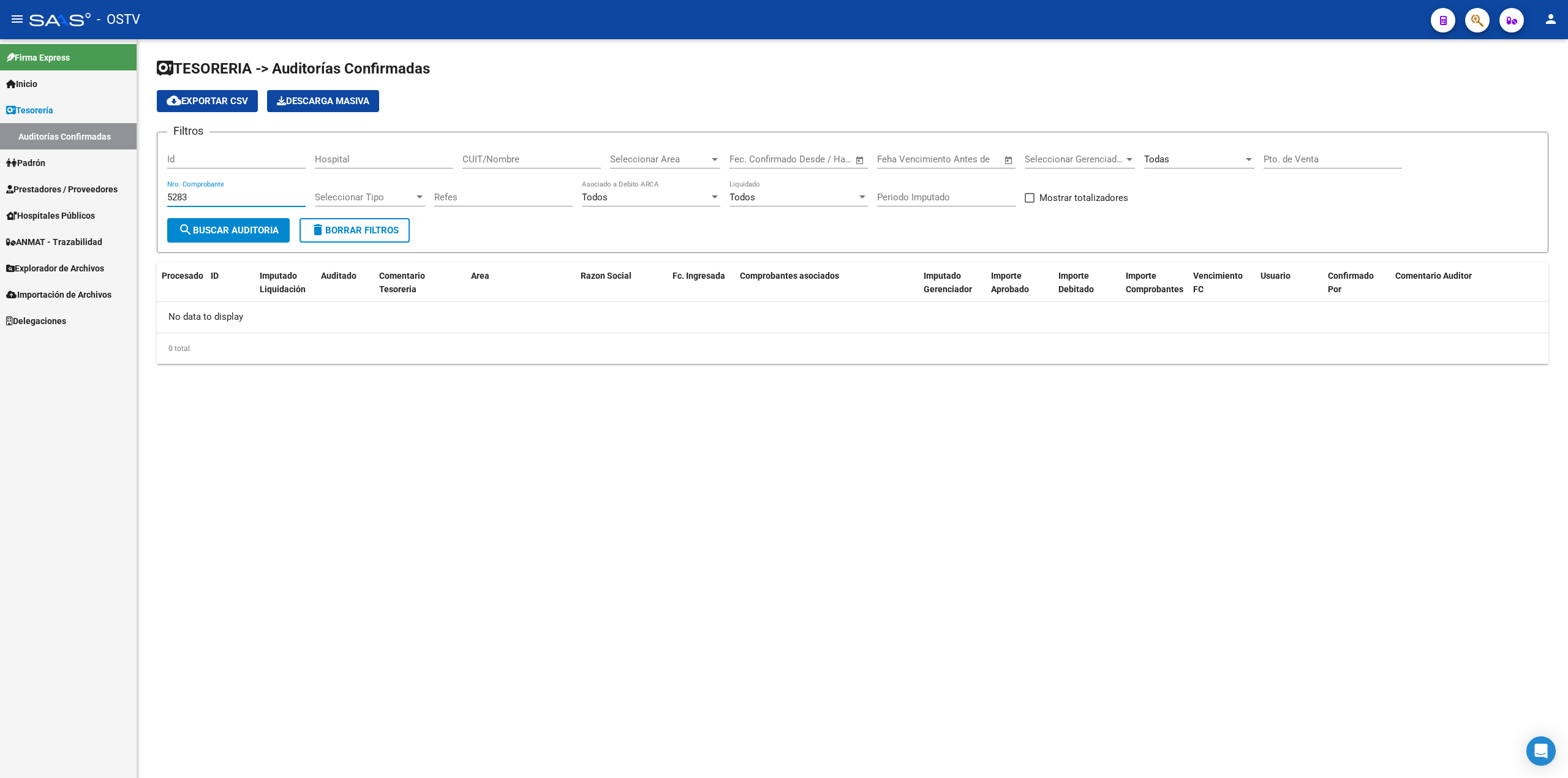
drag, startPoint x: 246, startPoint y: 198, endPoint x: 0, endPoint y: 195, distance: 246.0
click at [0, 195] on mat-sidenav-container "Firma Express Inicio Calendario SSS Instructivos Contacto OS Tesorería Auditorí…" at bounding box center [784, 409] width 1568 height 739
click at [278, 188] on div "Nro. Comprobante" at bounding box center [237, 193] width 138 height 27
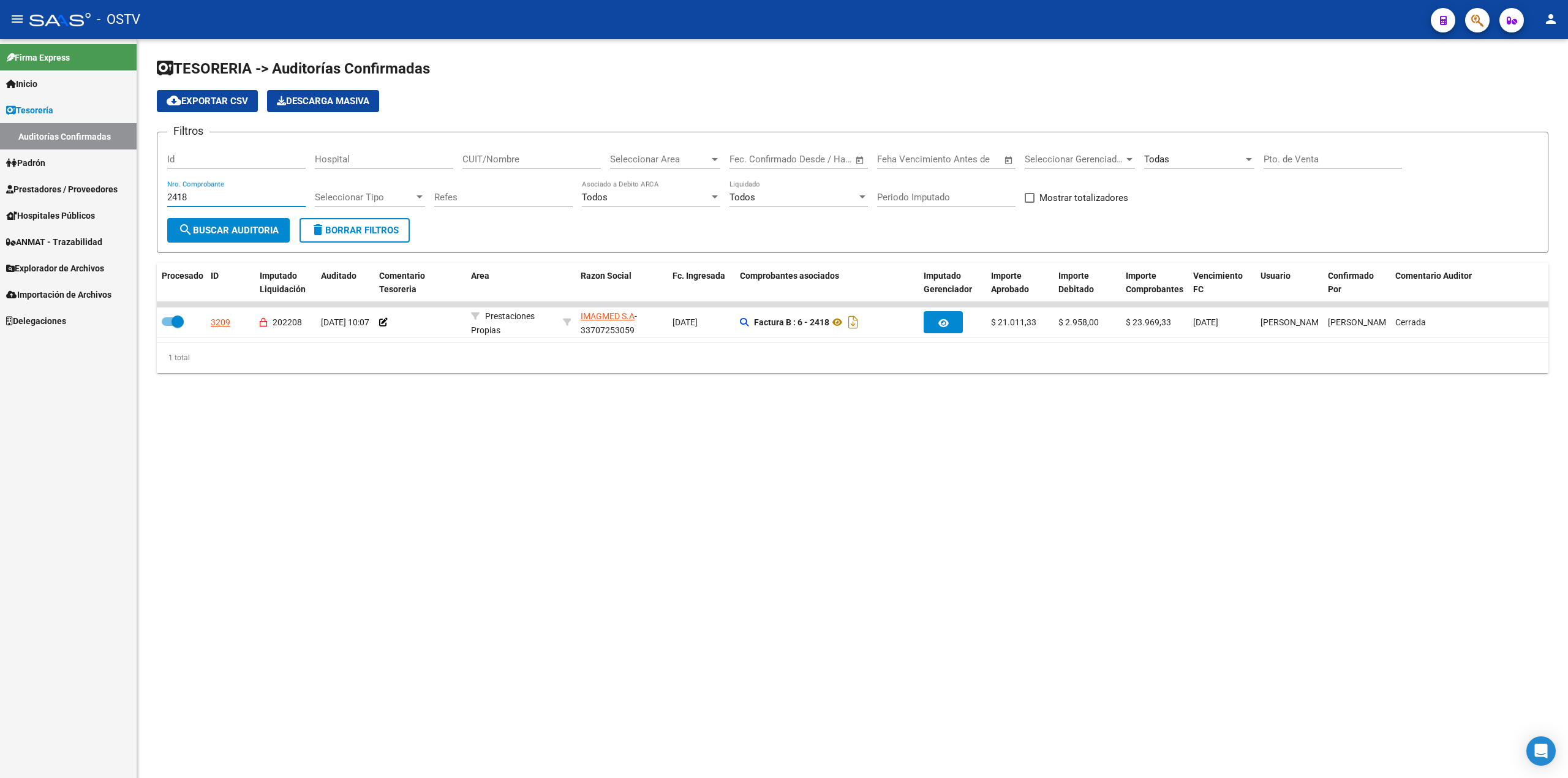
drag, startPoint x: 263, startPoint y: 195, endPoint x: 0, endPoint y: 211, distance: 263.5
click at [0, 213] on mat-sidenav-container "Firma Express Inicio Calendario SSS Instructivos Contacto OS Tesorería Auditorí…" at bounding box center [784, 409] width 1568 height 739
type input "5246"
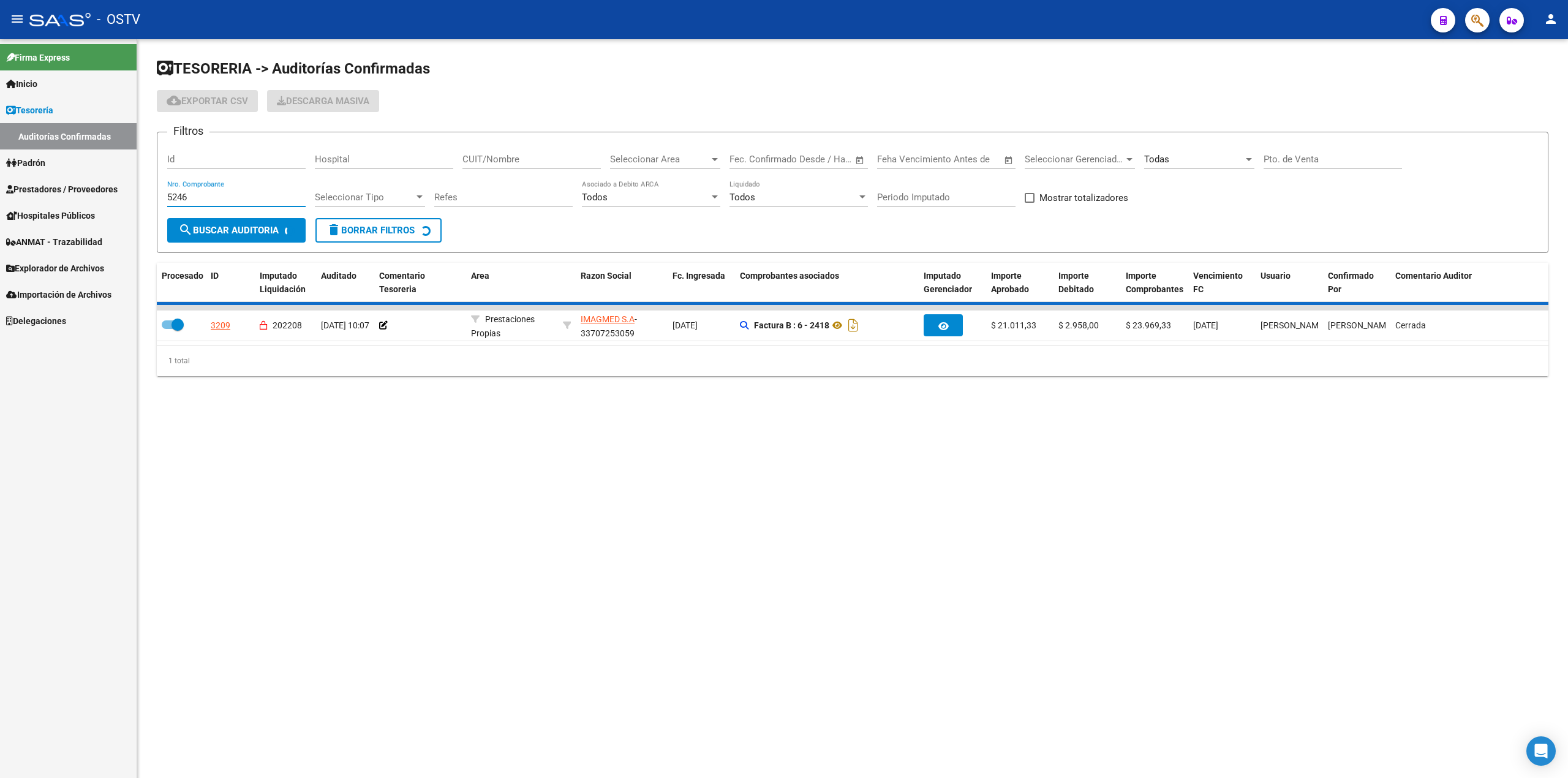
checkbox input "false"
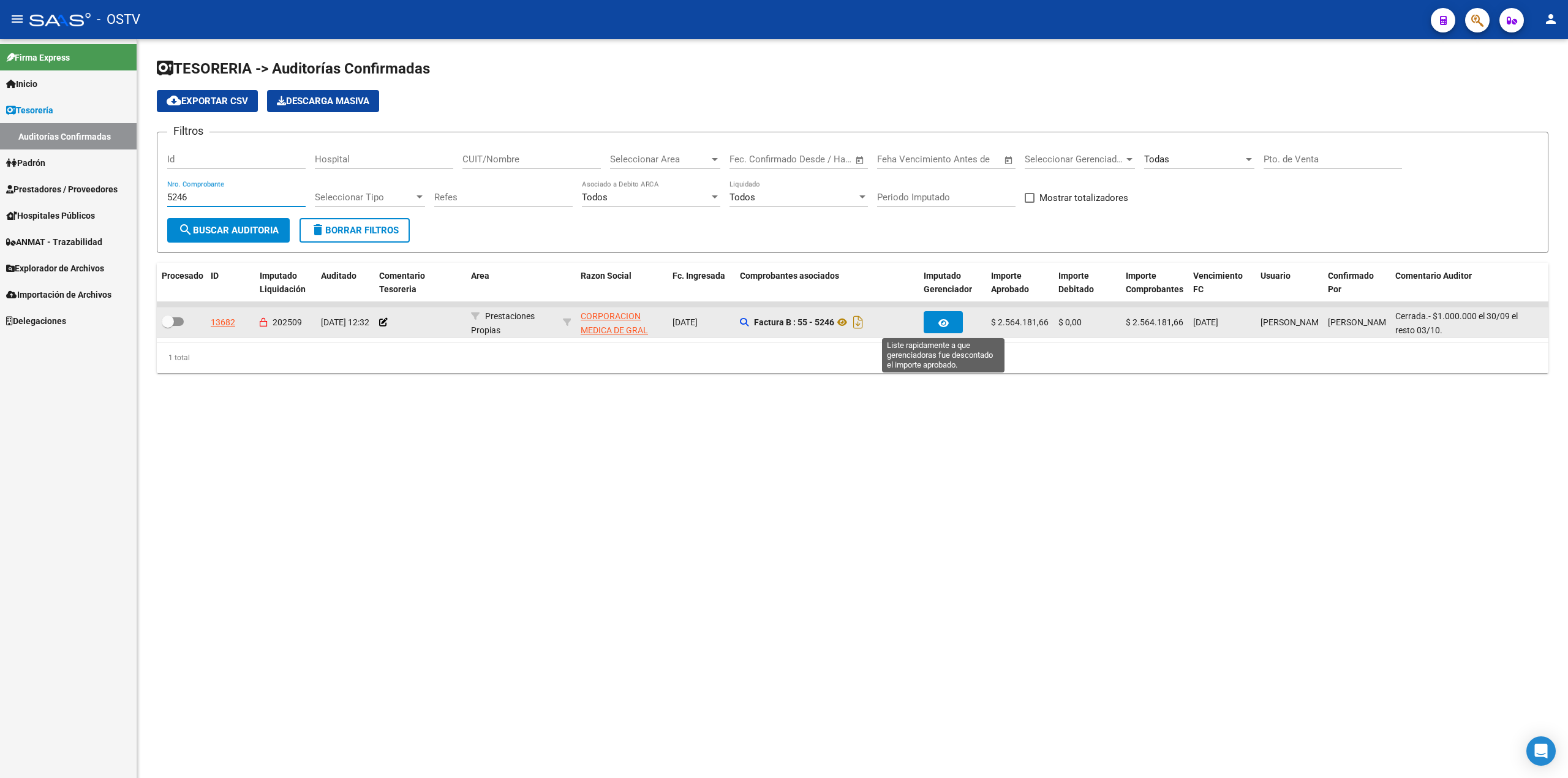
type input "5246"
click at [934, 317] on button "button" at bounding box center [943, 322] width 39 height 22
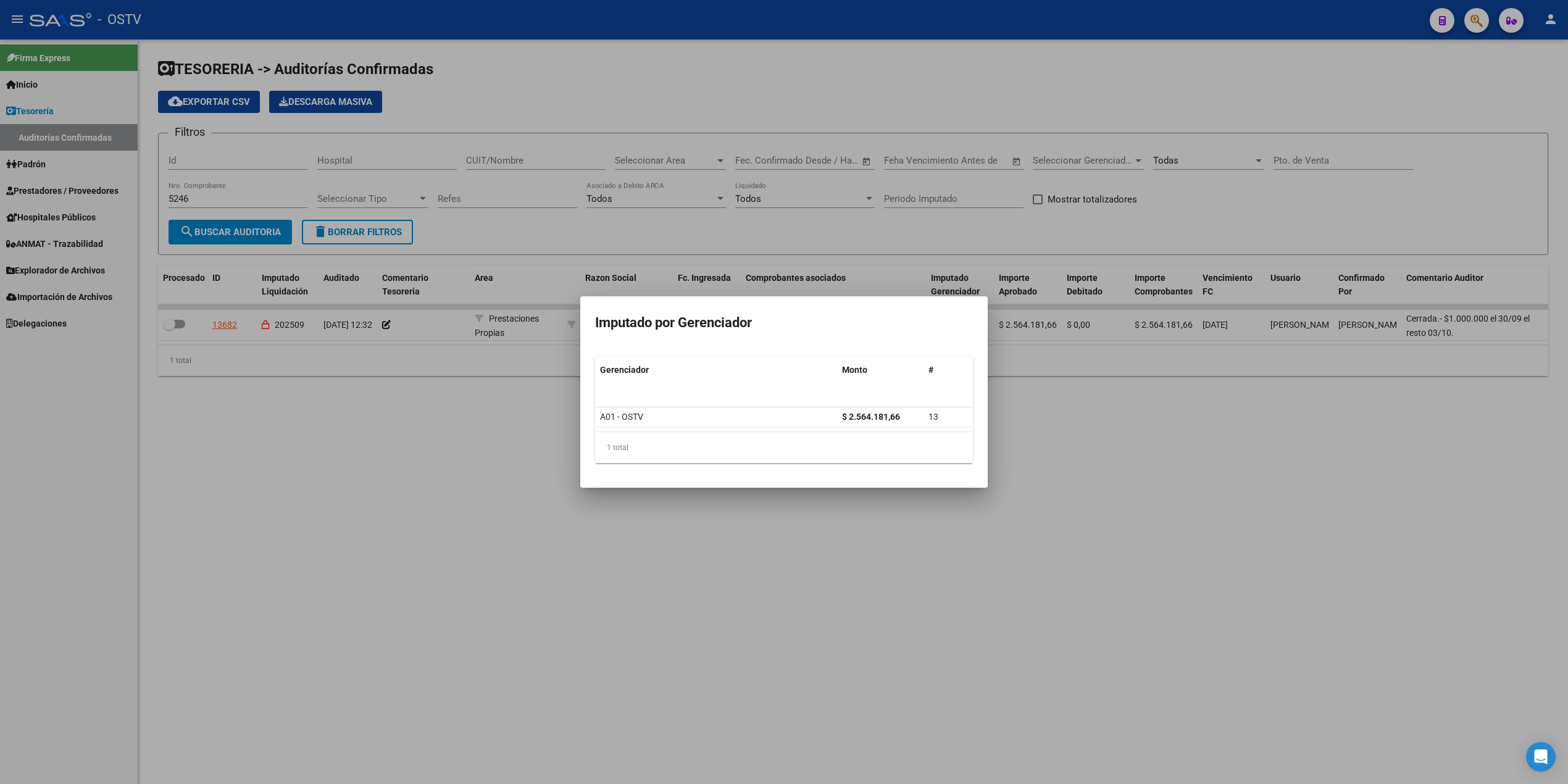
click at [1045, 455] on div at bounding box center [784, 392] width 1568 height 784
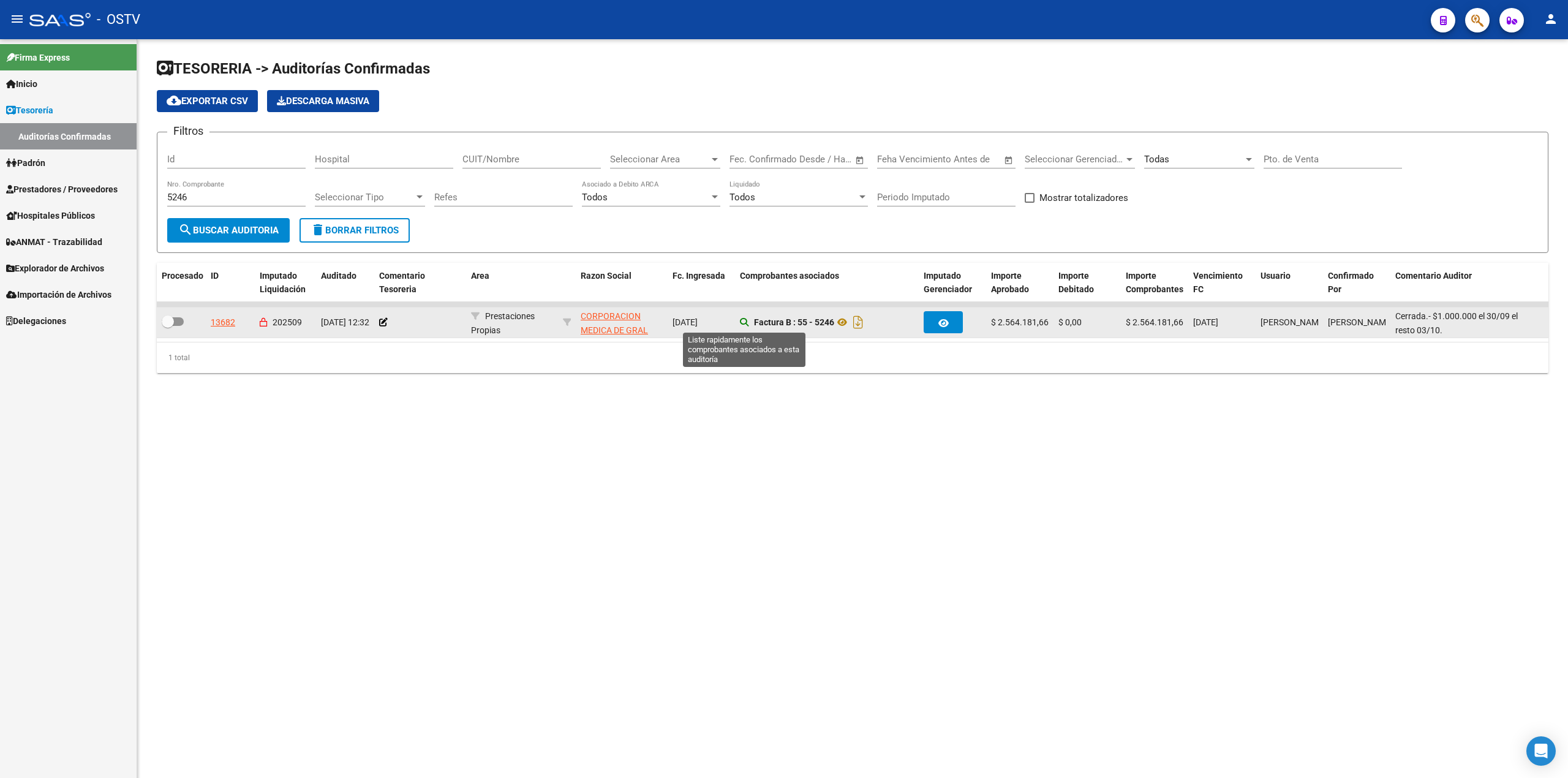
click at [744, 319] on icon at bounding box center [744, 322] width 8 height 8
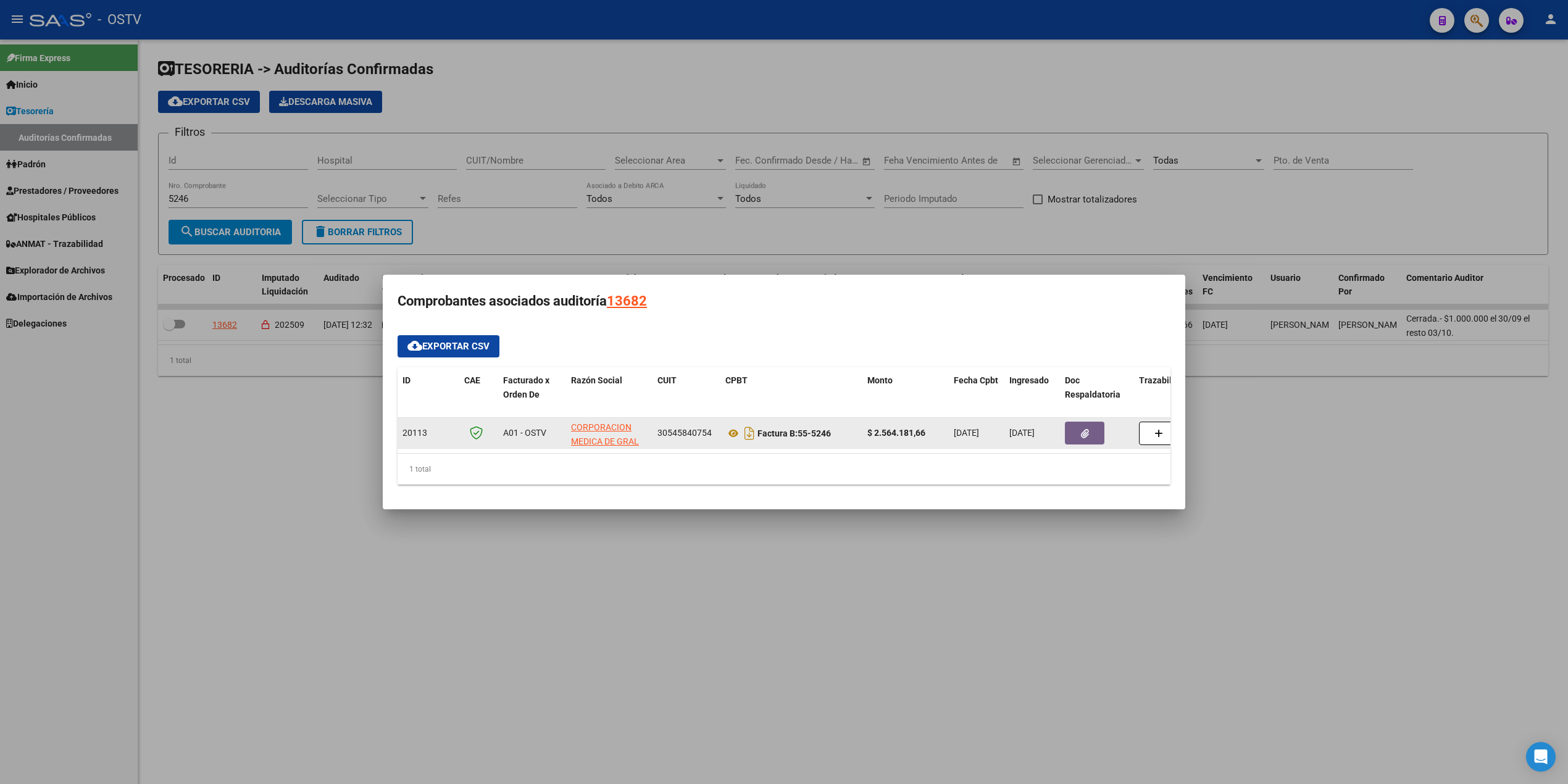
click at [1100, 425] on button "button" at bounding box center [1084, 433] width 39 height 23
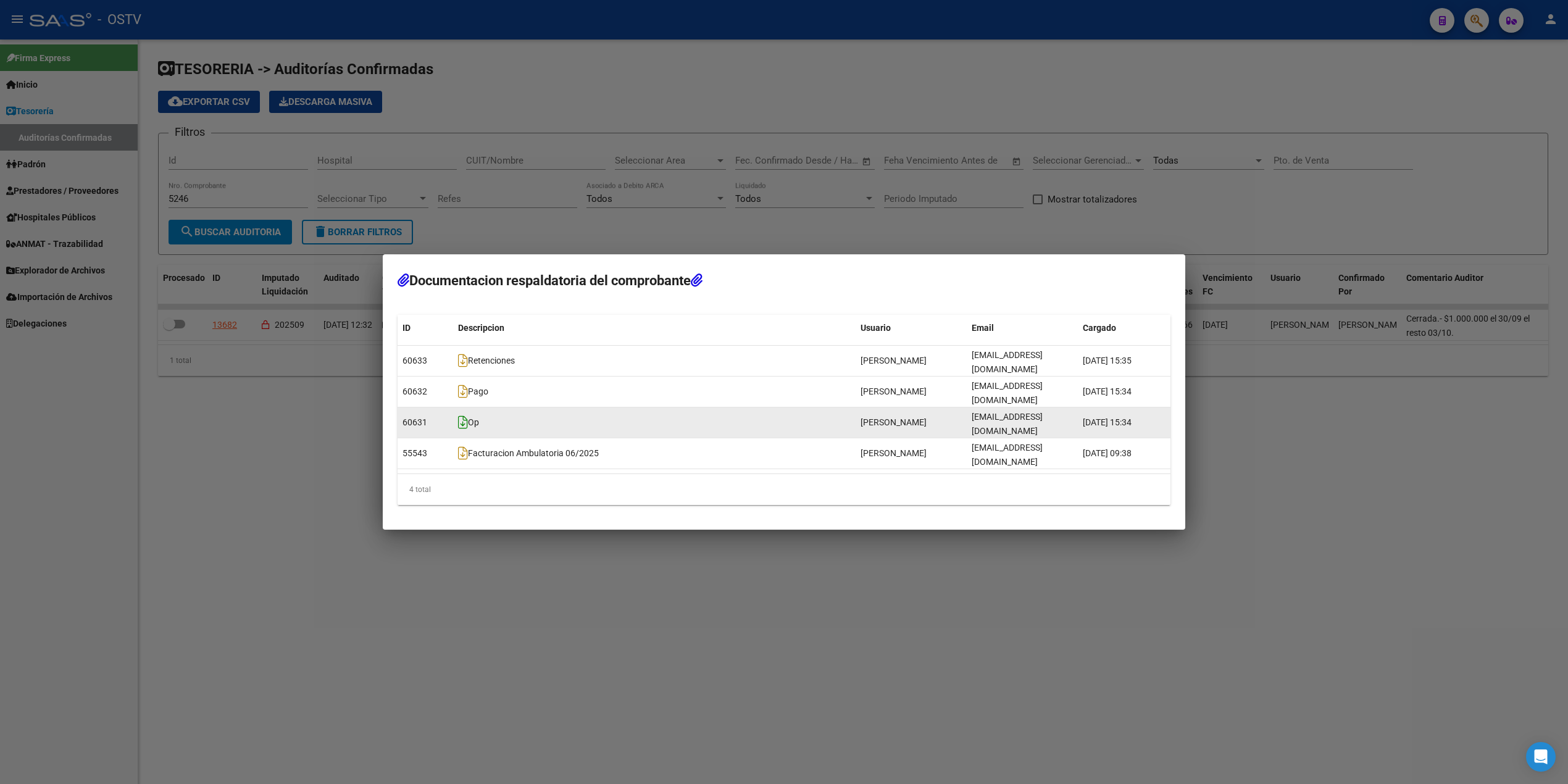
click at [466, 418] on icon at bounding box center [463, 423] width 10 height 13
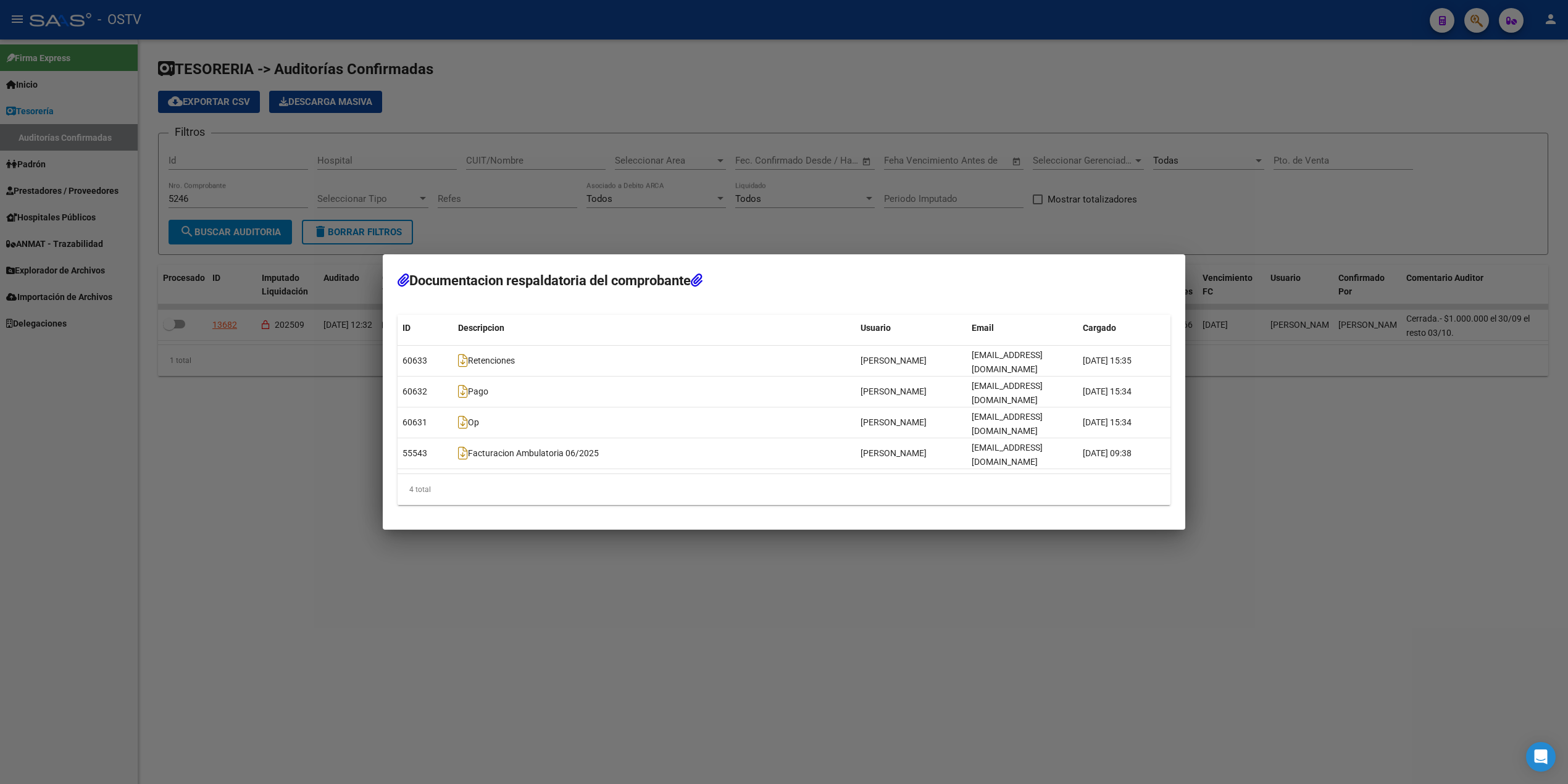
click at [774, 182] on div at bounding box center [784, 392] width 1568 height 784
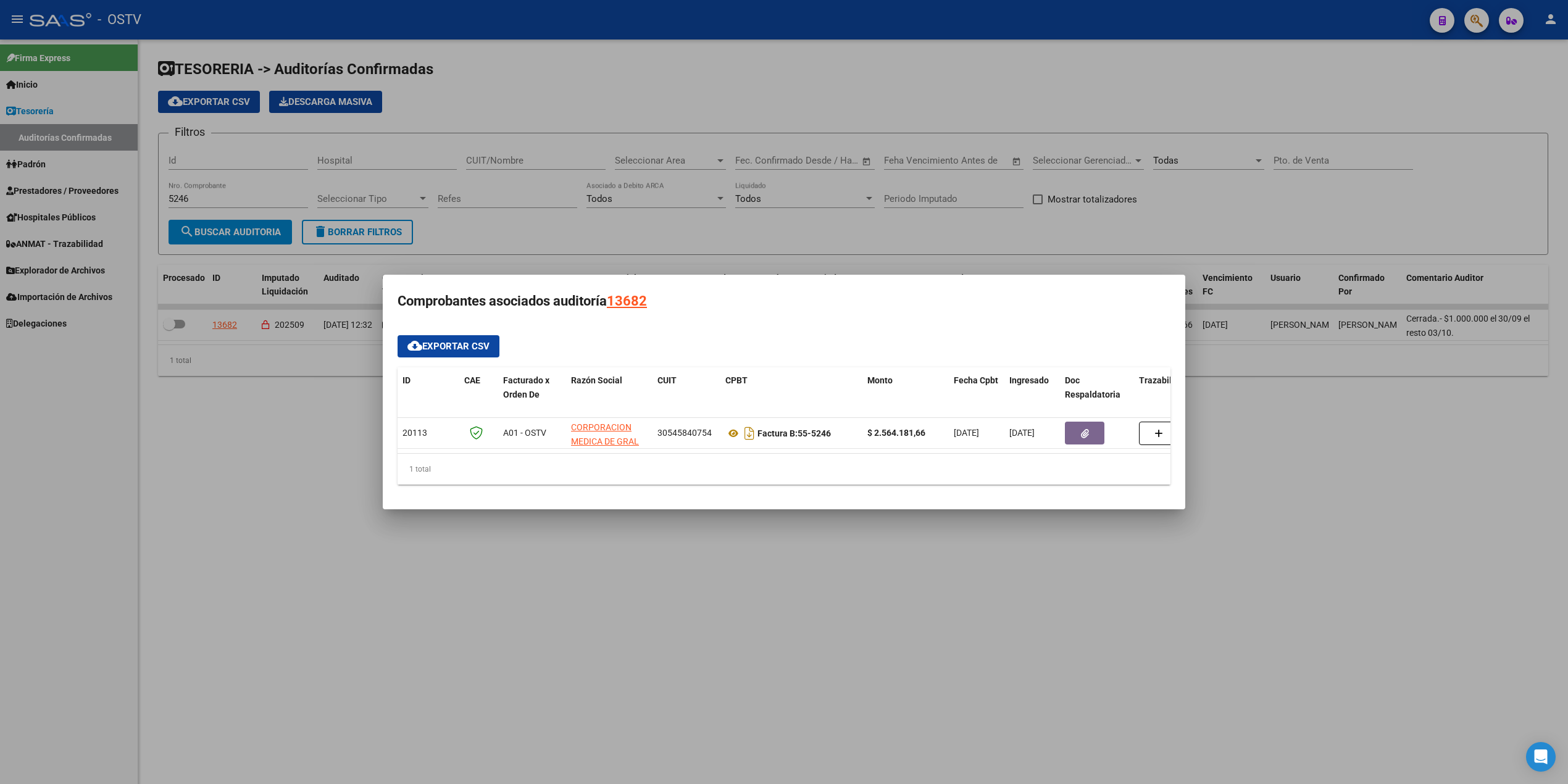
click at [715, 229] on div at bounding box center [784, 392] width 1568 height 784
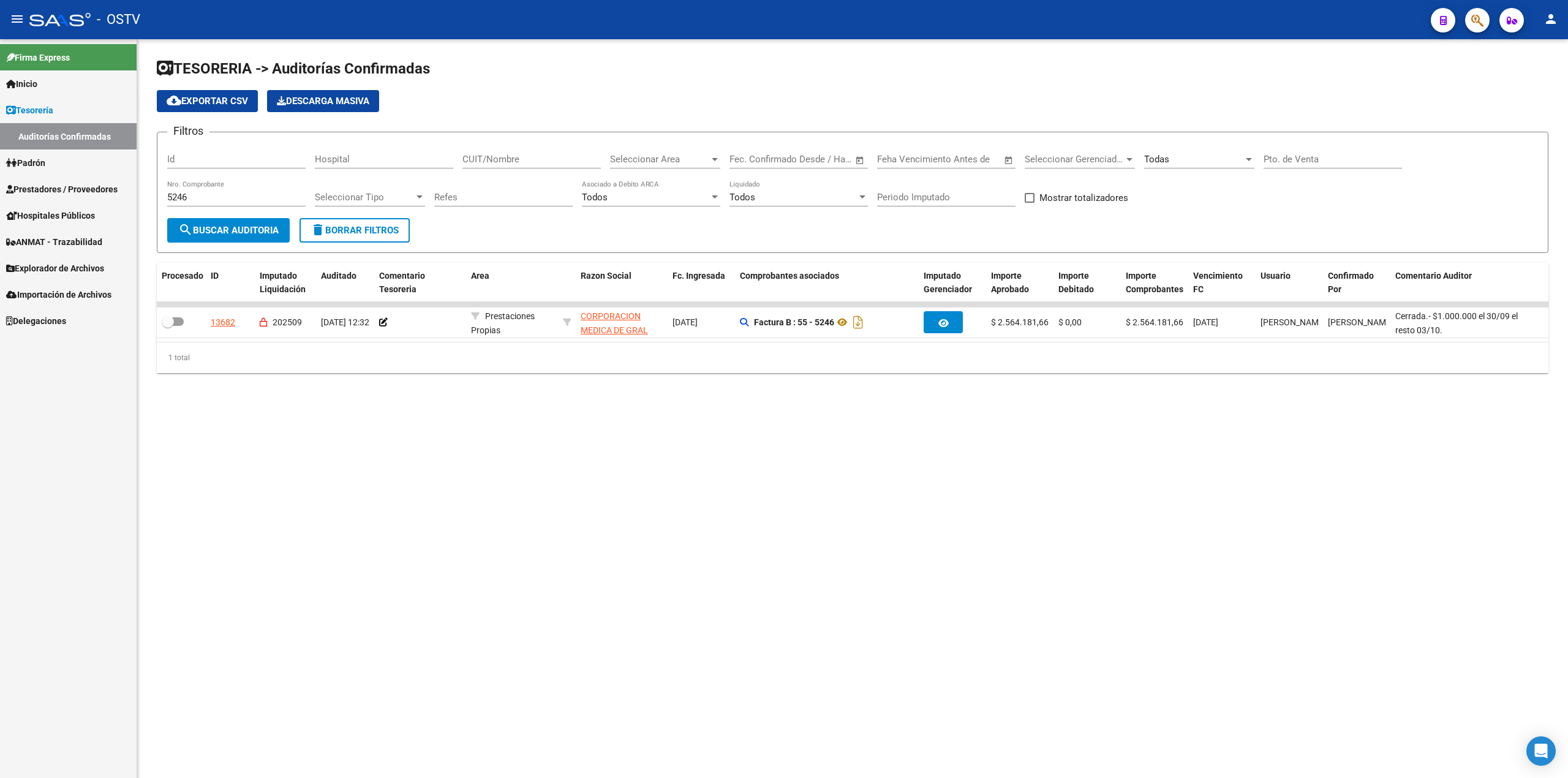
click at [61, 82] on link "Inicio" at bounding box center [68, 83] width 137 height 27
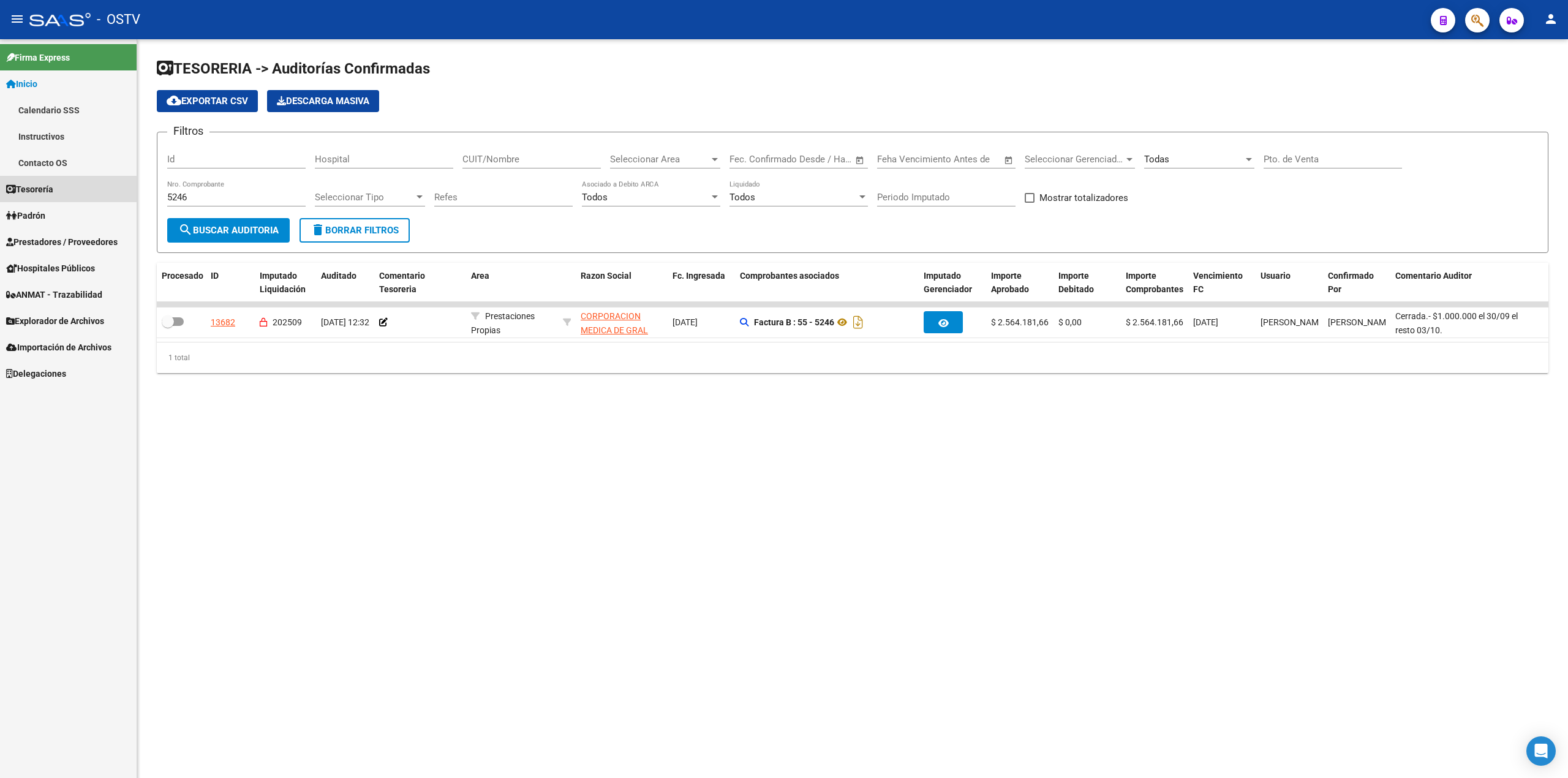
click at [63, 193] on link "Tesorería" at bounding box center [68, 189] width 137 height 27
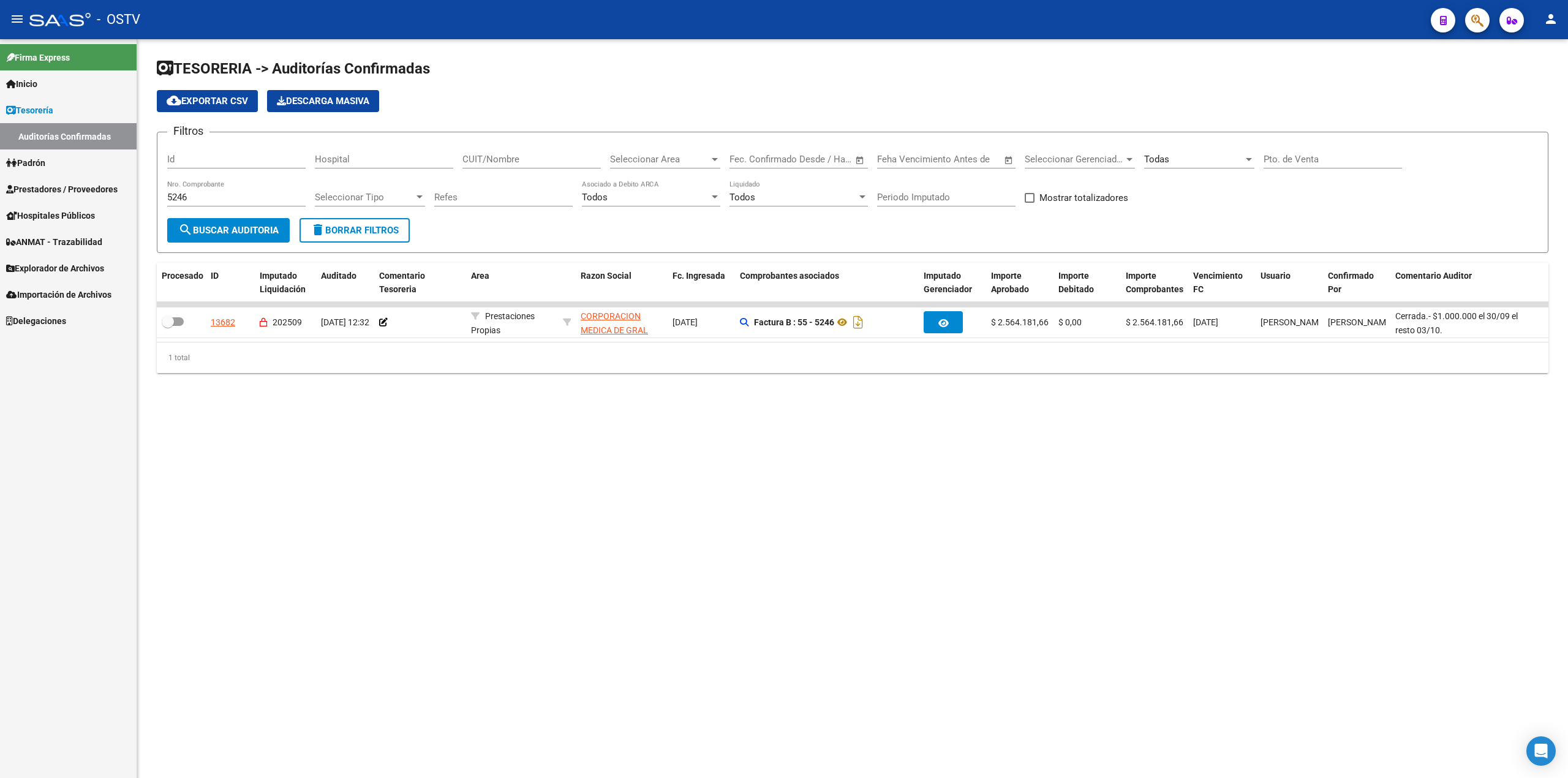
click at [87, 135] on link "Auditorías Confirmadas" at bounding box center [68, 137] width 137 height 27
click at [63, 172] on link "Padrón" at bounding box center [68, 163] width 137 height 27
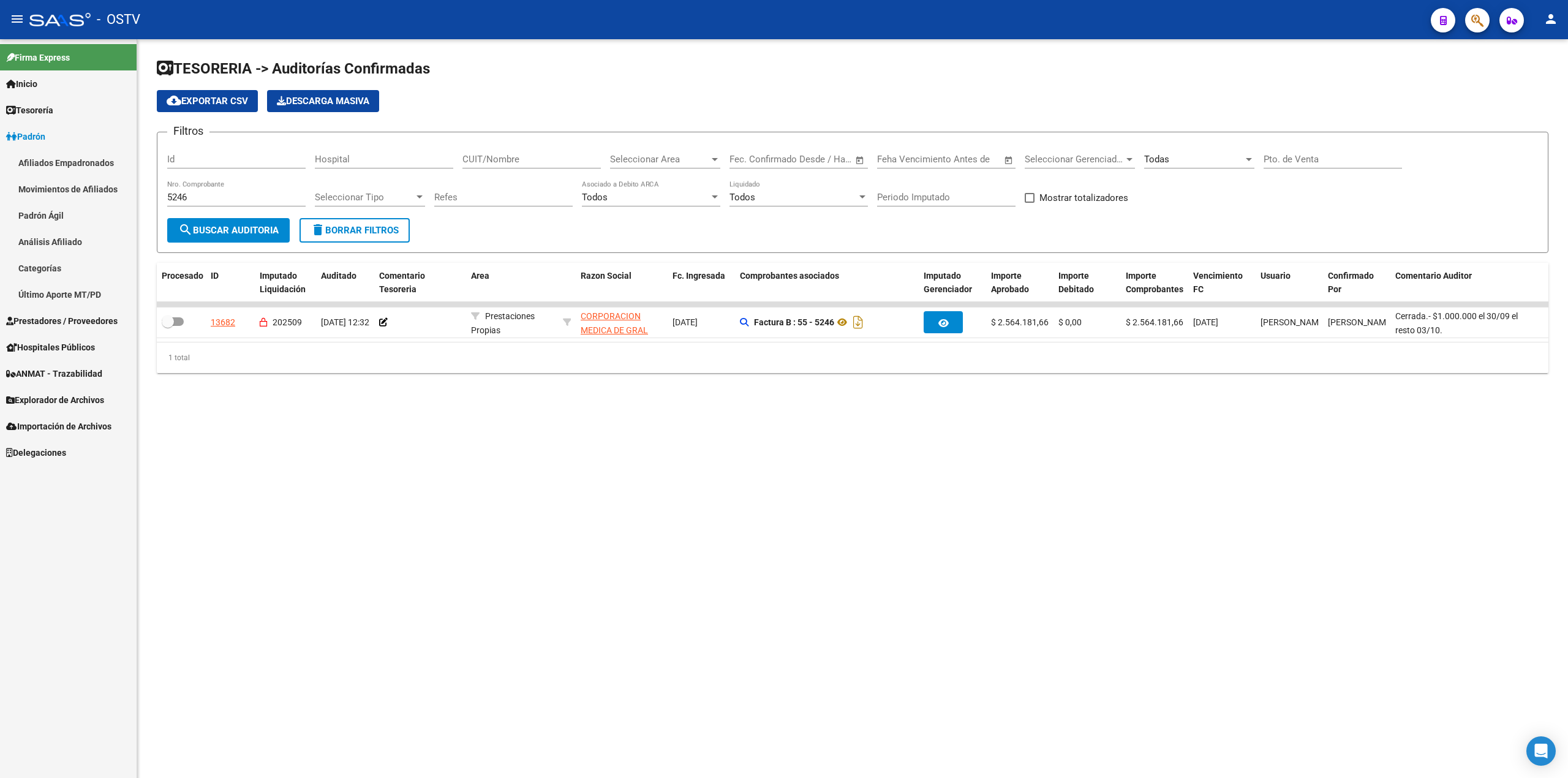
click at [87, 322] on span "Prestadores / Proveedores" at bounding box center [62, 321] width 112 height 13
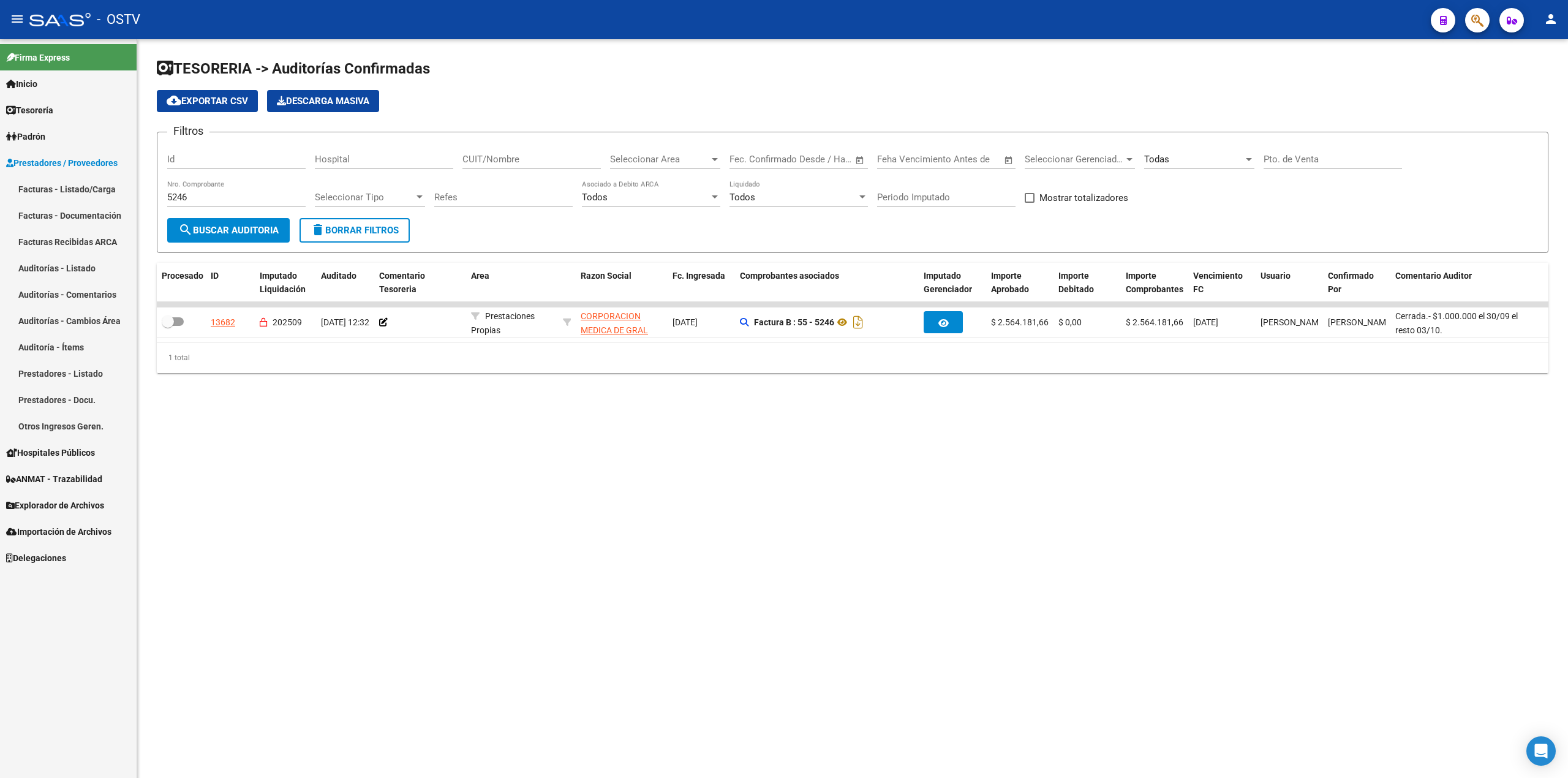
click at [93, 182] on link "Facturas - Listado/Carga" at bounding box center [68, 189] width 137 height 27
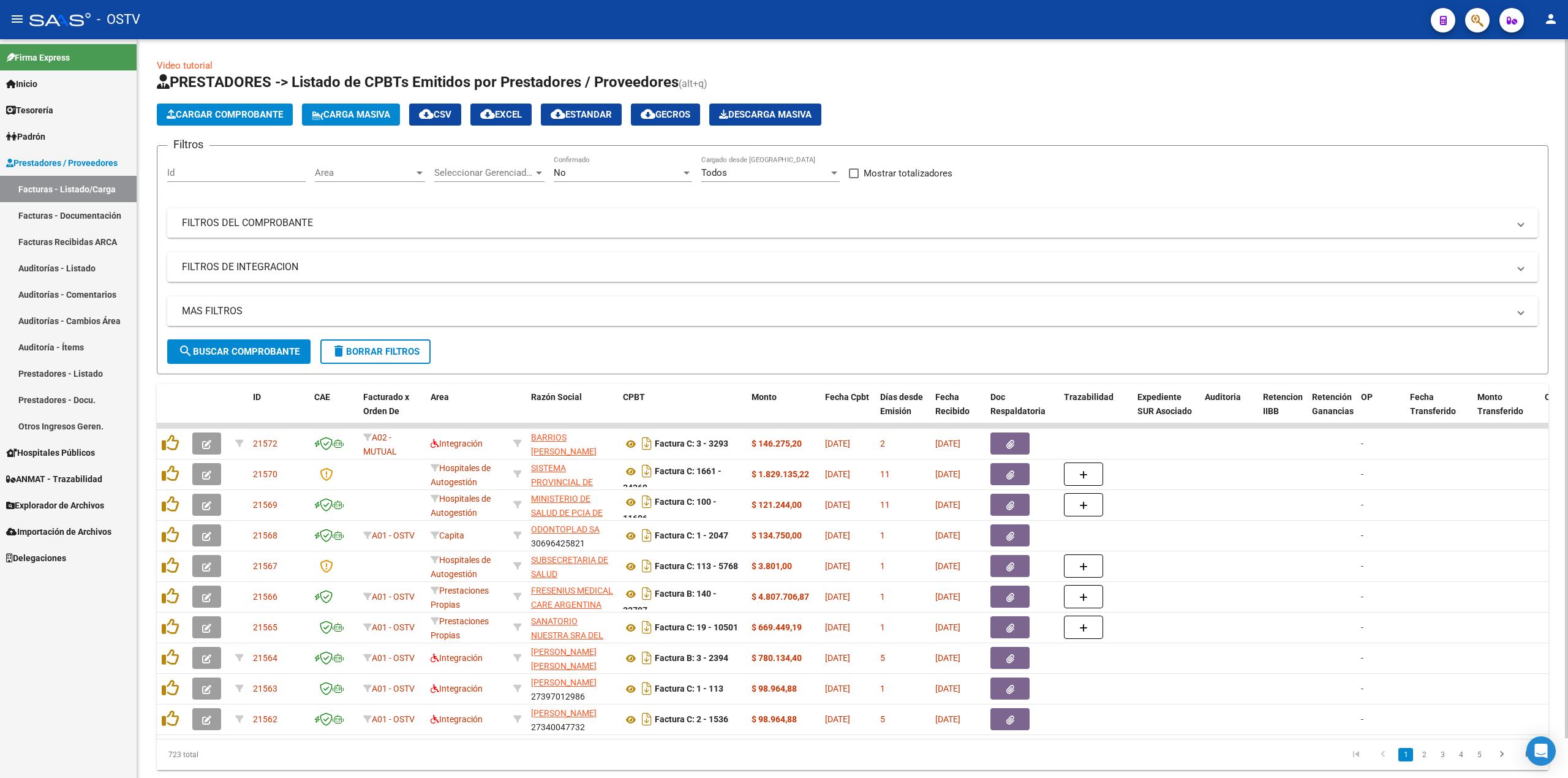
click at [572, 172] on div "No" at bounding box center [617, 173] width 128 height 11
click at [577, 116] on span "Todos" at bounding box center [623, 118] width 138 height 28
click at [218, 347] on span "search Buscar Comprobante" at bounding box center [238, 351] width 121 height 11
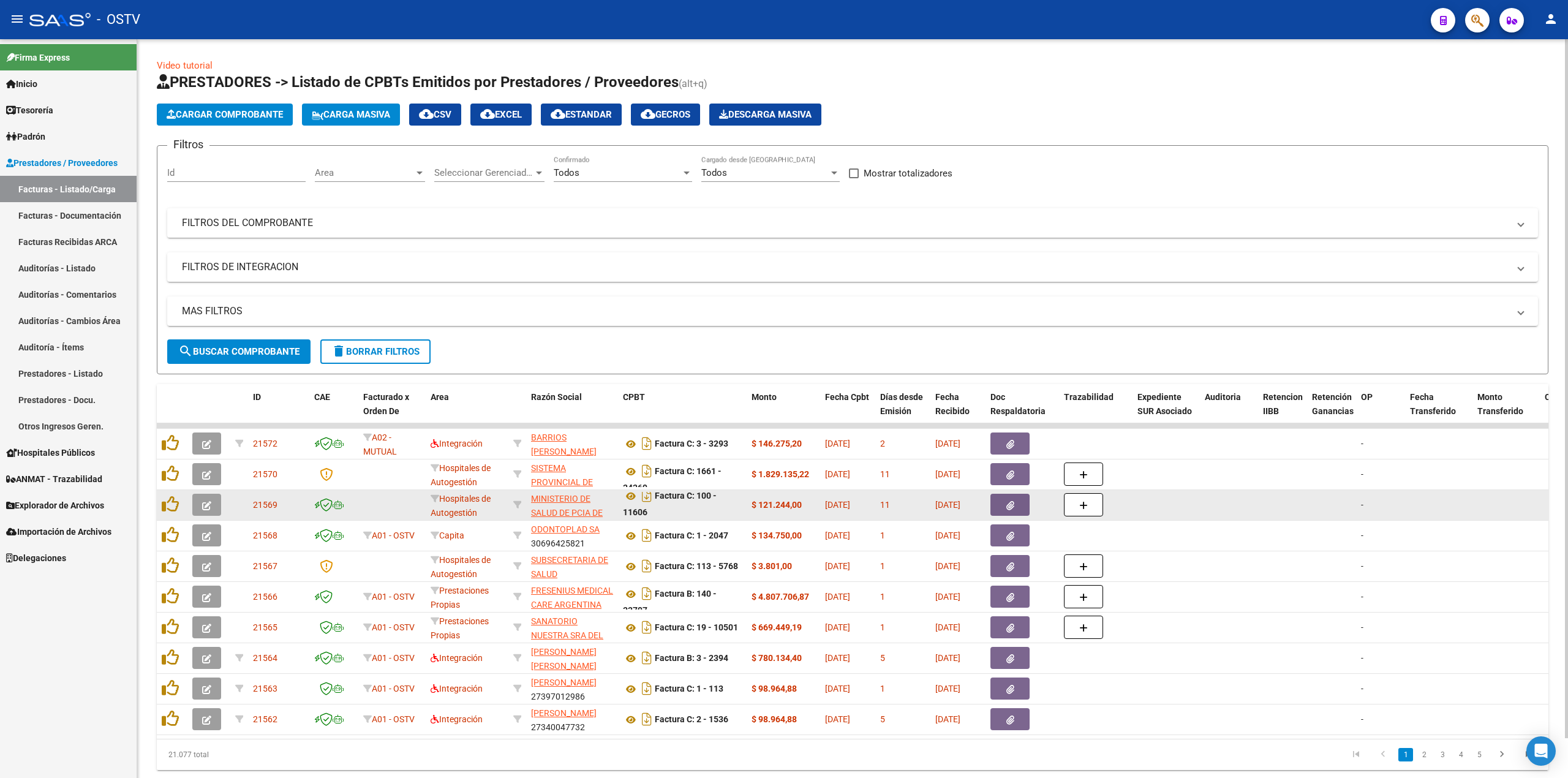
scroll to position [8, 0]
click at [624, 500] on icon at bounding box center [630, 495] width 16 height 15
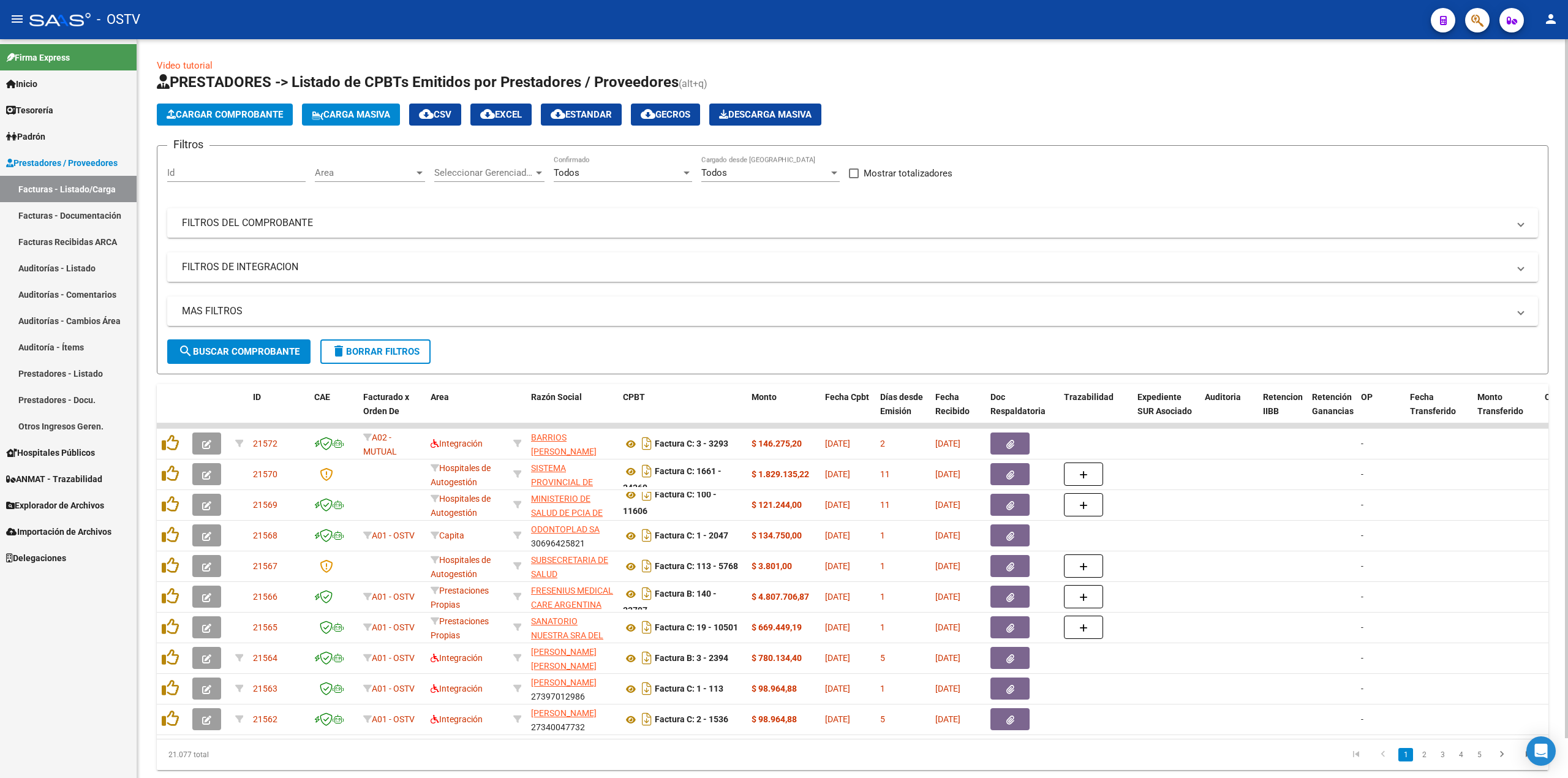
click at [308, 271] on mat-panel-title "FILTROS DE INTEGRACION" at bounding box center [845, 267] width 1327 height 13
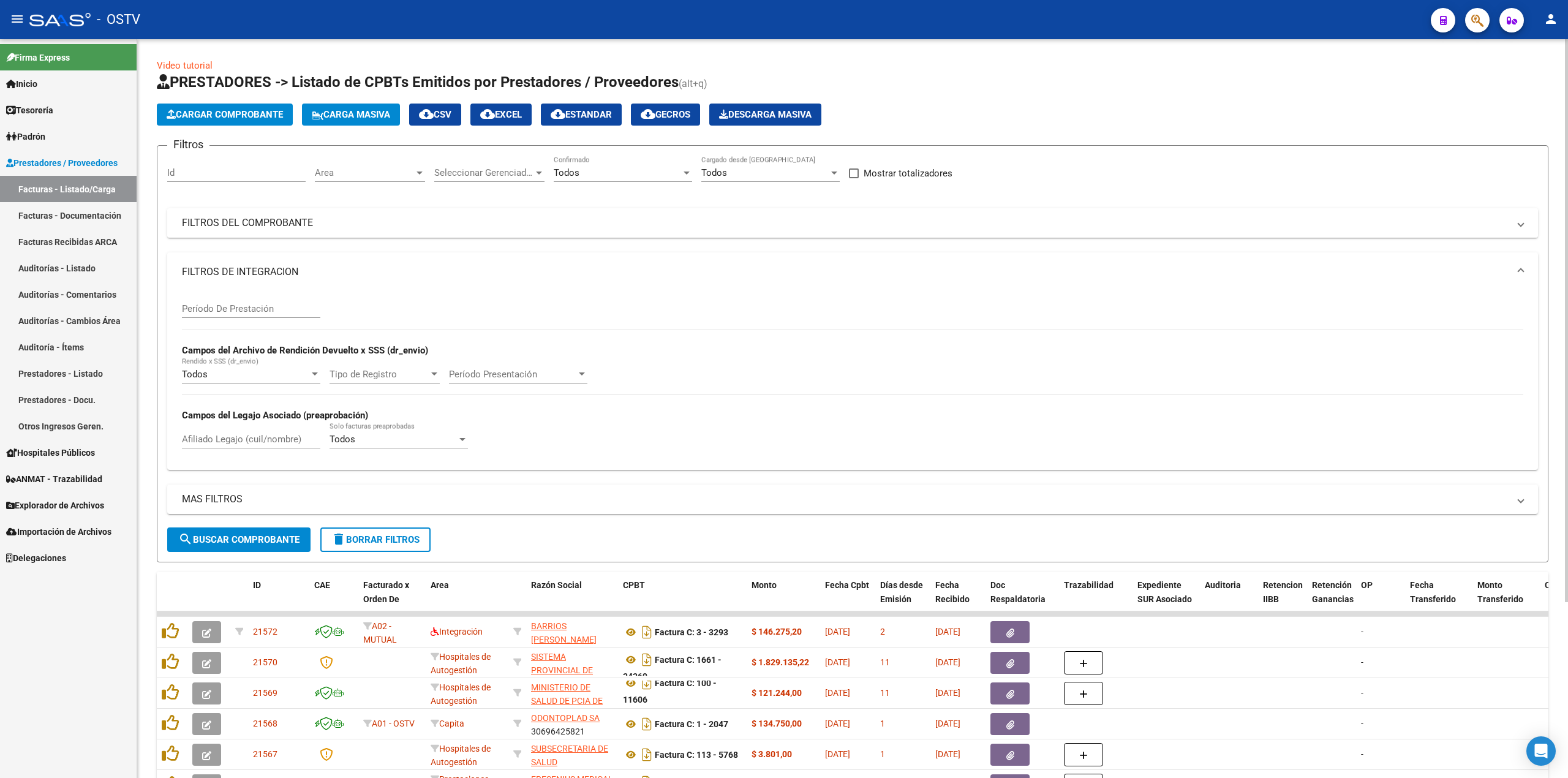
click at [320, 233] on mat-expansion-panel-header "FILTROS DEL COMPROBANTE" at bounding box center [853, 223] width 1370 height 29
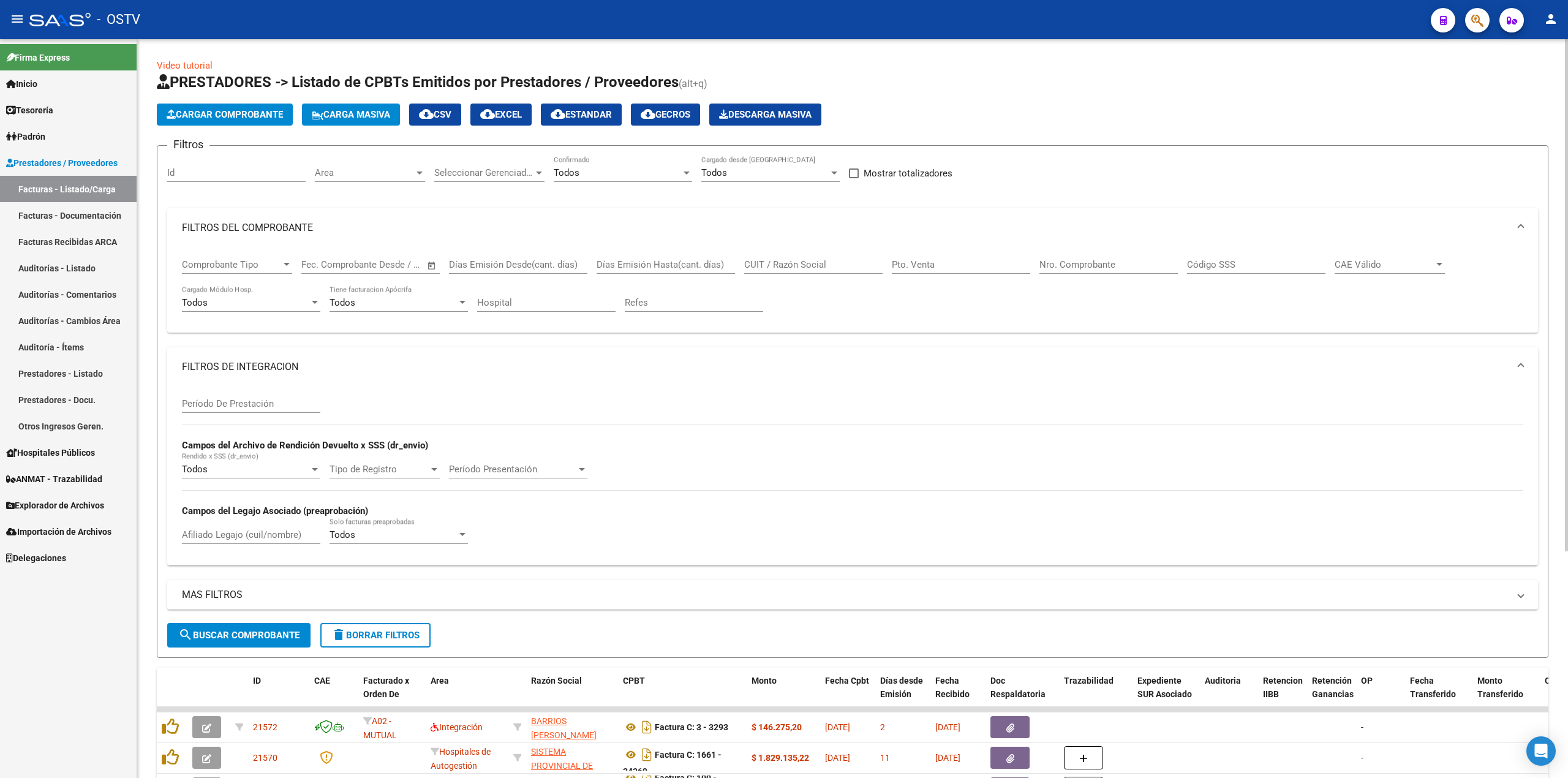
click at [1099, 264] on input "Nro. Comprobante" at bounding box center [1109, 264] width 138 height 11
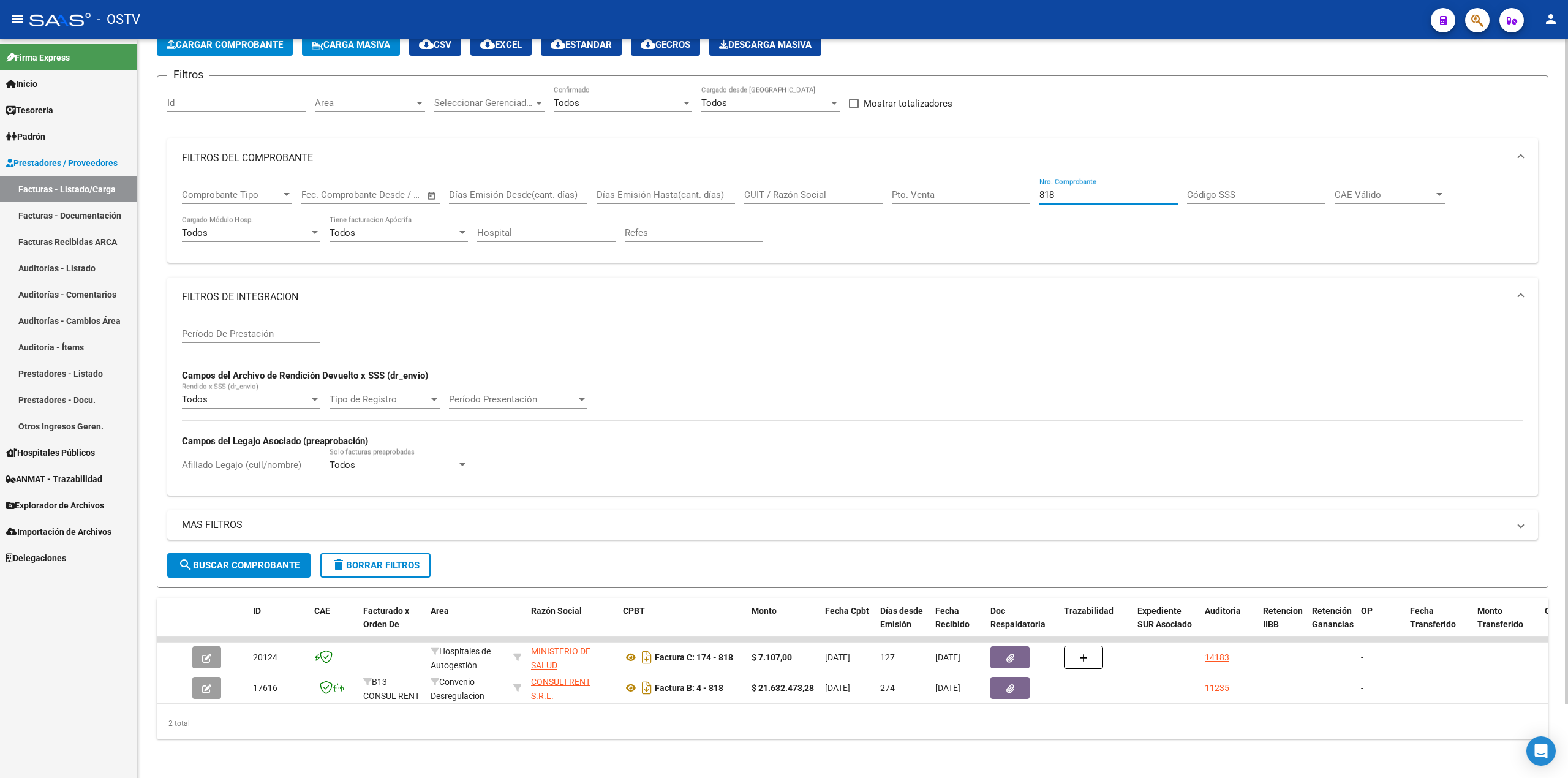
scroll to position [82, 0]
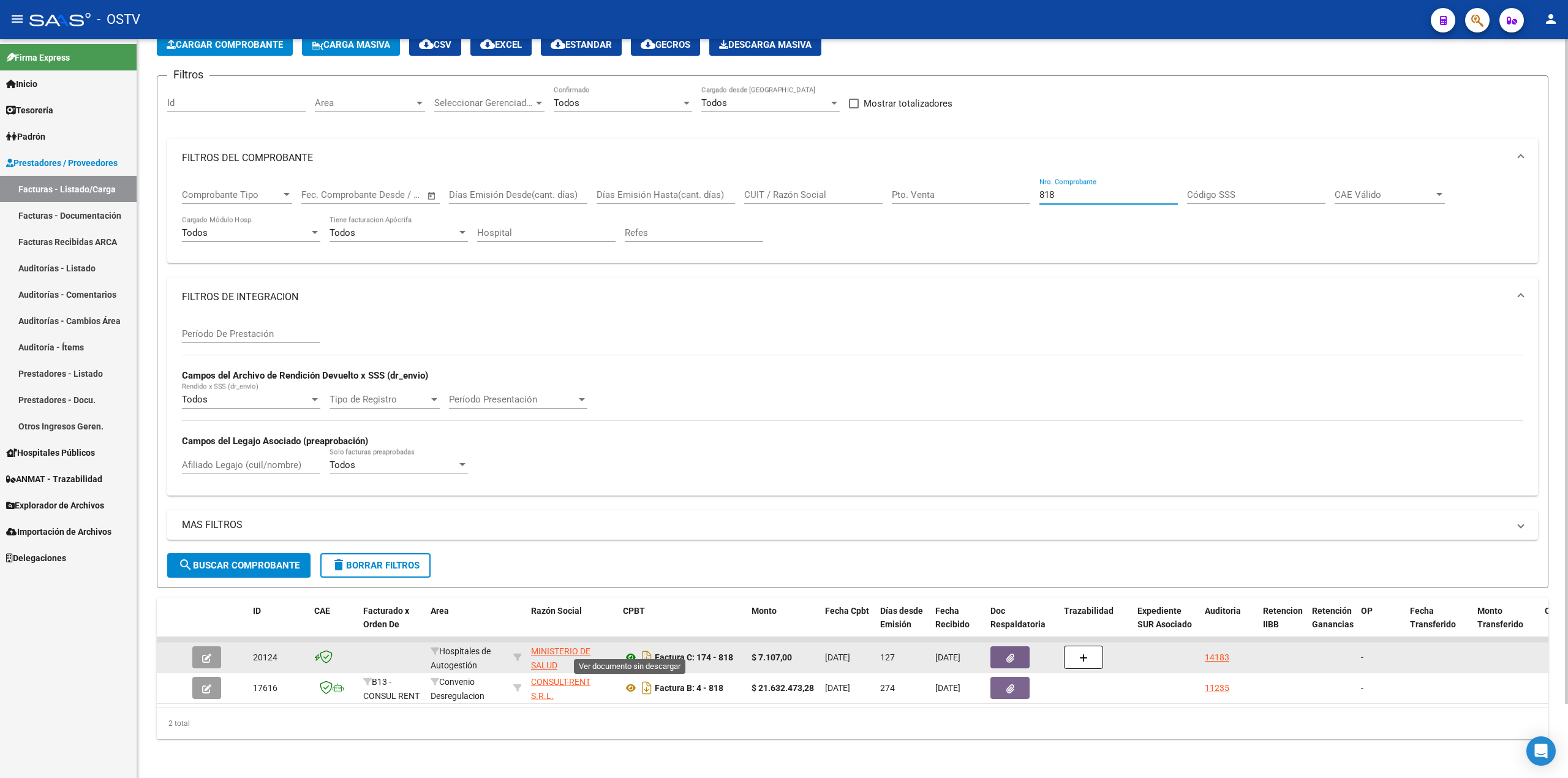
type input "818"
click at [635, 650] on icon at bounding box center [630, 658] width 16 height 15
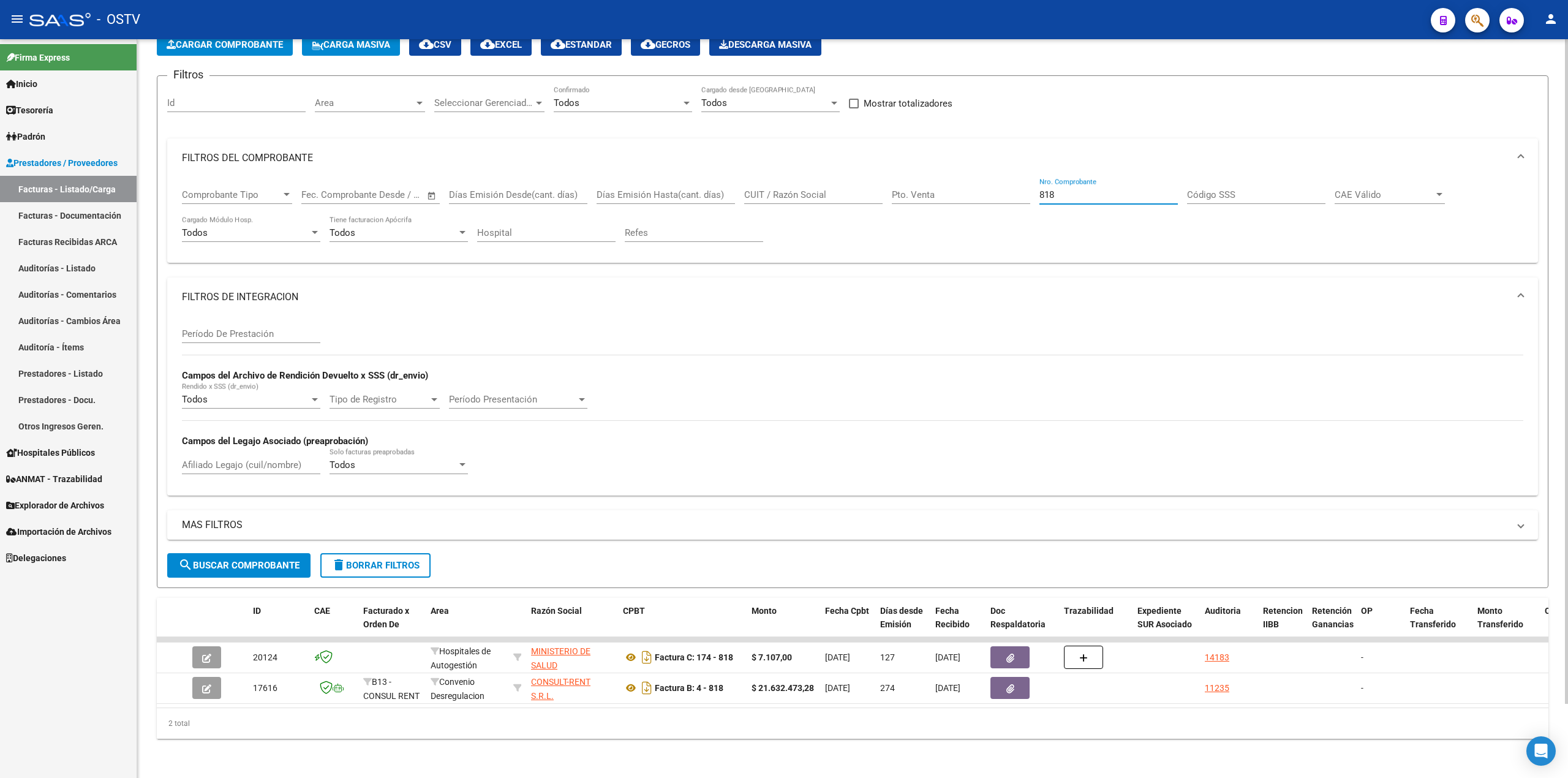
drag, startPoint x: 1078, startPoint y: 185, endPoint x: 819, endPoint y: 187, distance: 259.0
click at [841, 183] on div "Comprobante Tipo Comprobante Tipo Fecha inicio – Fecha fin Fec. Comprobante Des…" at bounding box center [852, 215] width 1341 height 76
click at [953, 178] on div "Pto. Venta" at bounding box center [961, 191] width 138 height 27
click at [956, 189] on input "Pto. Venta" at bounding box center [961, 194] width 138 height 11
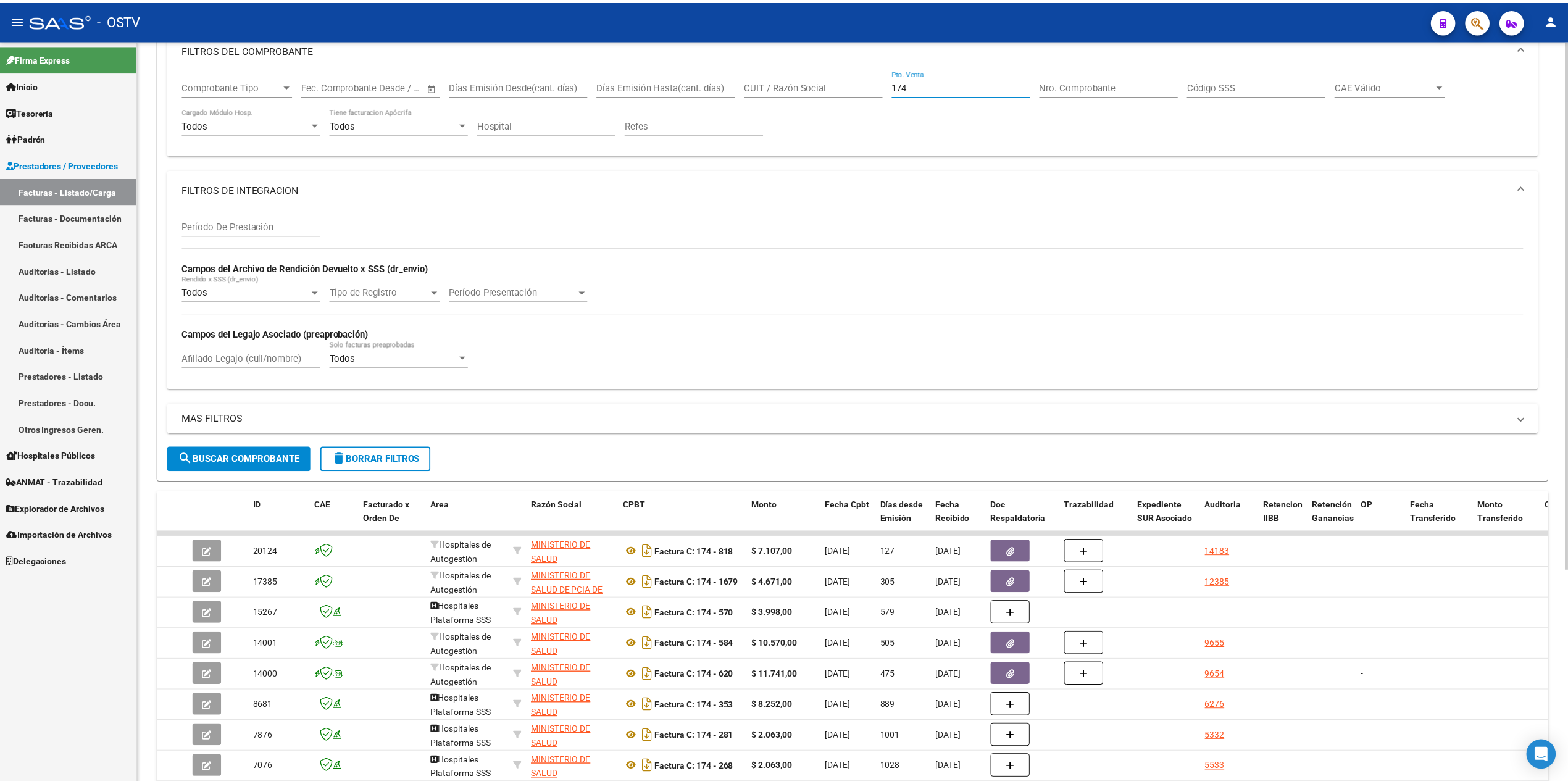
scroll to position [299, 0]
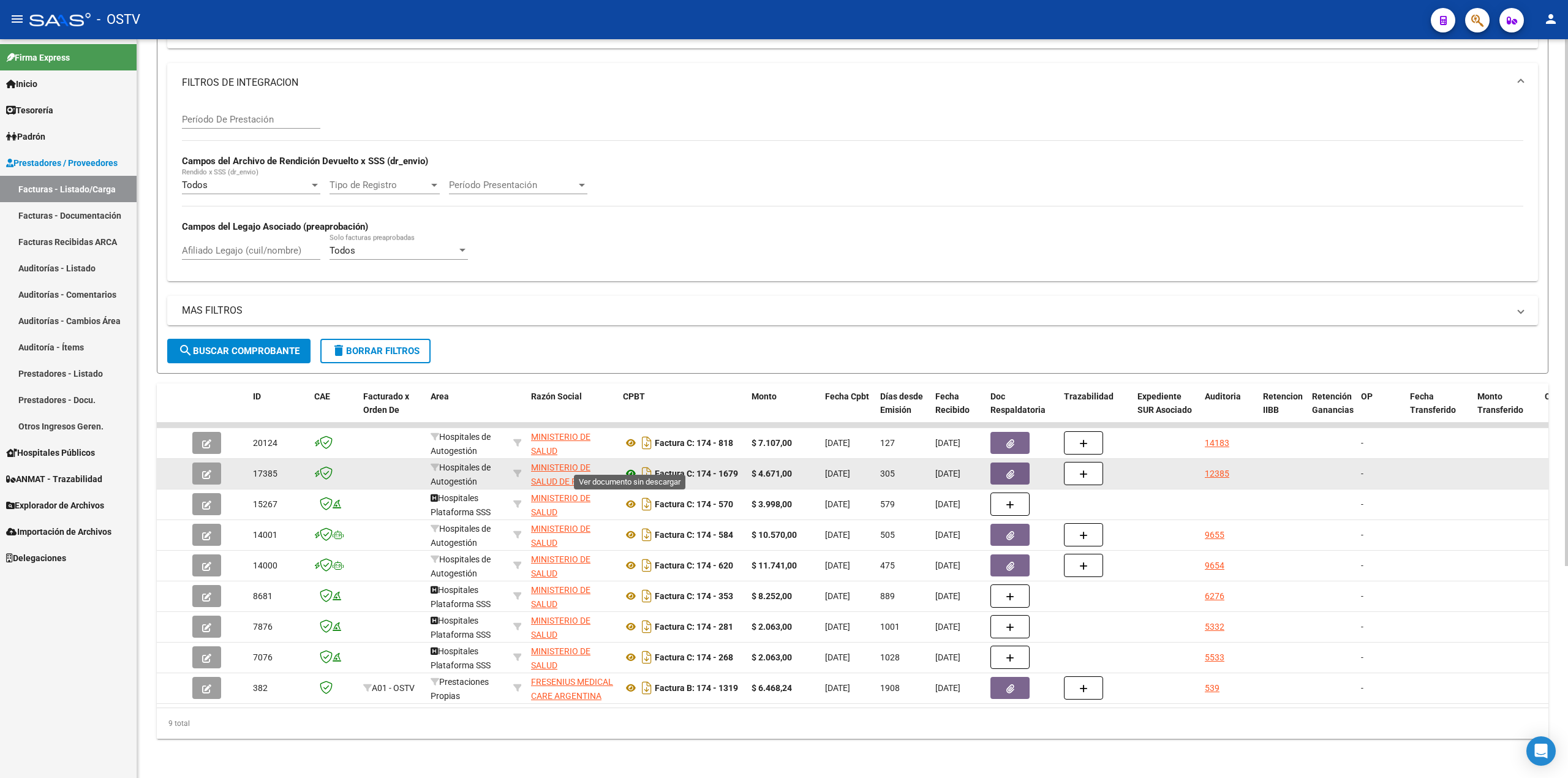
type input "174"
click at [630, 466] on icon at bounding box center [630, 474] width 16 height 15
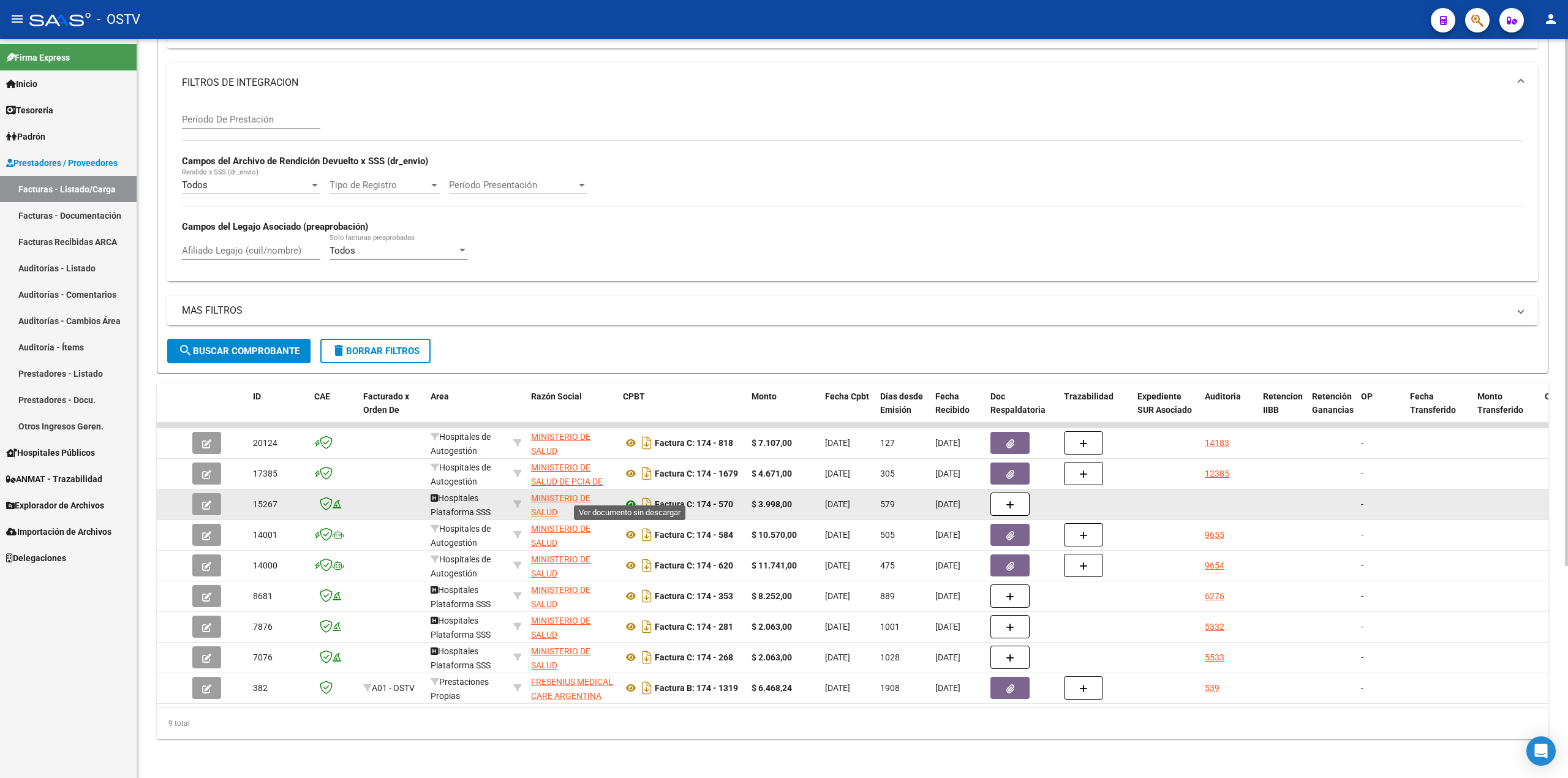
click at [630, 498] on icon at bounding box center [630, 504] width 16 height 15
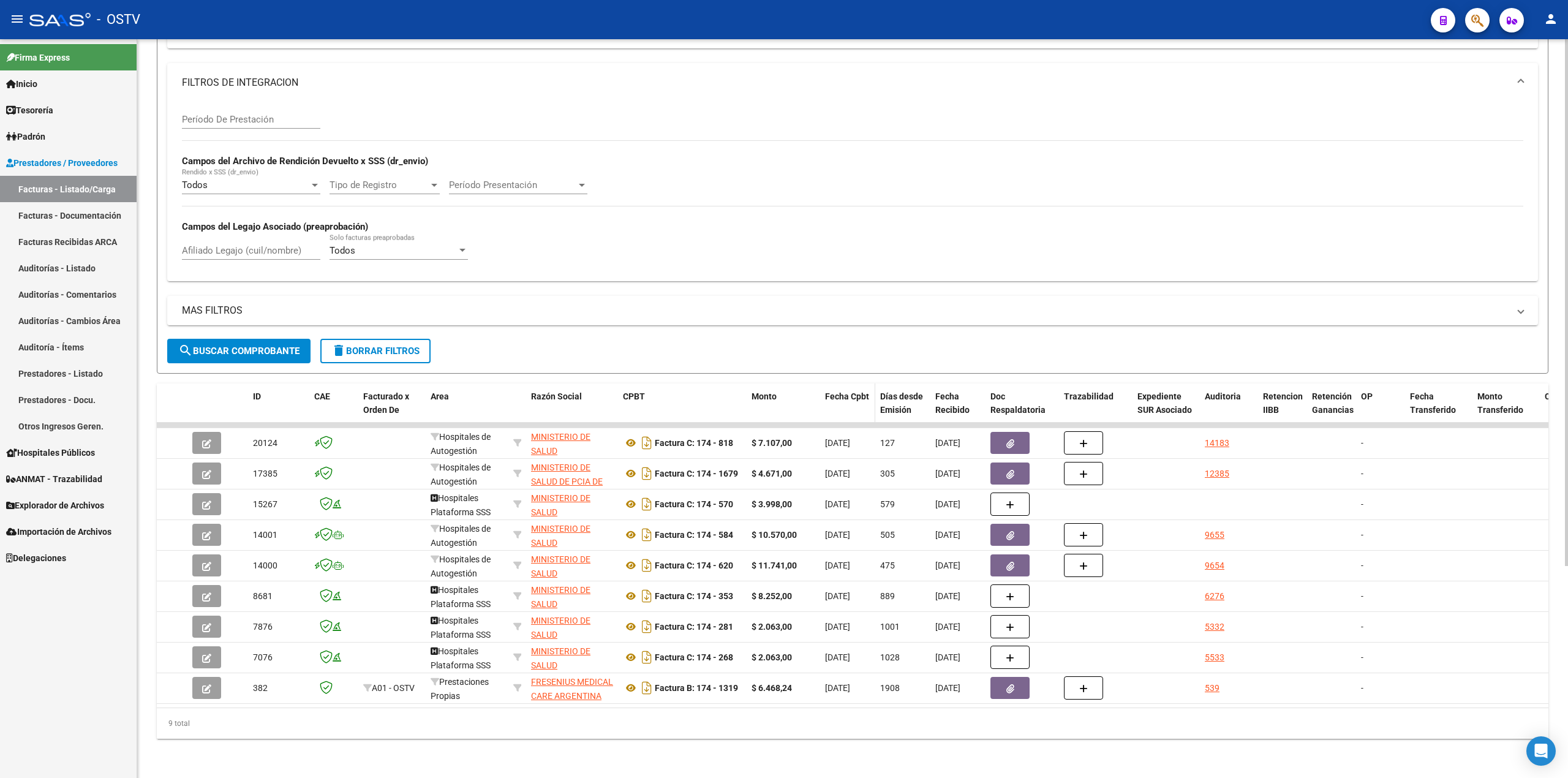
click at [834, 392] on span "Fecha Cpbt" at bounding box center [847, 397] width 44 height 10
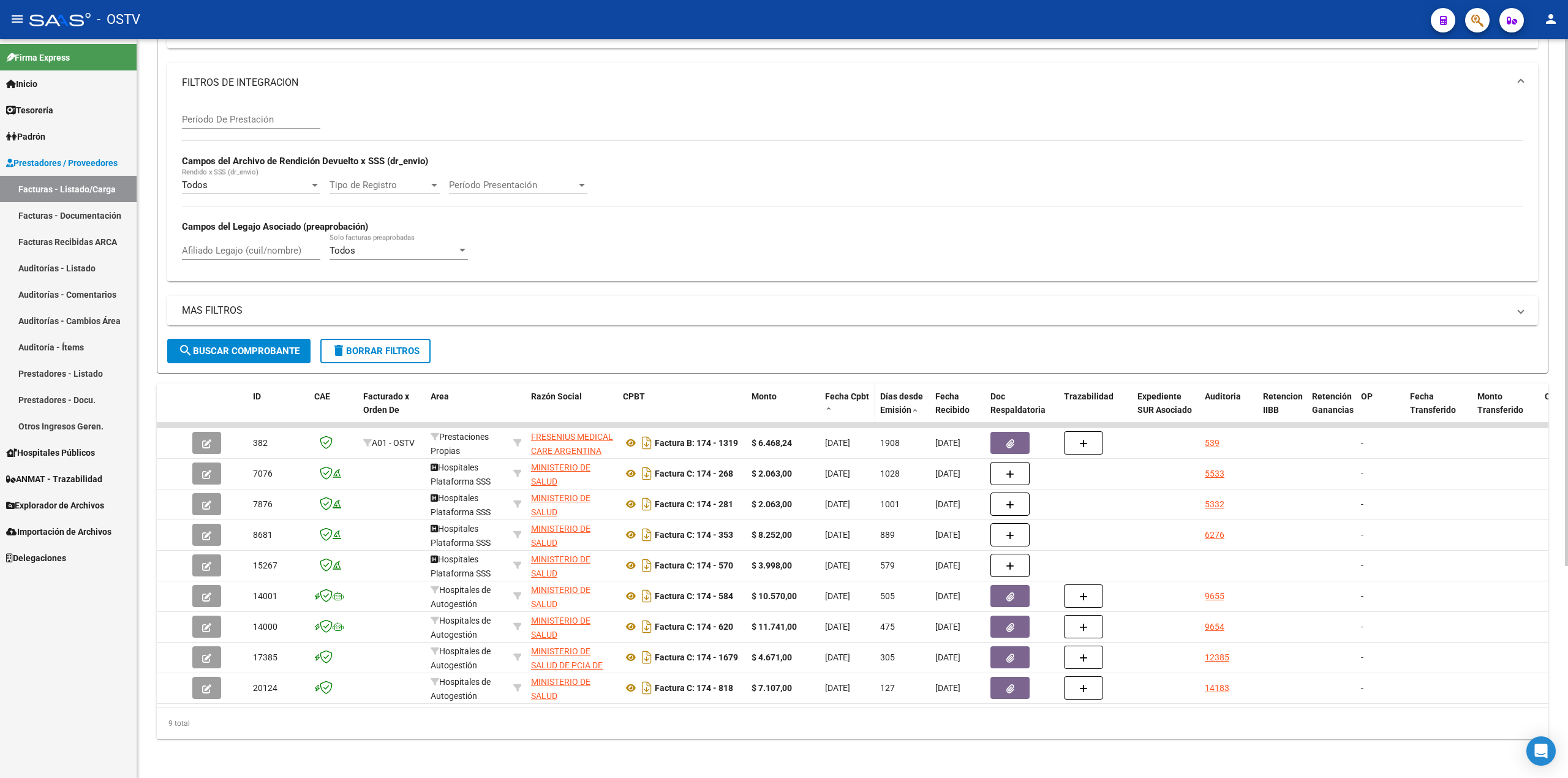
click at [834, 392] on span "Fecha Cpbt" at bounding box center [847, 397] width 44 height 10
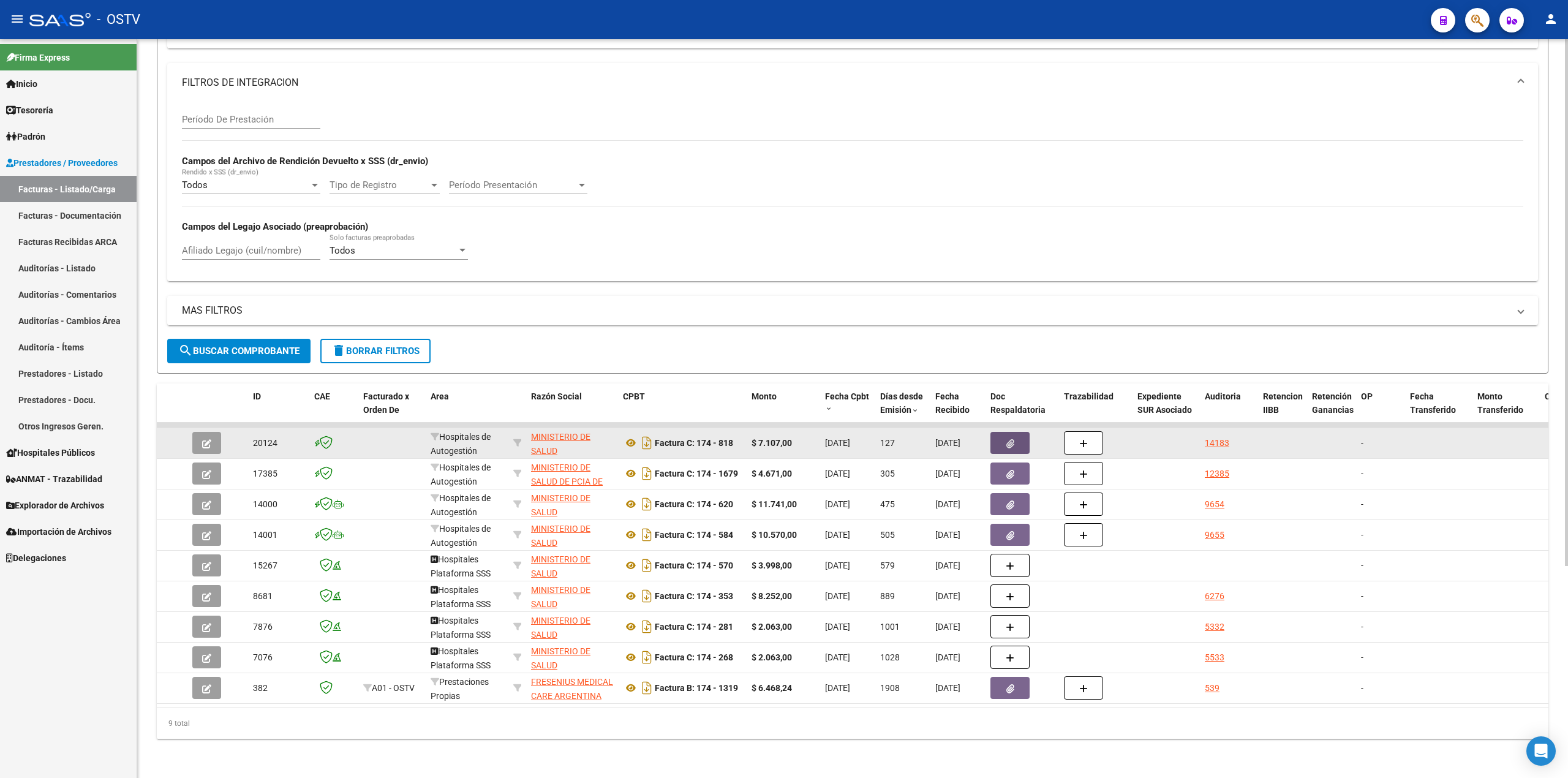
click at [1006, 439] on icon "button" at bounding box center [1010, 444] width 8 height 9
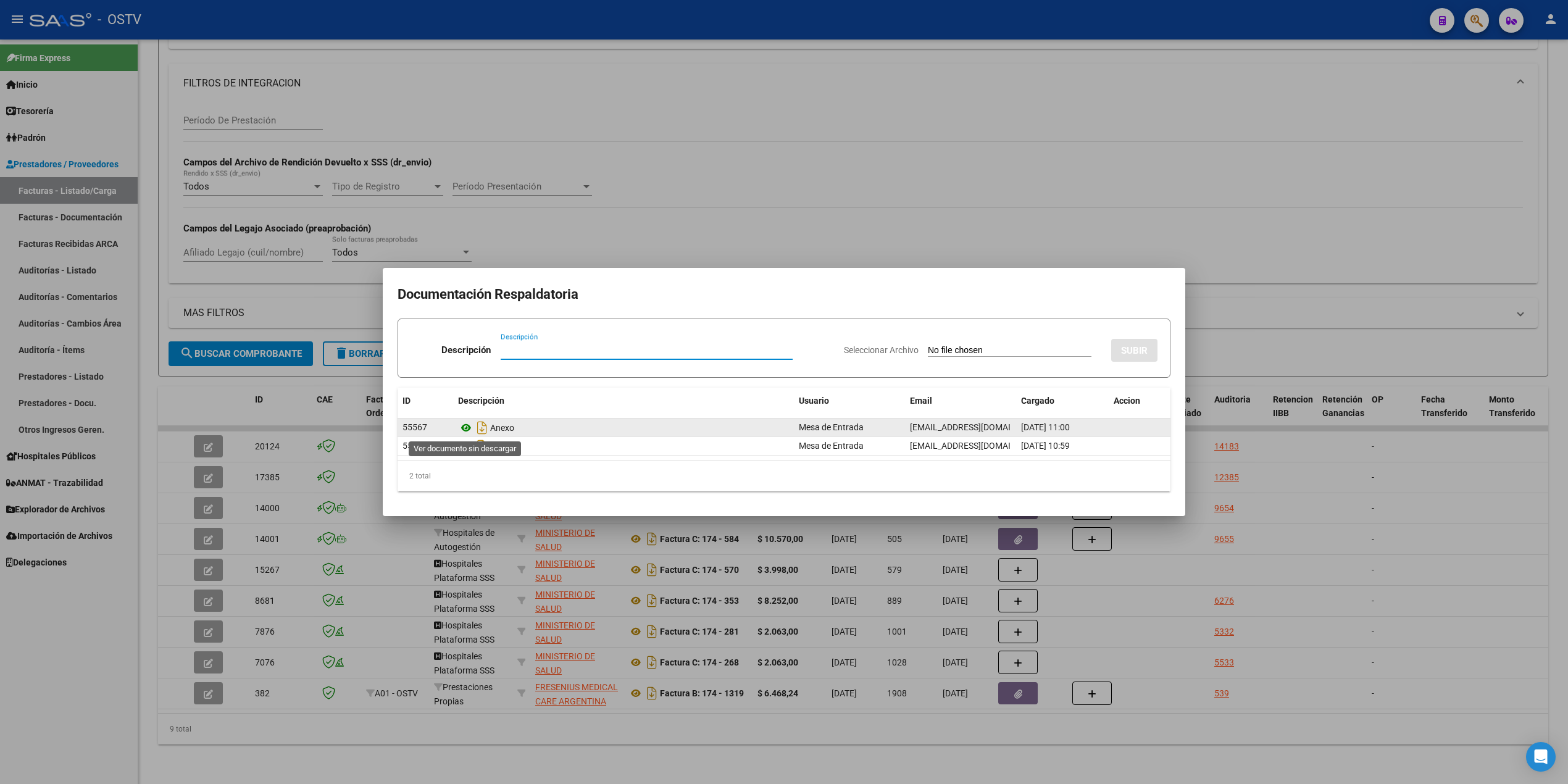
click at [465, 434] on icon at bounding box center [466, 428] width 16 height 15
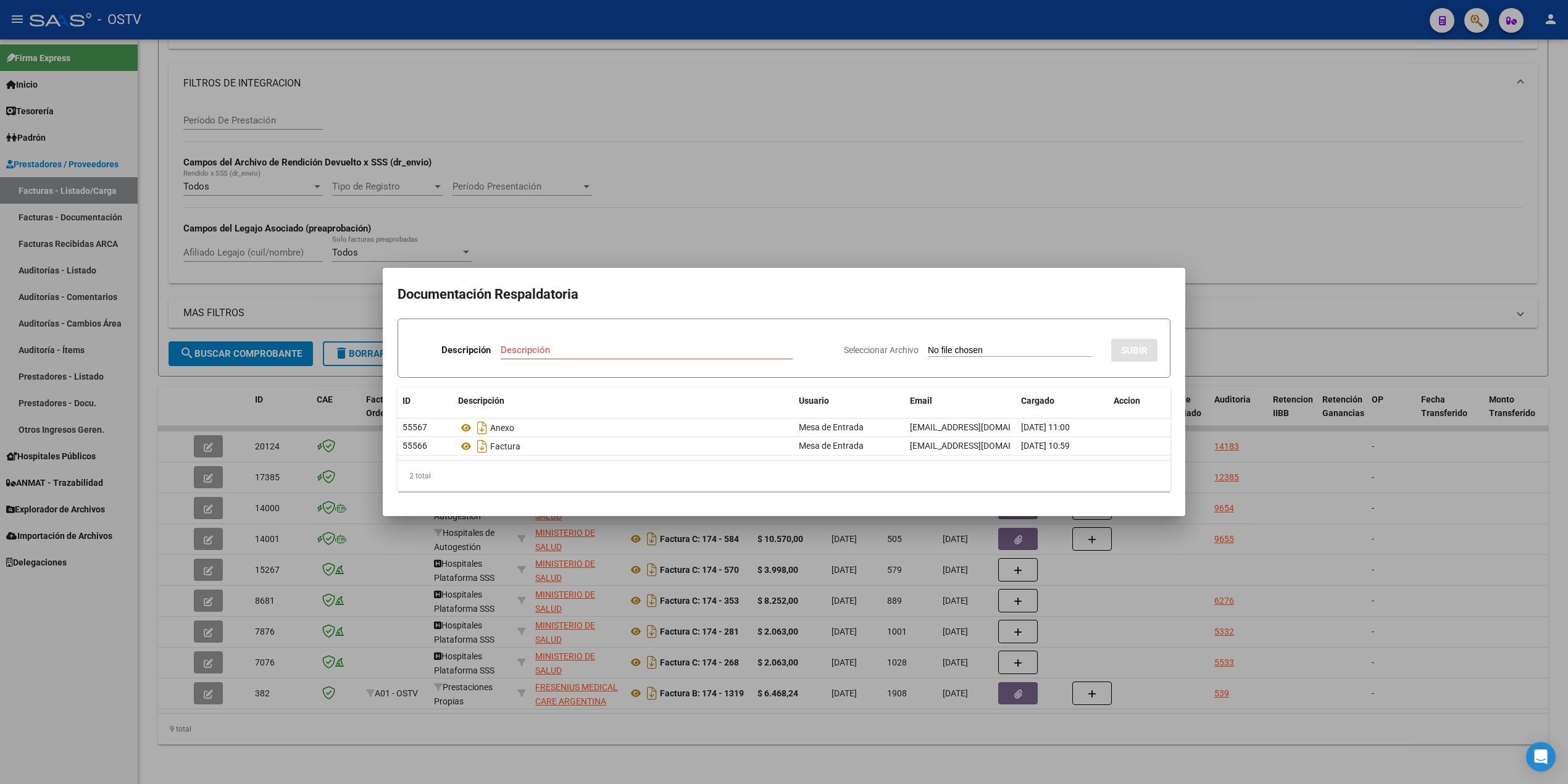
click at [1450, 263] on div at bounding box center [784, 392] width 1568 height 784
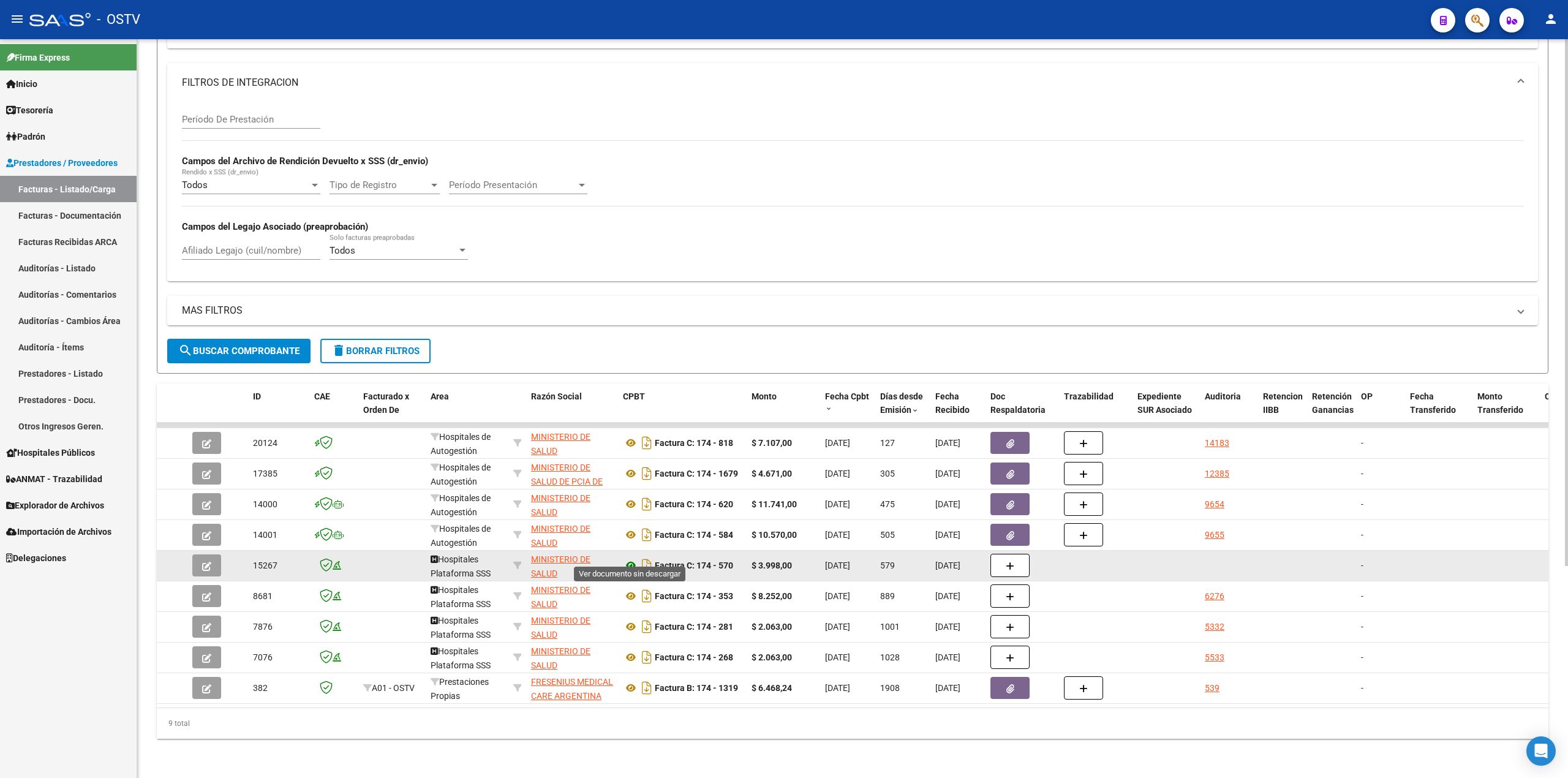
click at [633, 558] on icon at bounding box center [630, 565] width 16 height 15
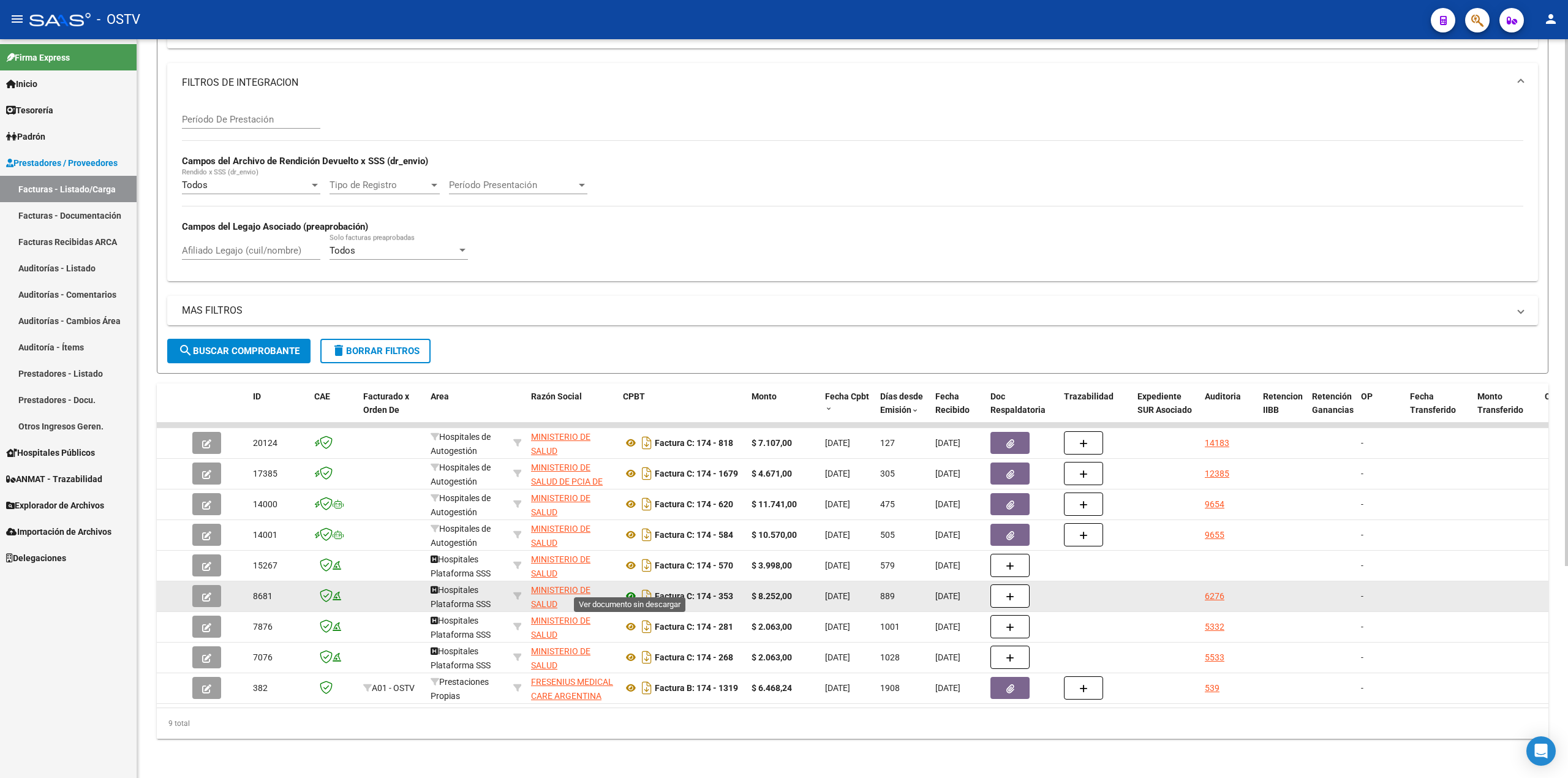
click at [629, 589] on icon at bounding box center [630, 596] width 16 height 15
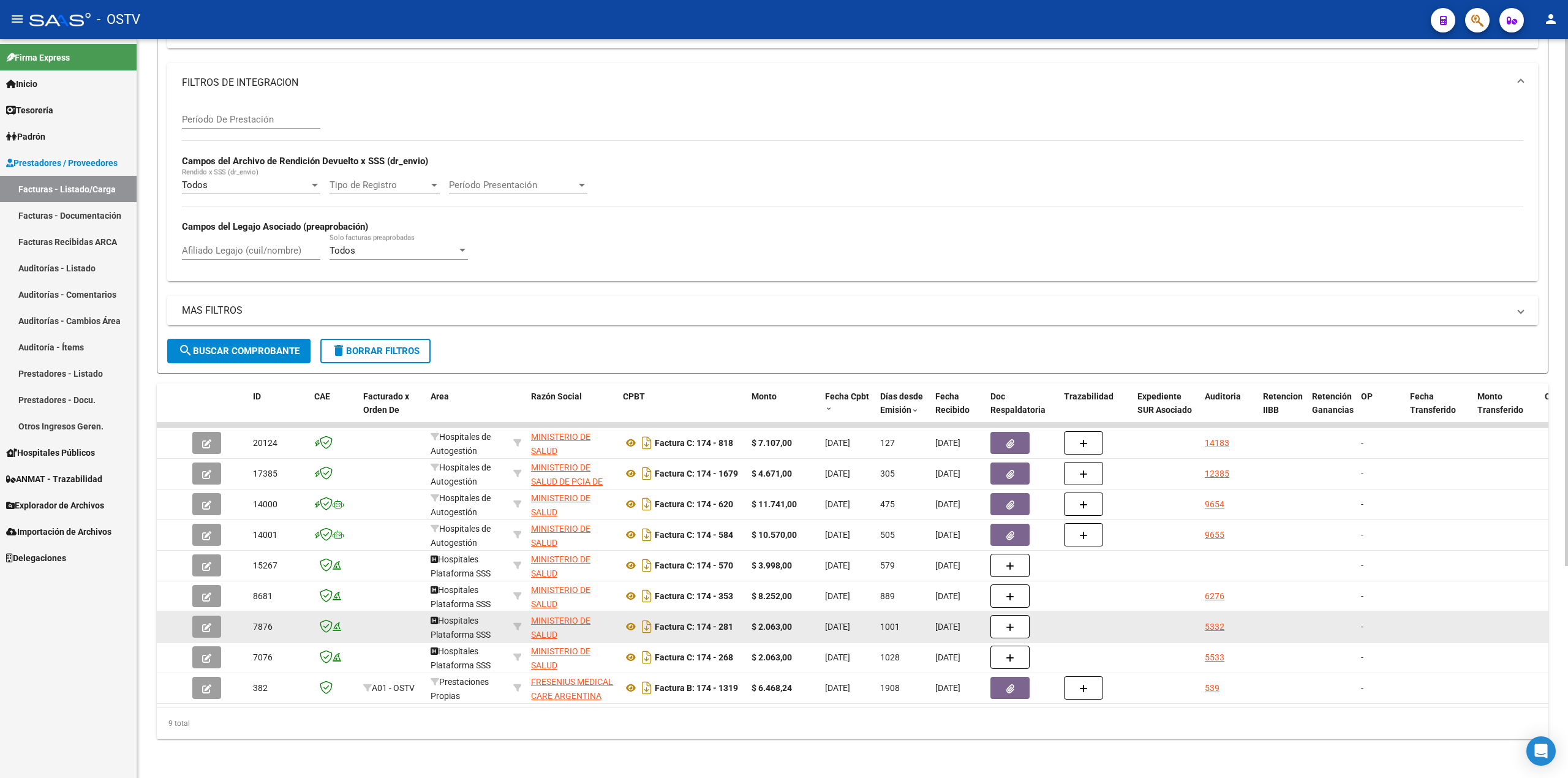
click at [202, 623] on icon "button" at bounding box center [206, 627] width 9 height 9
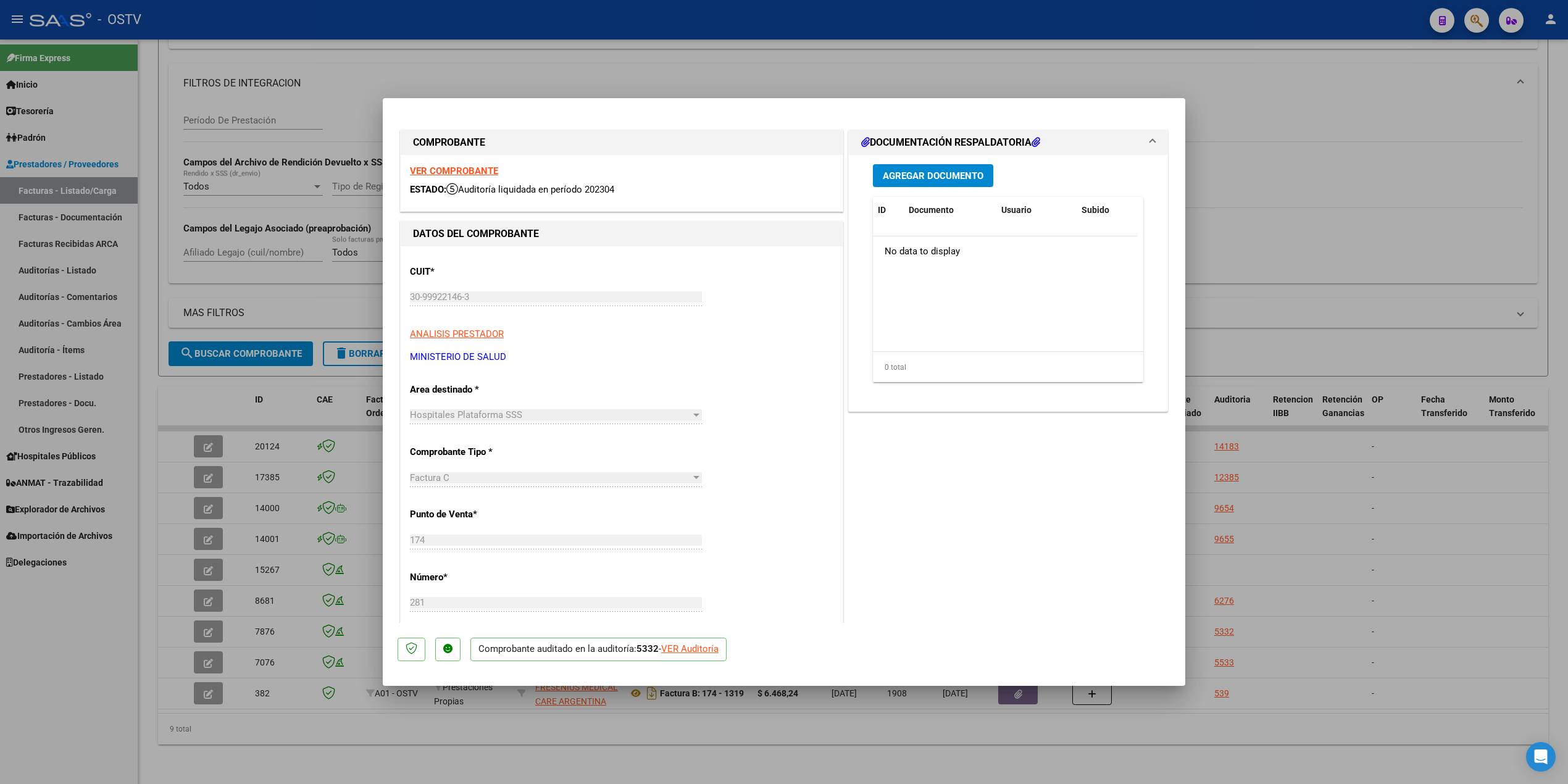
click at [250, 581] on div at bounding box center [784, 392] width 1568 height 784
type input "$ 0,00"
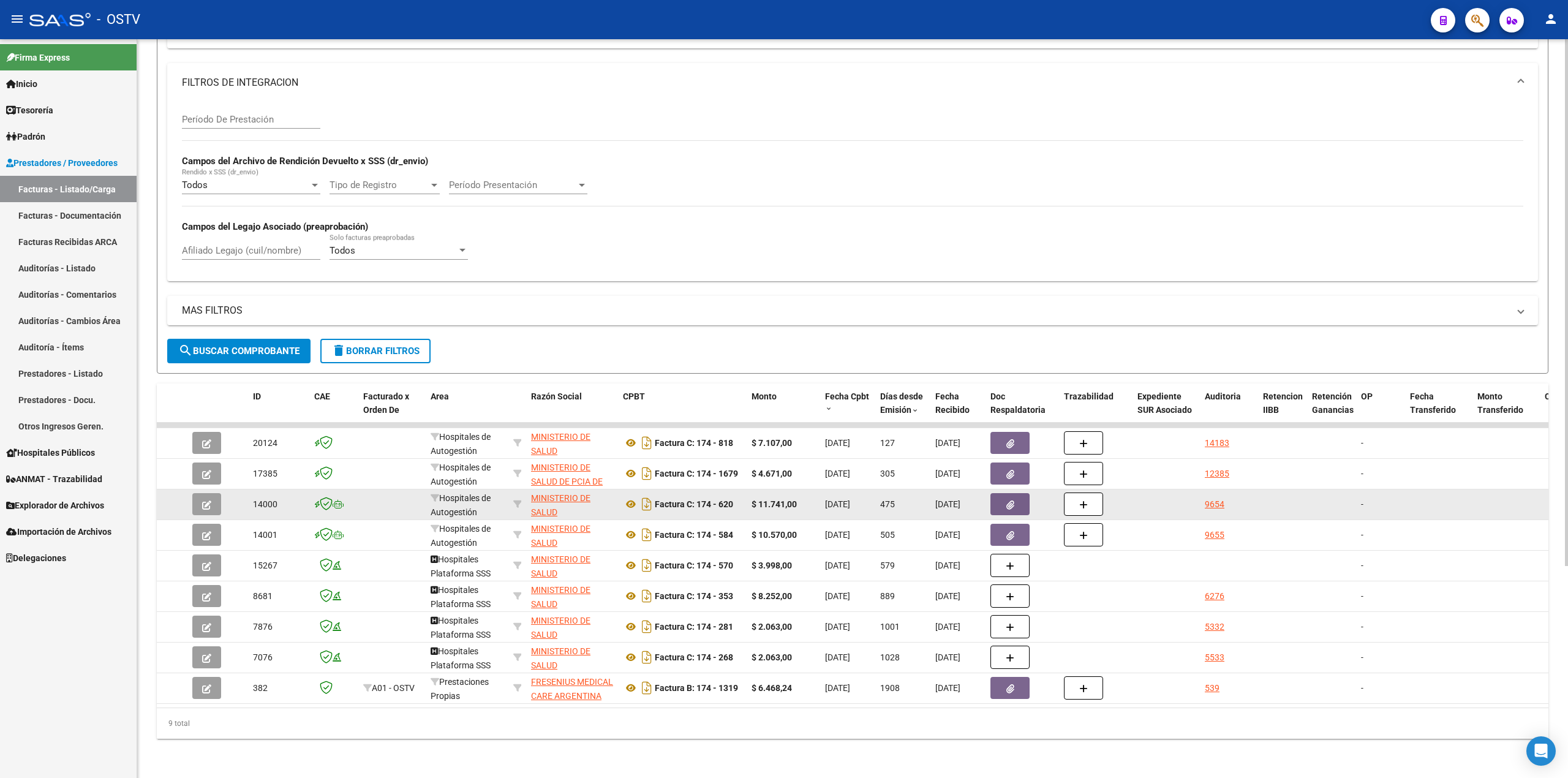
click at [209, 500] on icon "button" at bounding box center [206, 504] width 9 height 9
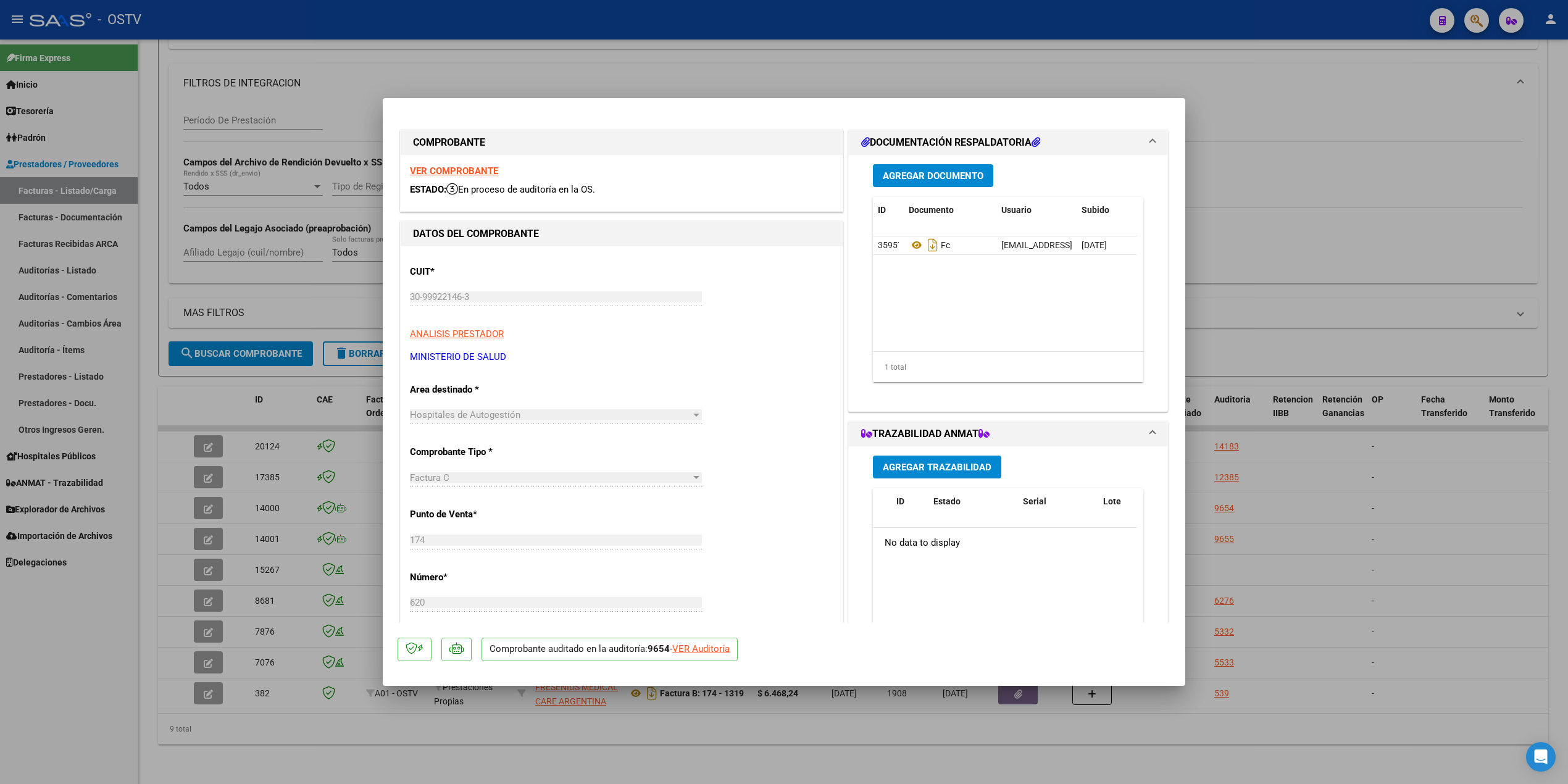
click at [202, 520] on div at bounding box center [784, 392] width 1568 height 784
type input "$ 0,00"
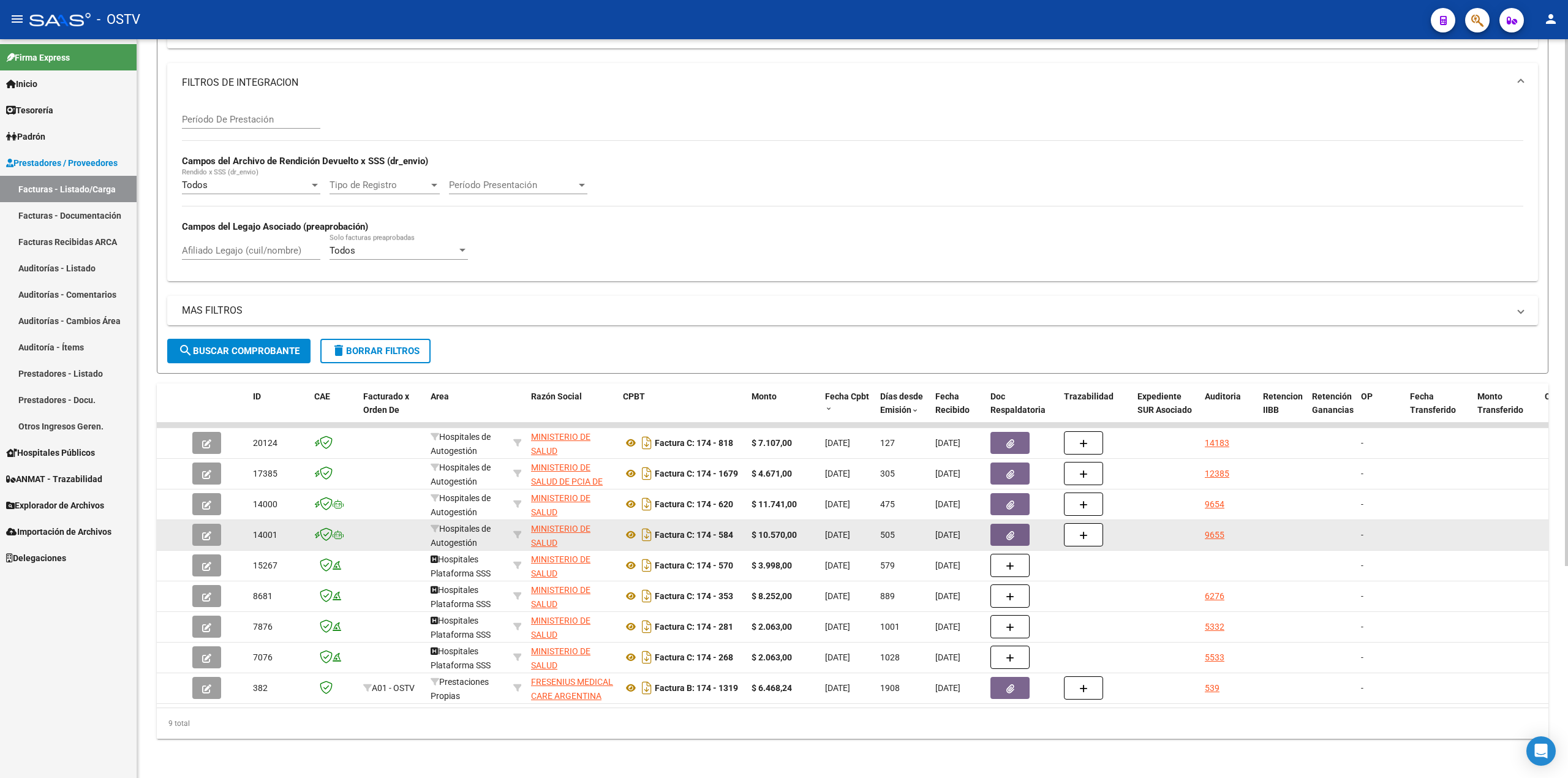
click at [204, 531] on icon "button" at bounding box center [206, 535] width 9 height 9
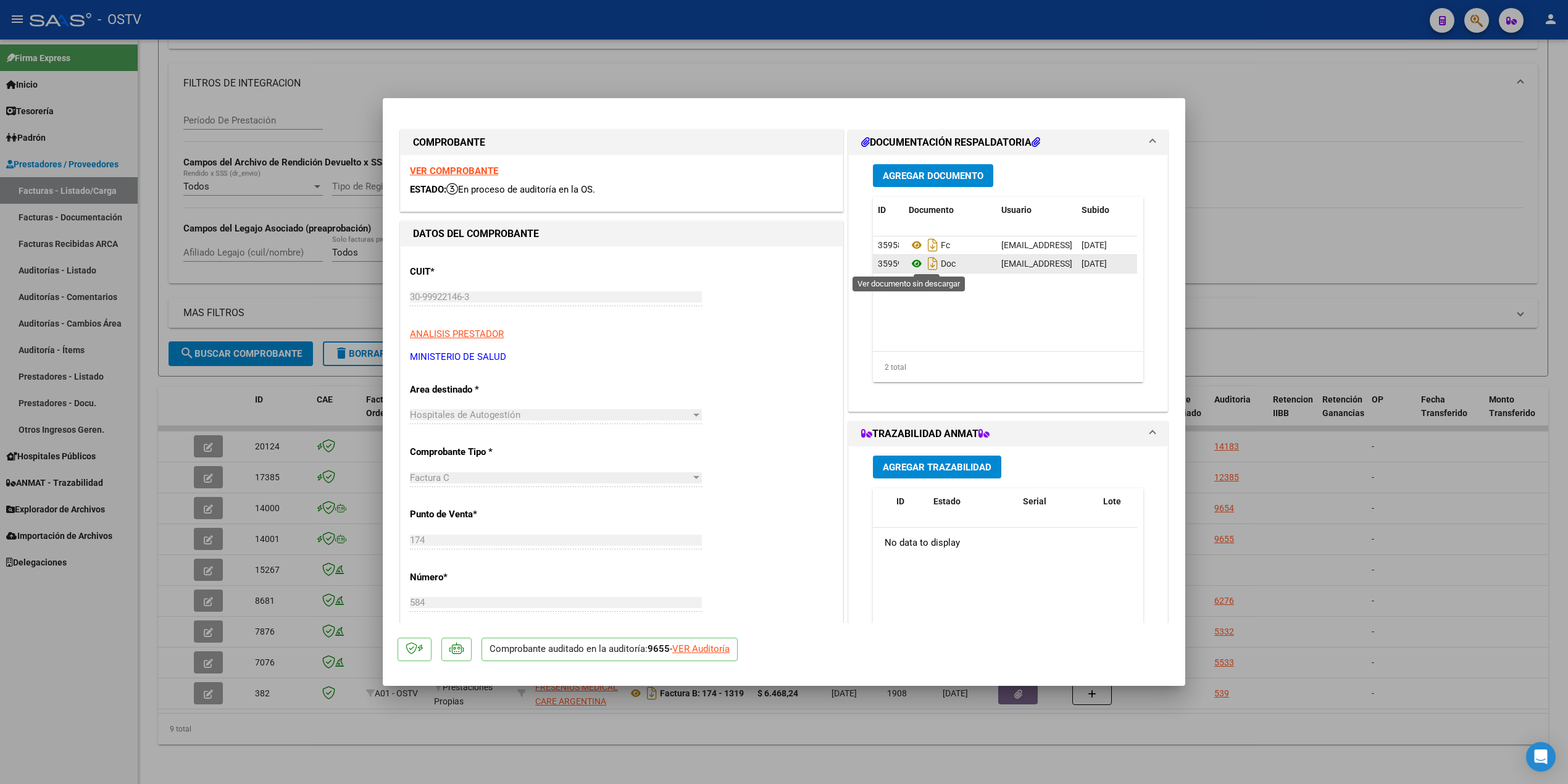
click at [909, 263] on icon at bounding box center [917, 264] width 16 height 15
